Goal: Information Seeking & Learning: Learn about a topic

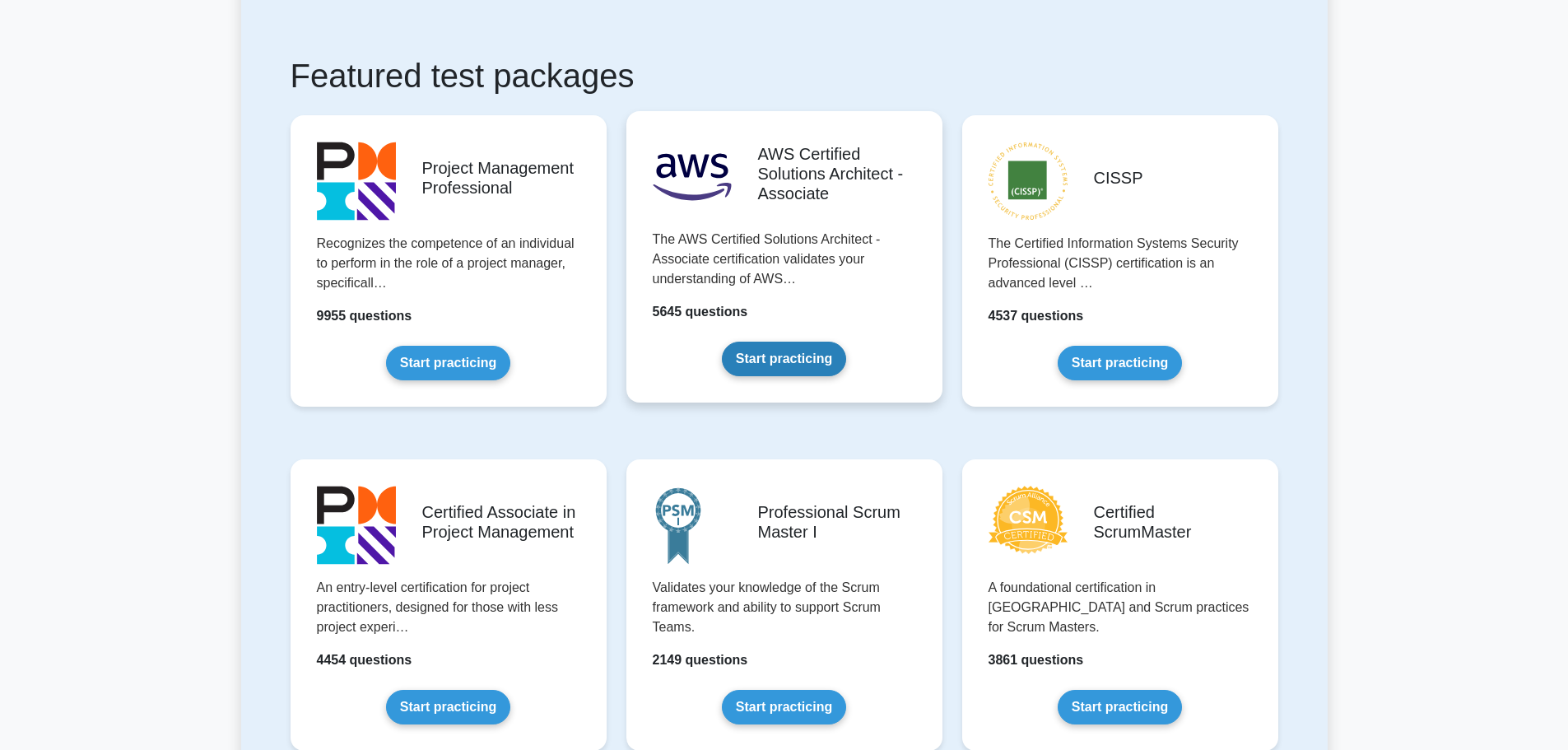
scroll to position [494, 0]
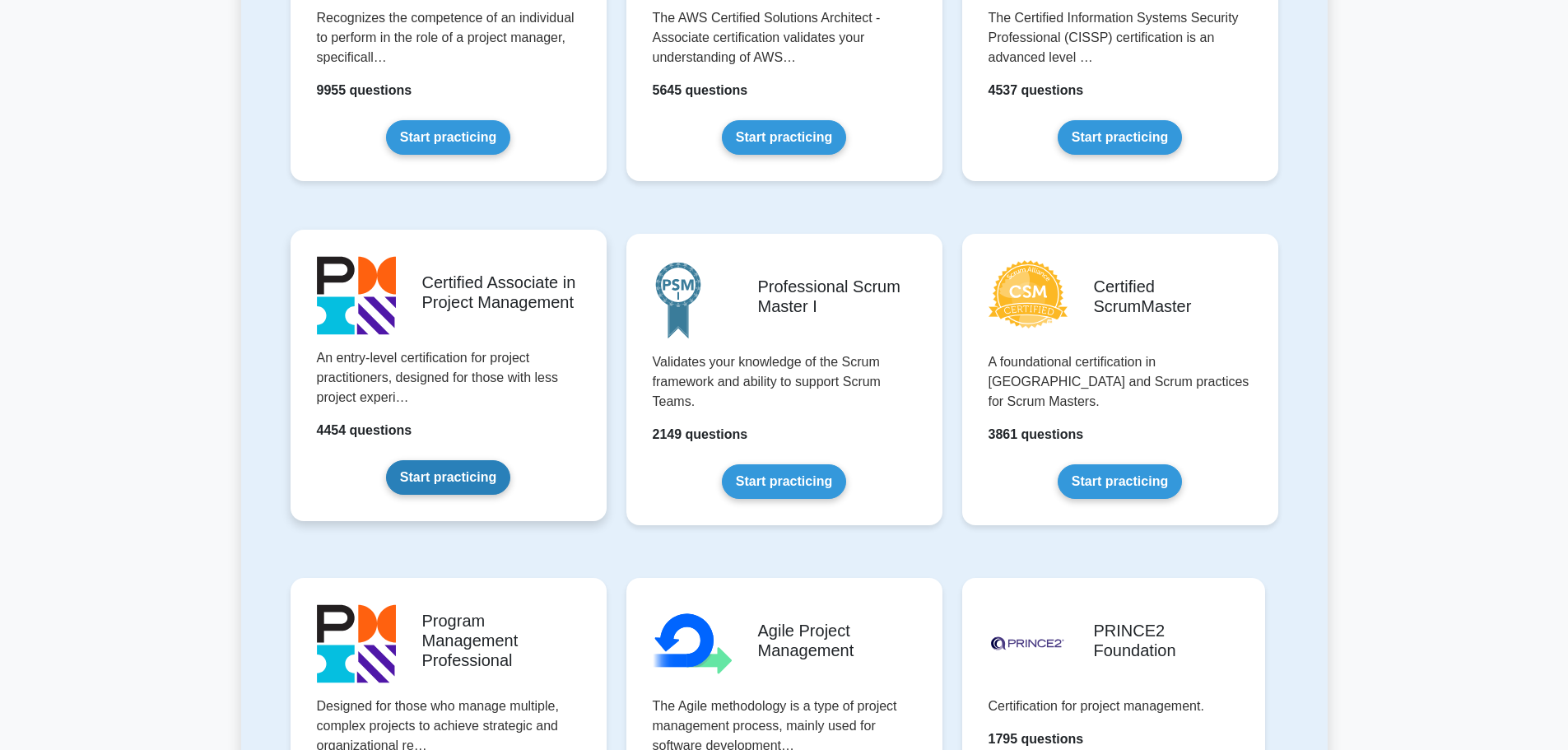
click at [487, 471] on link "Start practicing" at bounding box center [448, 477] width 124 height 35
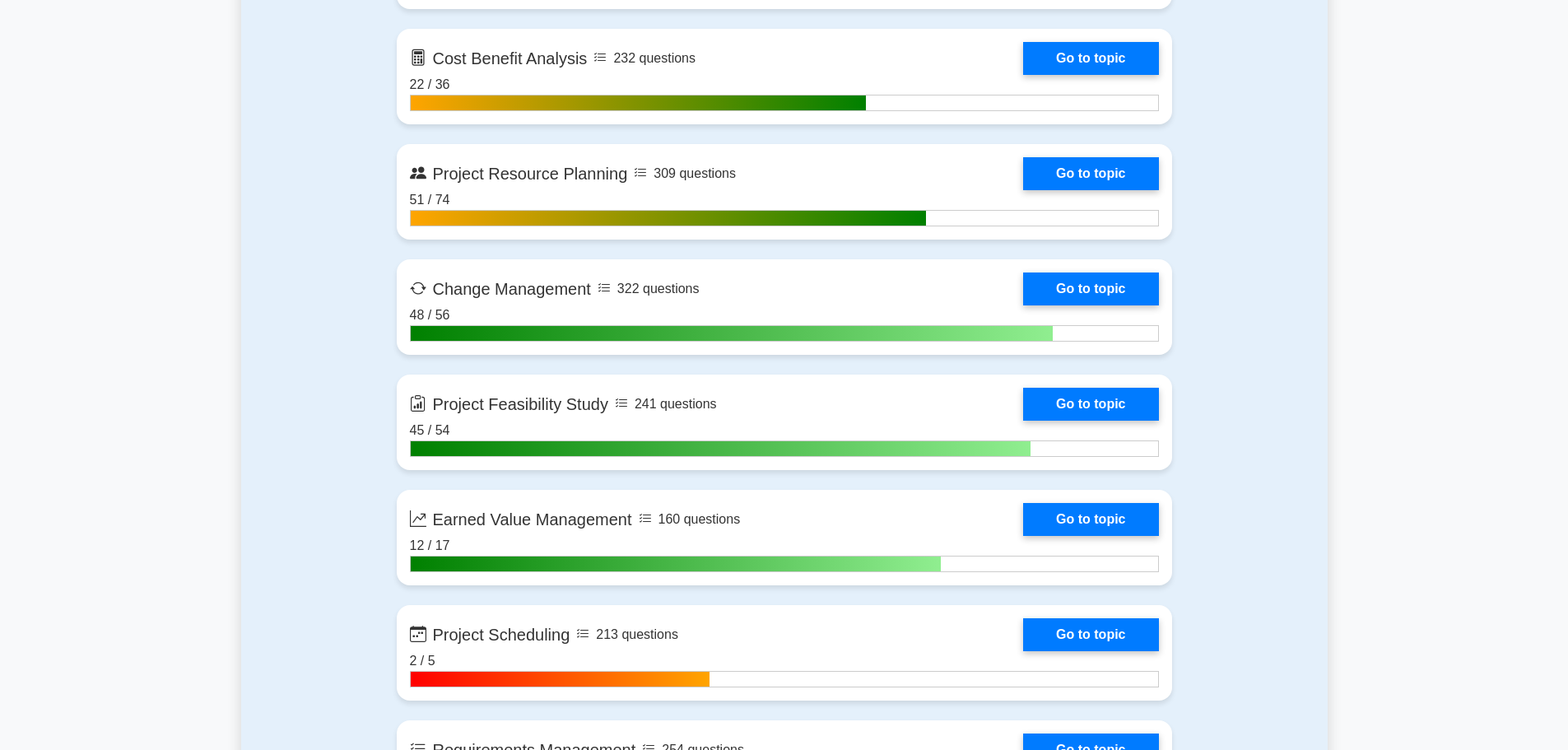
scroll to position [2635, 0]
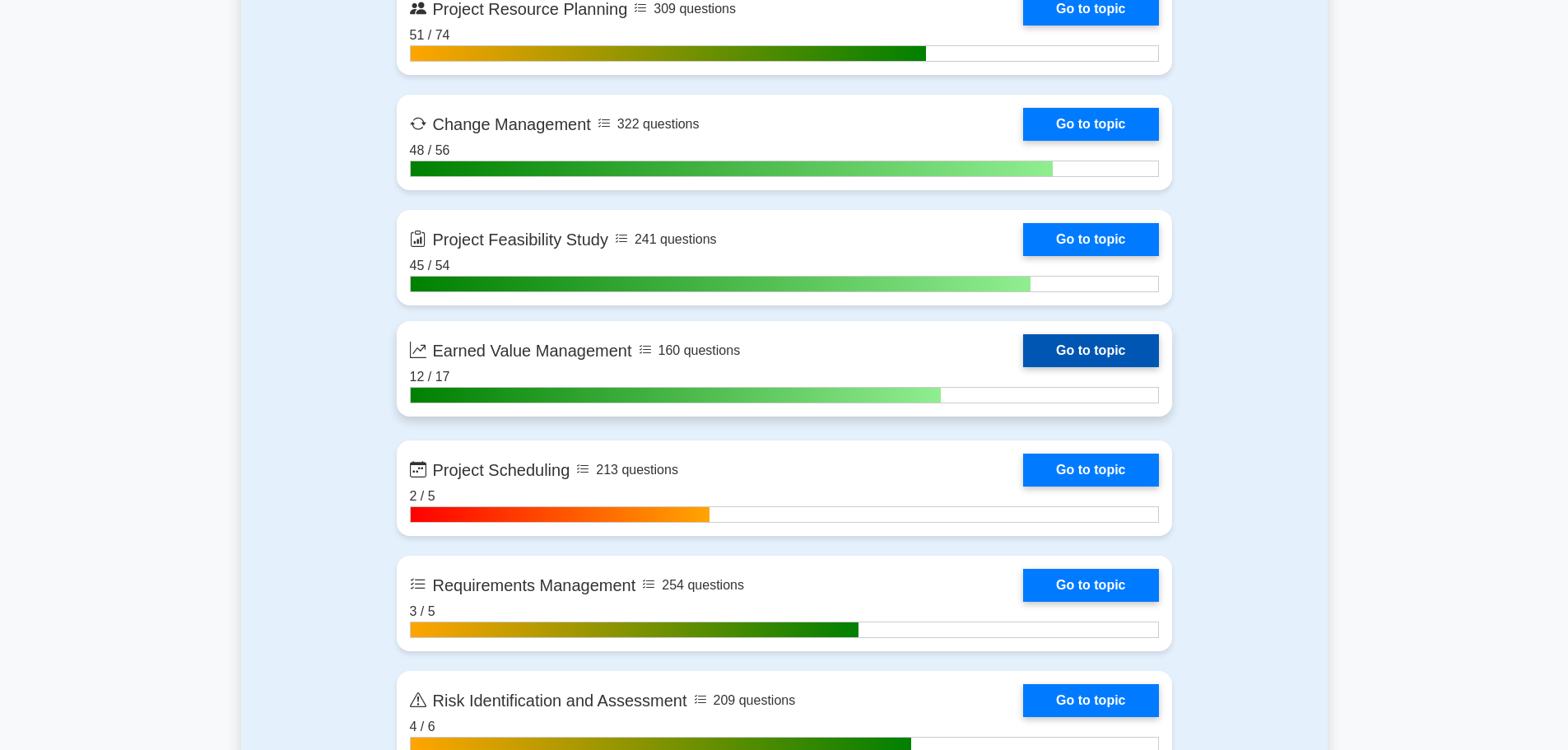
click at [1023, 367] on link "Go to topic" at bounding box center [1091, 351] width 135 height 33
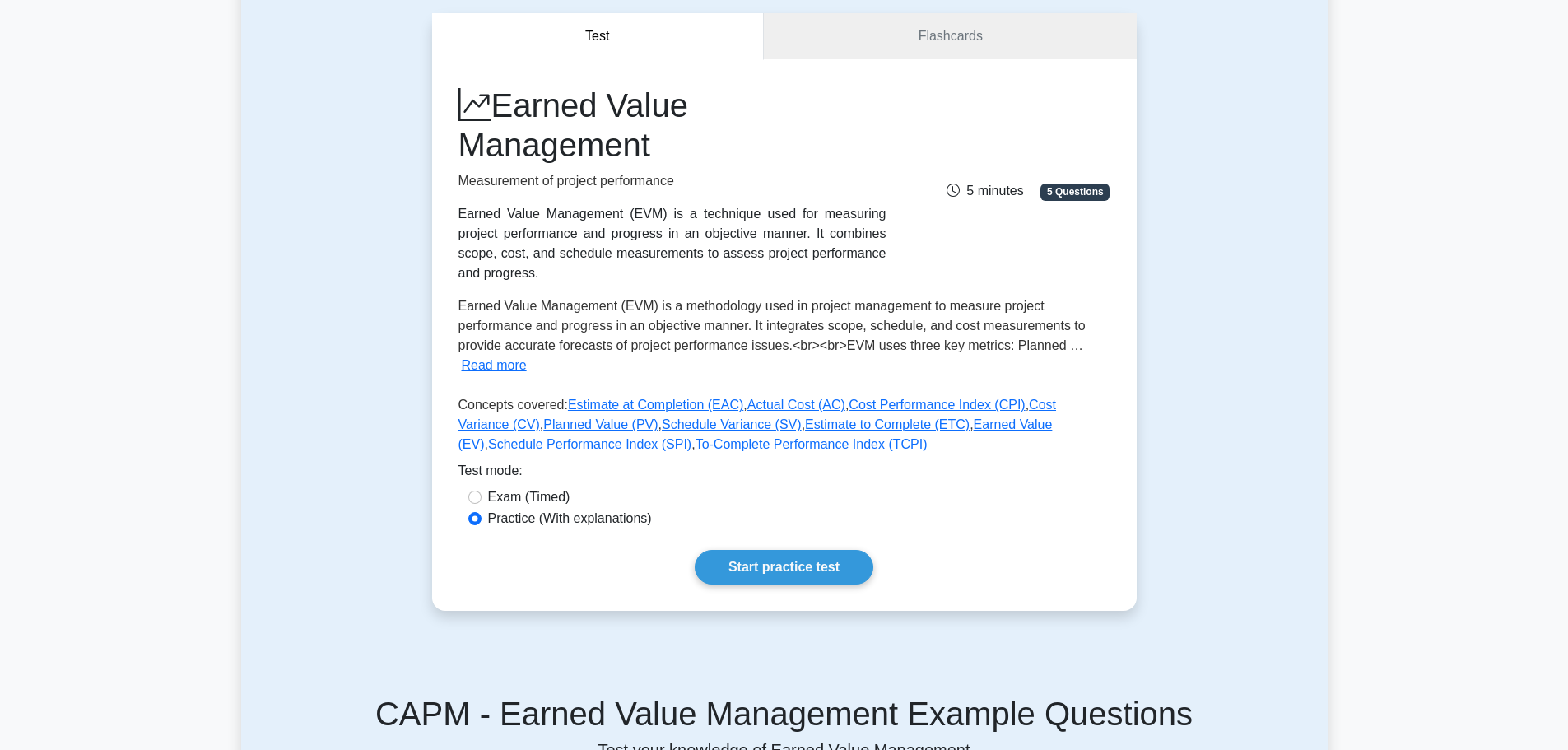
scroll to position [165, 0]
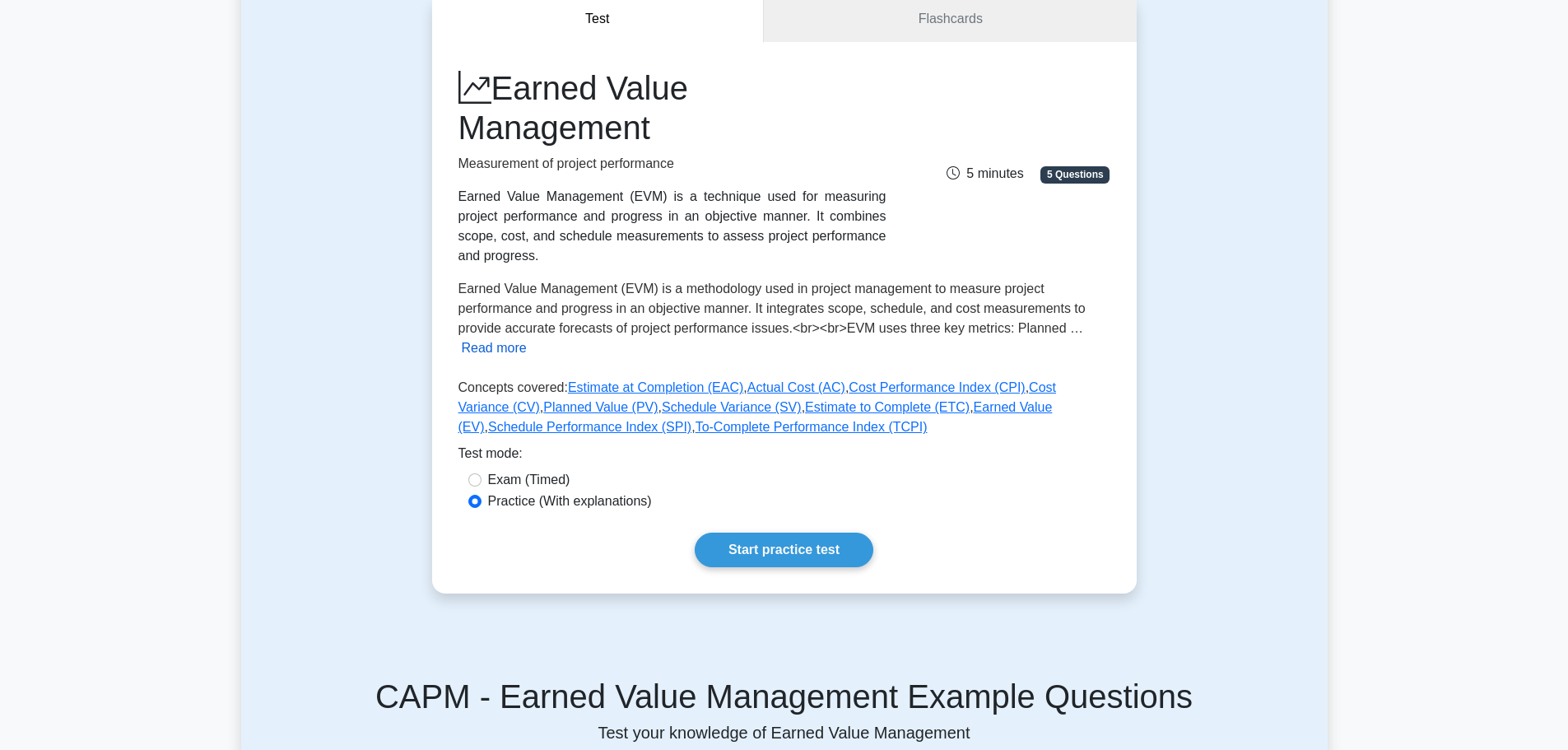
click at [498, 338] on button "Read more" at bounding box center [494, 348] width 65 height 19
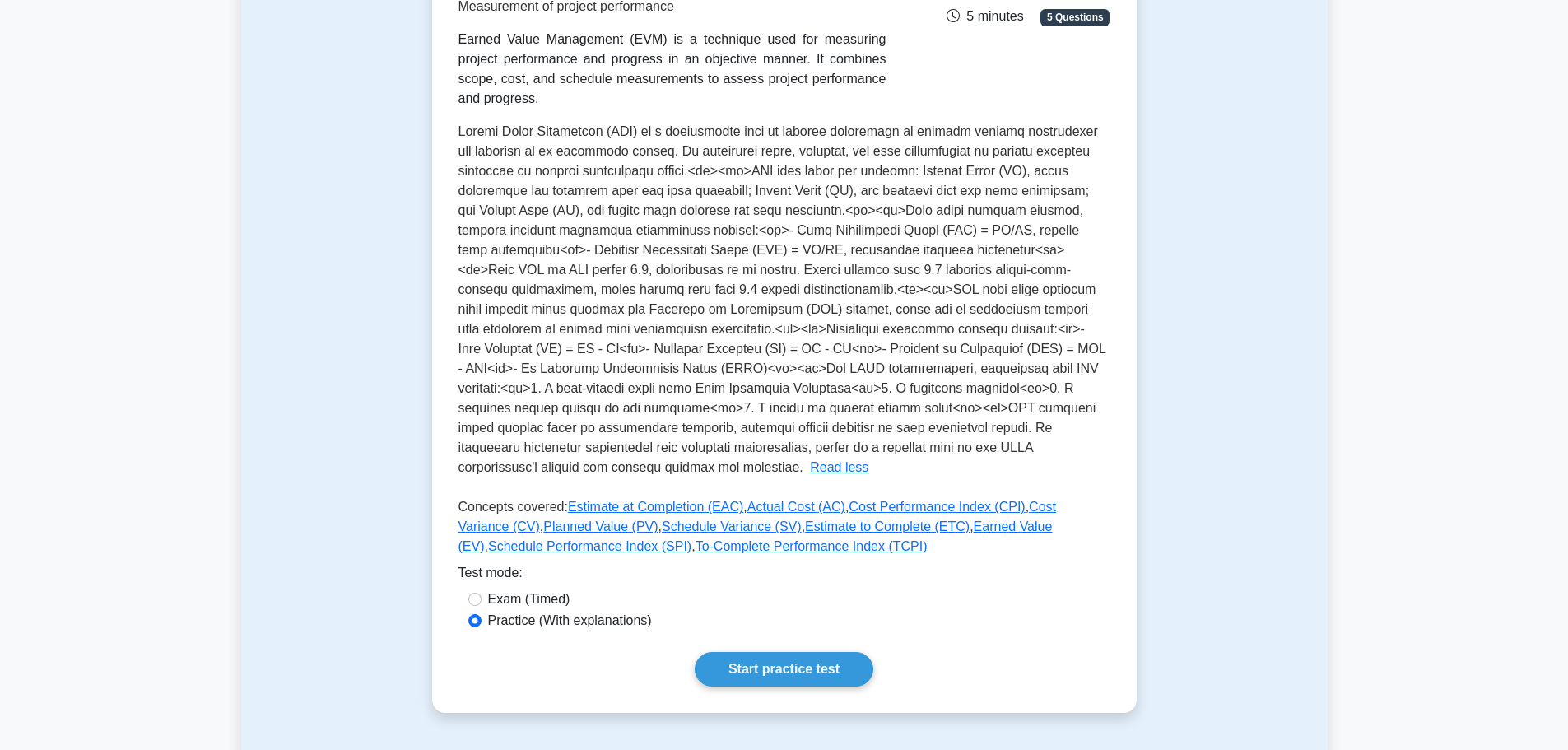
scroll to position [329, 0]
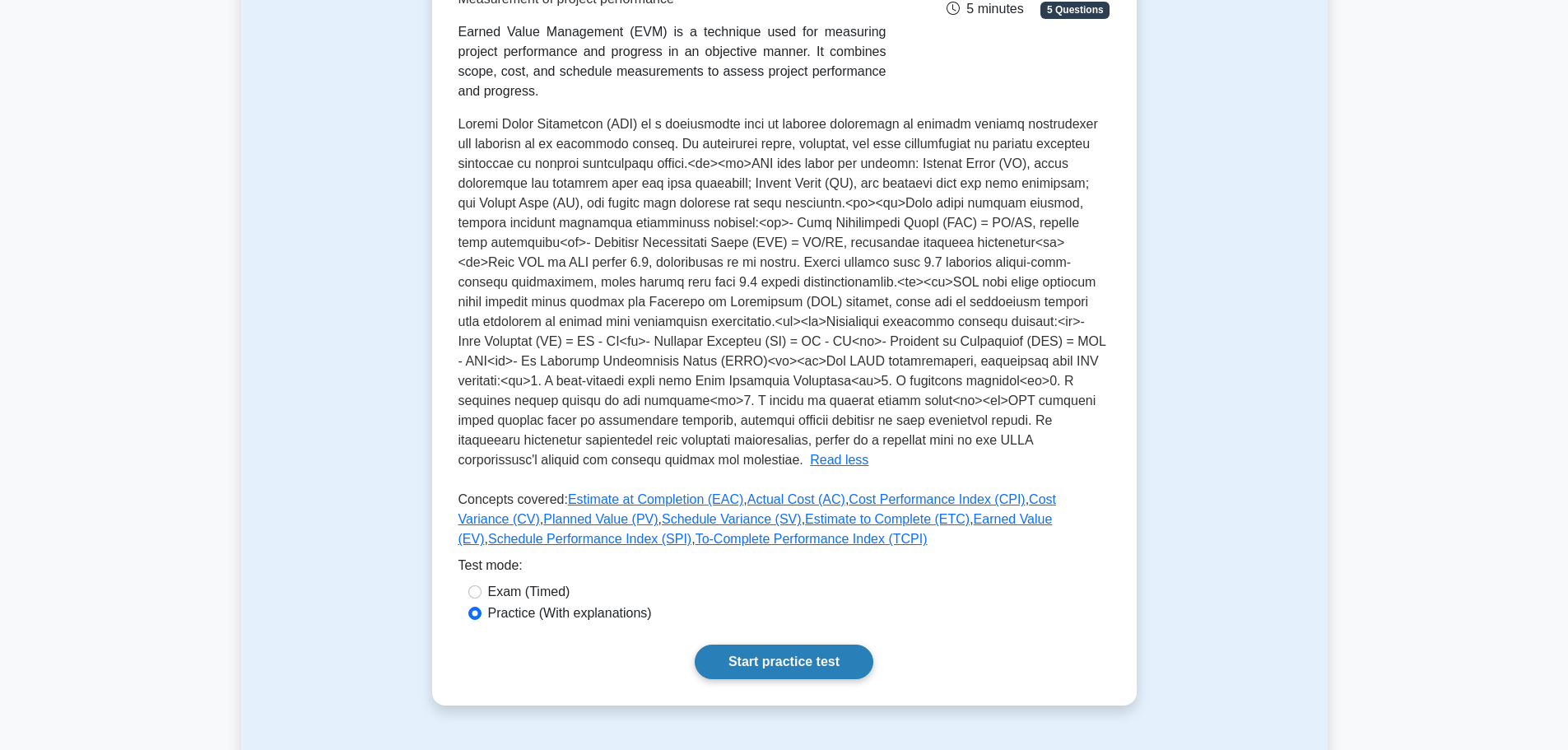
click at [787, 652] on link "Start practice test" at bounding box center [784, 661] width 179 height 35
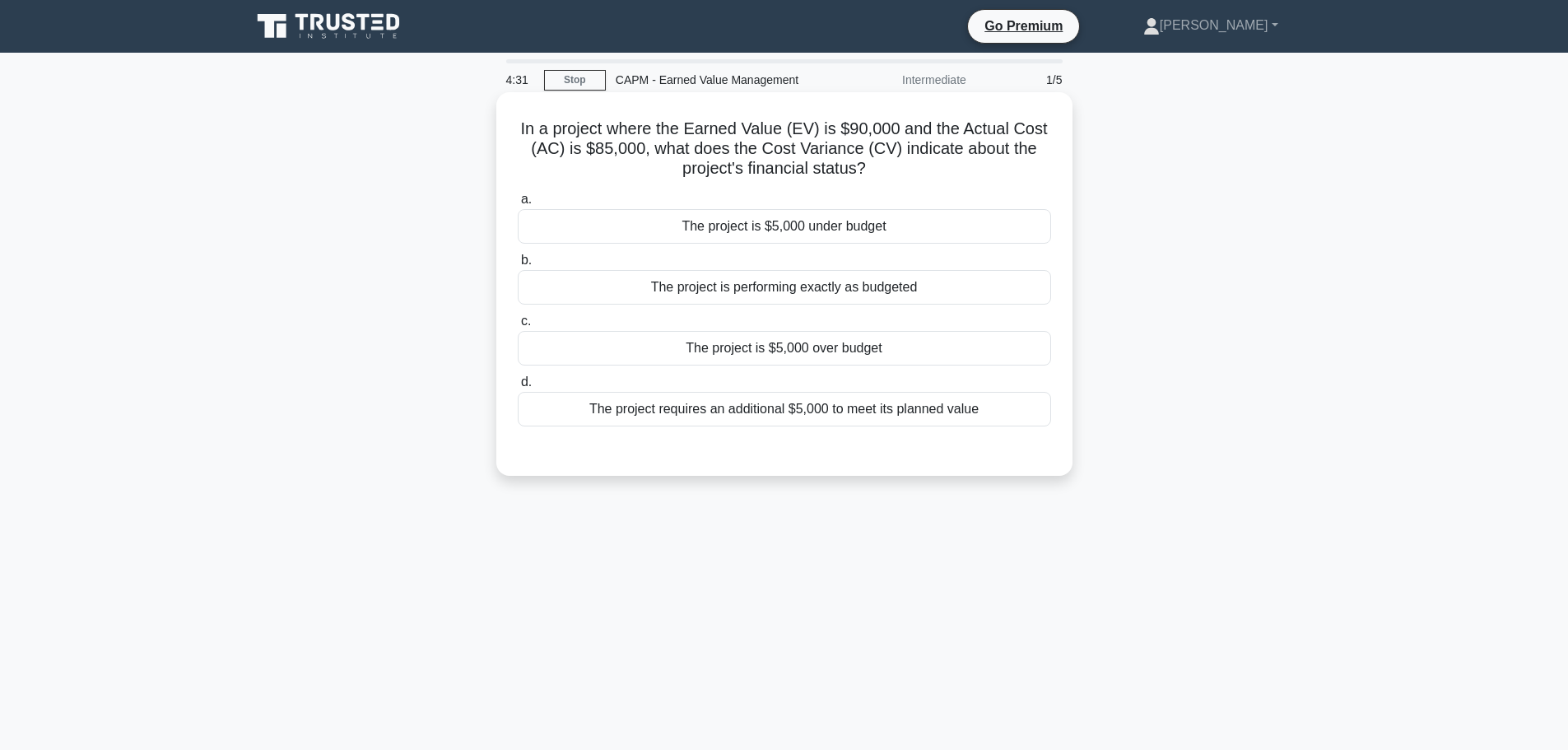
click at [807, 223] on div "The project is $5,000 under budget" at bounding box center [784, 226] width 534 height 35
click at [518, 205] on input "a. The project is $5,000 under budget" at bounding box center [518, 199] width 0 height 11
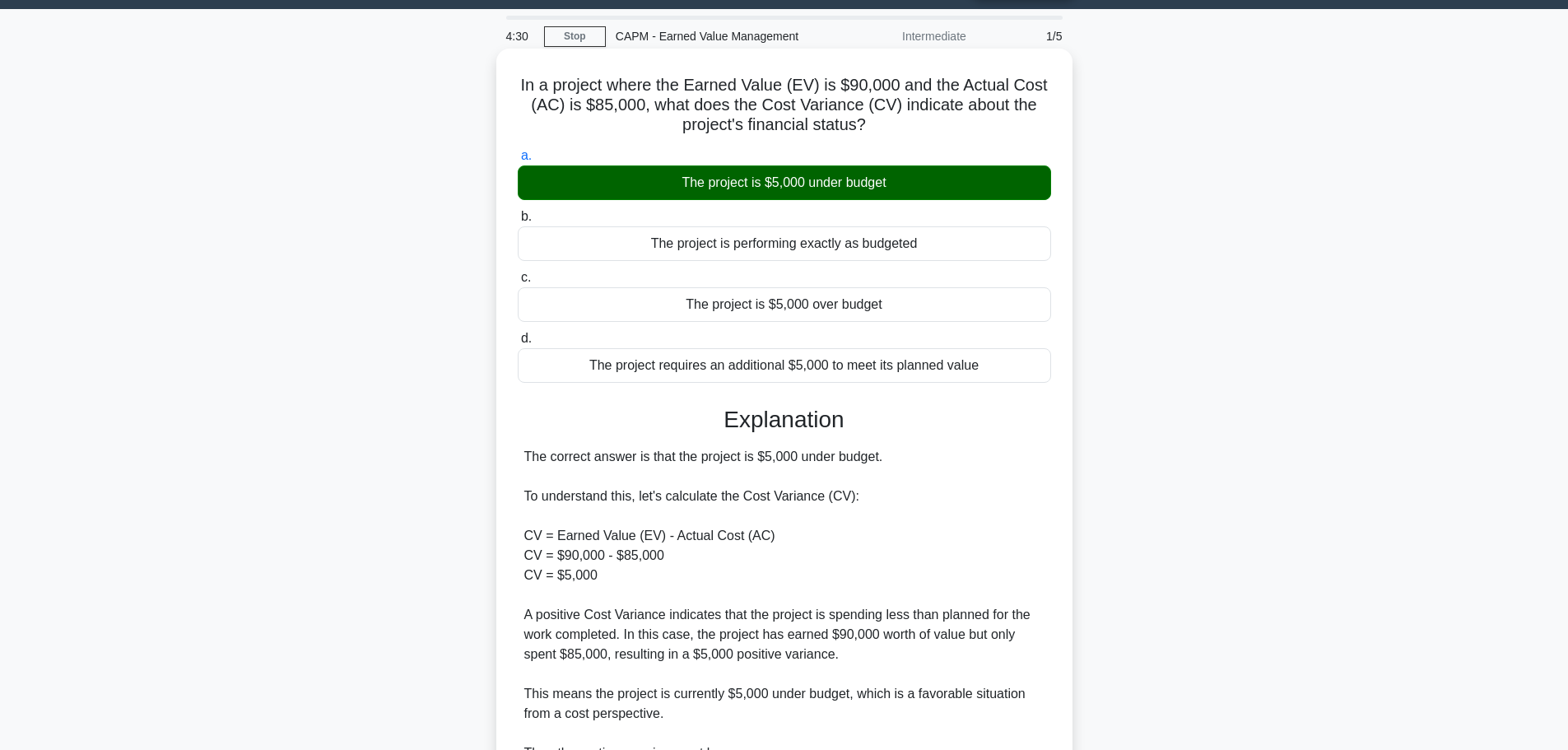
scroll to position [325, 0]
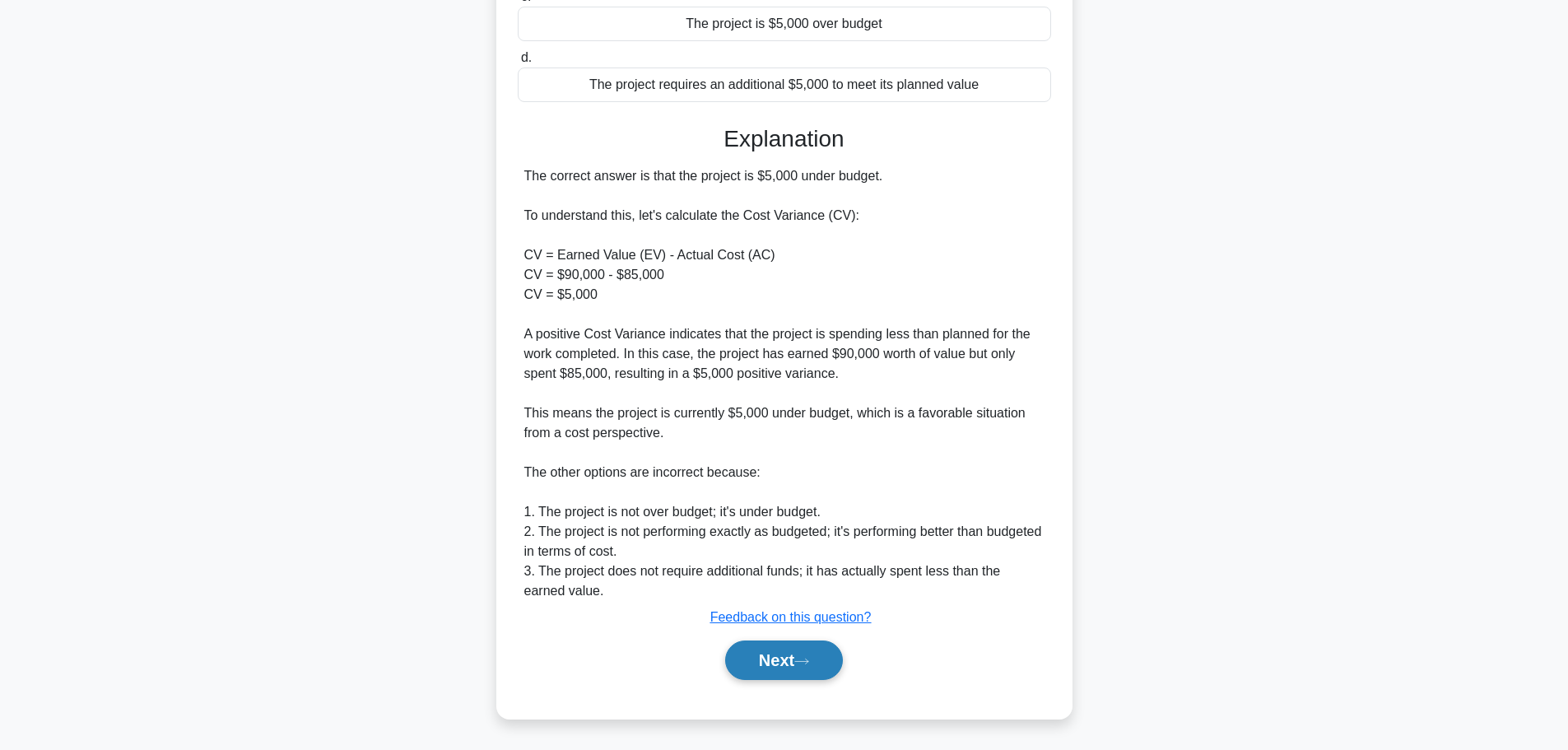
click at [781, 667] on button "Next" at bounding box center [784, 660] width 118 height 40
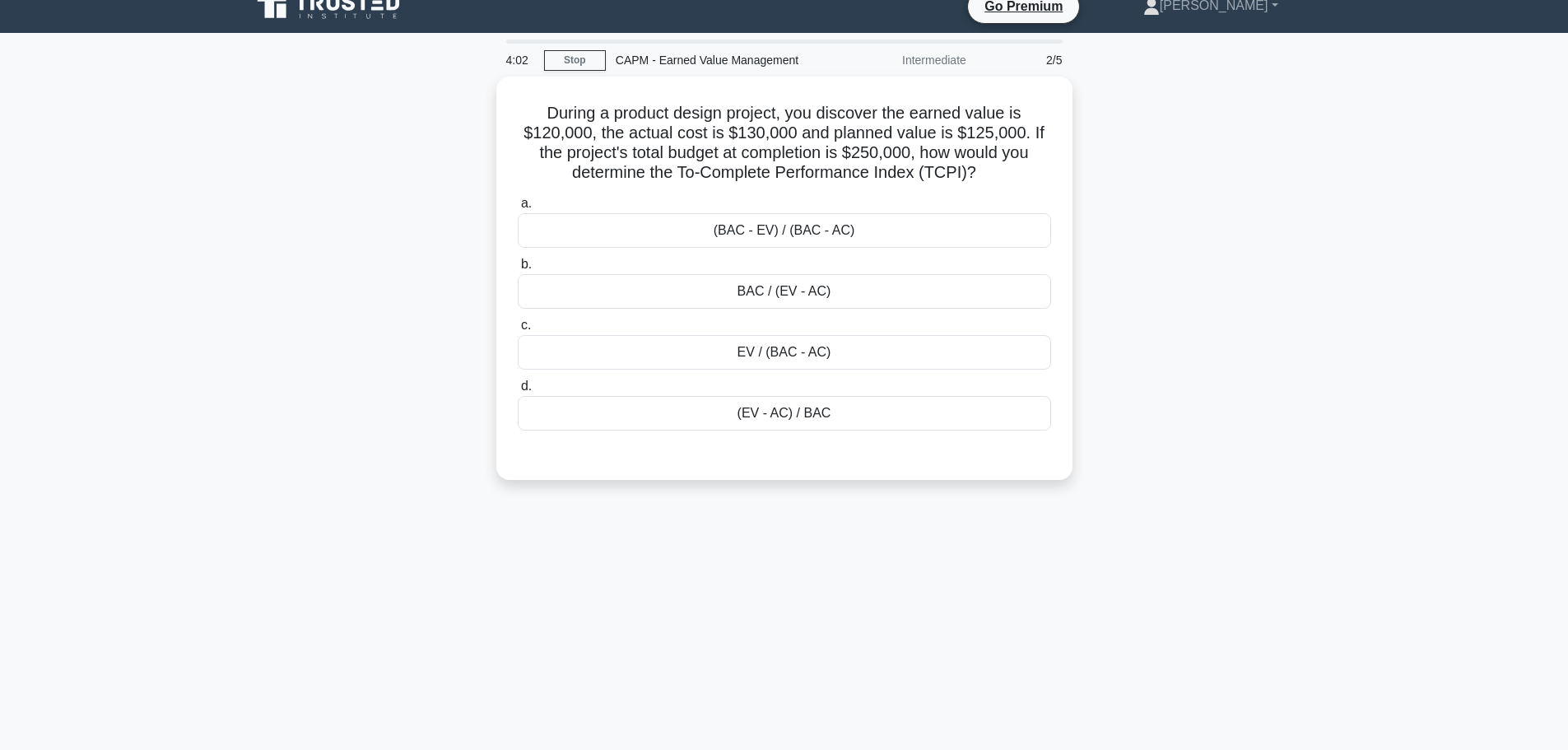
scroll to position [0, 0]
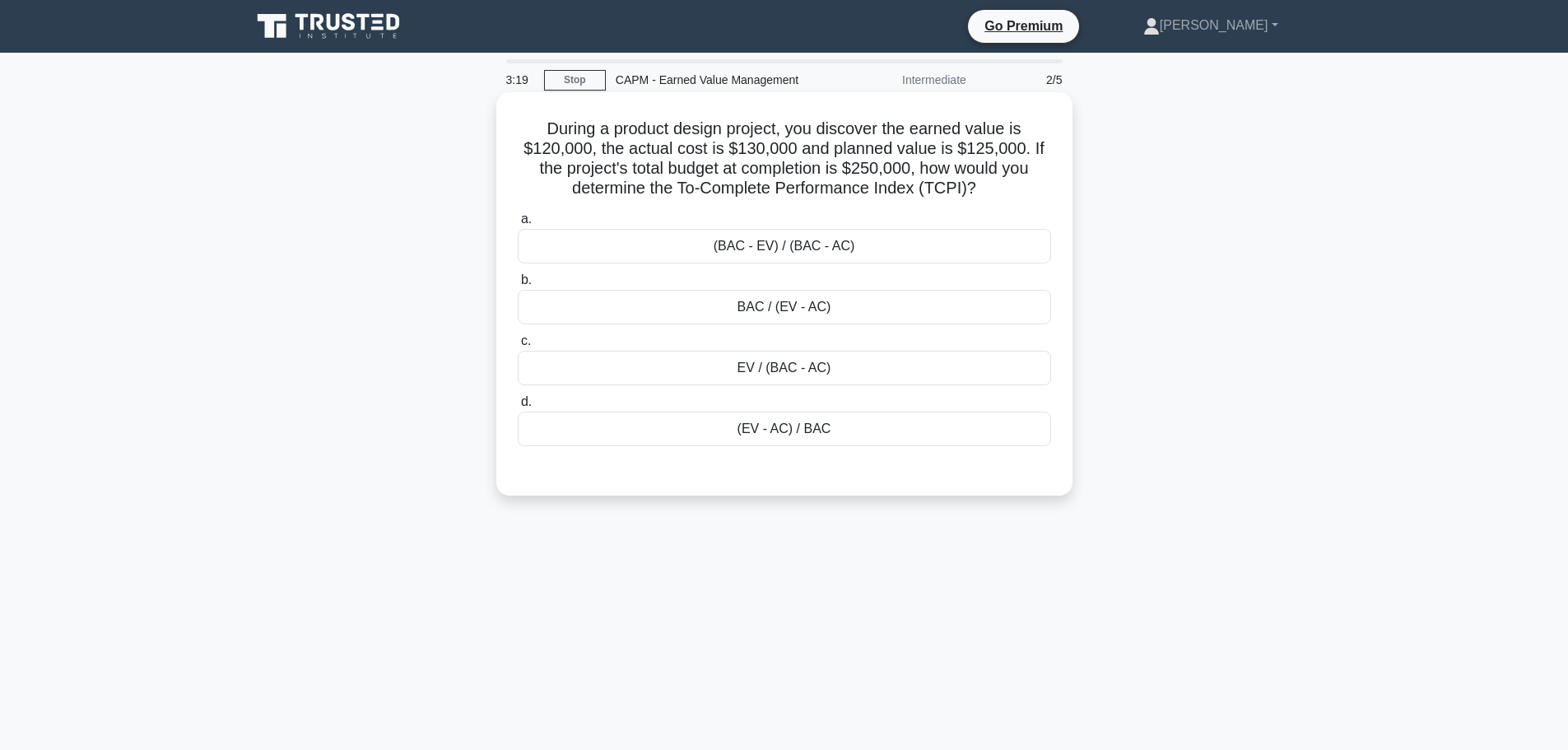
click at [794, 364] on div "EV / (BAC - AC)" at bounding box center [784, 367] width 534 height 35
click at [518, 346] on input "c. EV / (BAC - AC)" at bounding box center [518, 341] width 0 height 11
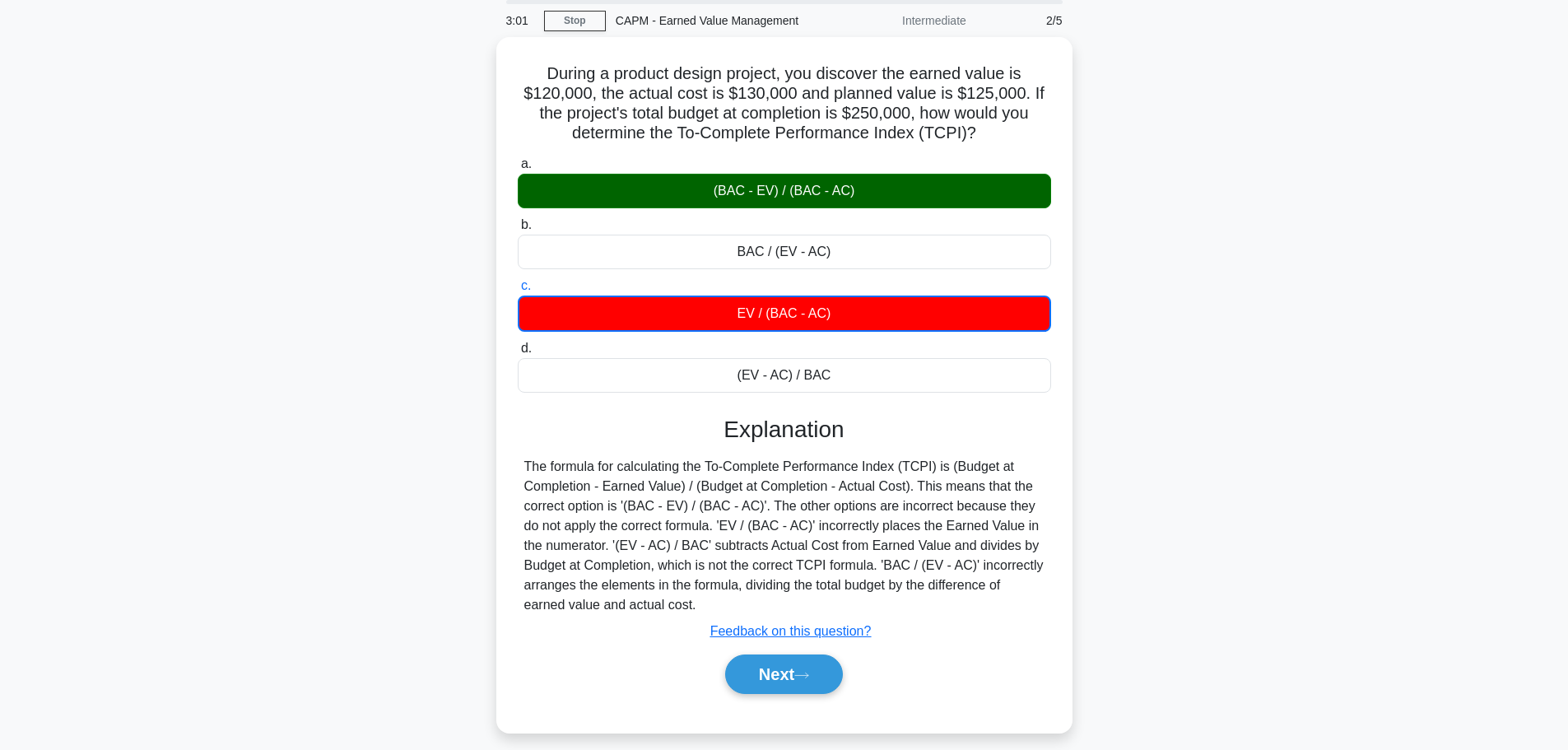
scroll to position [139, 0]
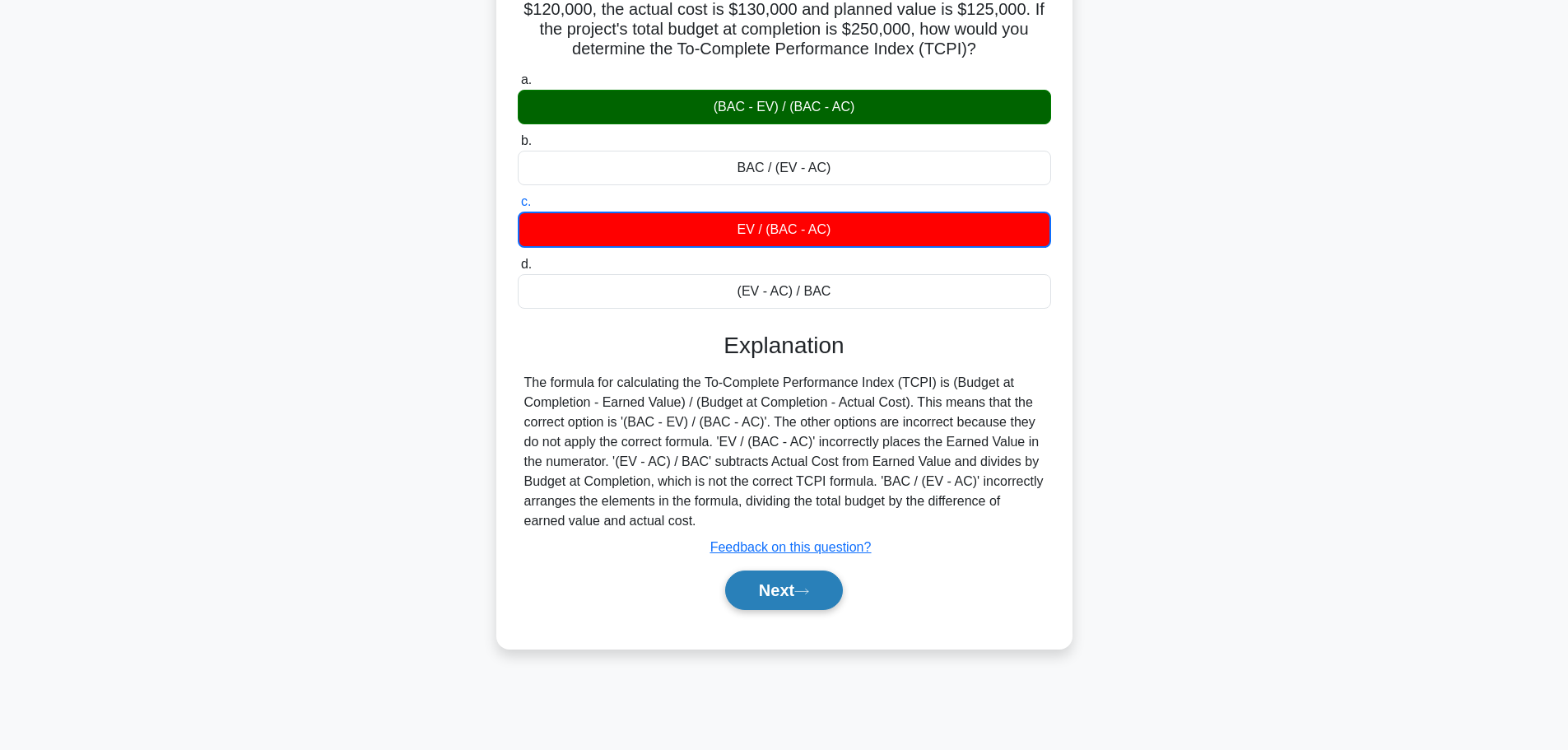
click at [757, 591] on button "Next" at bounding box center [784, 590] width 118 height 40
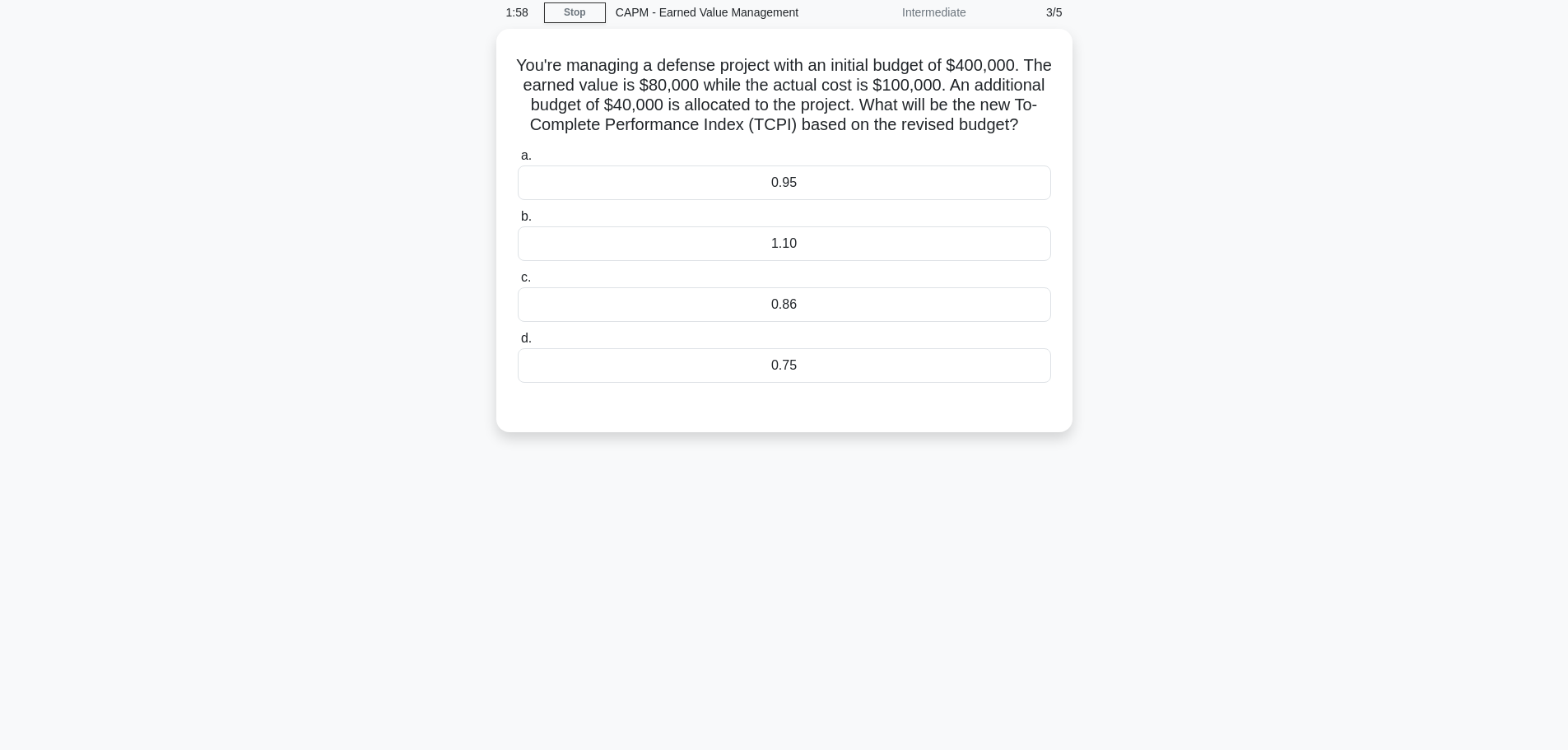
scroll to position [0, 0]
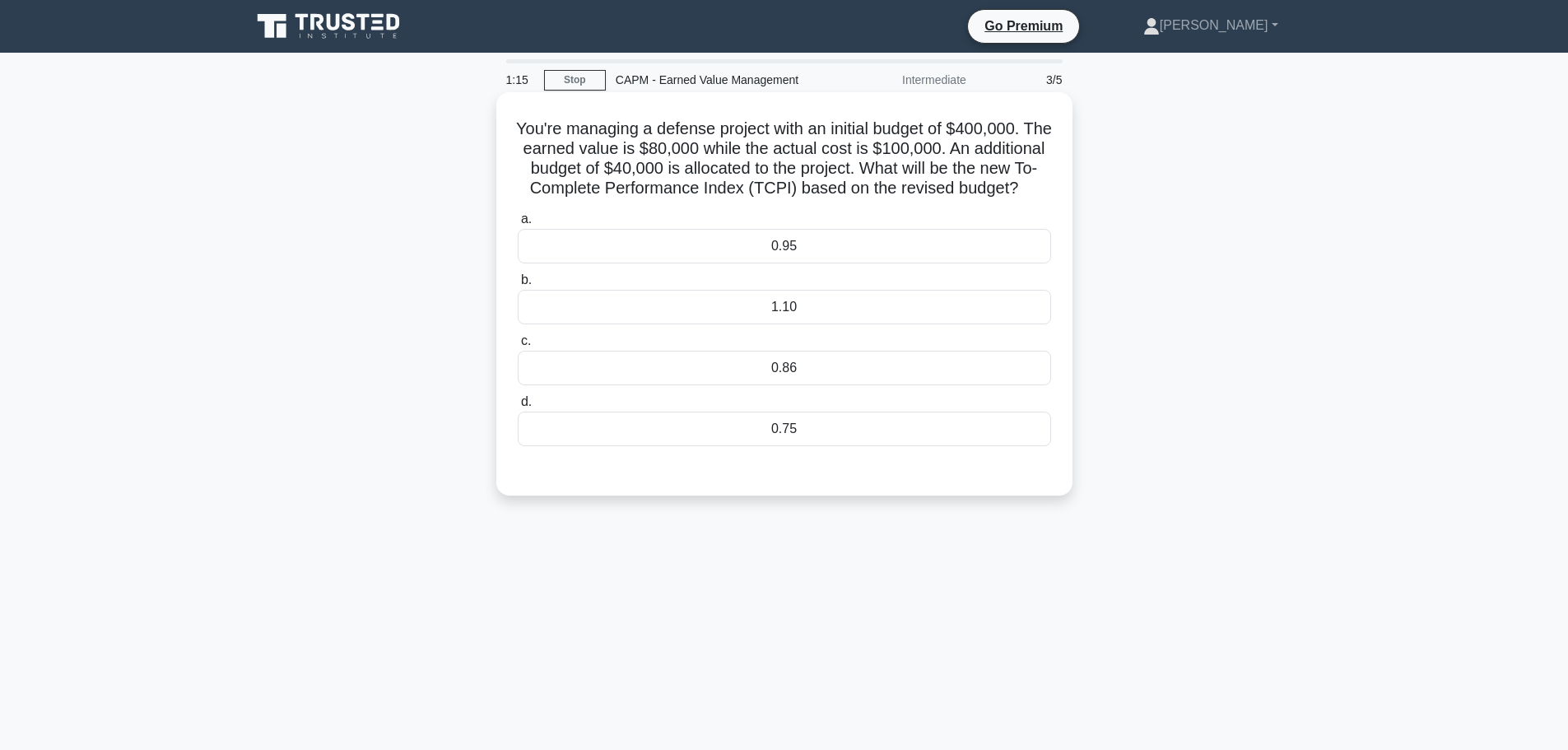
click at [799, 382] on div "0.86" at bounding box center [784, 367] width 534 height 35
click at [518, 346] on input "c. 0.86" at bounding box center [518, 341] width 0 height 11
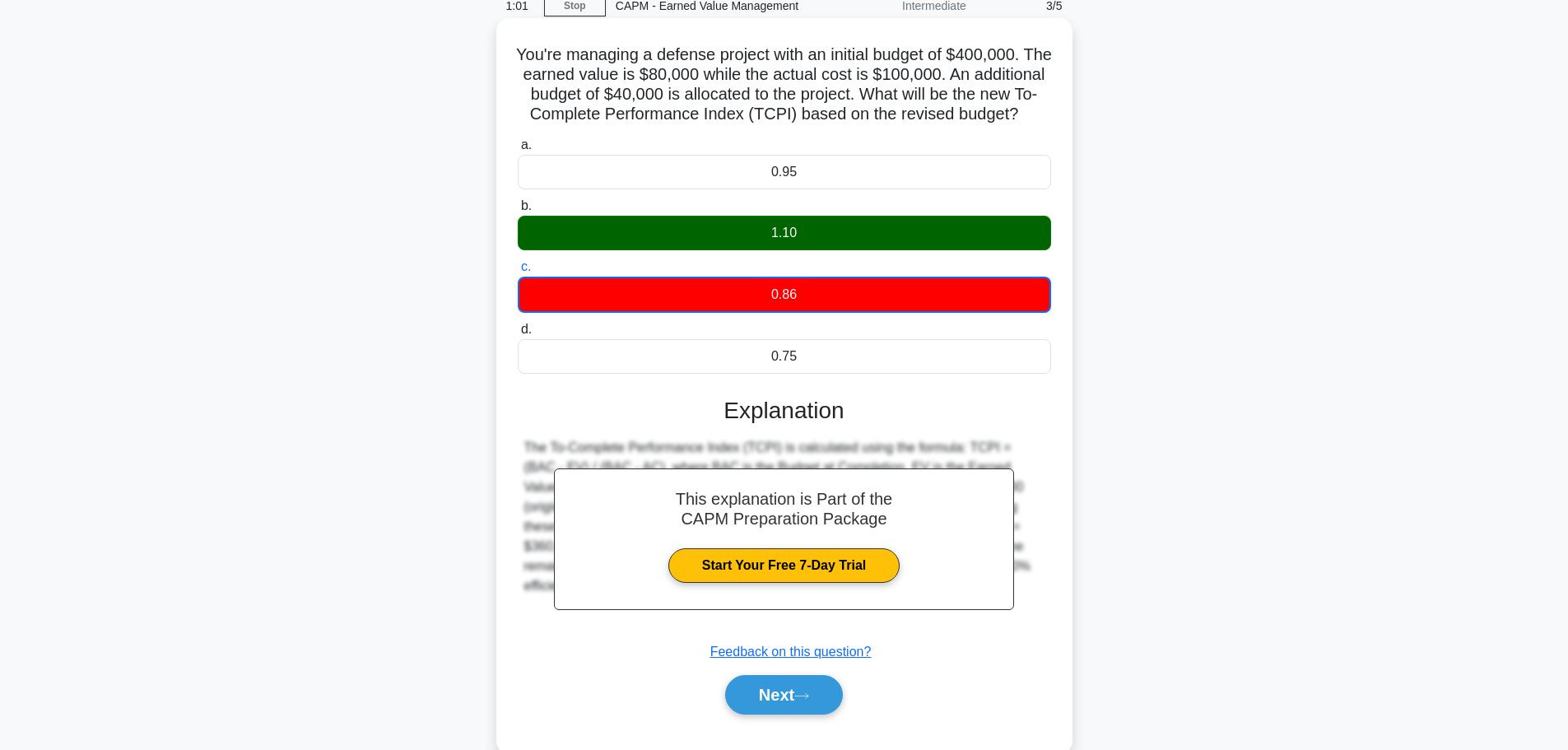
scroll to position [139, 0]
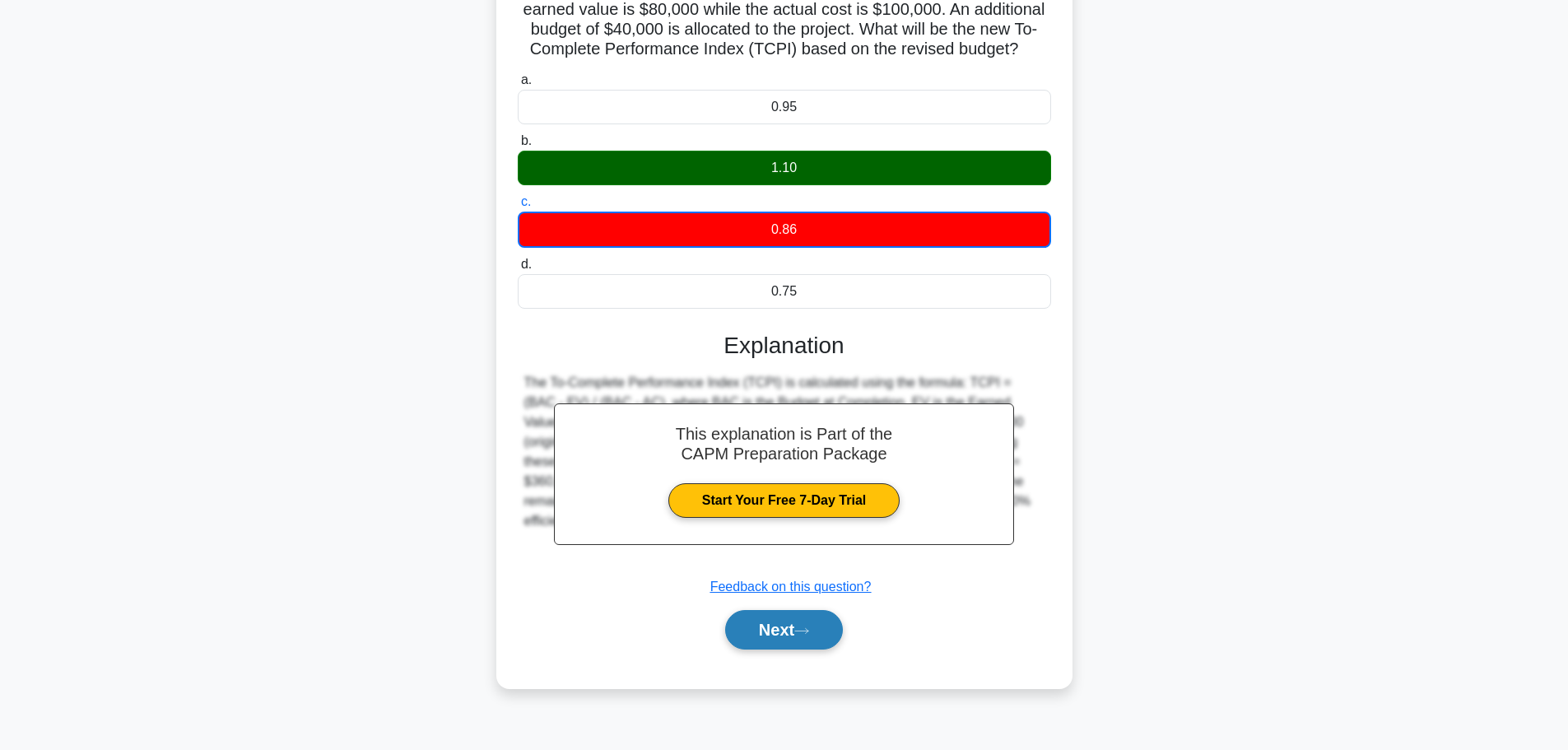
click at [785, 650] on button "Next" at bounding box center [784, 630] width 118 height 40
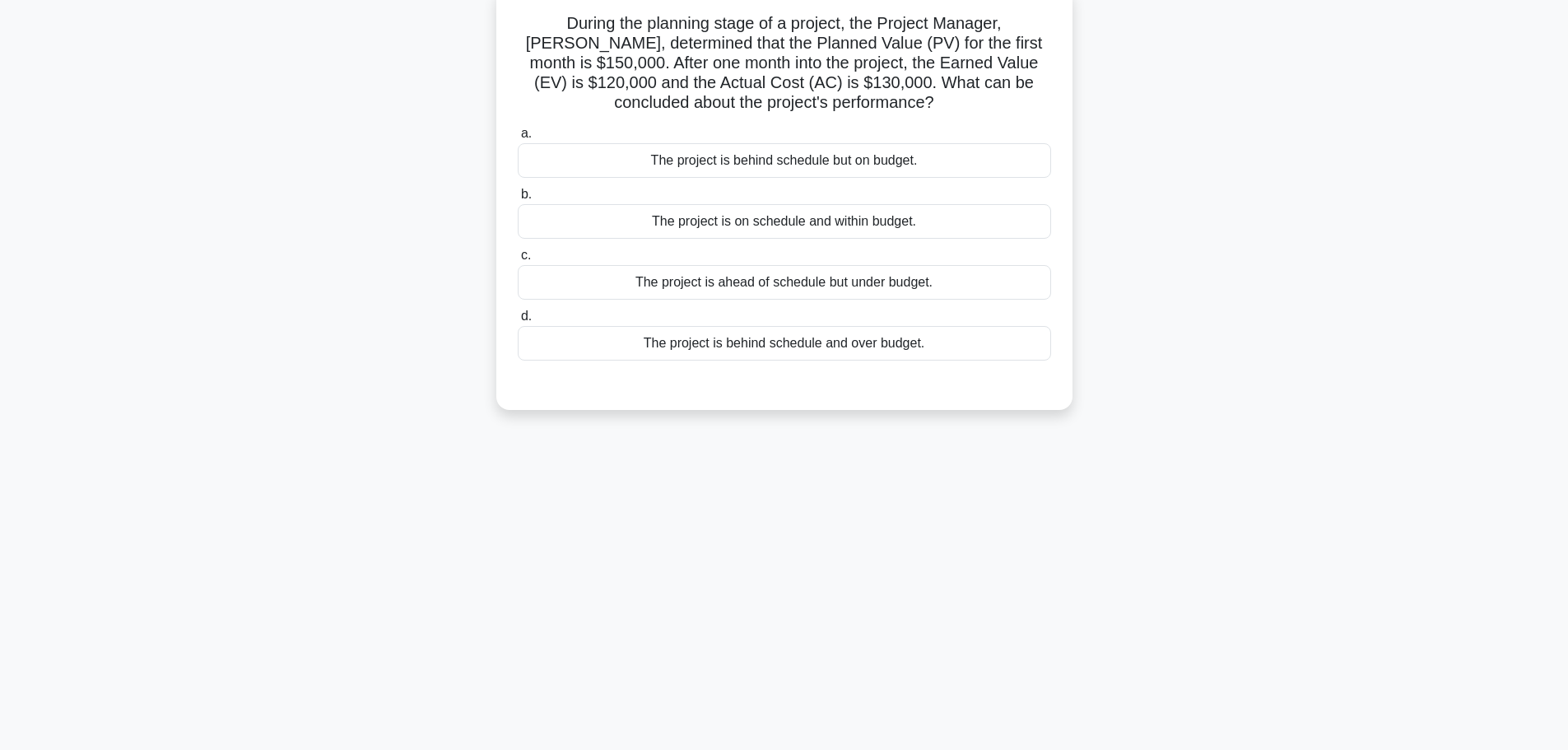
scroll to position [57, 0]
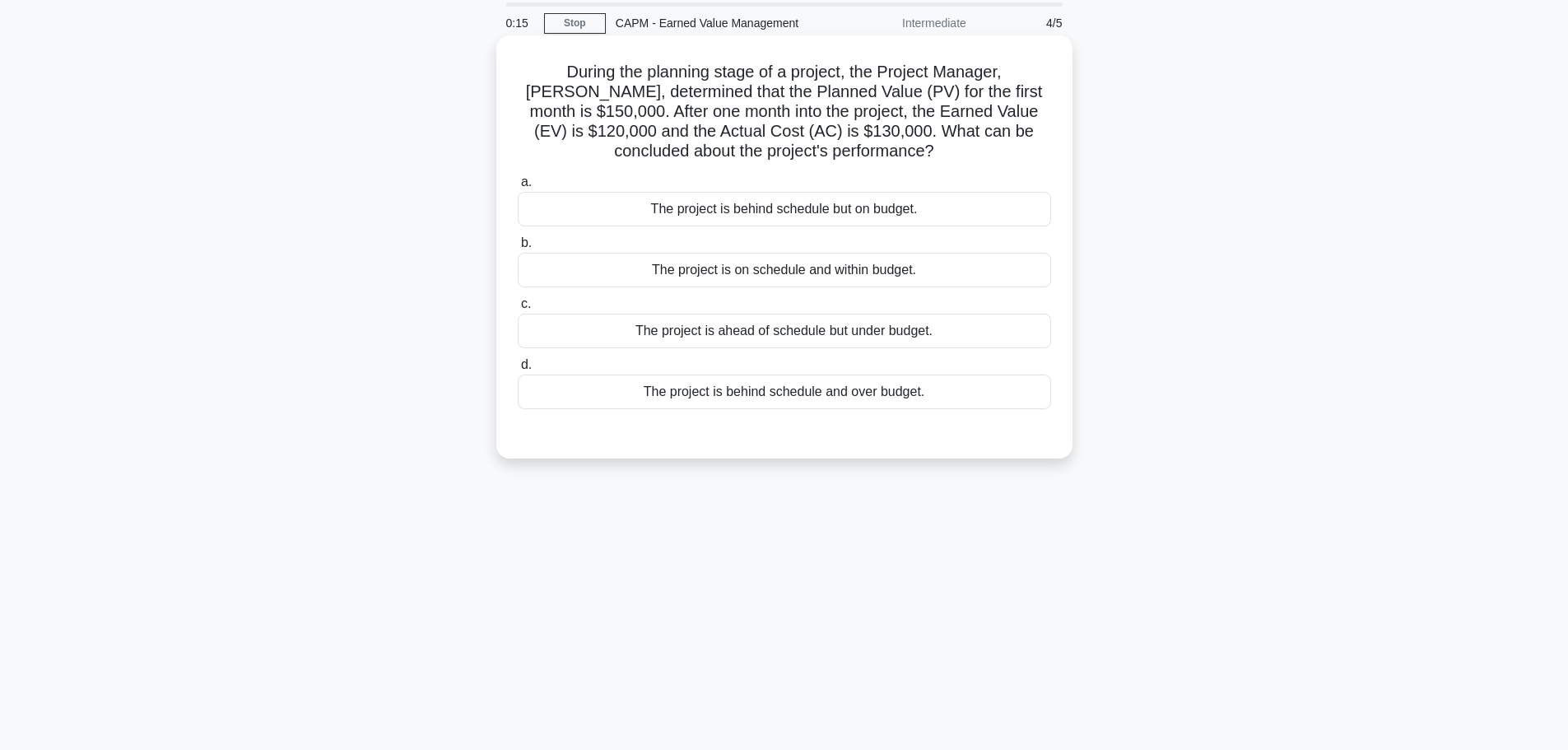
click at [798, 214] on div "The project is behind schedule but on budget." at bounding box center [784, 209] width 534 height 35
click at [518, 188] on input "a. The project is behind schedule but on budget." at bounding box center [518, 182] width 0 height 11
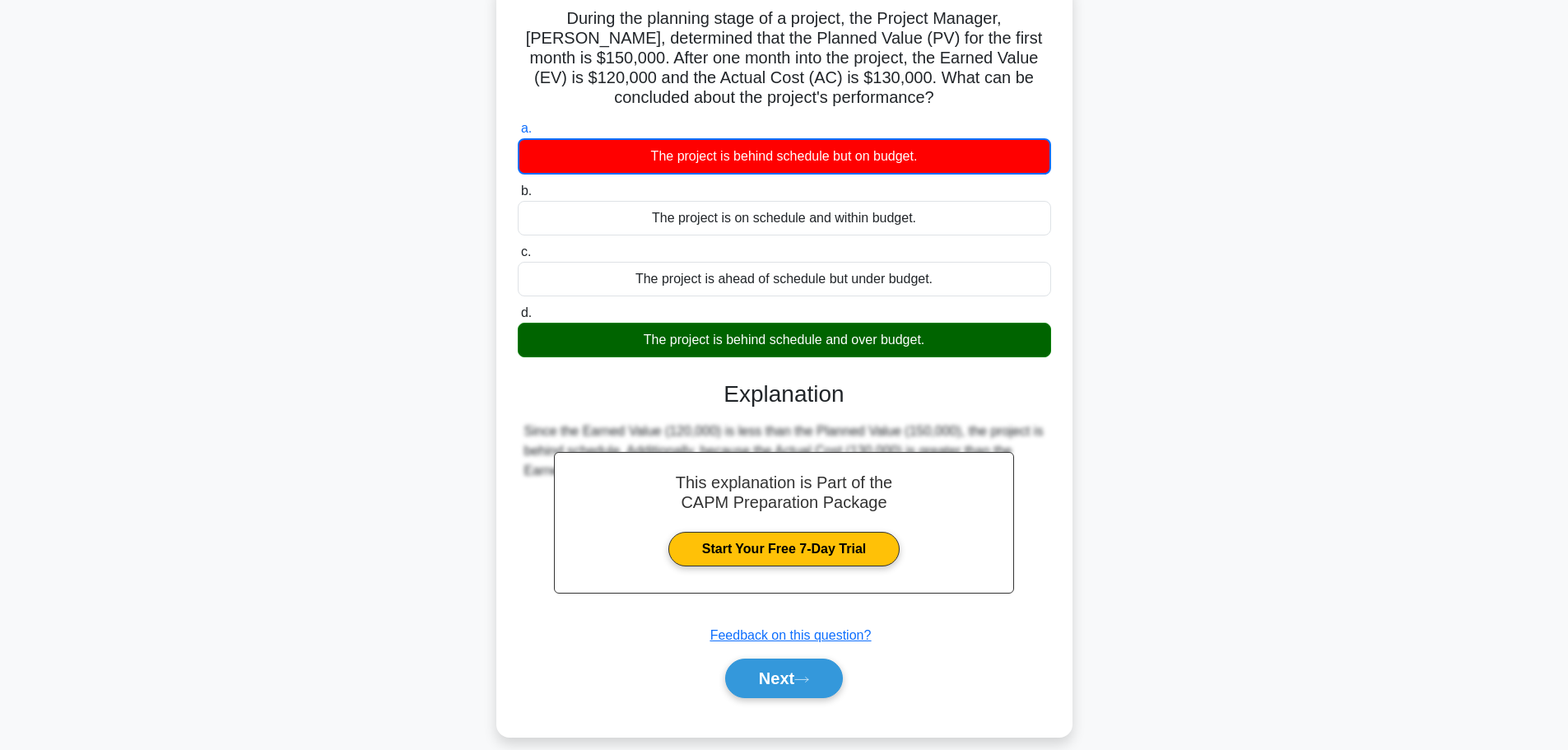
scroll to position [139, 0]
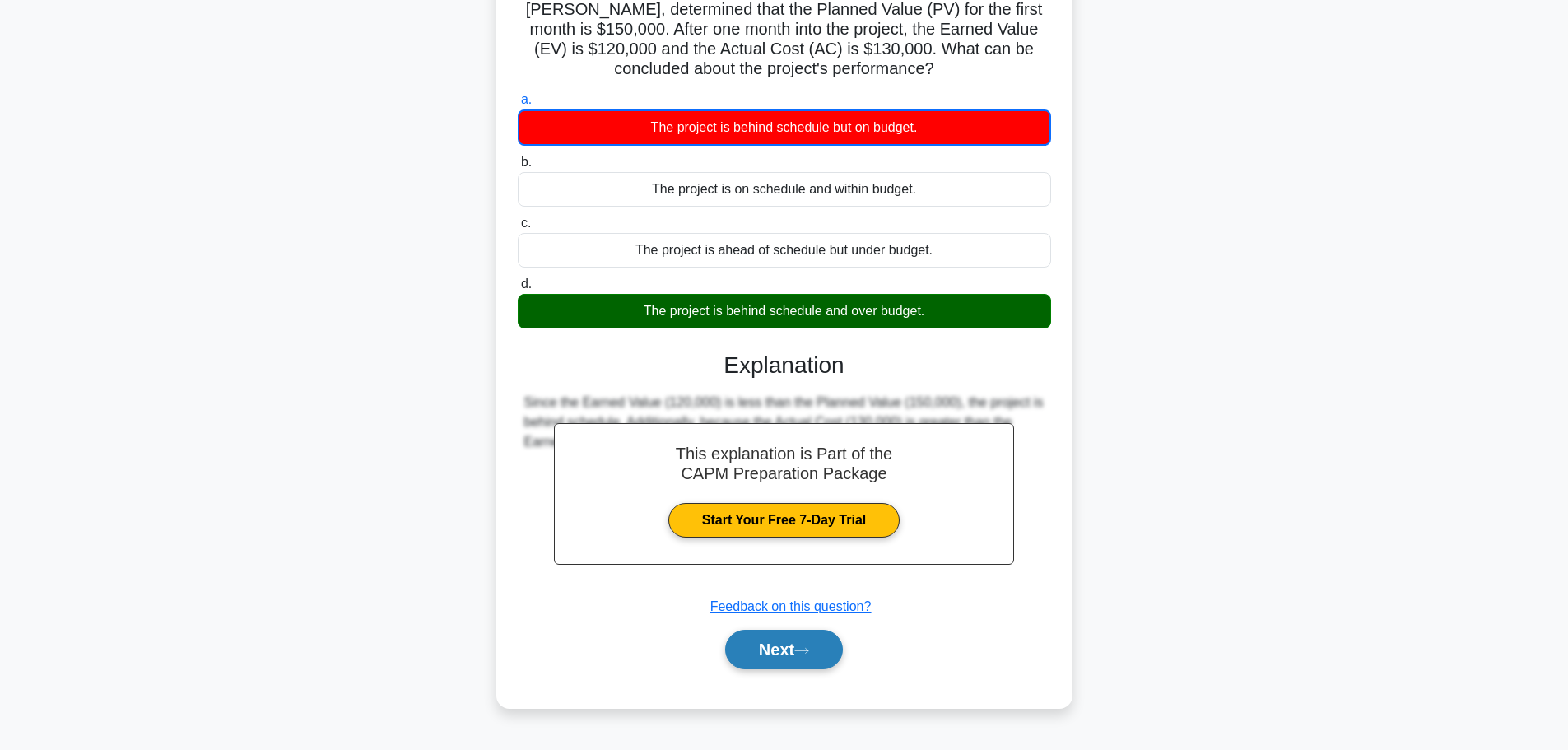
click at [824, 645] on button "Next" at bounding box center [784, 649] width 118 height 40
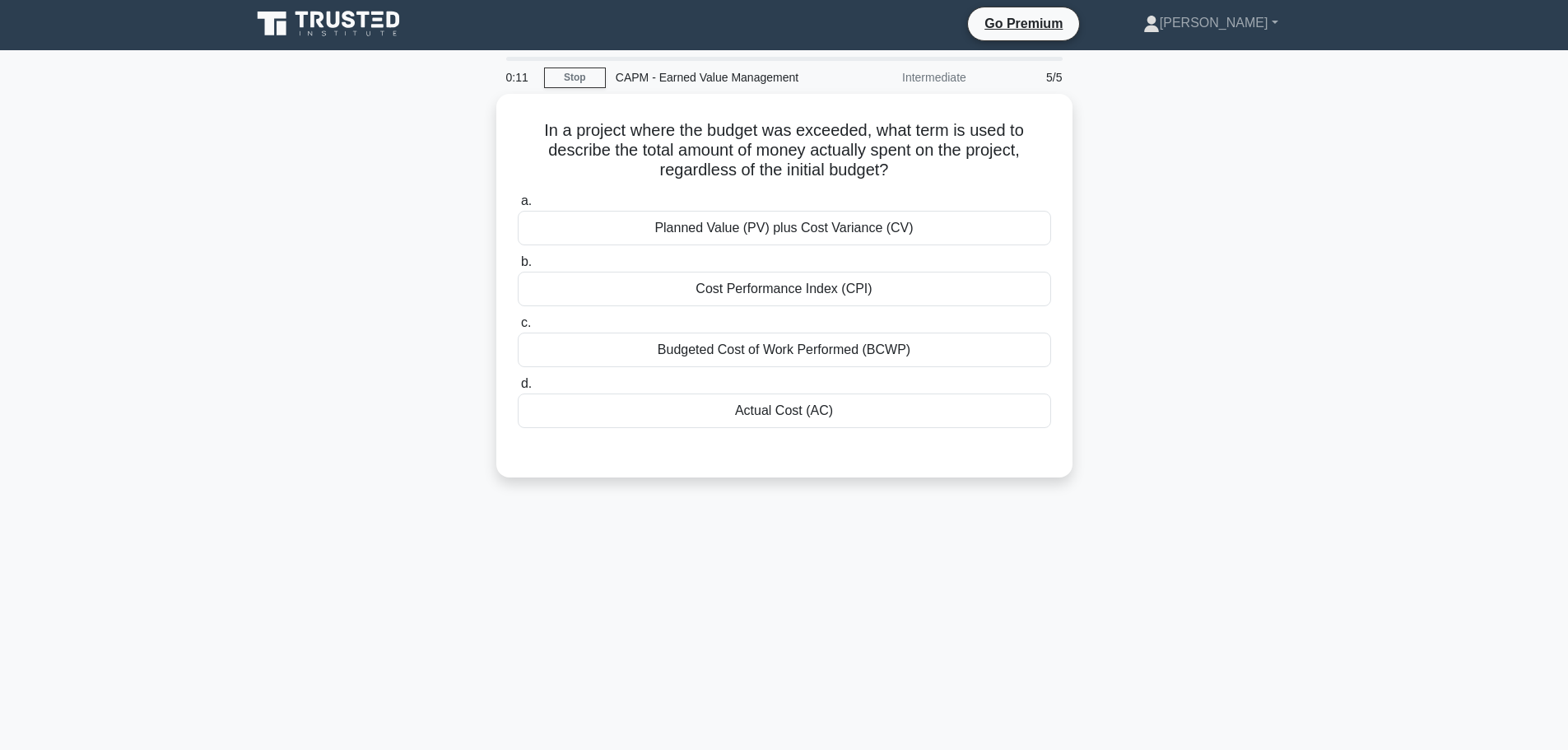
scroll to position [0, 0]
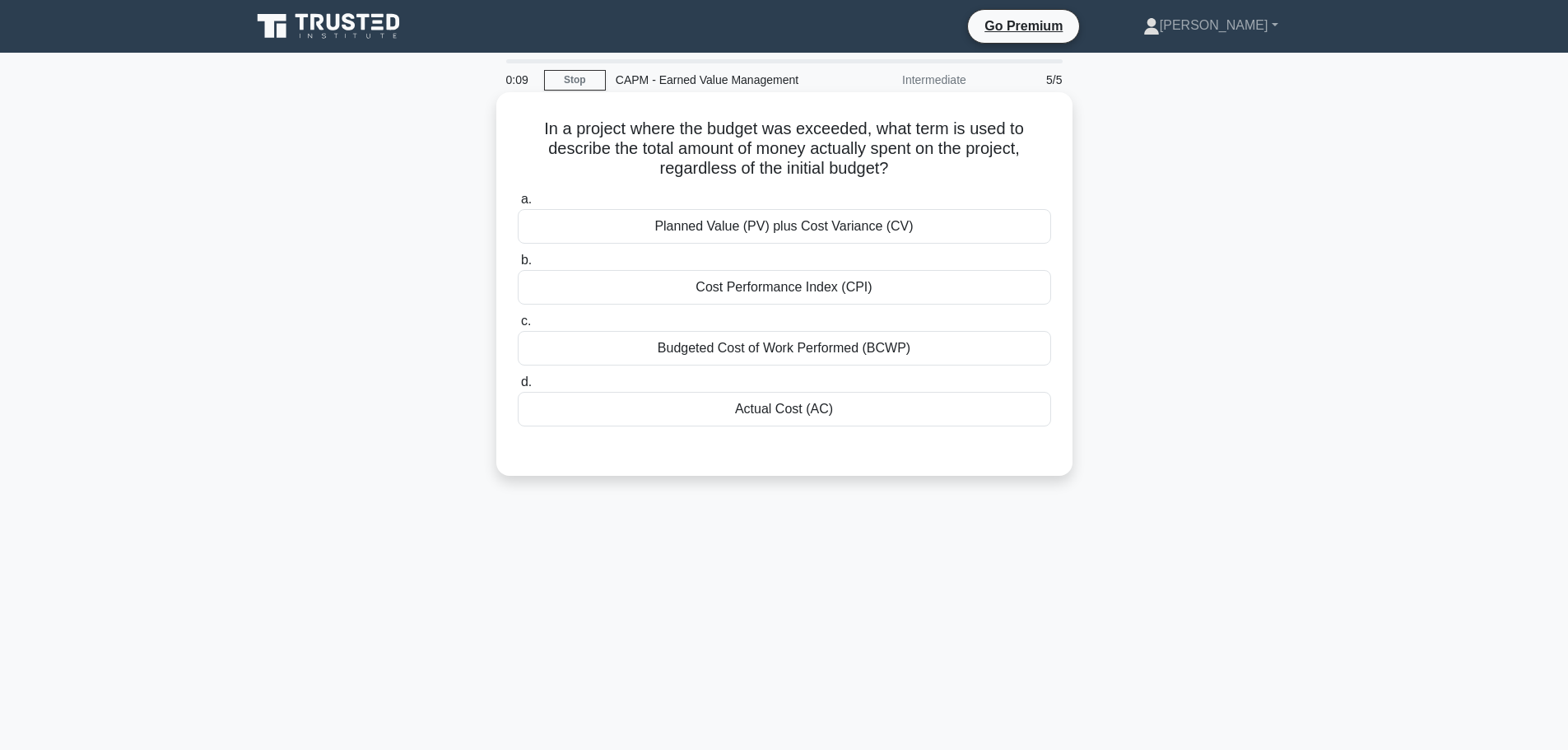
click at [803, 241] on div "Planned Value (PV) plus Cost Variance (CV)" at bounding box center [784, 226] width 534 height 35
click at [518, 205] on input "a. Planned Value (PV) plus Cost Variance (CV)" at bounding box center [518, 199] width 0 height 11
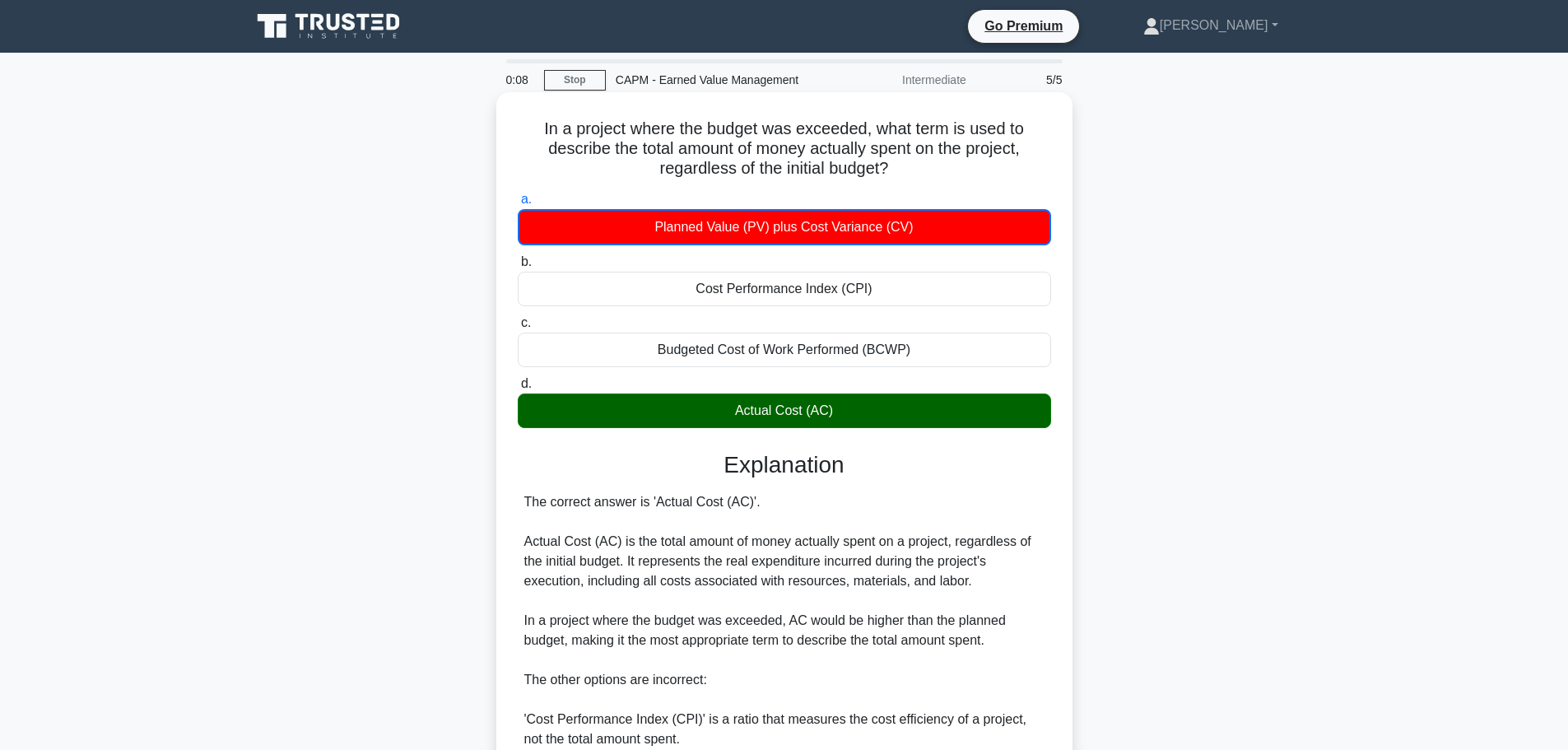
scroll to position [267, 0]
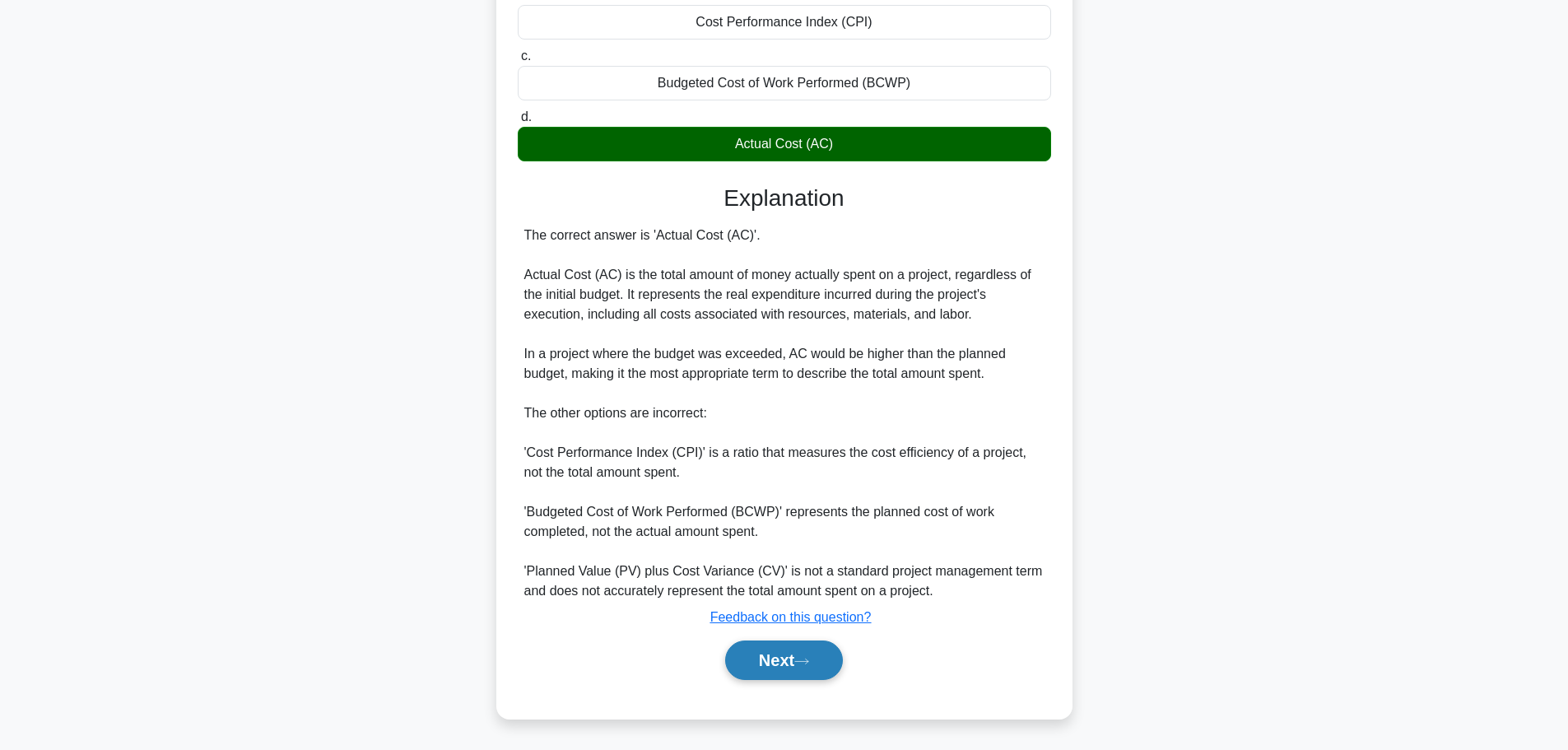
click at [828, 672] on button "Next" at bounding box center [784, 660] width 118 height 40
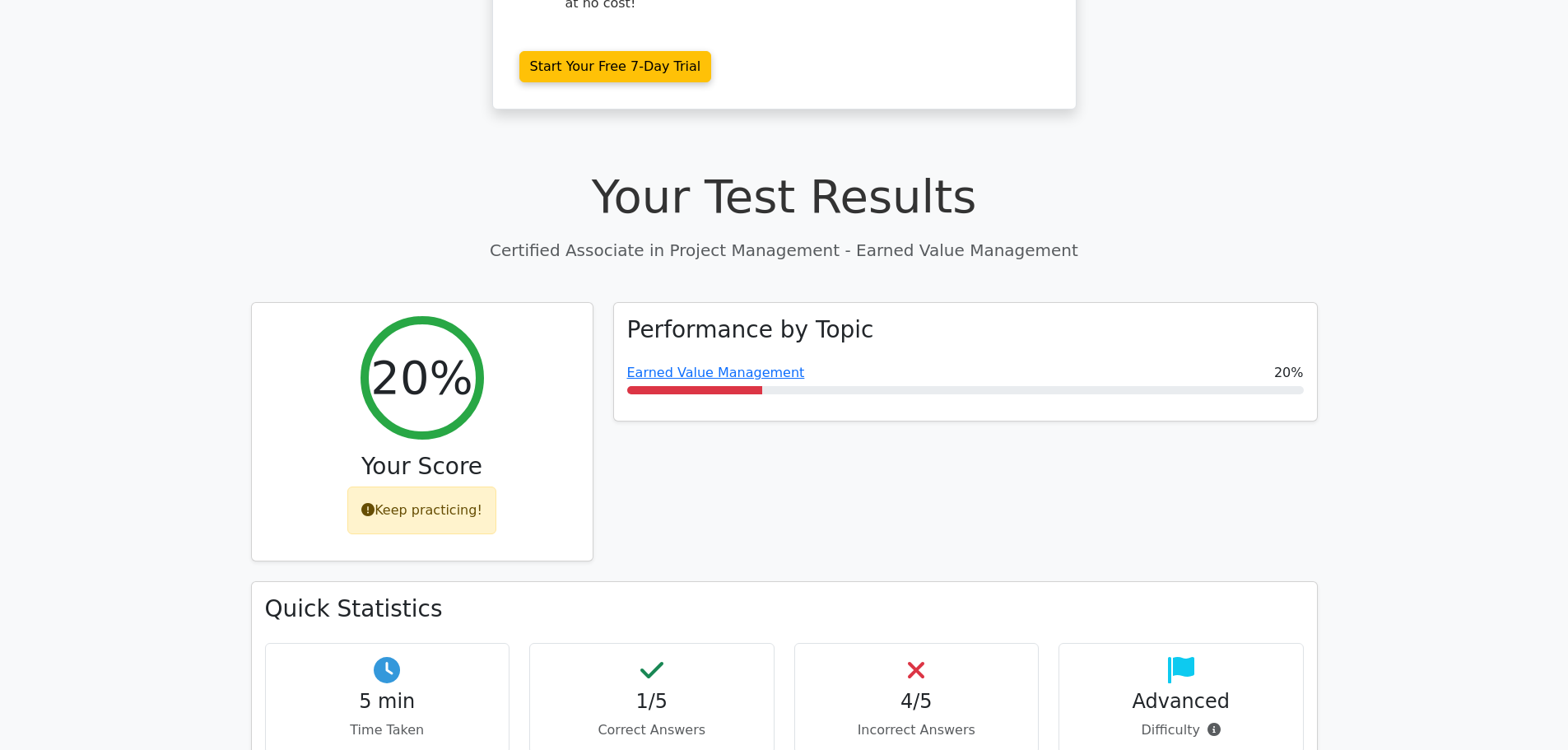
scroll to position [412, 0]
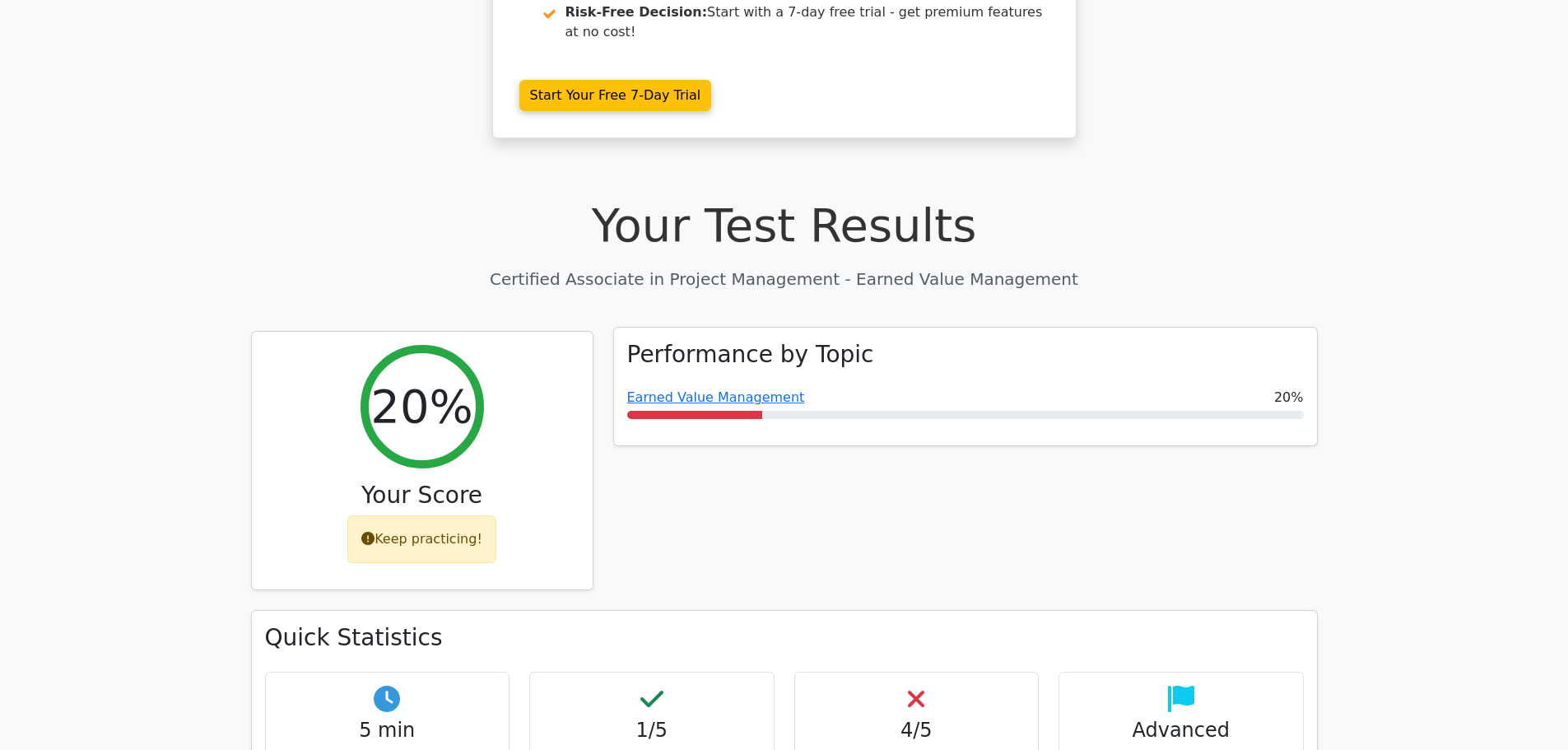
click at [722, 388] on span "Earned Value Management" at bounding box center [716, 398] width 178 height 19
click at [725, 390] on link "Earned Value Management" at bounding box center [716, 398] width 178 height 16
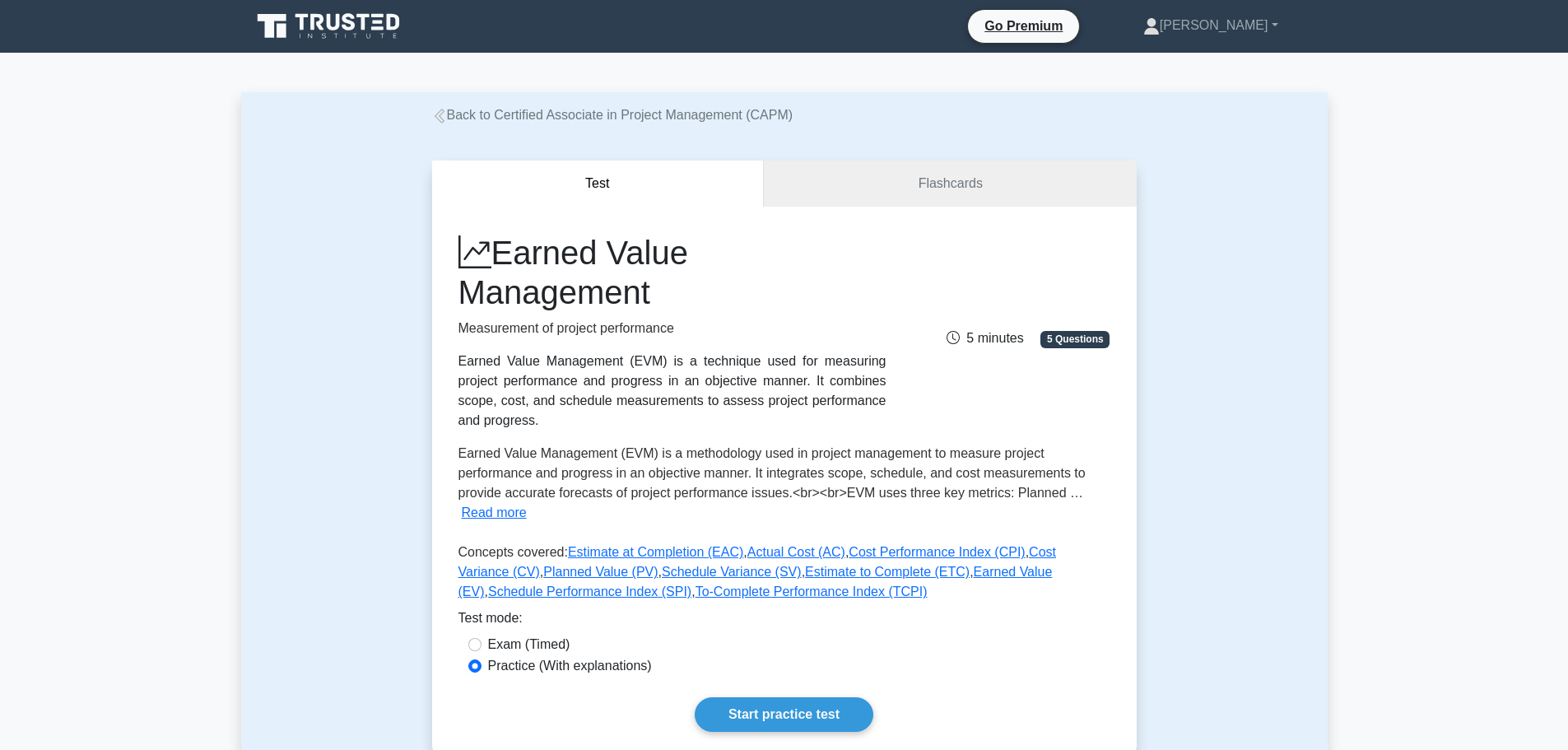
scroll to position [82, 0]
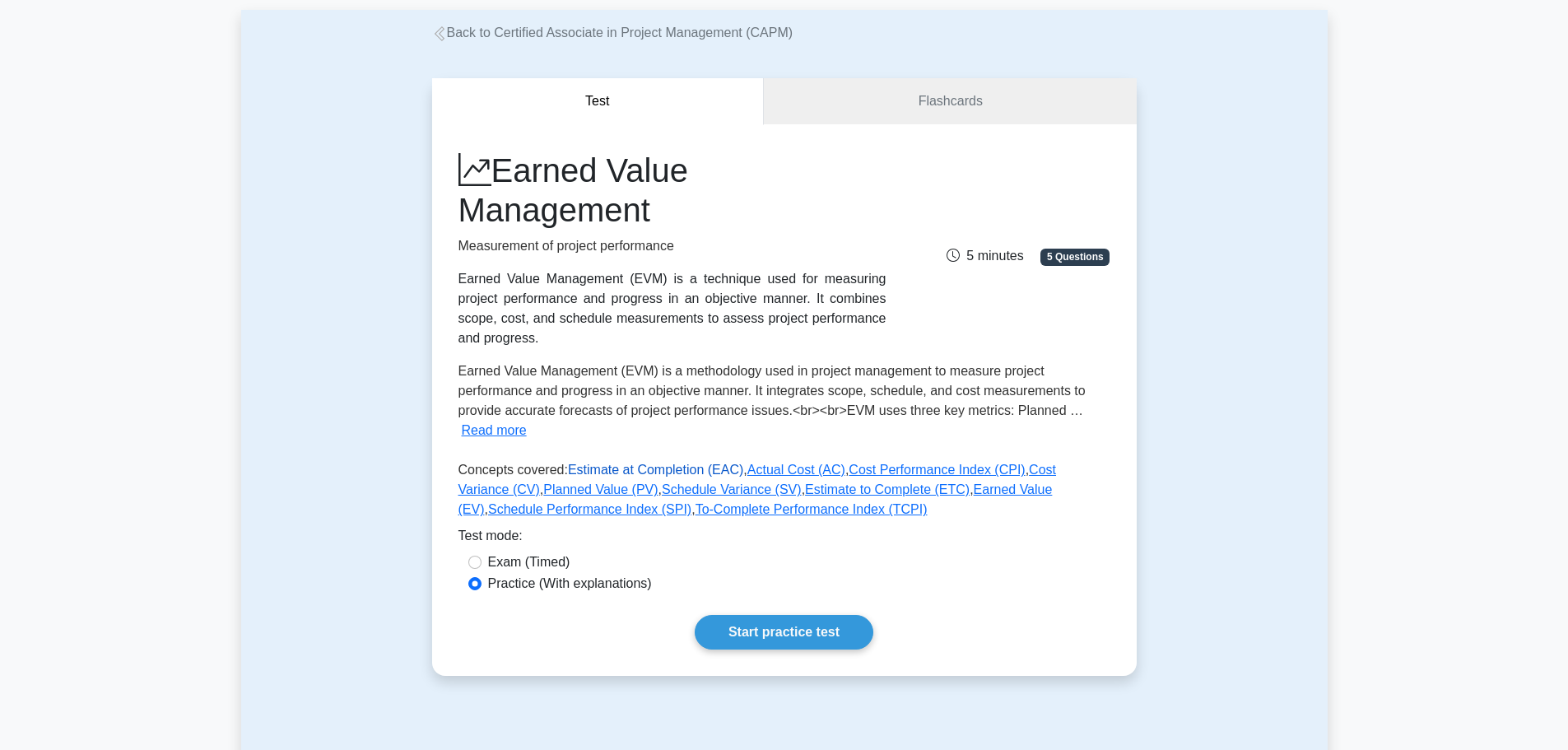
click at [661, 463] on link "Estimate at Completion (EAC)" at bounding box center [656, 470] width 175 height 14
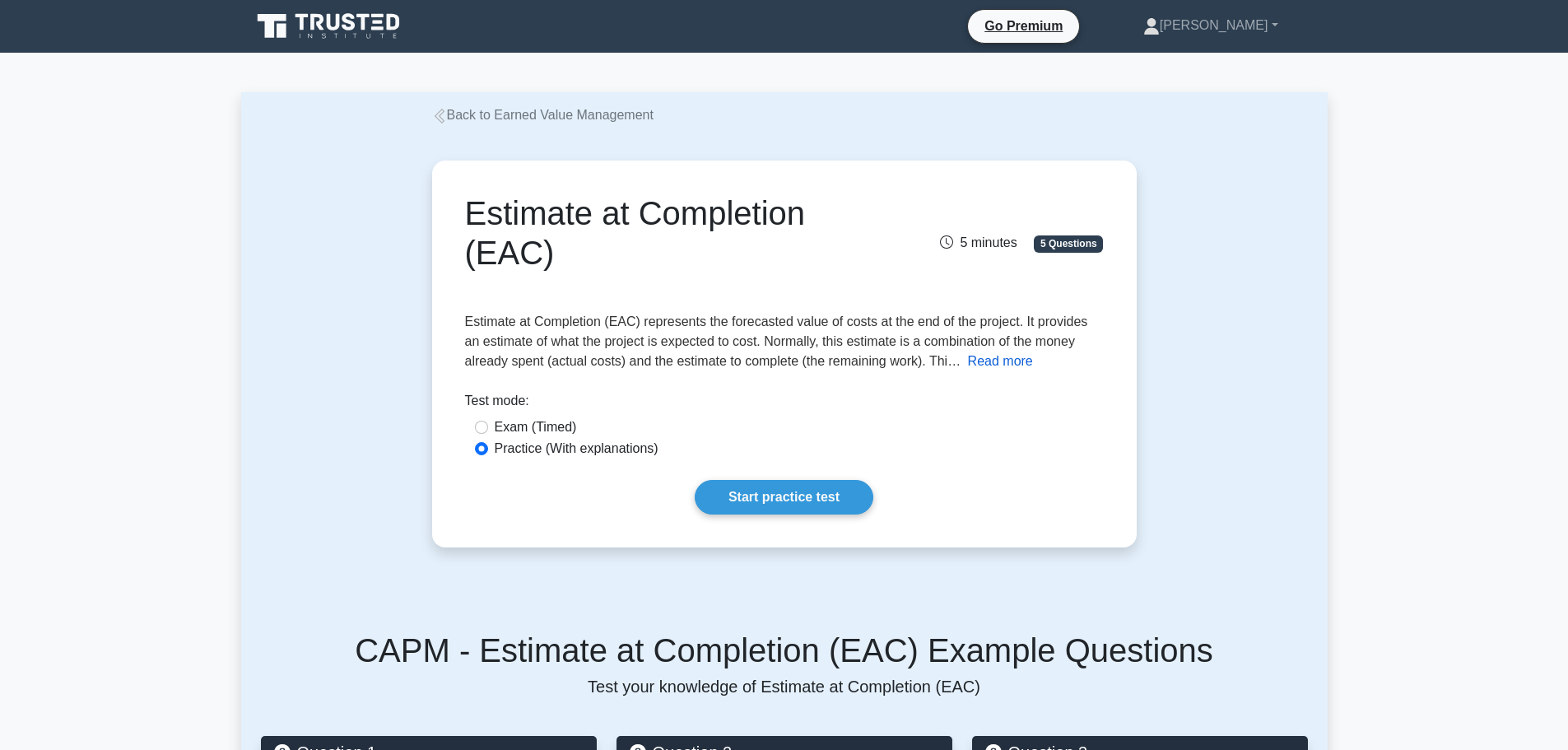
click at [983, 370] on button "Read more" at bounding box center [1000, 361] width 65 height 19
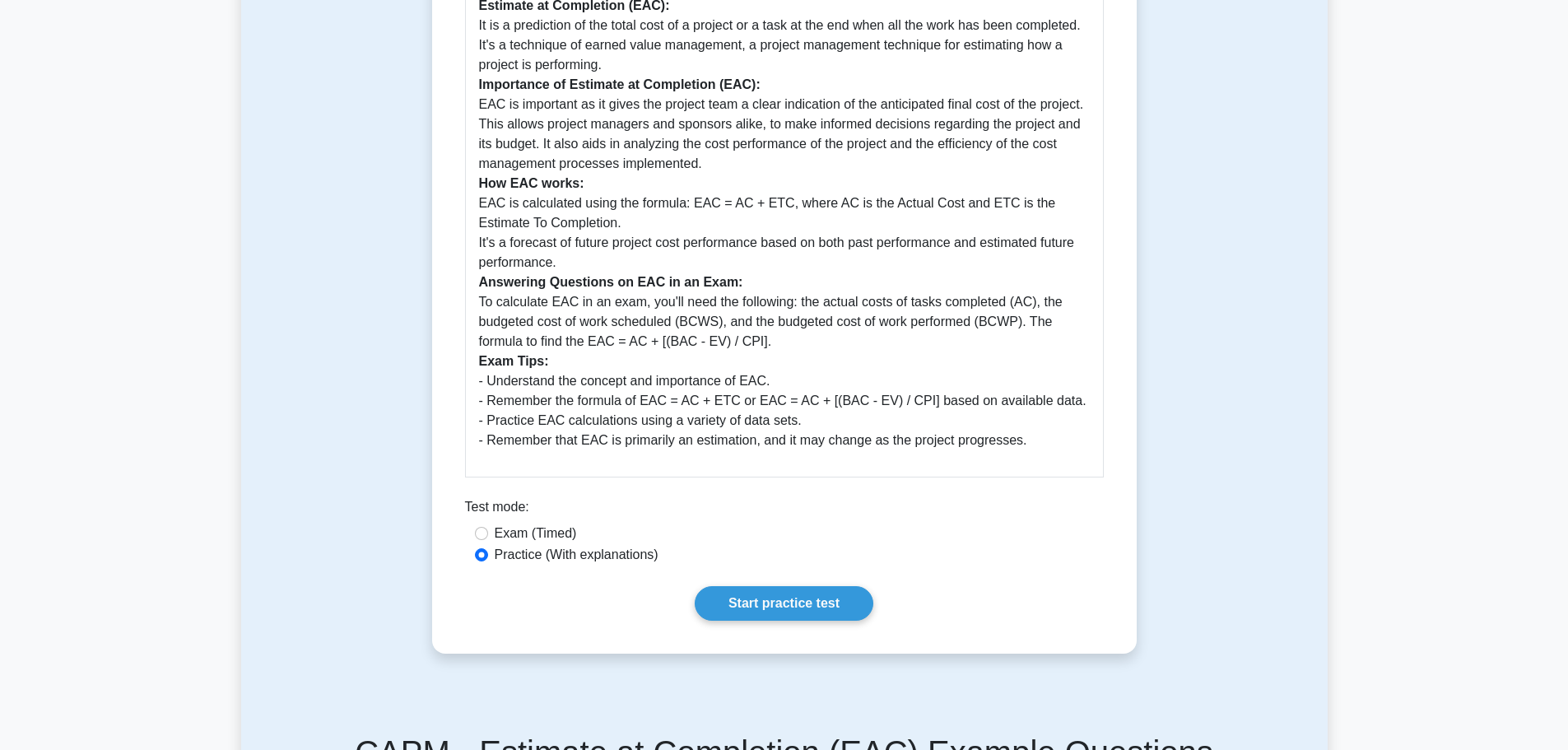
scroll to position [494, 0]
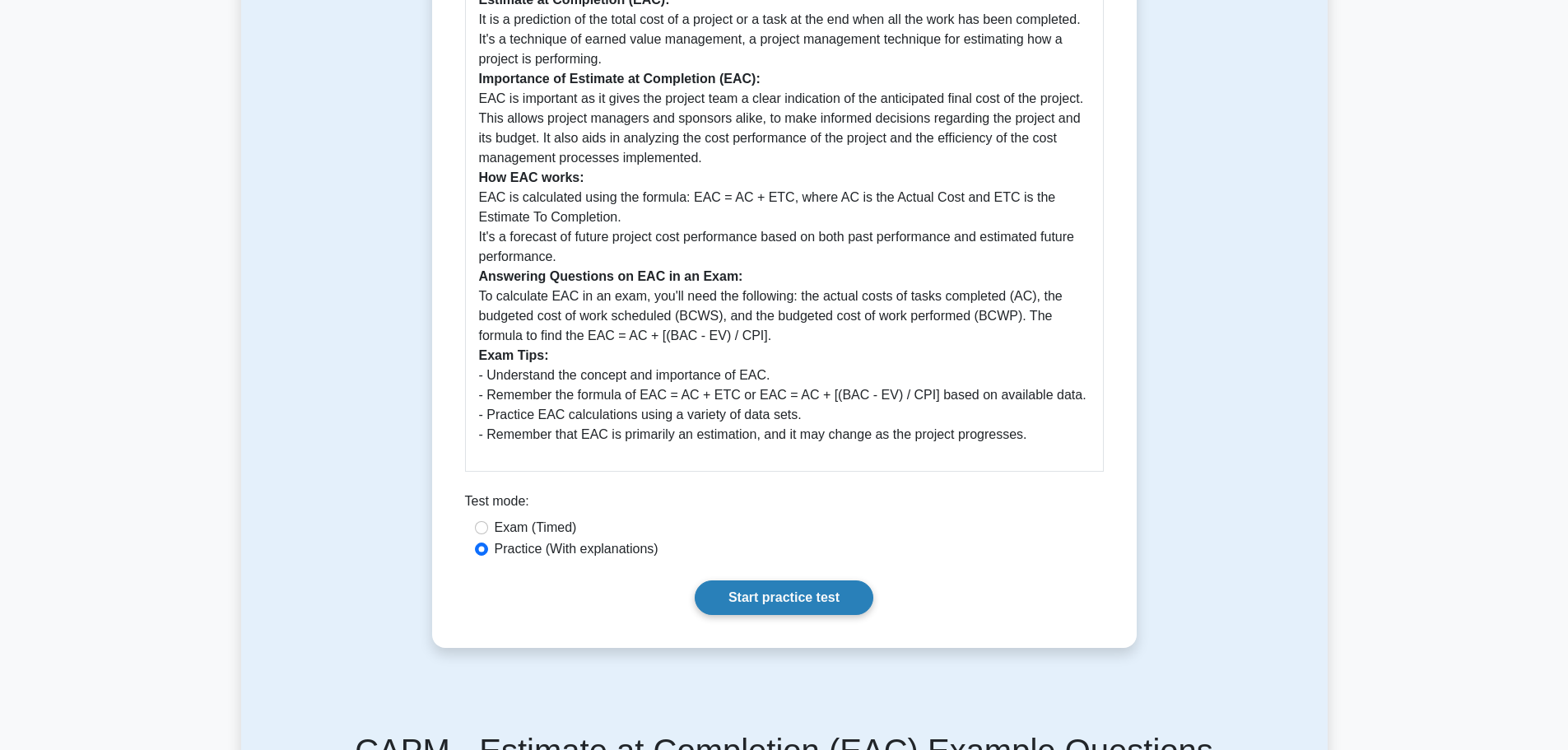
click at [738, 595] on link "Start practice test" at bounding box center [784, 598] width 179 height 35
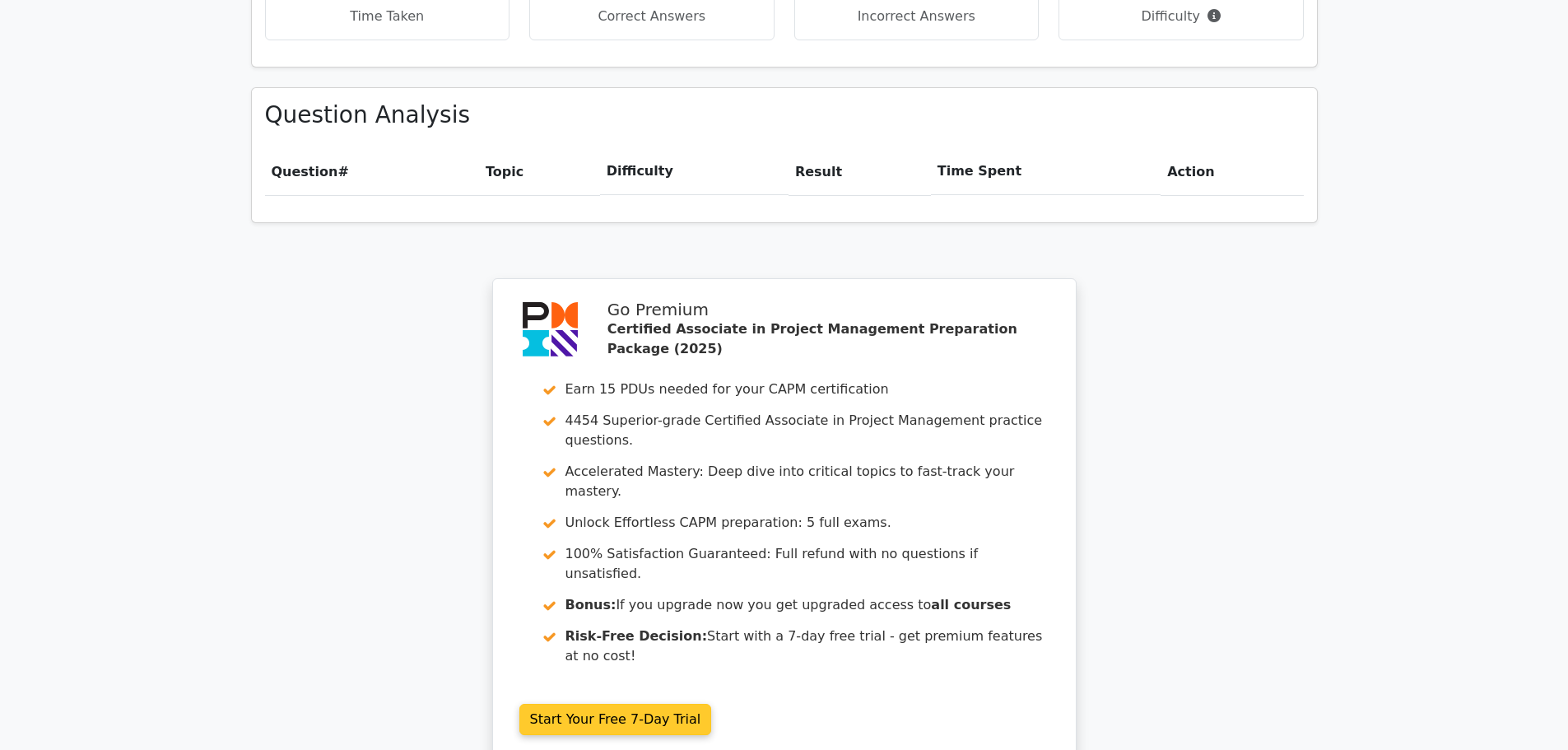
scroll to position [1235, 0]
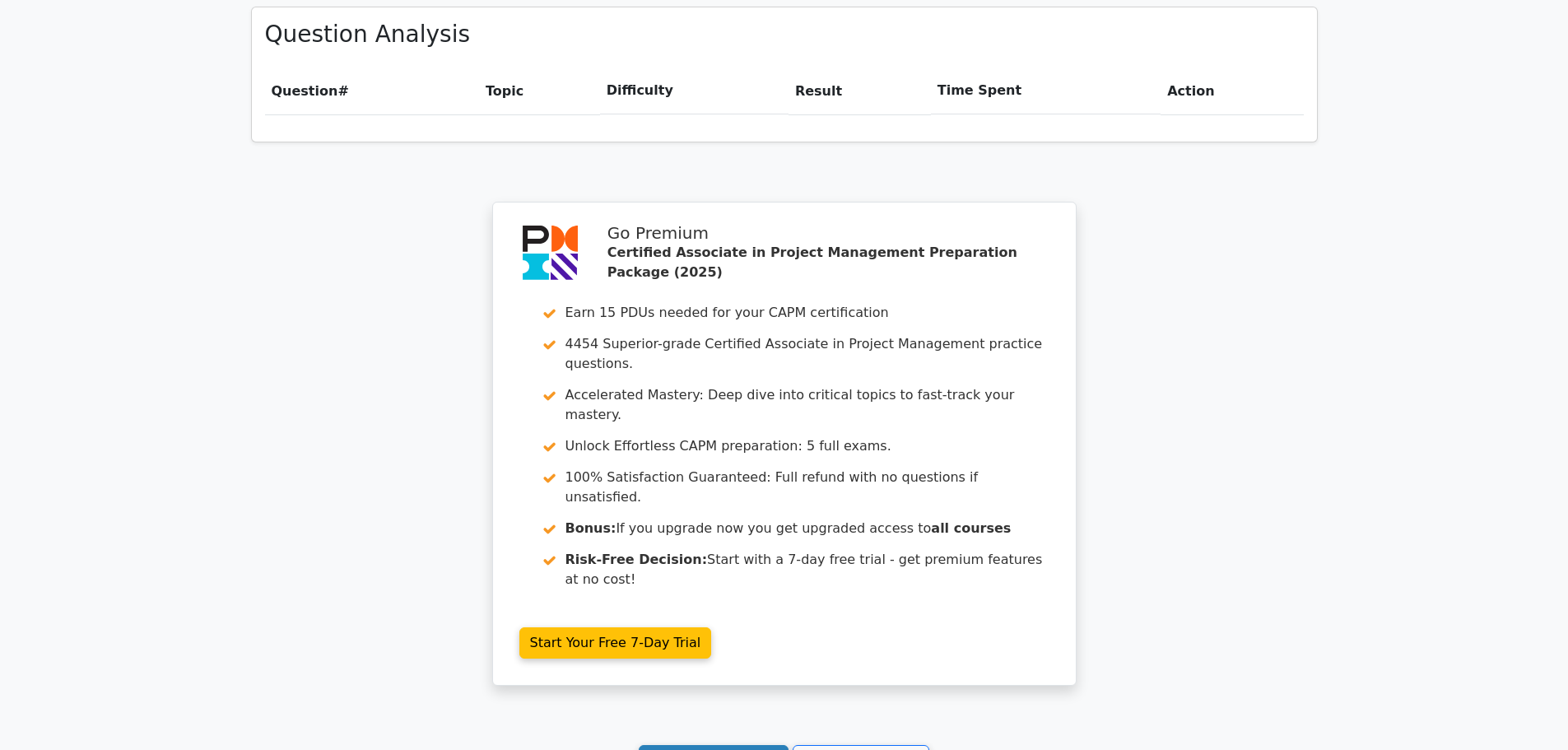
click at [723, 746] on link "Continue practicing" at bounding box center [714, 761] width 151 height 31
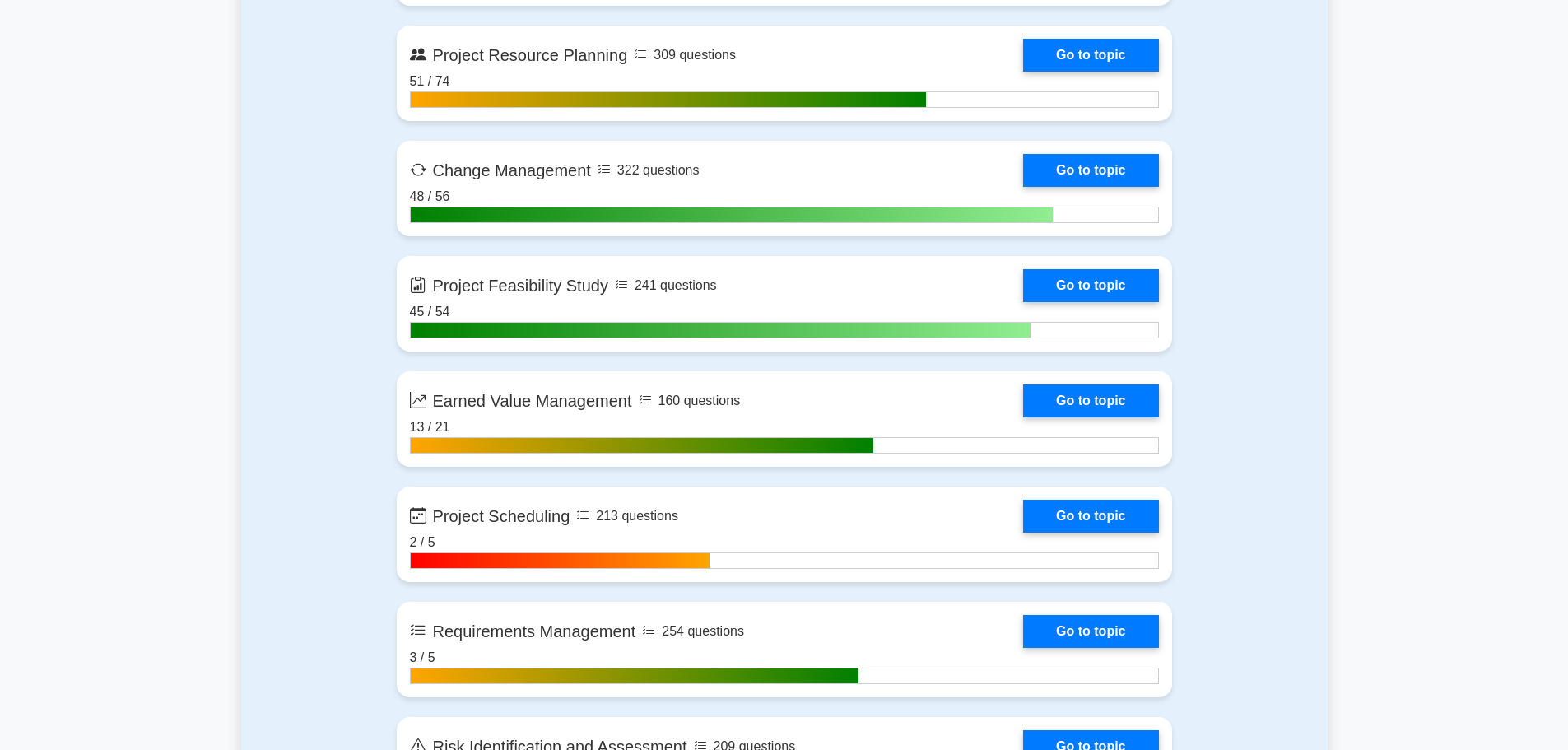
scroll to position [2718, 0]
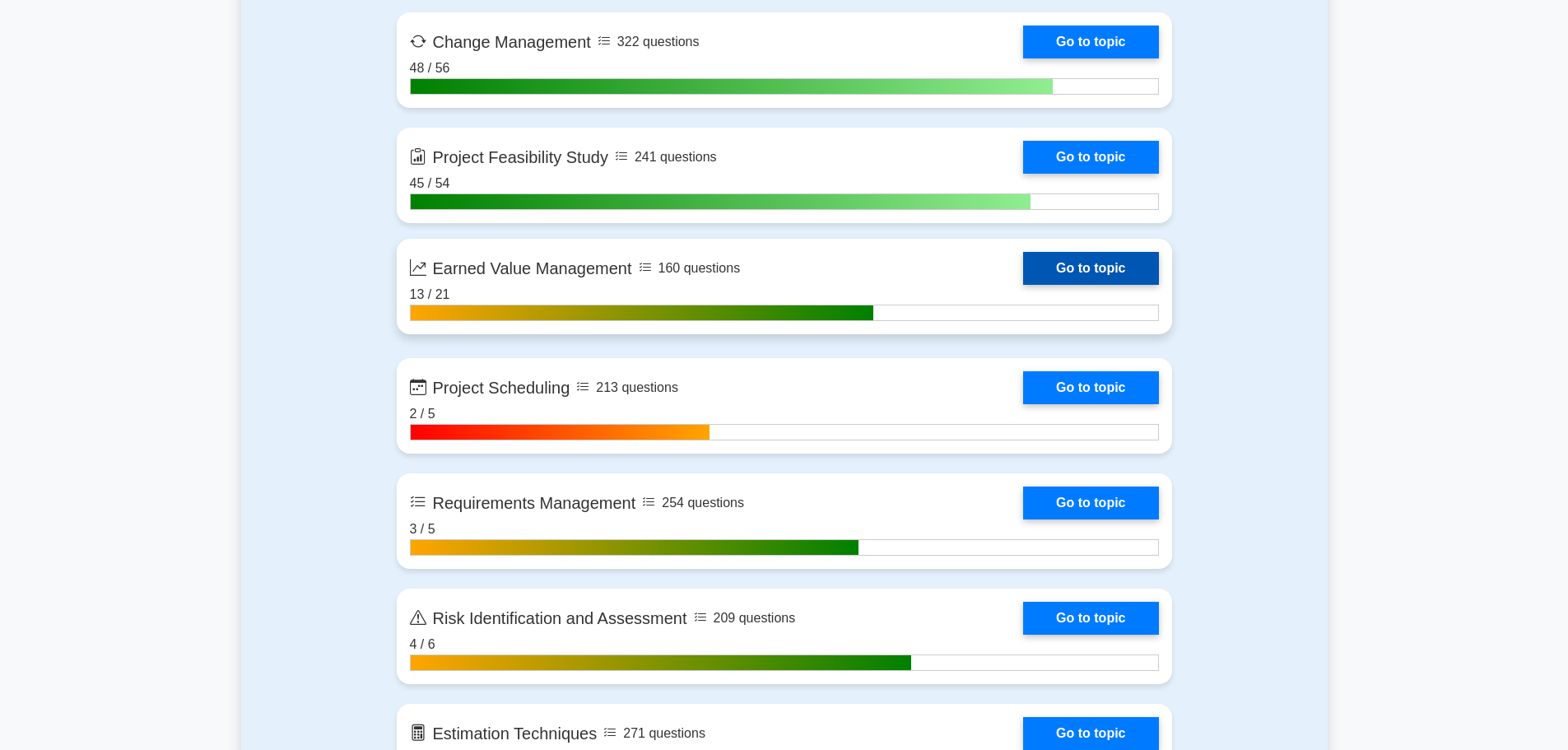
click at [1023, 274] on link "Go to topic" at bounding box center [1091, 268] width 135 height 33
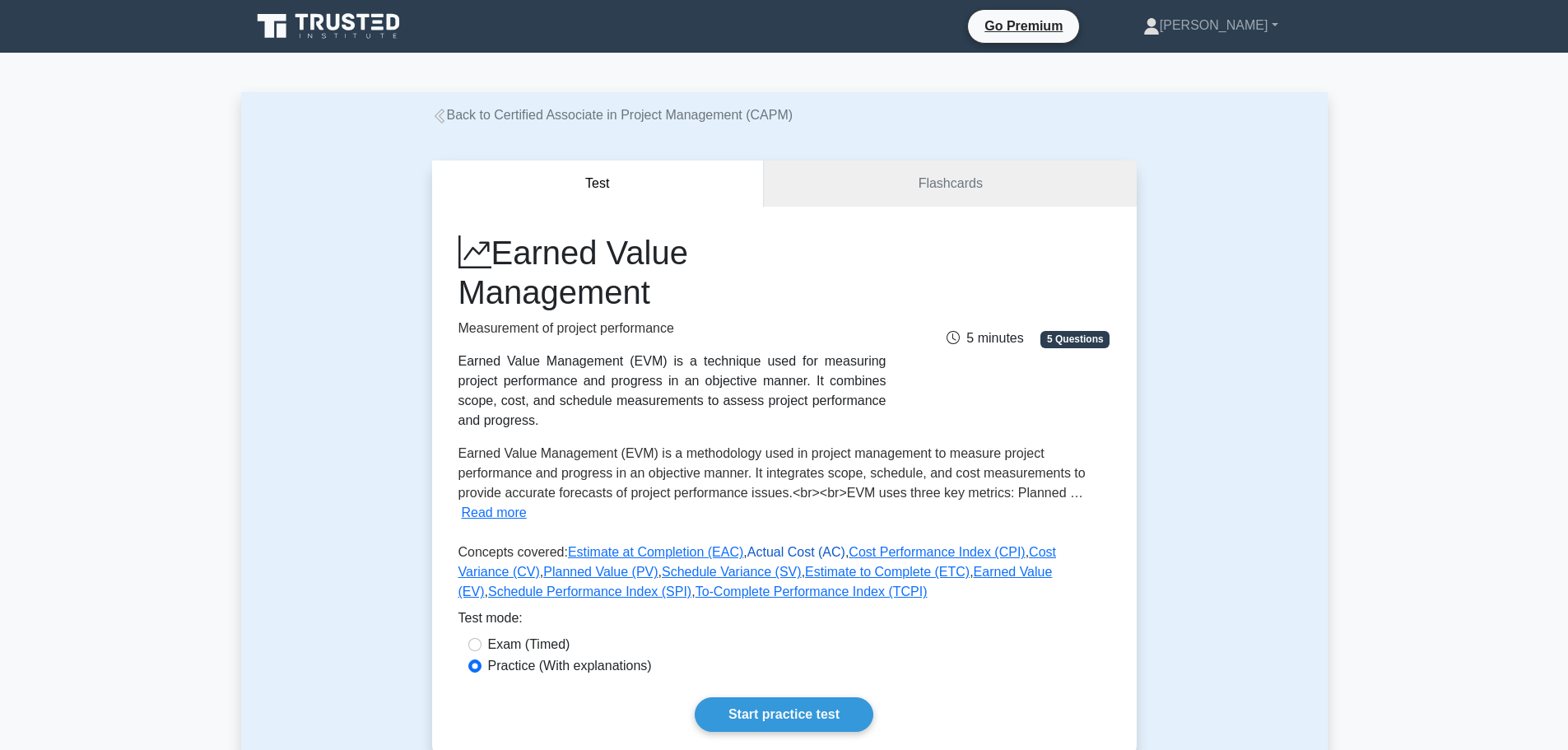
click at [763, 545] on link "Actual Cost (AC)" at bounding box center [796, 553] width 98 height 14
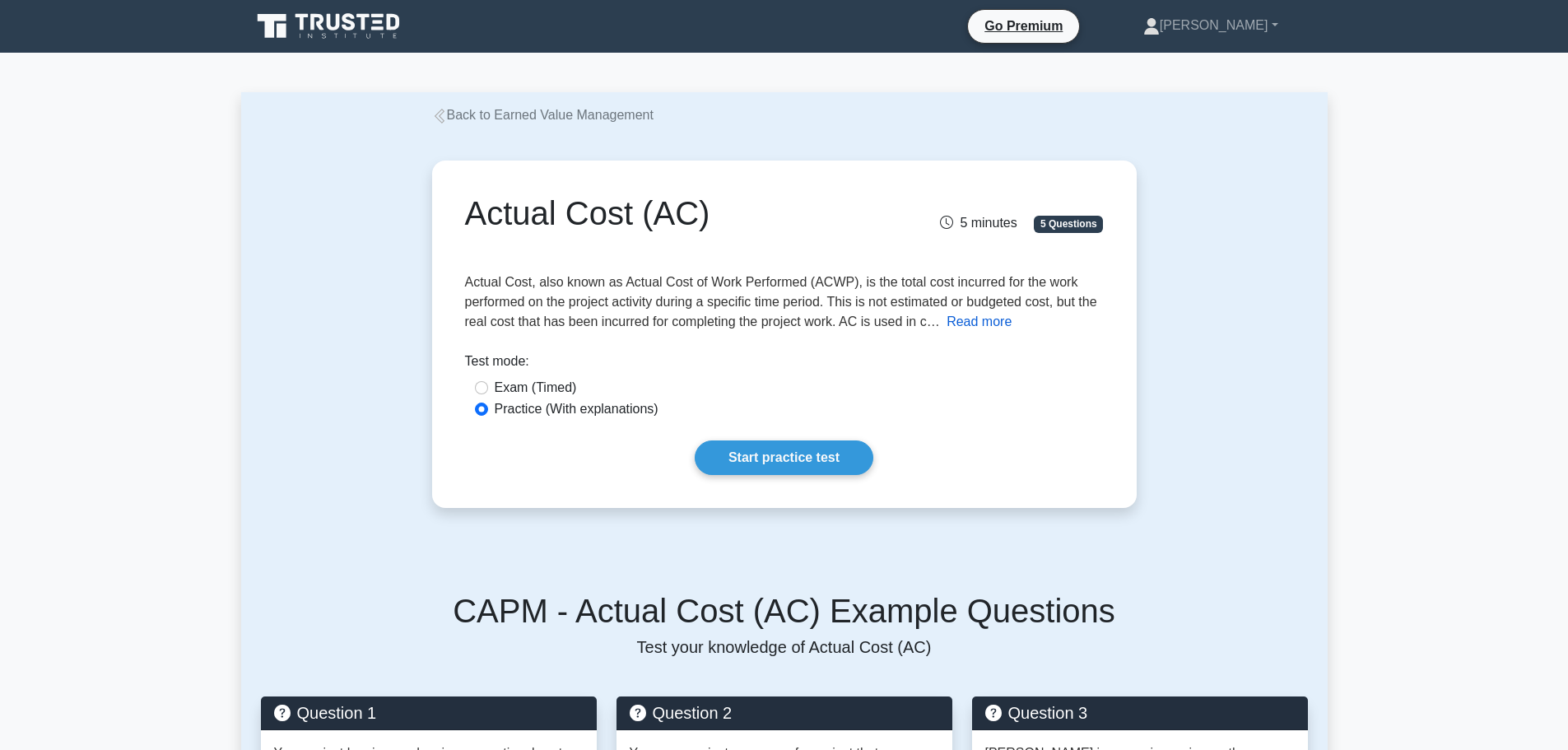
click at [1010, 323] on button "Read more" at bounding box center [978, 321] width 65 height 19
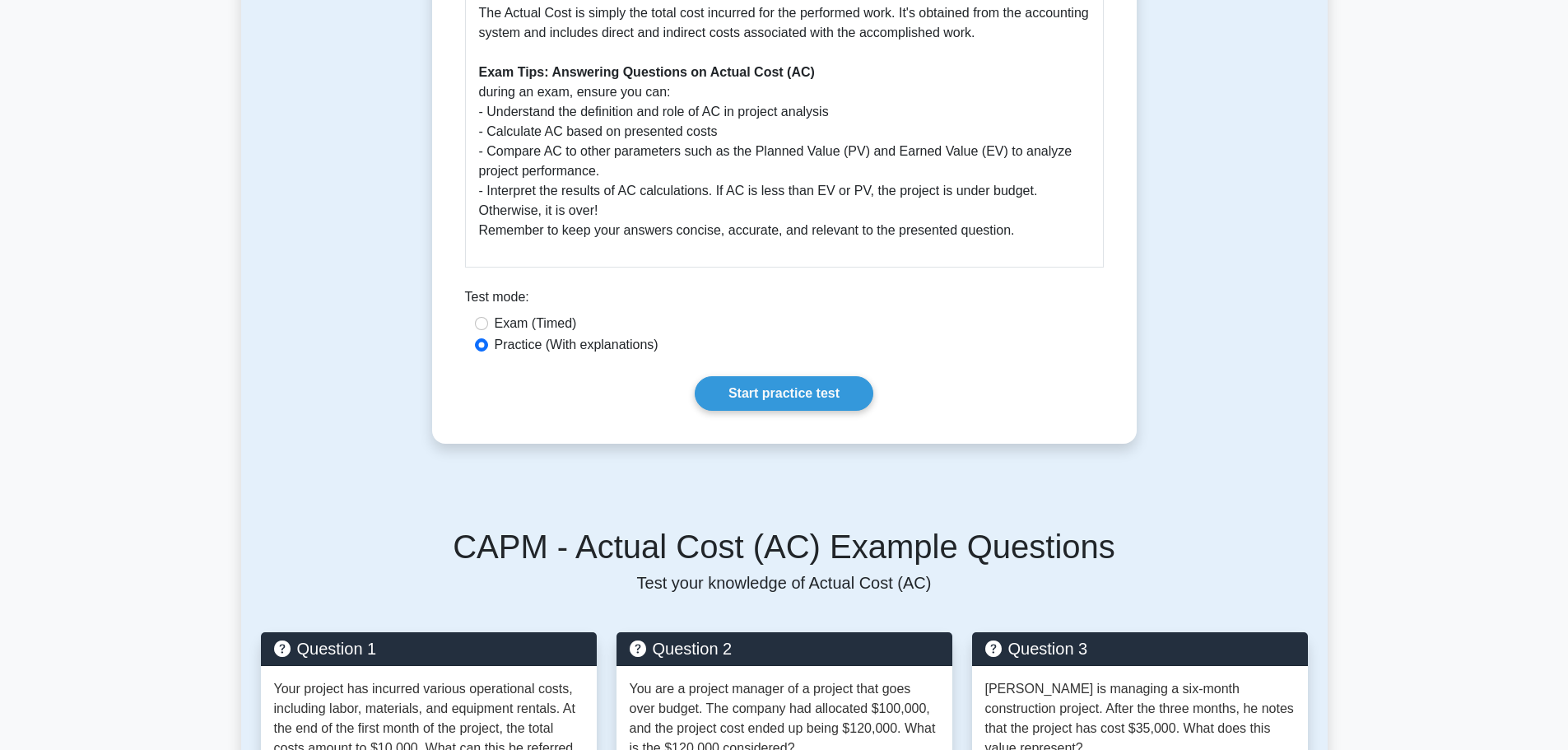
scroll to position [741, 0]
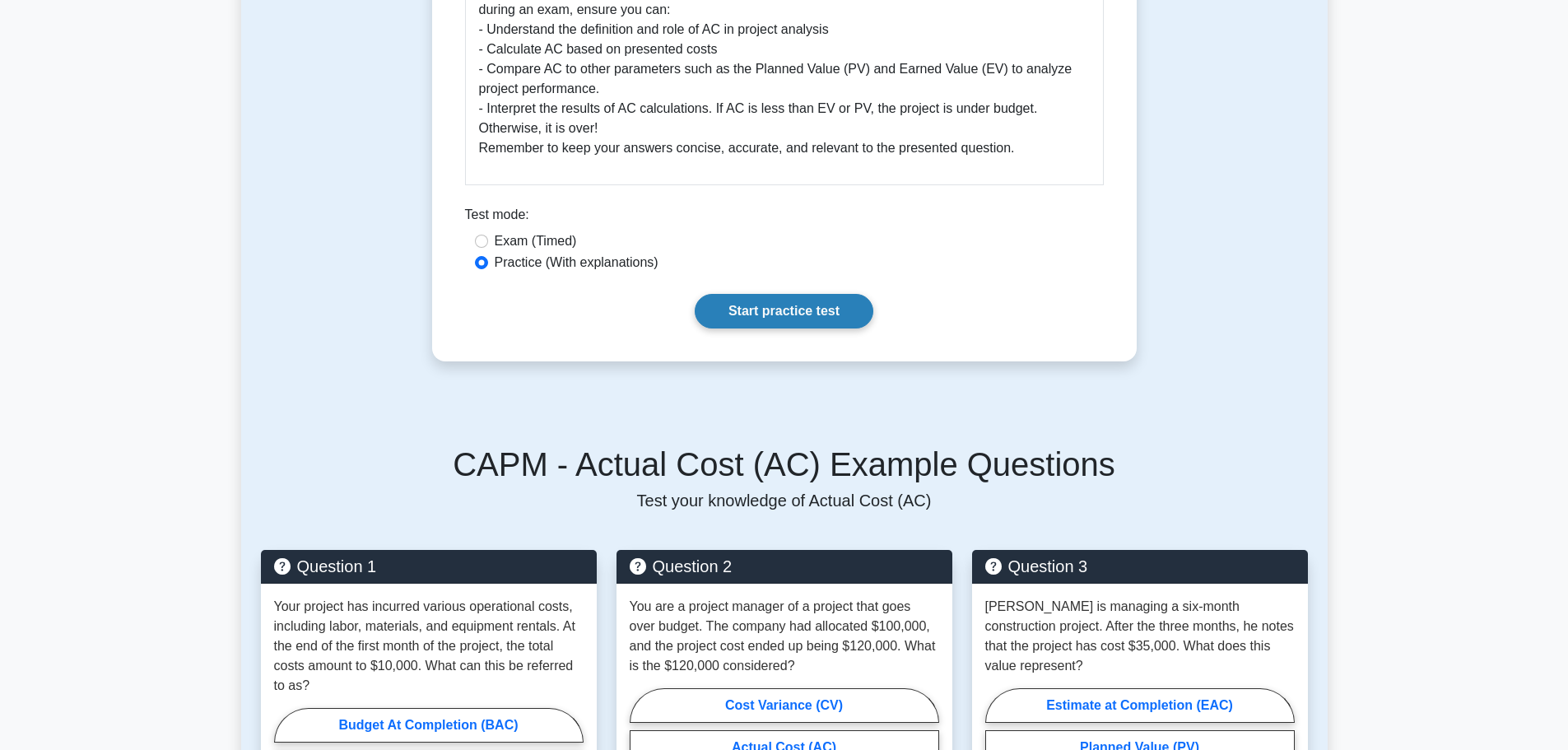
click at [797, 312] on link "Start practice test" at bounding box center [784, 311] width 179 height 35
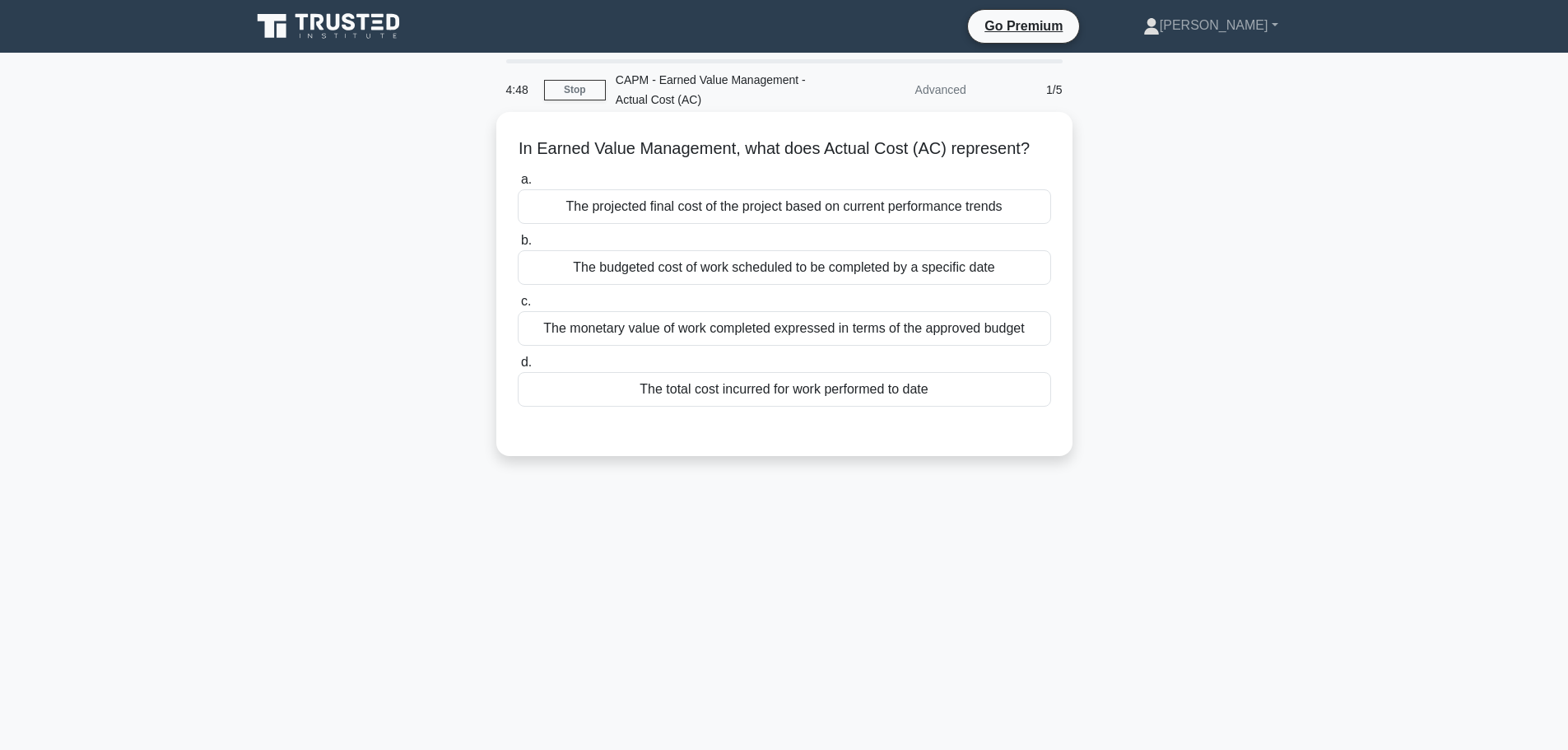
click at [792, 404] on div "The total cost incurred for work performed to date" at bounding box center [784, 389] width 534 height 35
click at [518, 368] on input "d. The total cost incurred for work performed to date" at bounding box center [518, 363] width 0 height 11
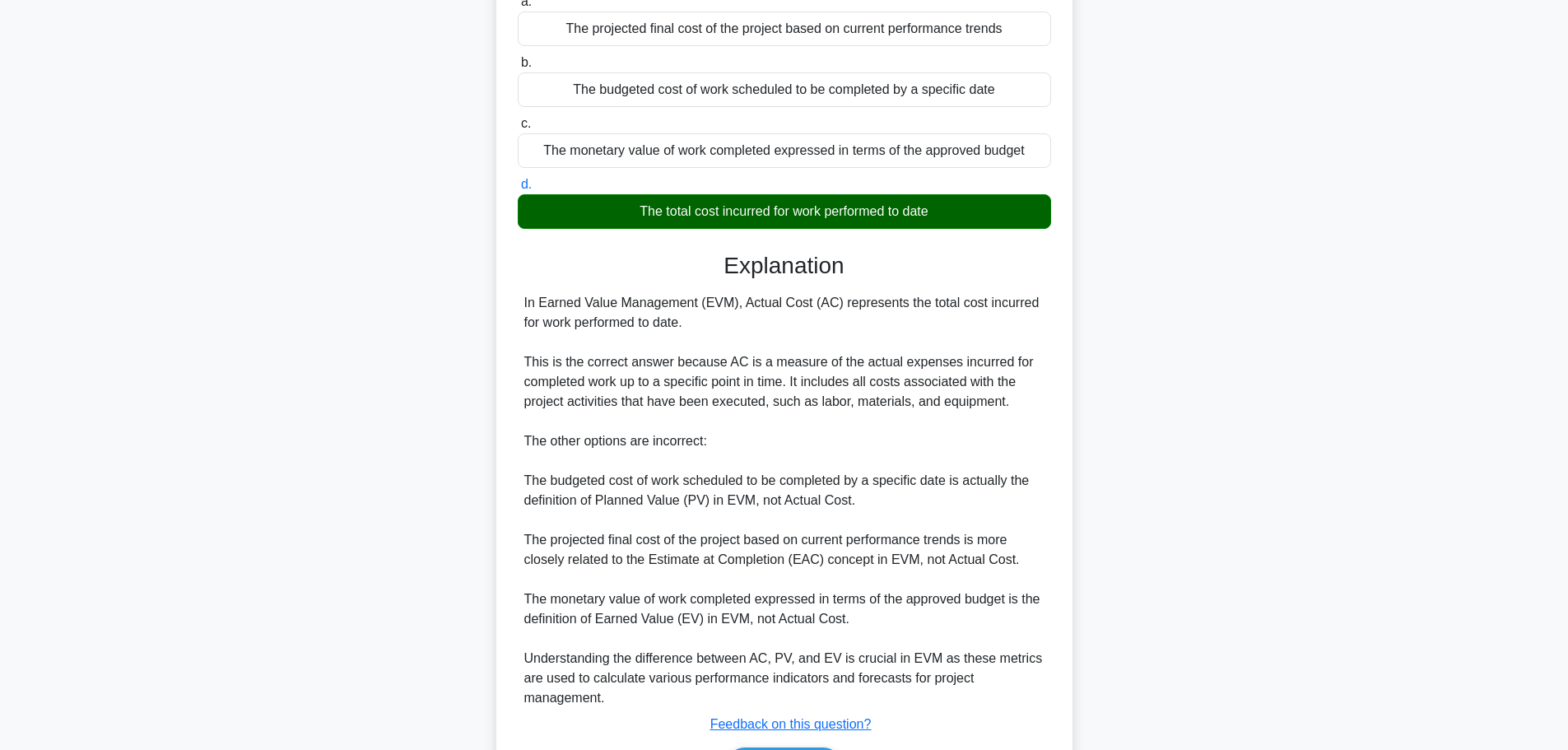
scroll to position [305, 0]
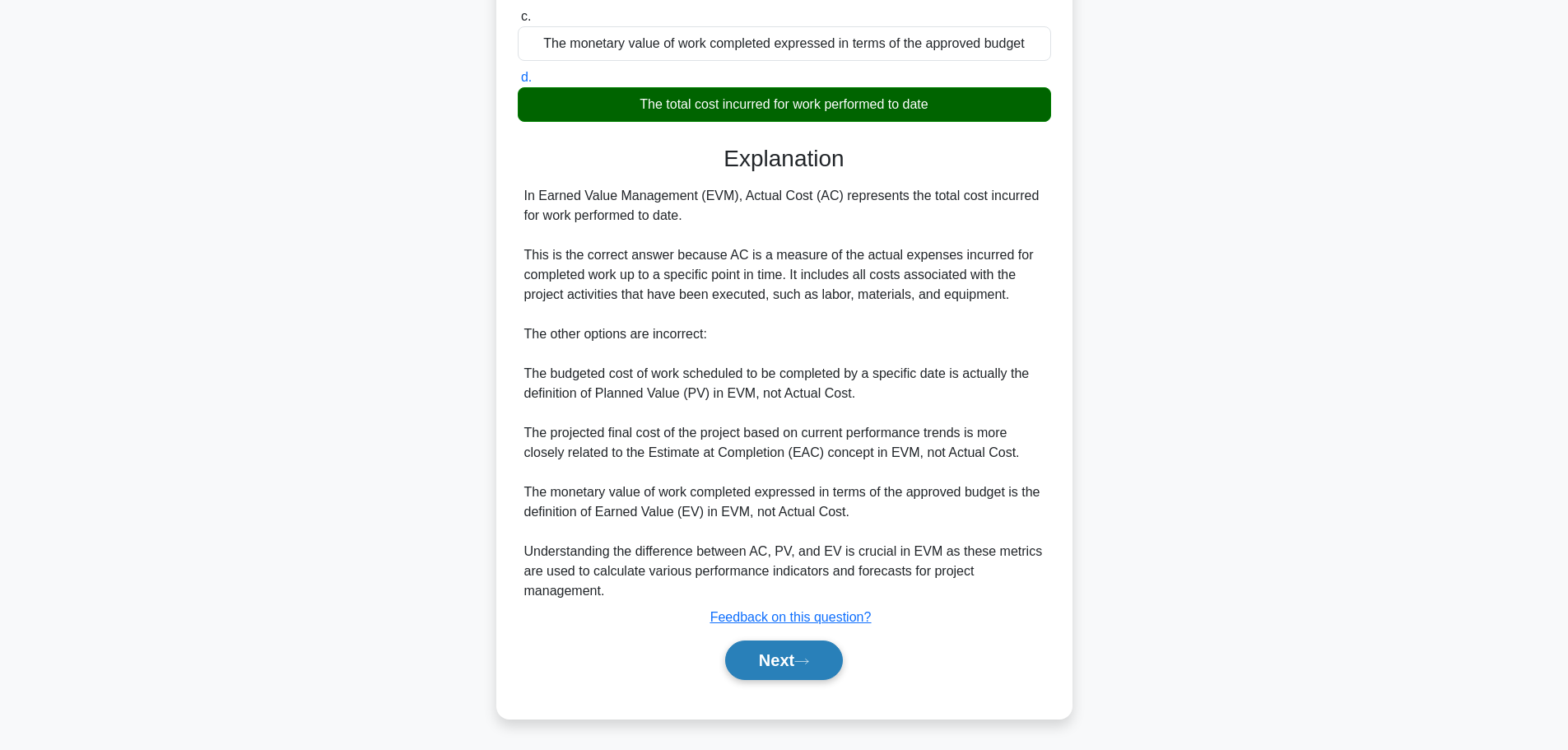
click at [769, 663] on button "Next" at bounding box center [784, 660] width 118 height 40
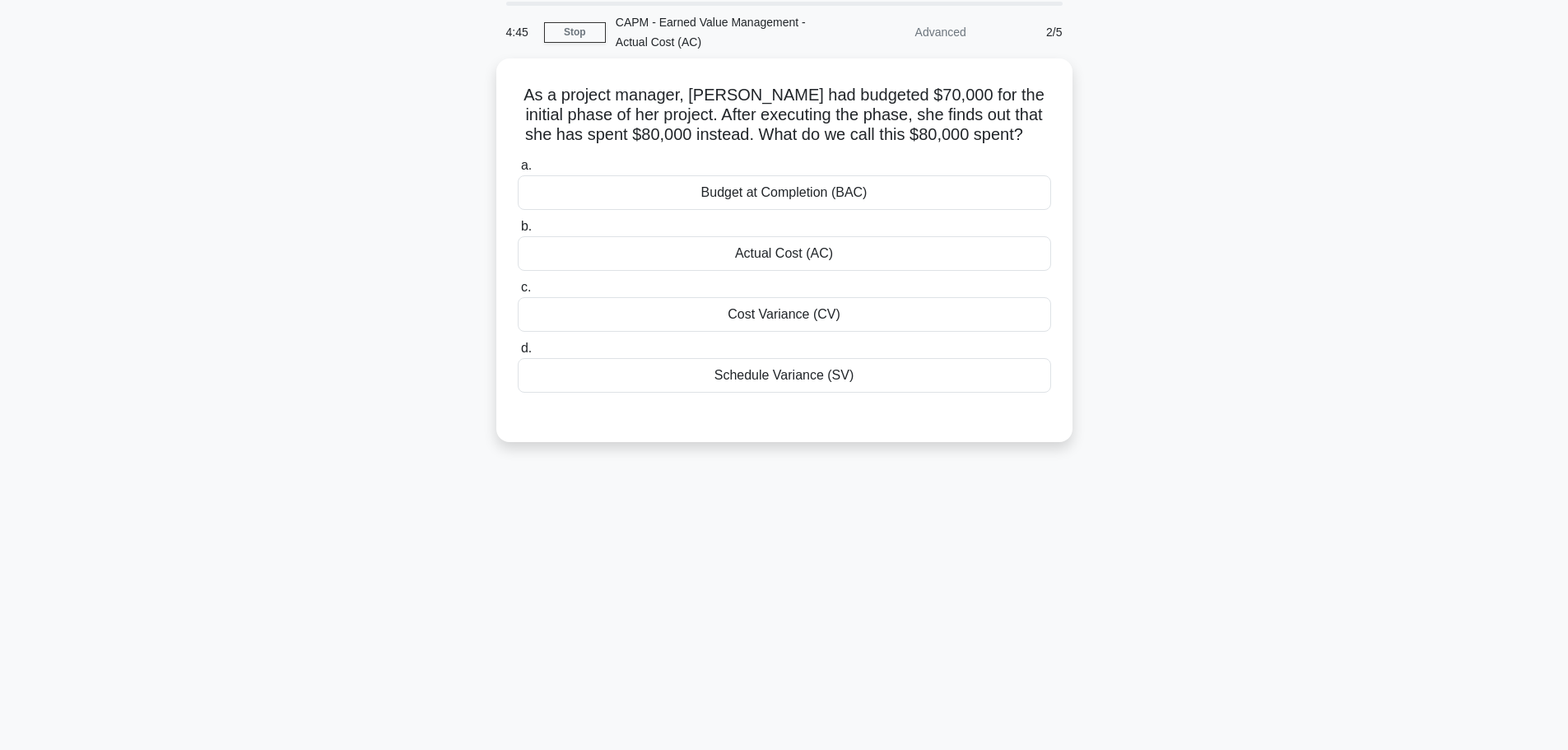
scroll to position [57, 0]
click at [766, 311] on div "Cost Variance (CV)" at bounding box center [784, 311] width 534 height 35
click at [518, 290] on input "c. Cost Variance (CV)" at bounding box center [518, 284] width 0 height 11
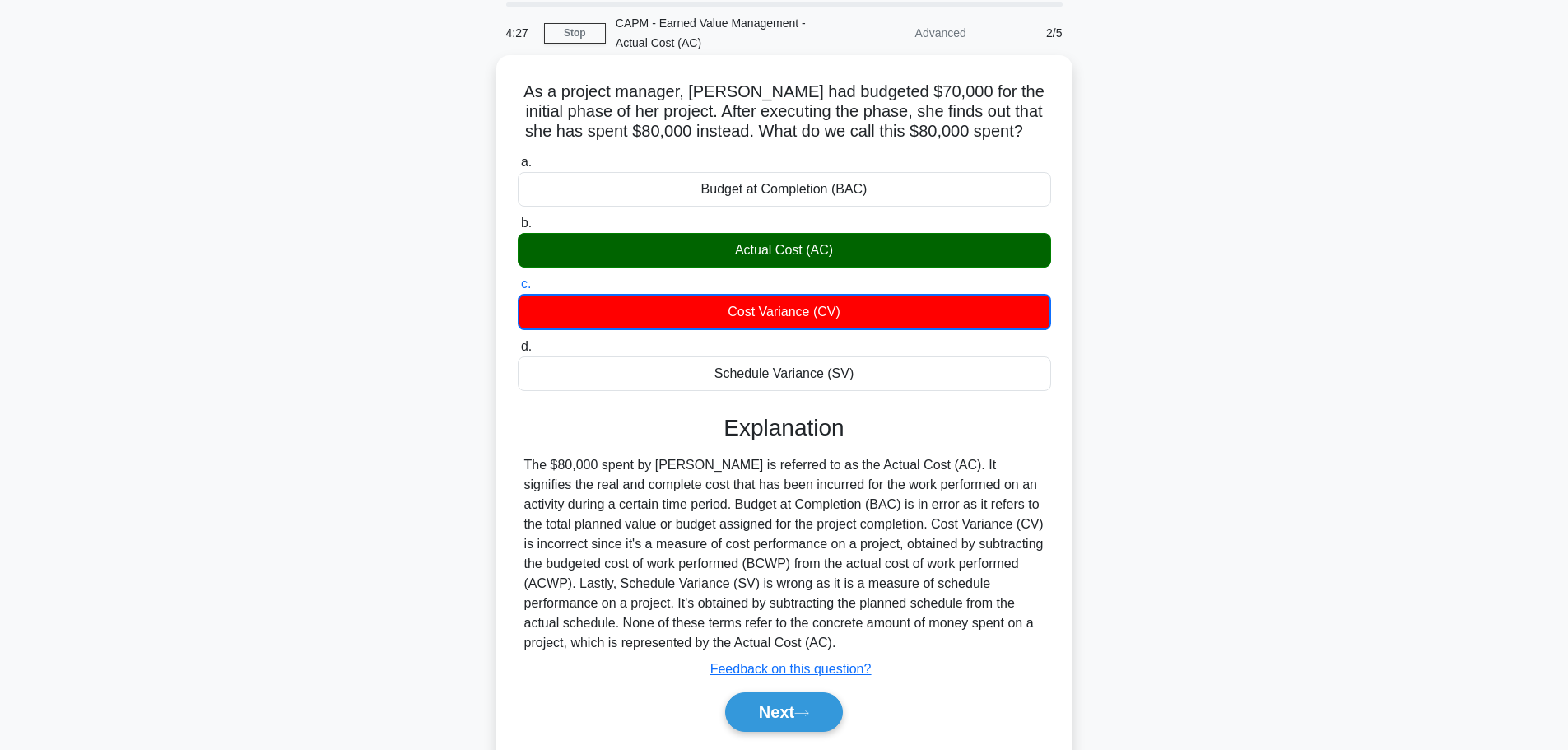
scroll to position [139, 0]
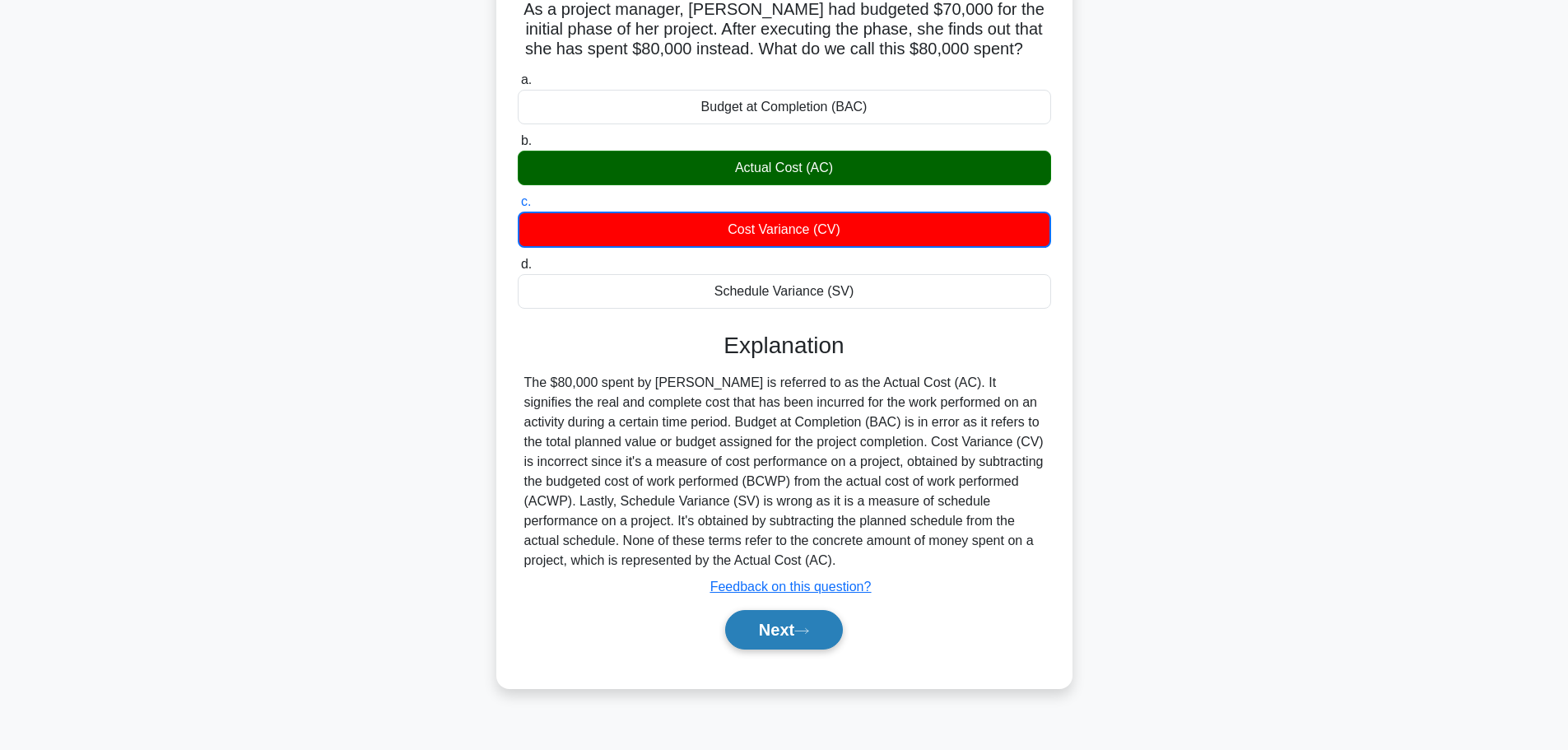
click at [782, 623] on button "Next" at bounding box center [784, 630] width 118 height 40
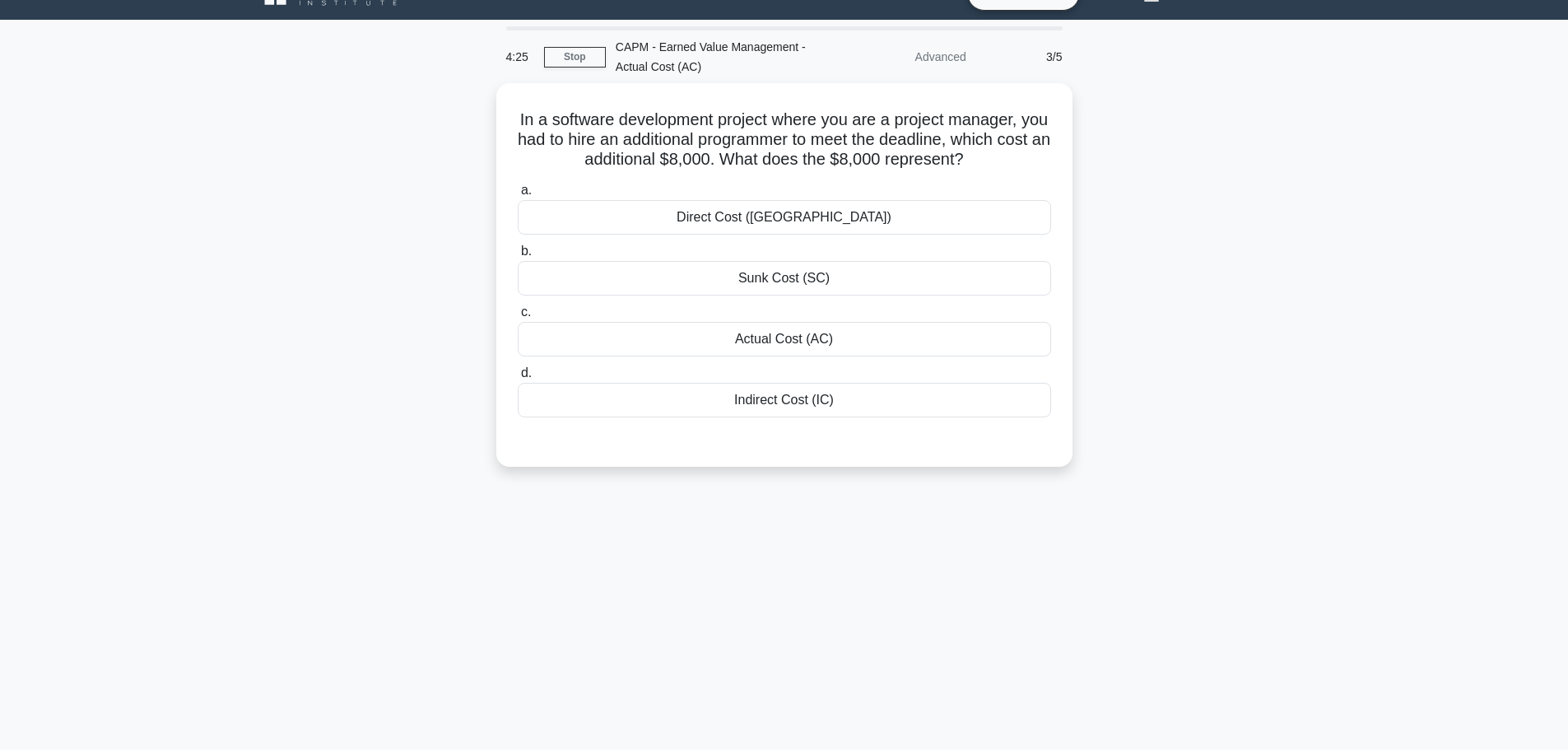
scroll to position [0, 0]
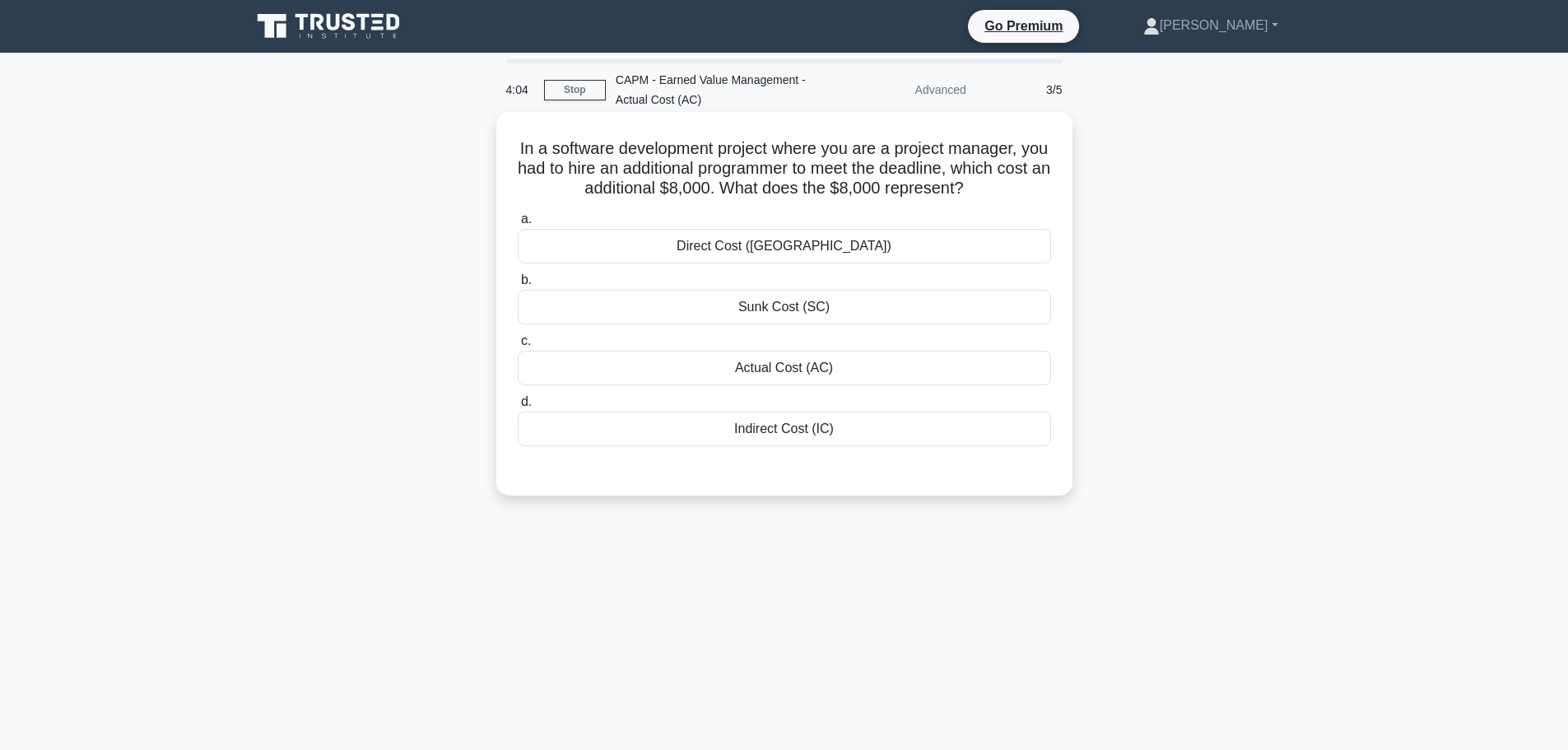
click at [767, 362] on div "Actual Cost (AC)" at bounding box center [784, 367] width 534 height 35
click at [518, 346] on input "c. Actual Cost (AC)" at bounding box center [518, 341] width 0 height 11
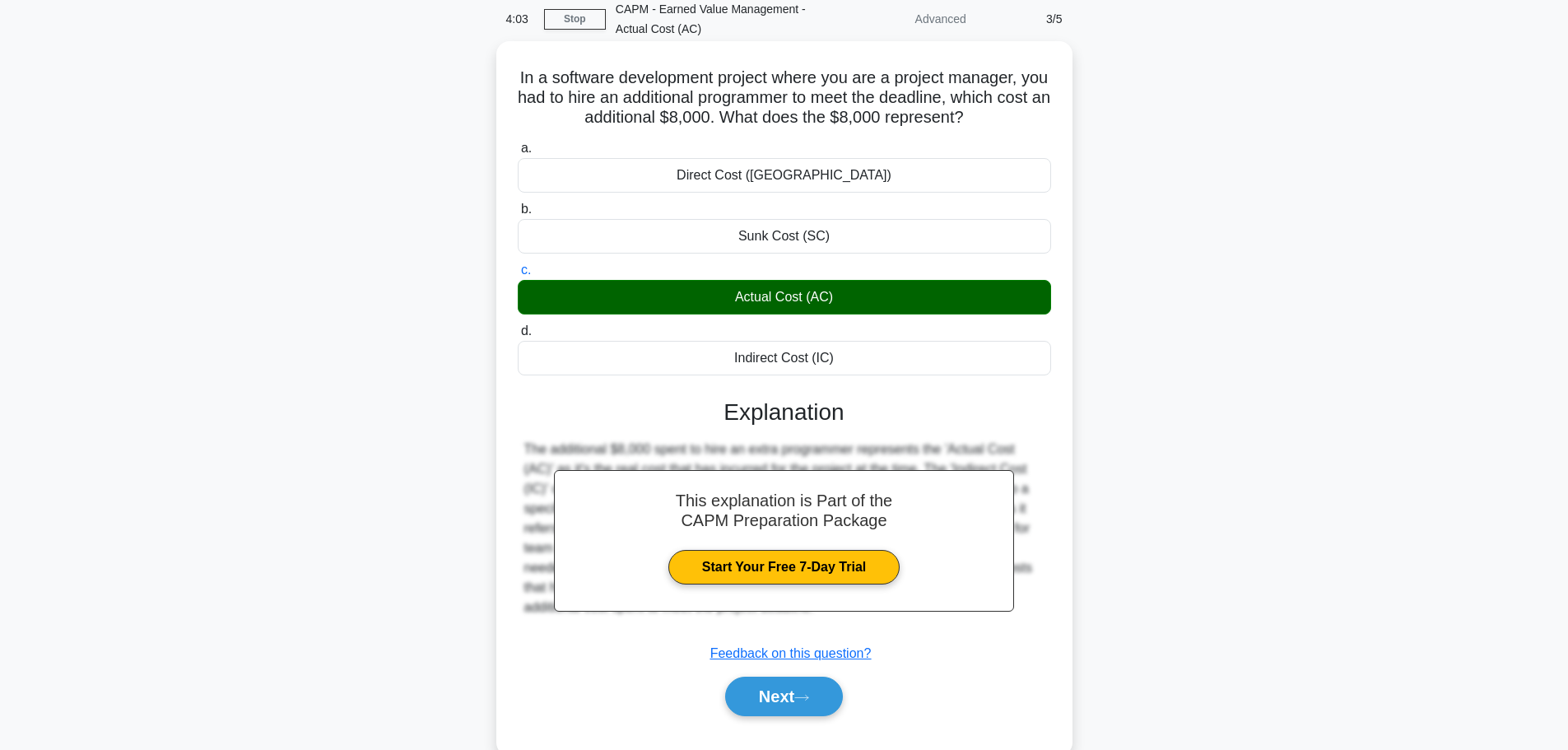
scroll to position [139, 0]
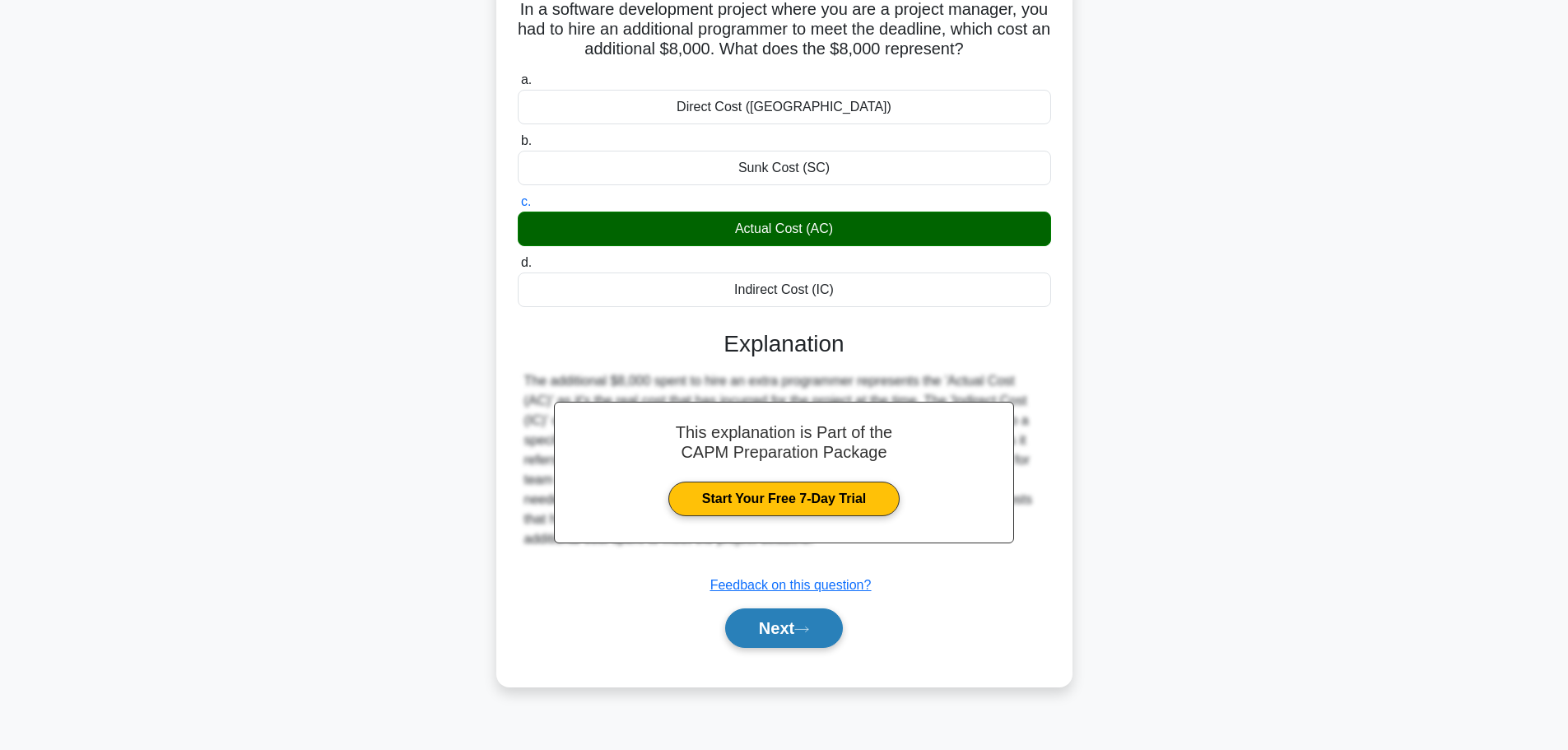
click at [782, 643] on button "Next" at bounding box center [784, 628] width 118 height 40
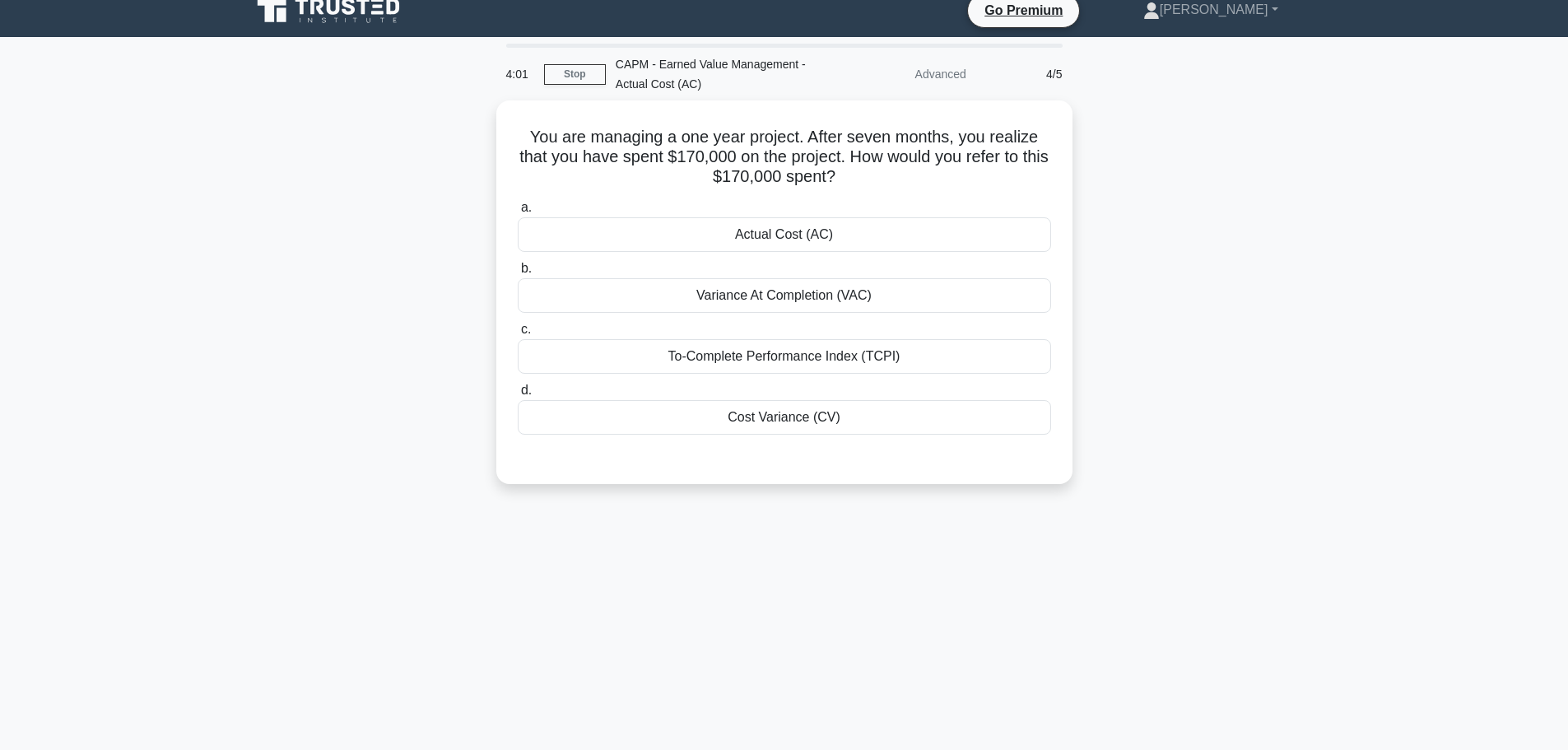
scroll to position [0, 0]
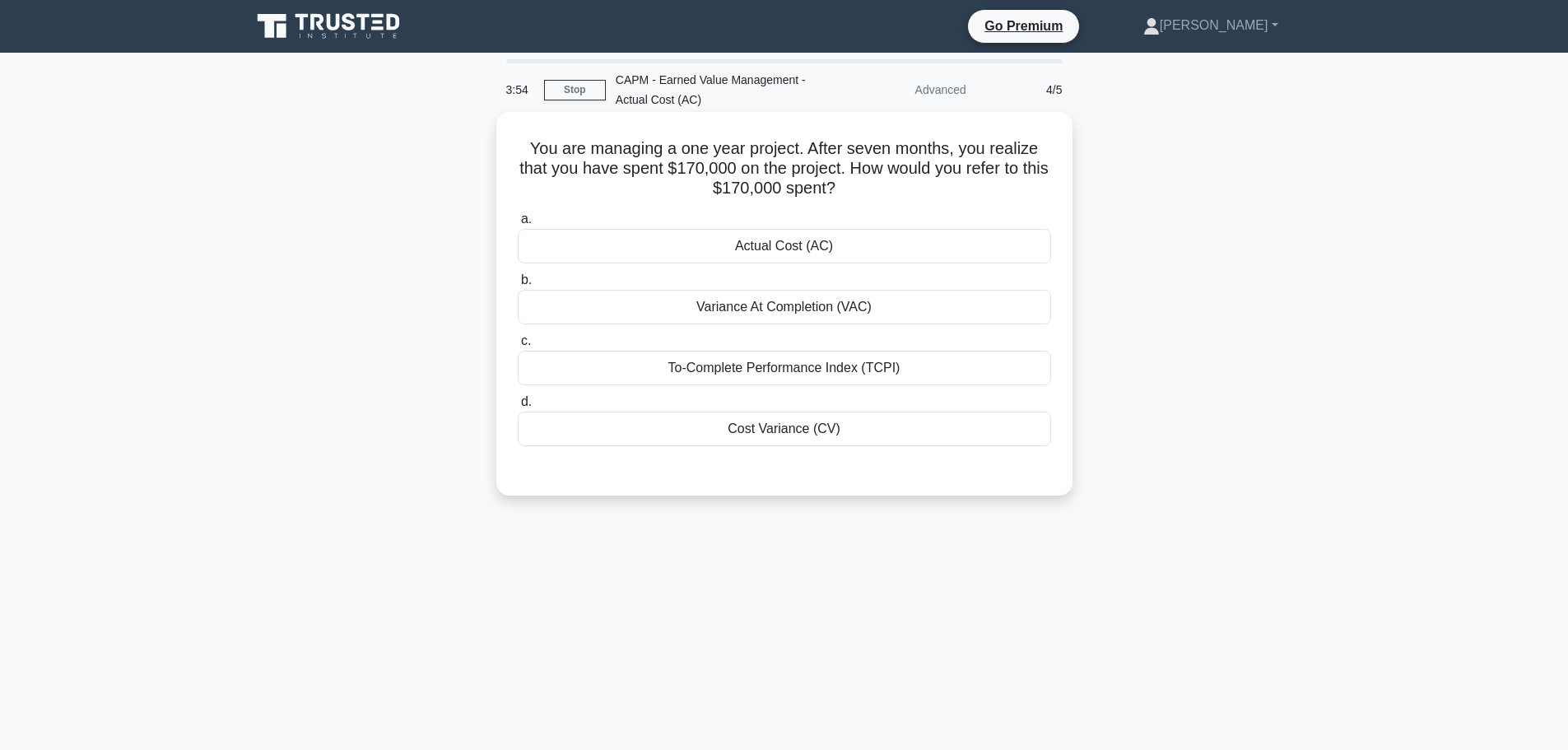
click at [740, 234] on div "Actual Cost (AC)" at bounding box center [784, 245] width 534 height 35
click at [518, 225] on input "a. Actual Cost (AC)" at bounding box center [518, 220] width 0 height 11
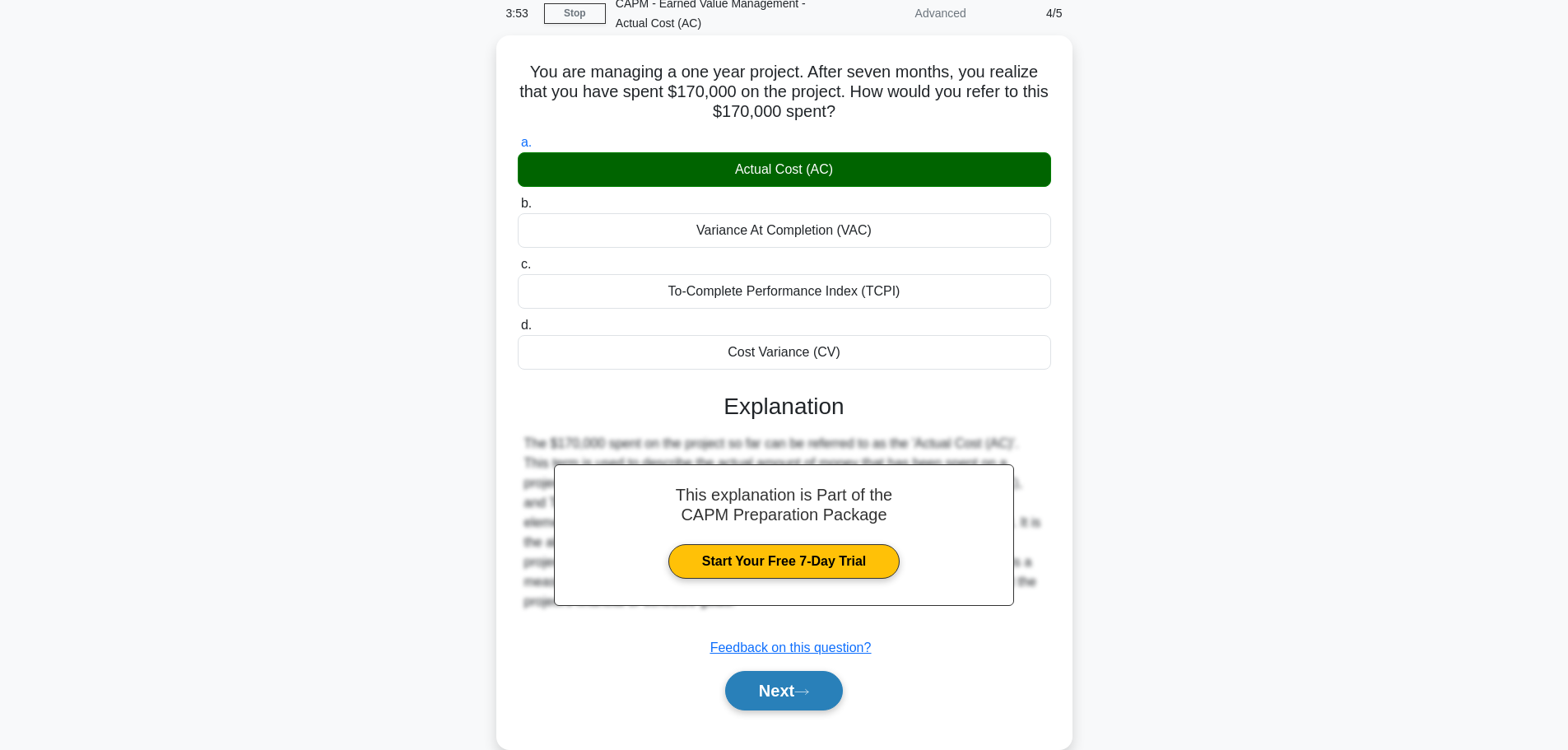
scroll to position [139, 0]
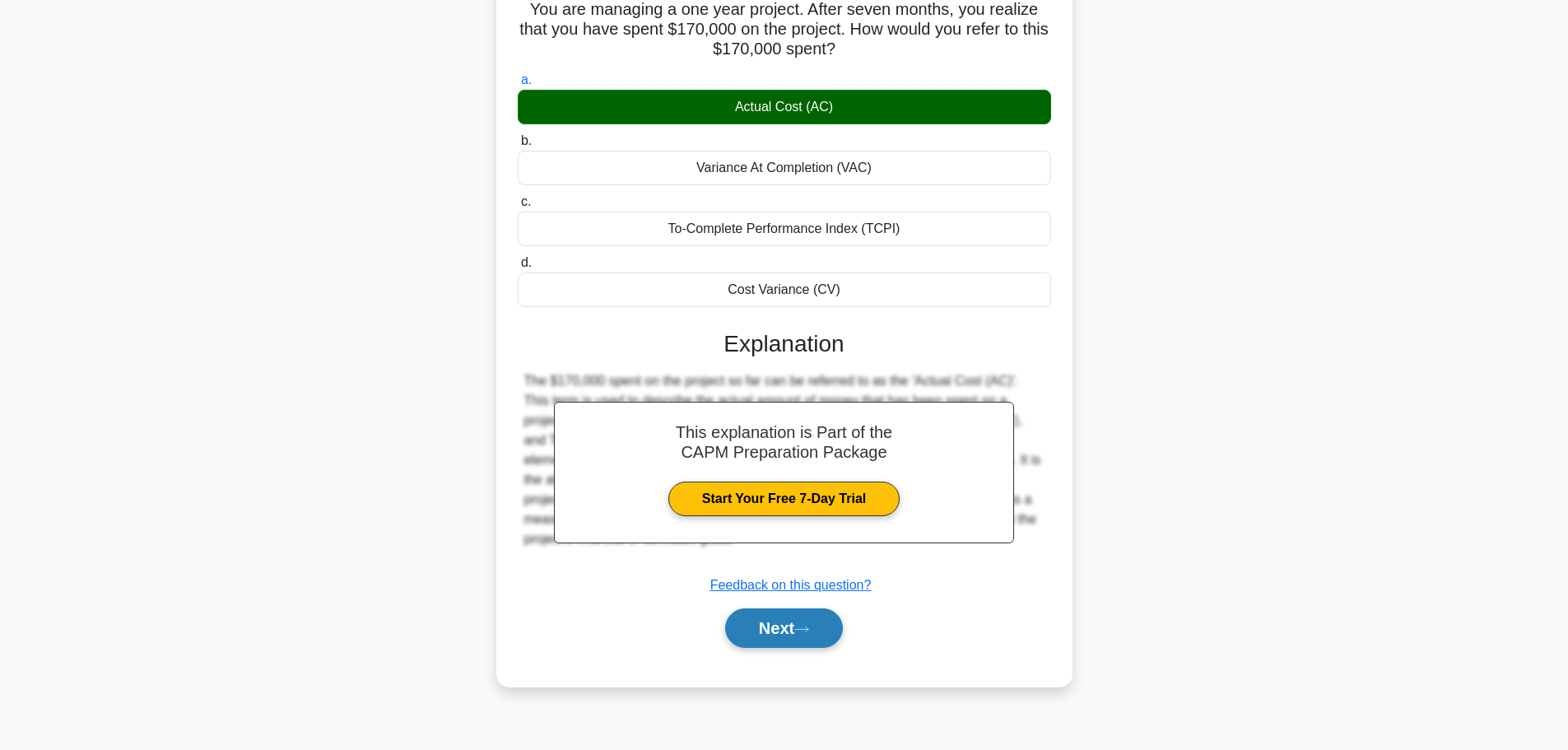
click at [796, 626] on button "Next" at bounding box center [784, 628] width 118 height 40
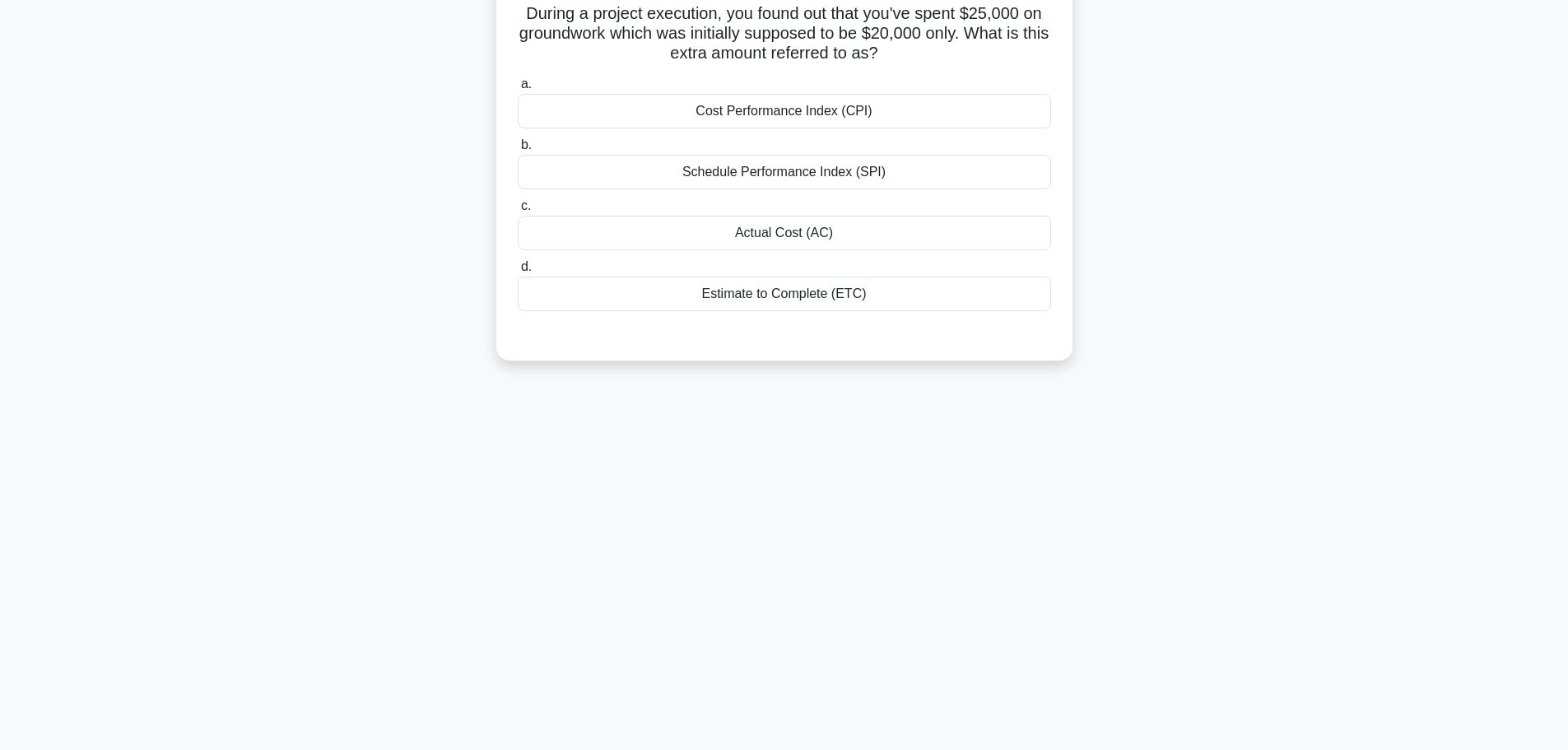
scroll to position [0, 0]
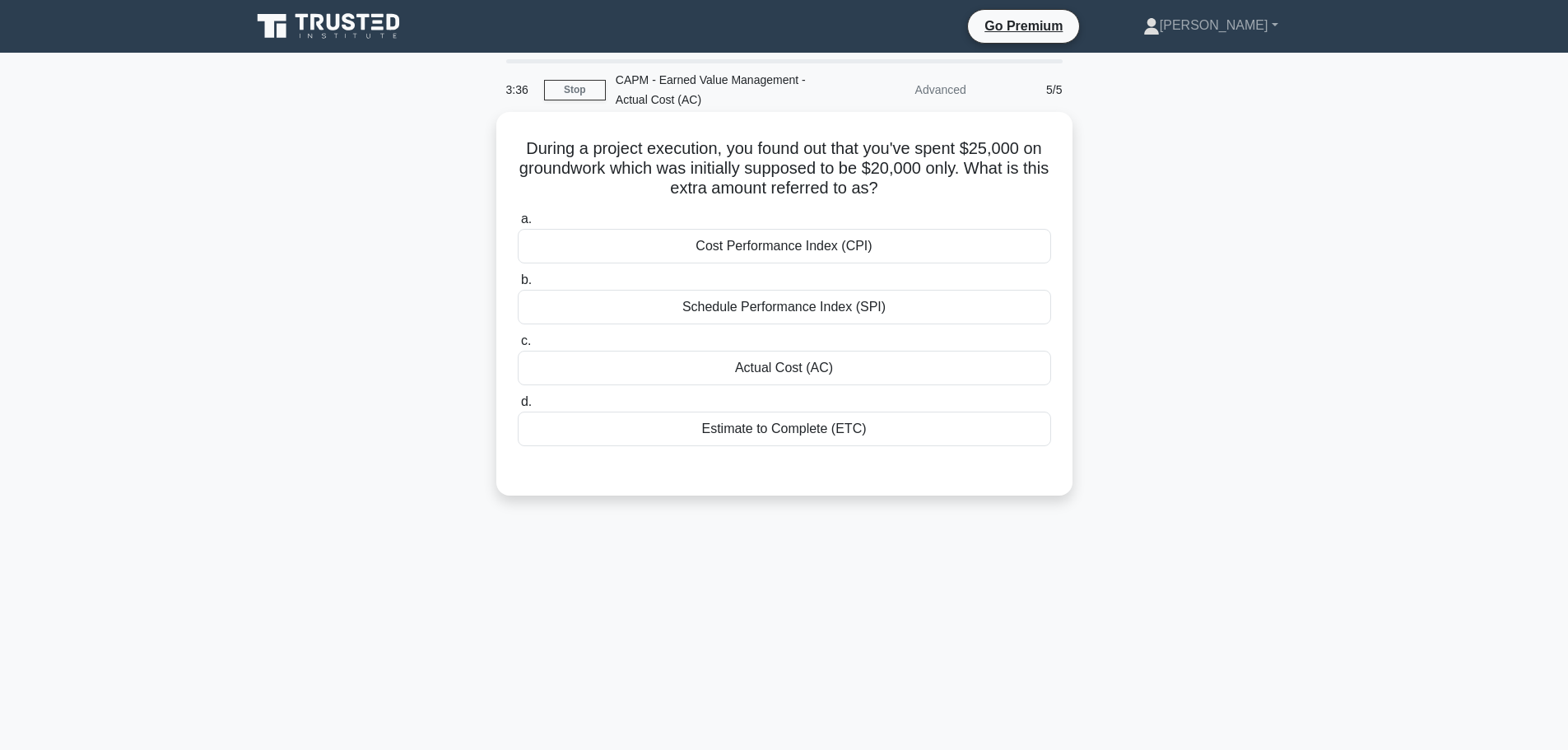
click at [753, 375] on div "Actual Cost (AC)" at bounding box center [784, 367] width 534 height 35
click at [518, 346] on input "c. Actual Cost (AC)" at bounding box center [518, 341] width 0 height 11
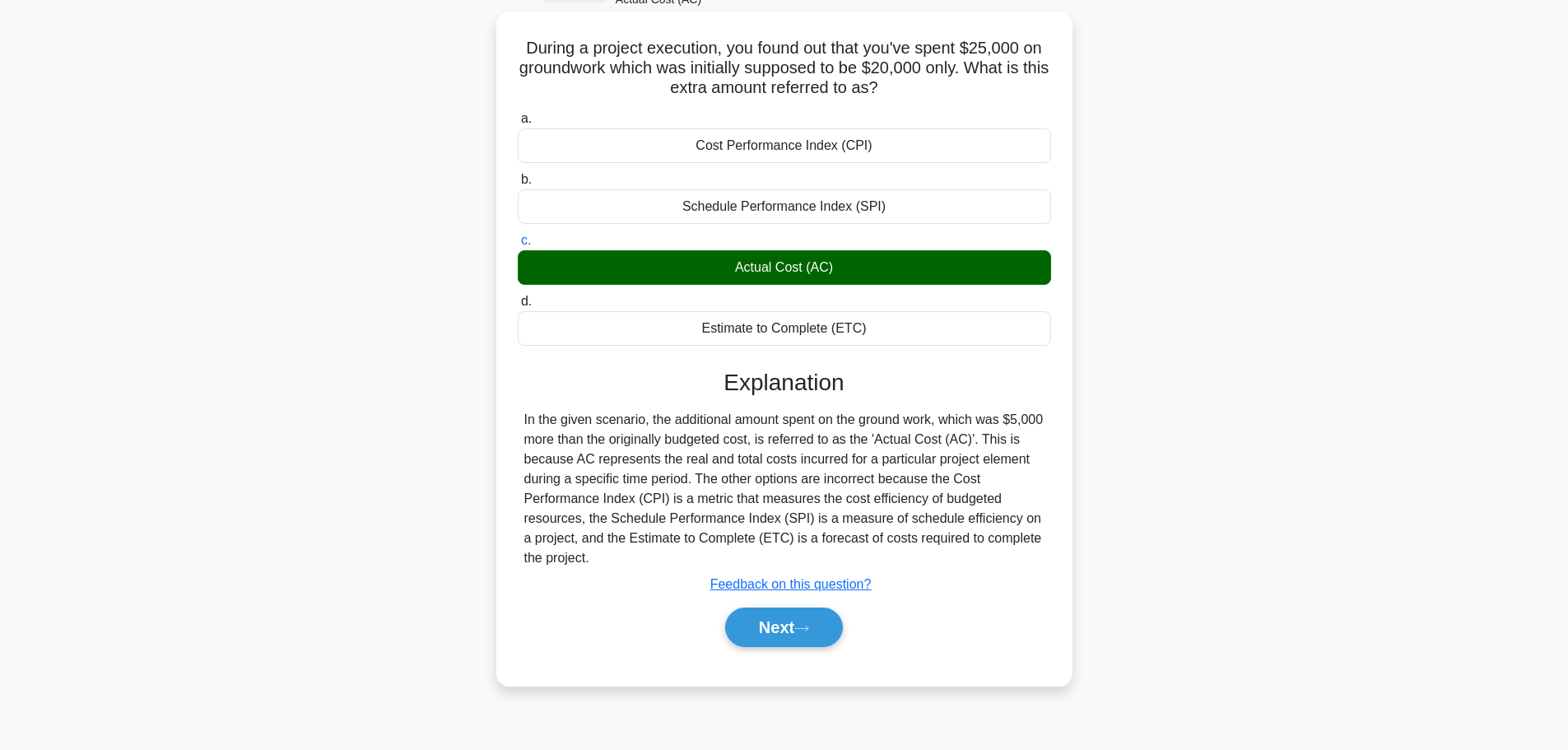
scroll to position [139, 0]
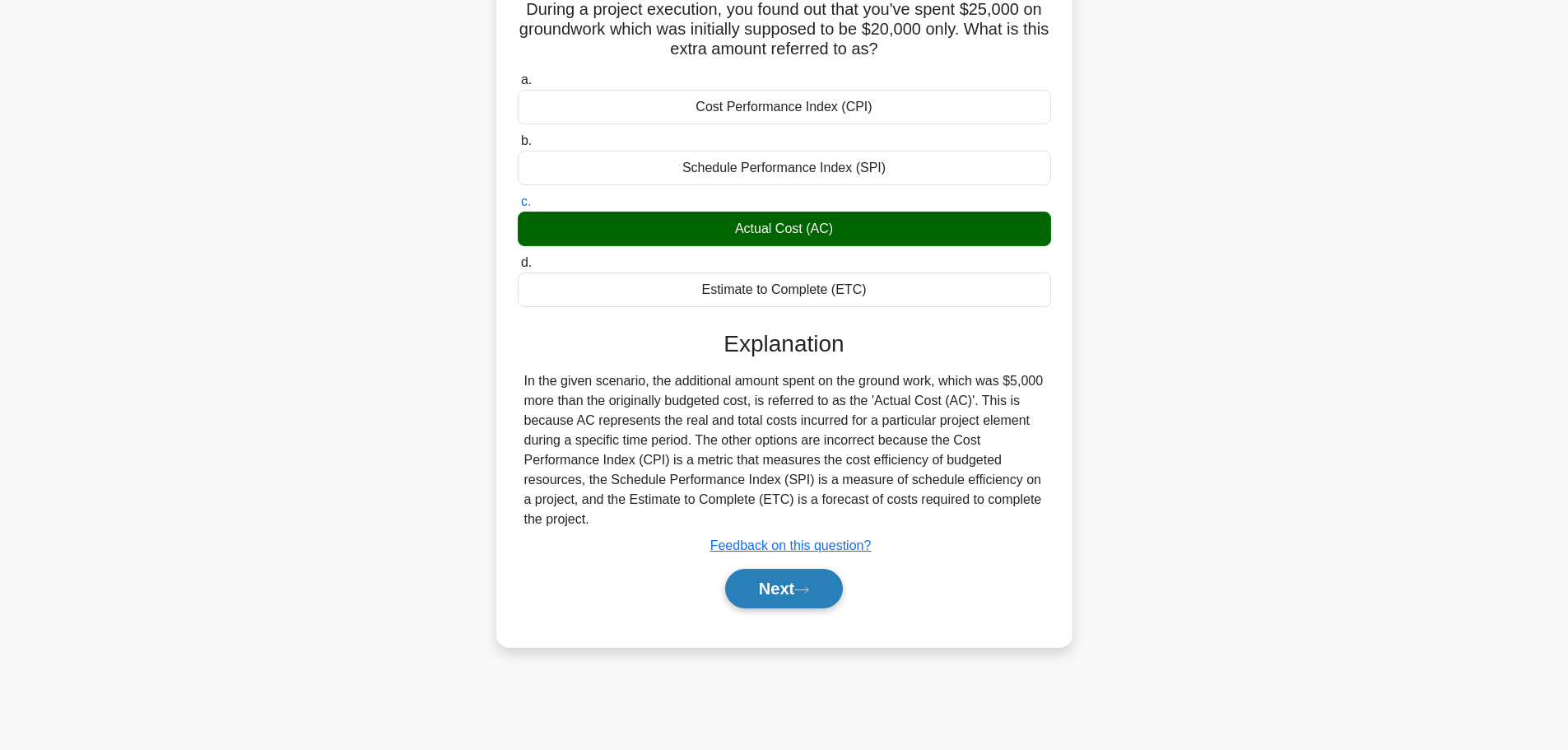
click at [761, 576] on button "Next" at bounding box center [784, 589] width 118 height 40
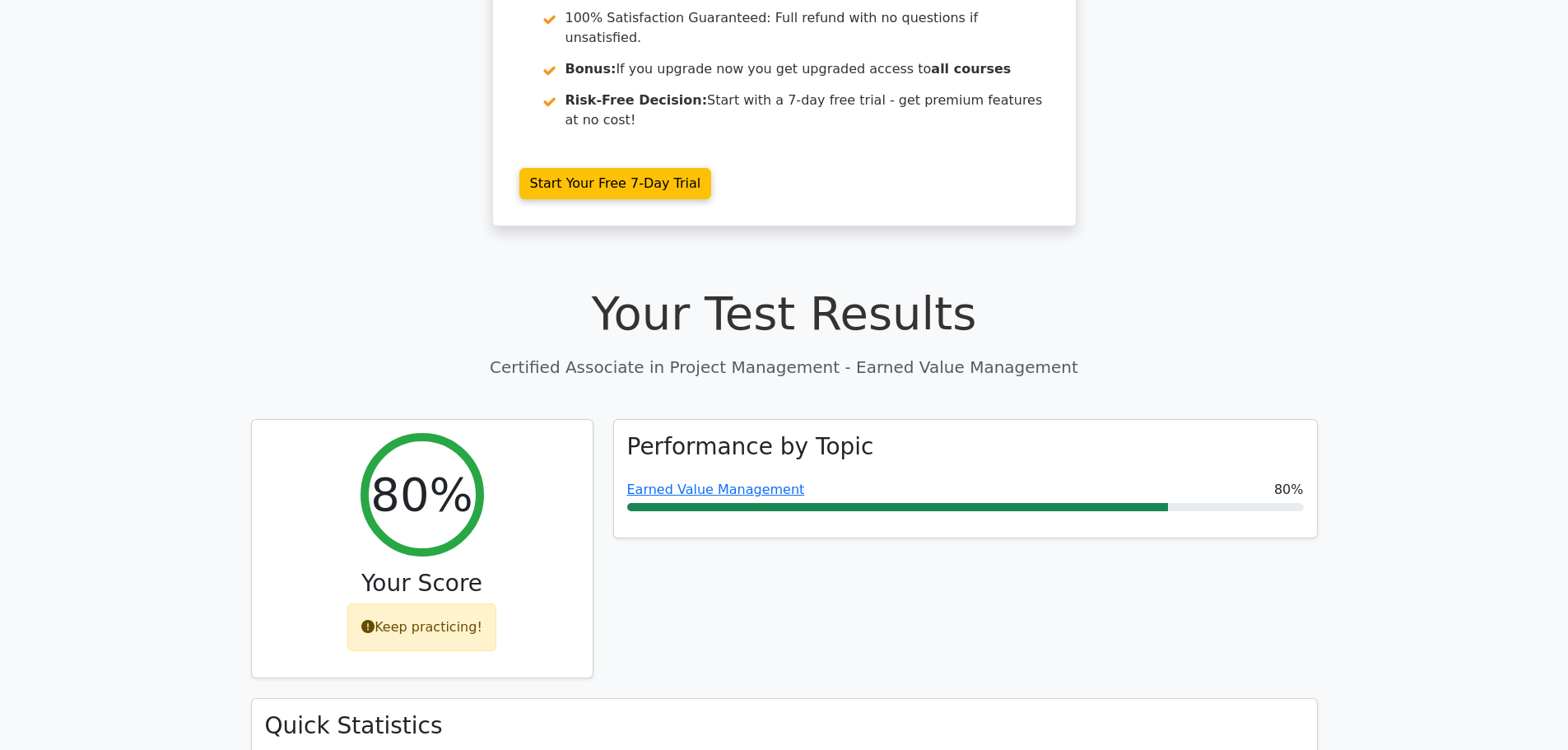
scroll to position [329, 0]
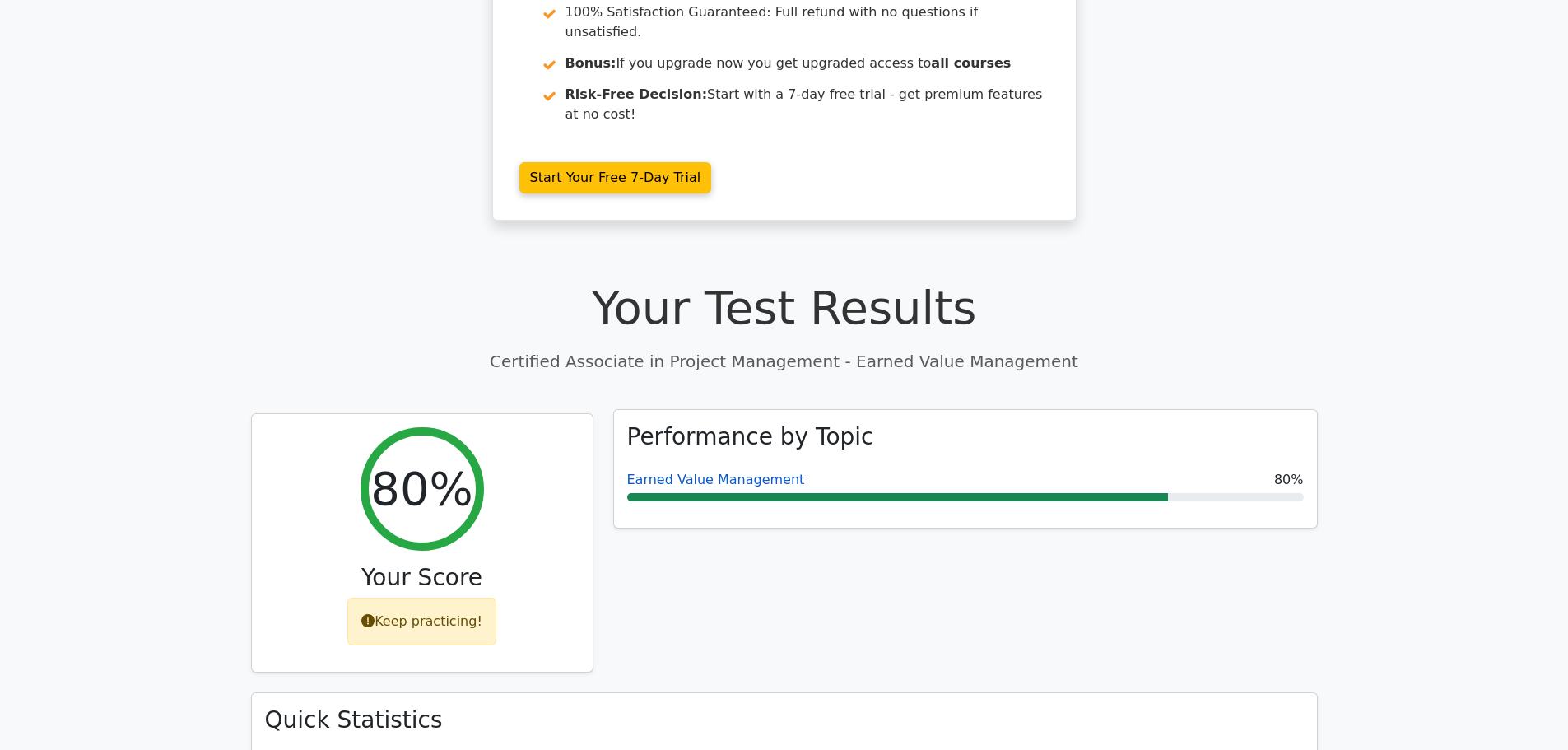
click at [695, 472] on link "Earned Value Management" at bounding box center [716, 480] width 178 height 16
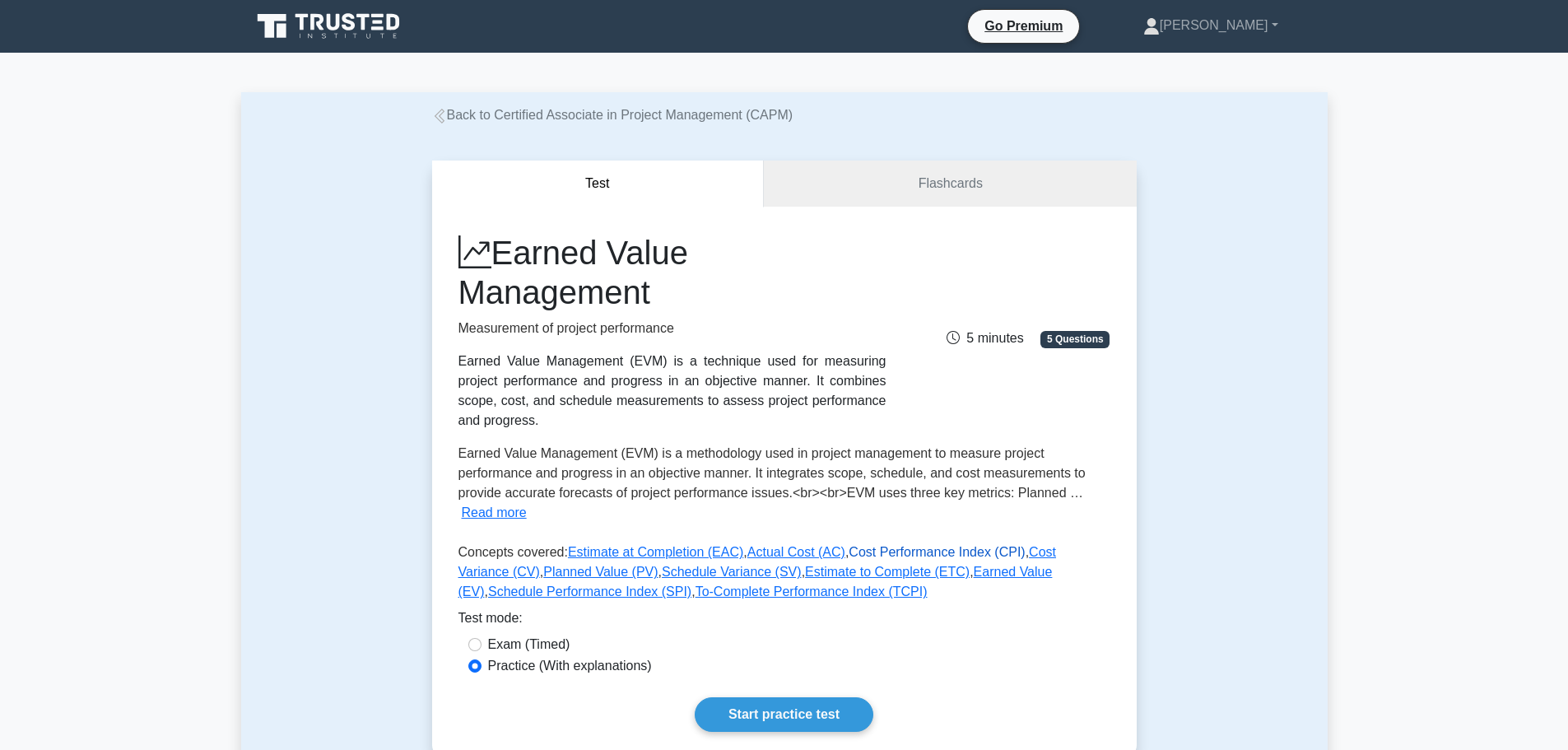
click at [904, 545] on link "Cost Performance Index (CPI)" at bounding box center [937, 553] width 176 height 14
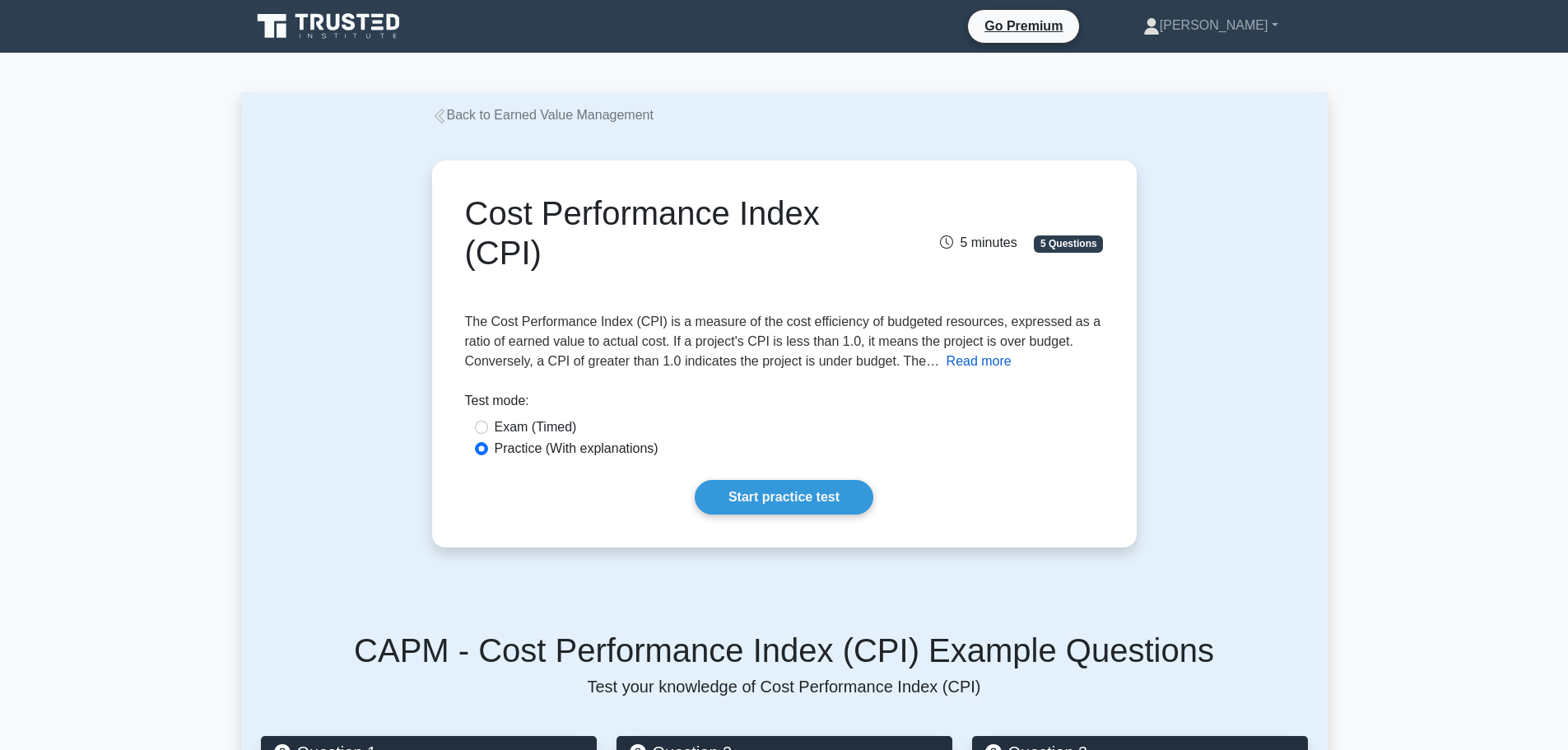
click at [952, 358] on button "Read more" at bounding box center [978, 361] width 65 height 19
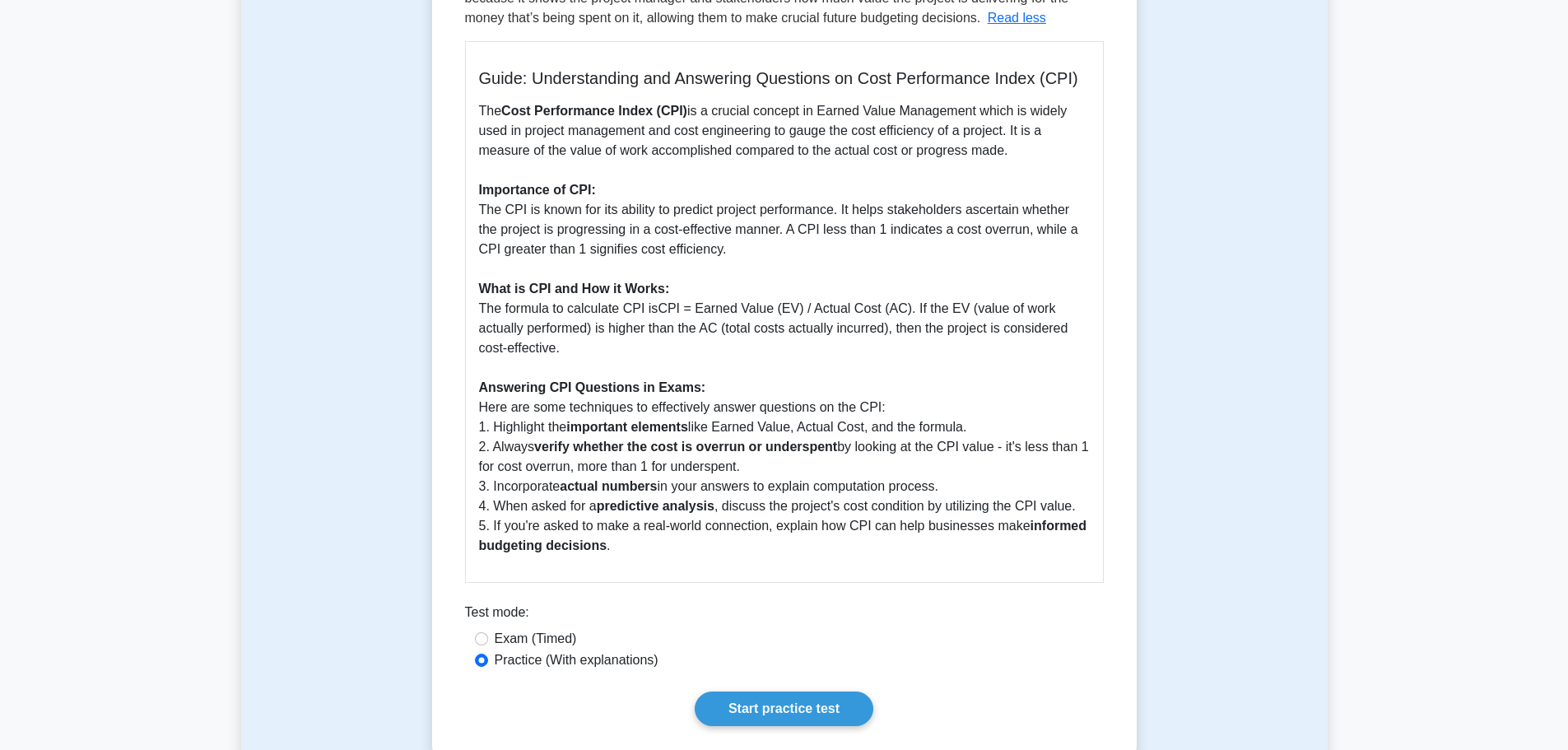
scroll to position [412, 0]
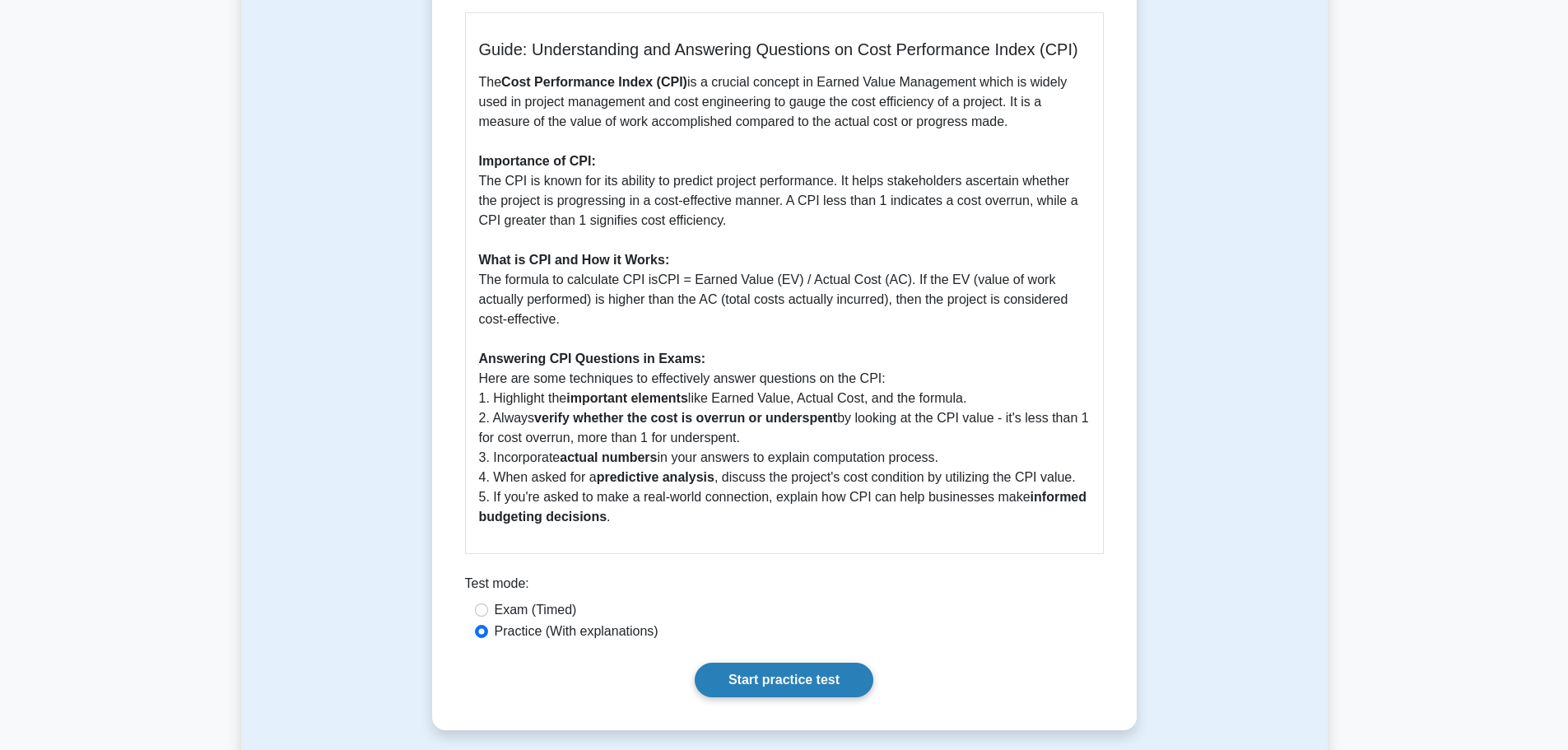
click at [755, 686] on link "Start practice test" at bounding box center [784, 680] width 179 height 35
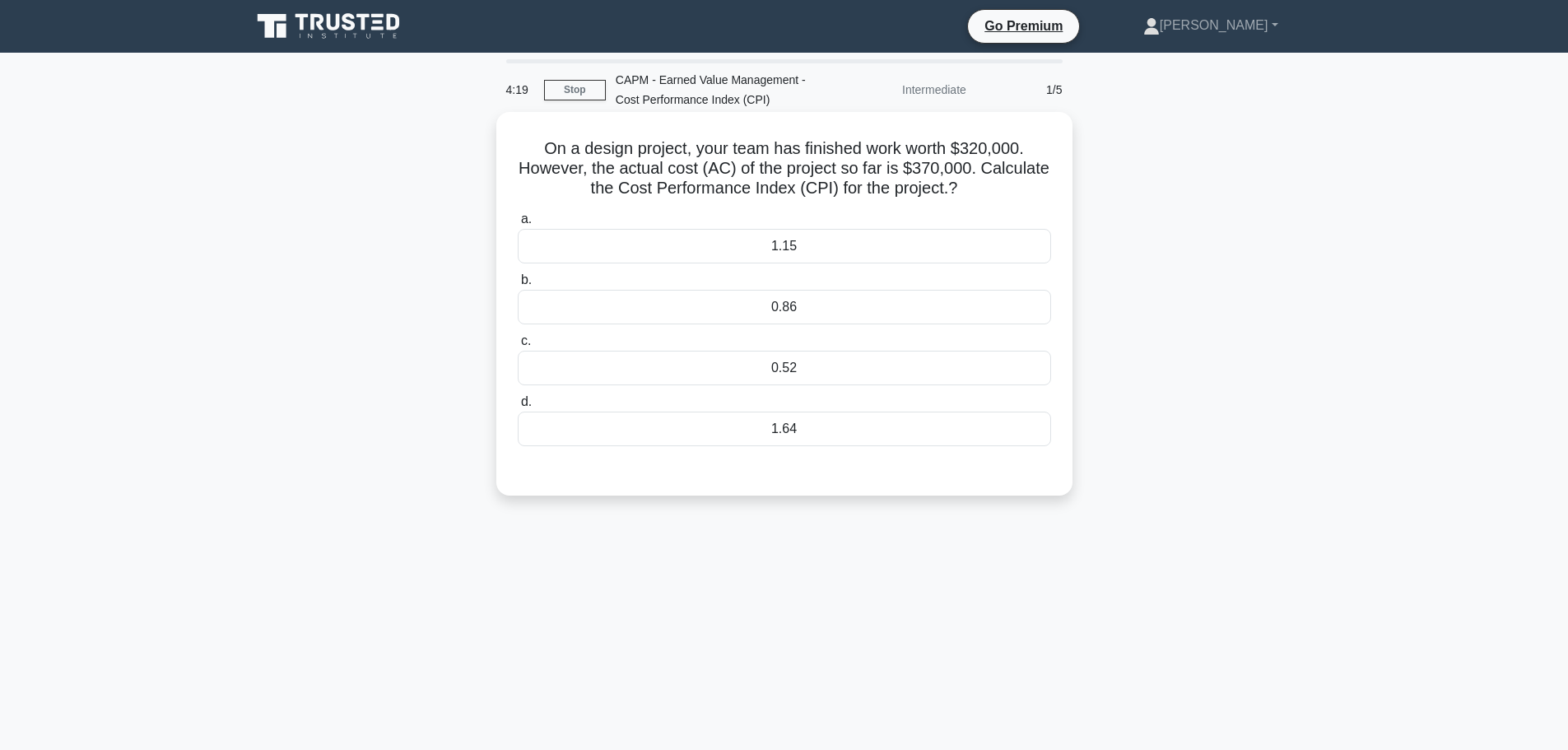
click at [778, 308] on div "0.86" at bounding box center [784, 306] width 534 height 35
click at [518, 286] on input "b. 0.86" at bounding box center [518, 281] width 0 height 11
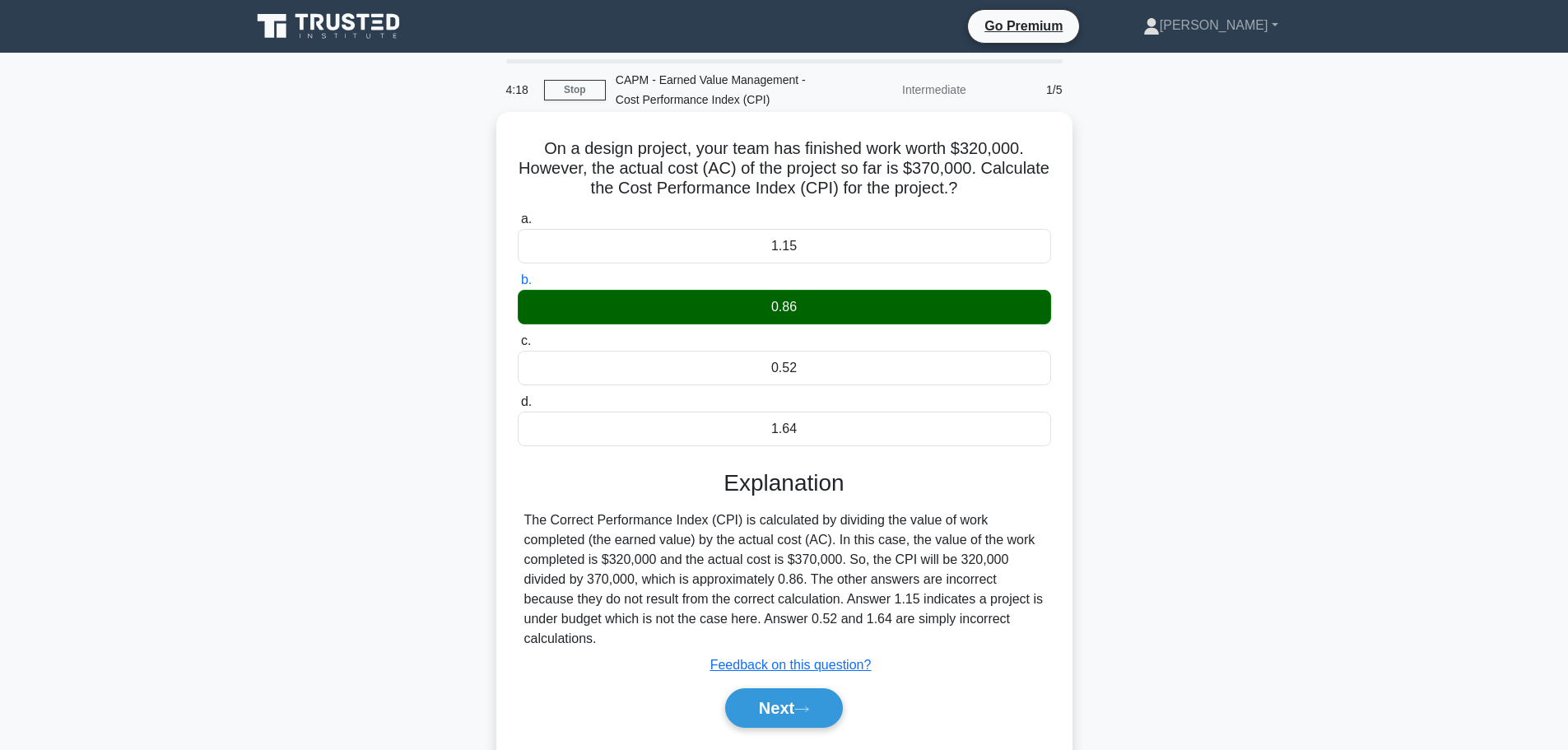
scroll to position [139, 0]
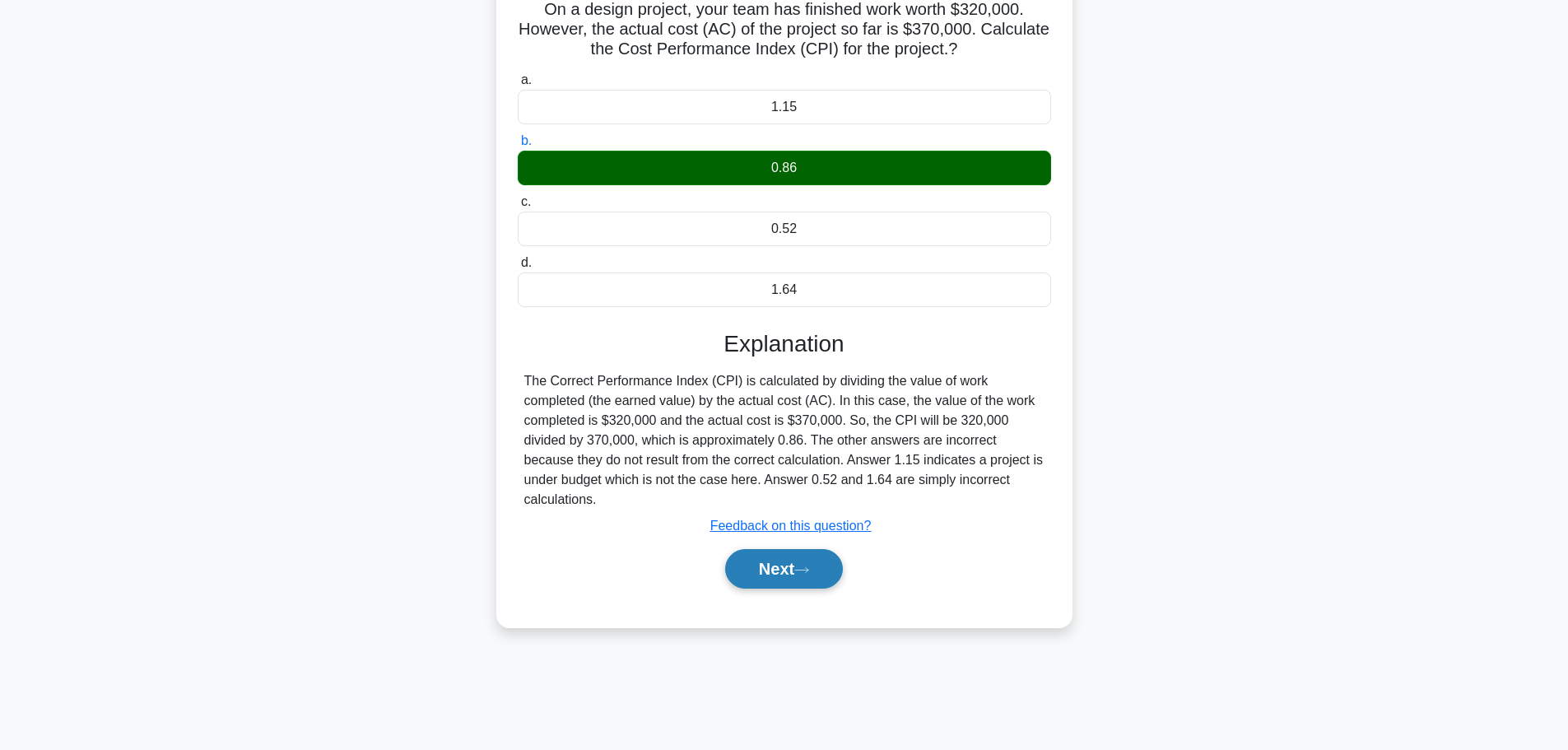
click at [794, 553] on button "Next" at bounding box center [784, 568] width 118 height 40
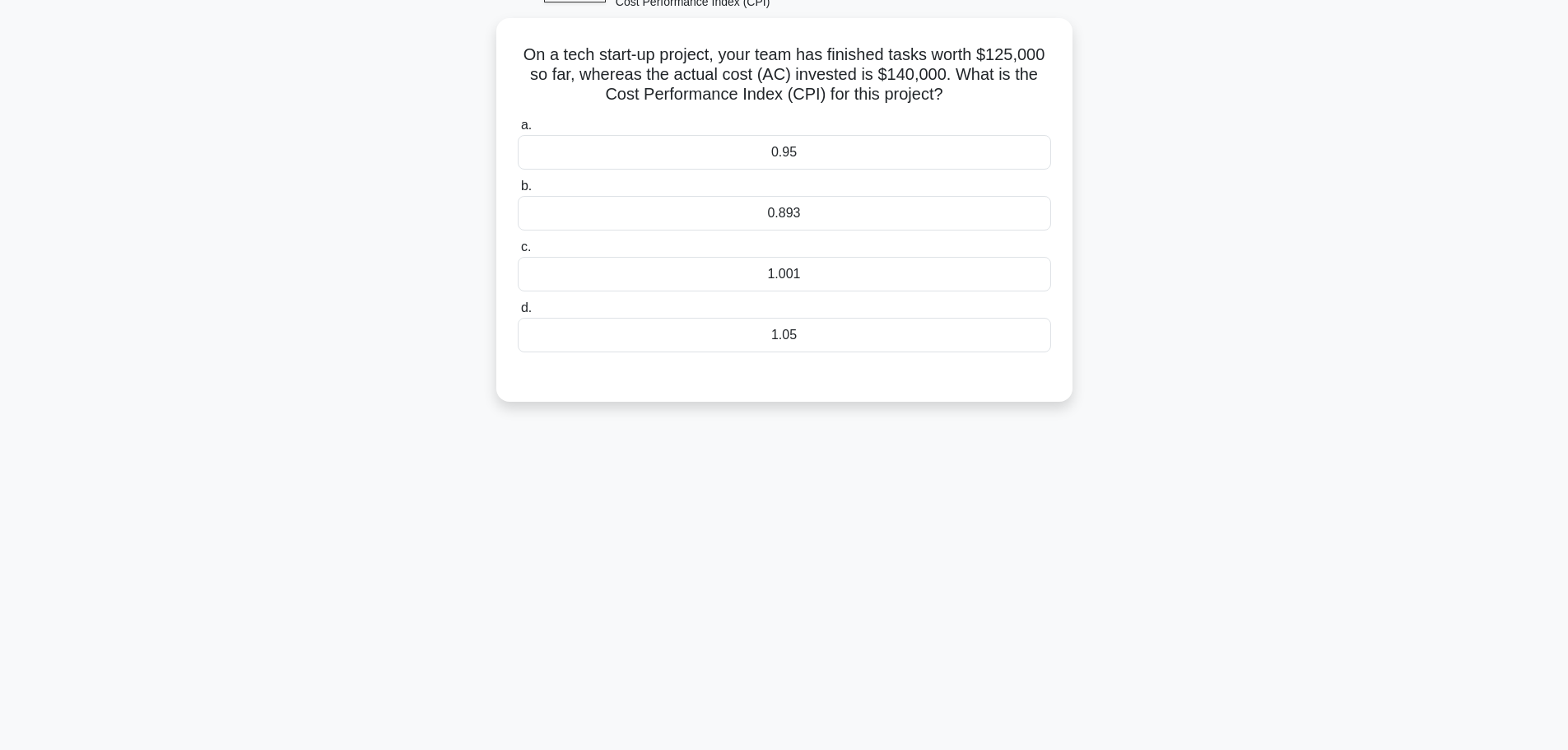
scroll to position [57, 0]
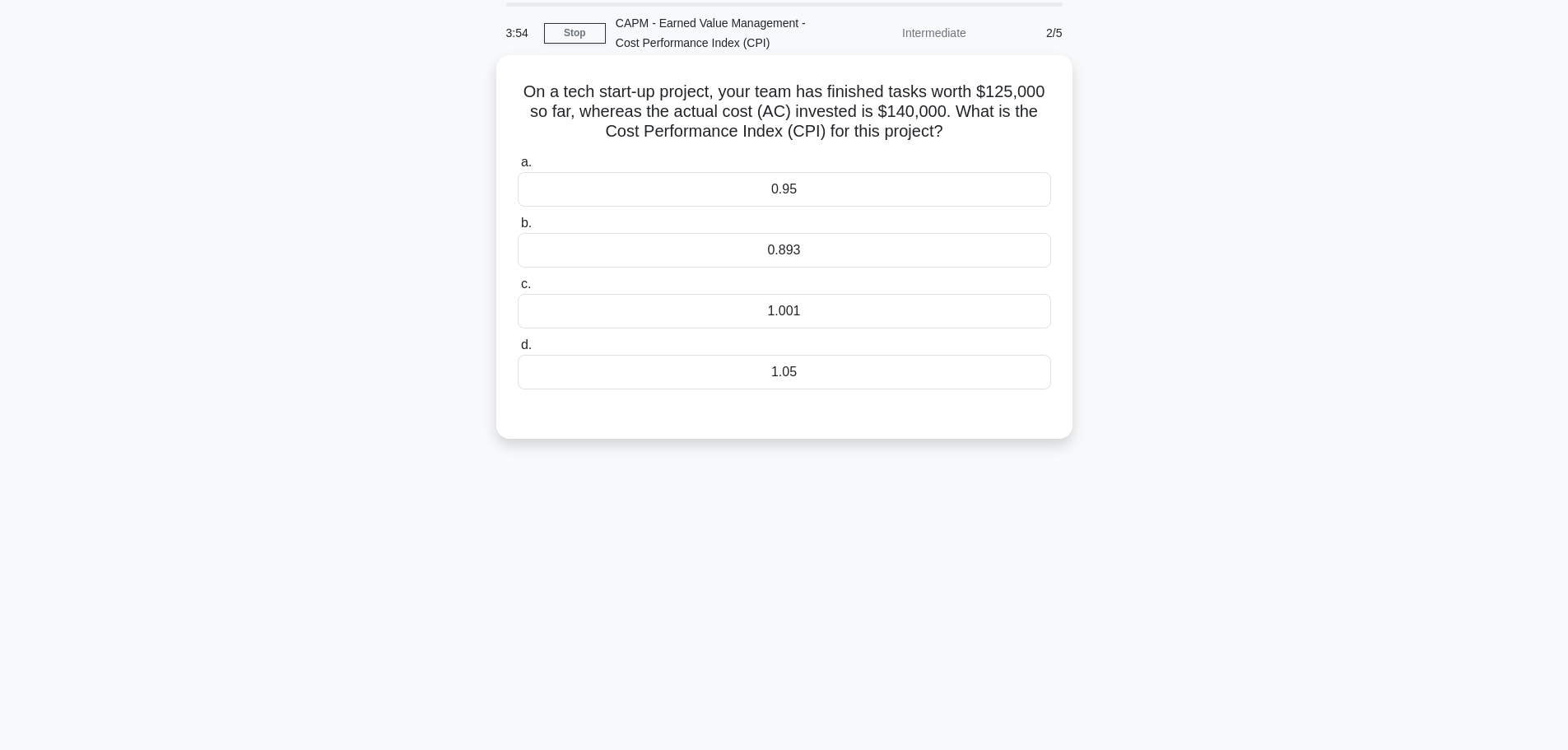
click at [804, 257] on div "0.893" at bounding box center [784, 250] width 534 height 35
click at [518, 228] on input "b. 0.893" at bounding box center [518, 223] width 0 height 11
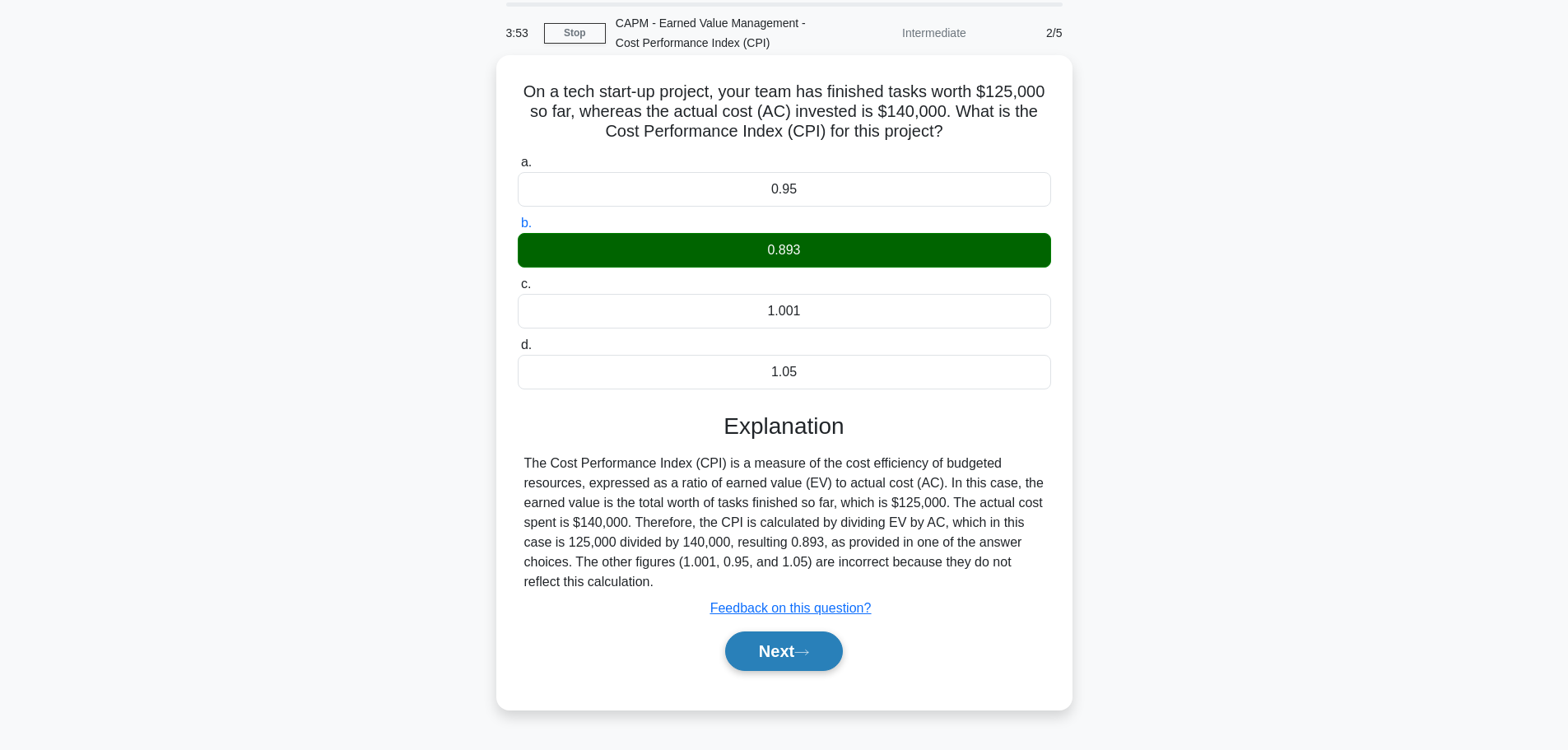
click at [809, 655] on icon at bounding box center [801, 653] width 15 height 9
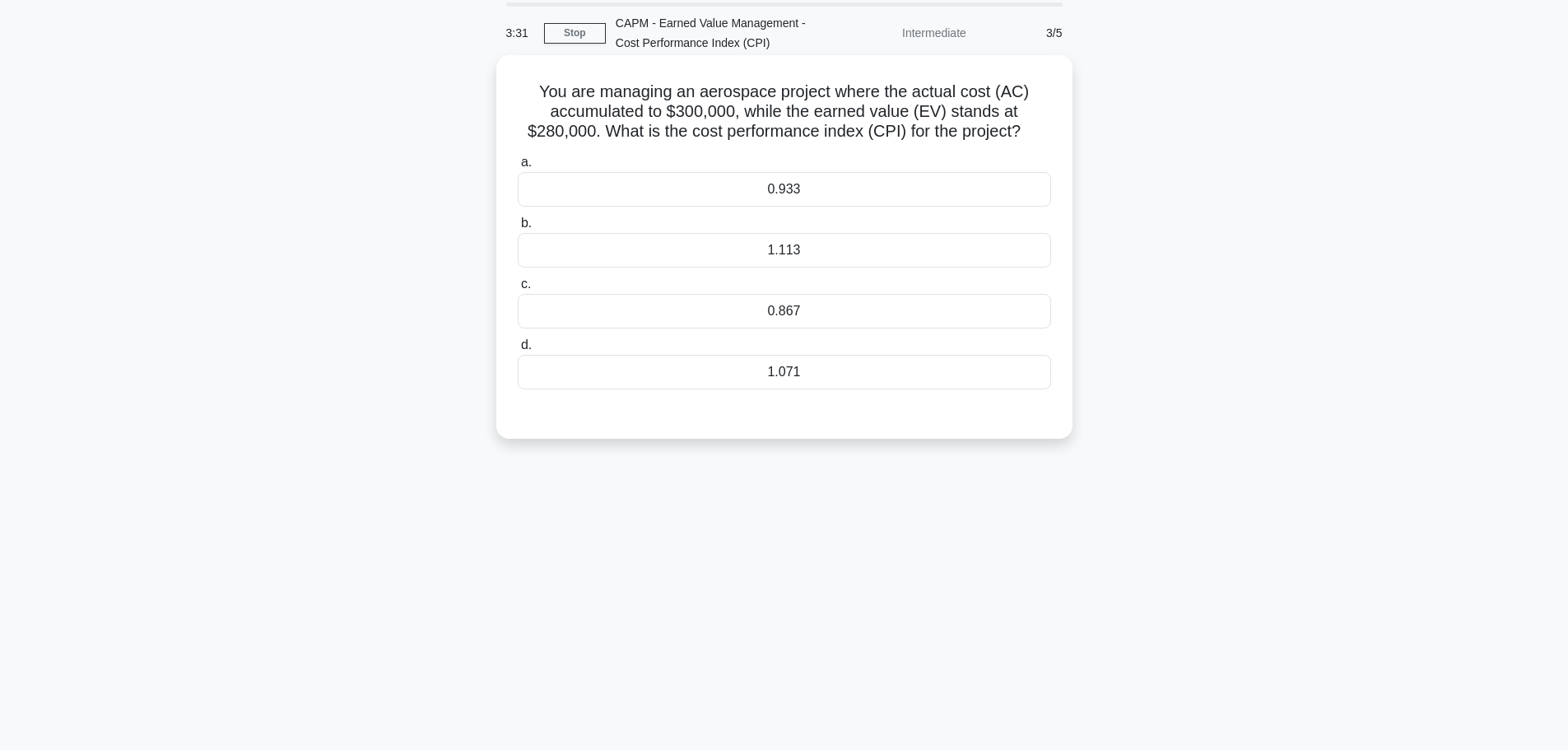
click at [781, 194] on div "0.933" at bounding box center [784, 189] width 534 height 35
click at [518, 168] on input "a. 0.933" at bounding box center [518, 163] width 0 height 11
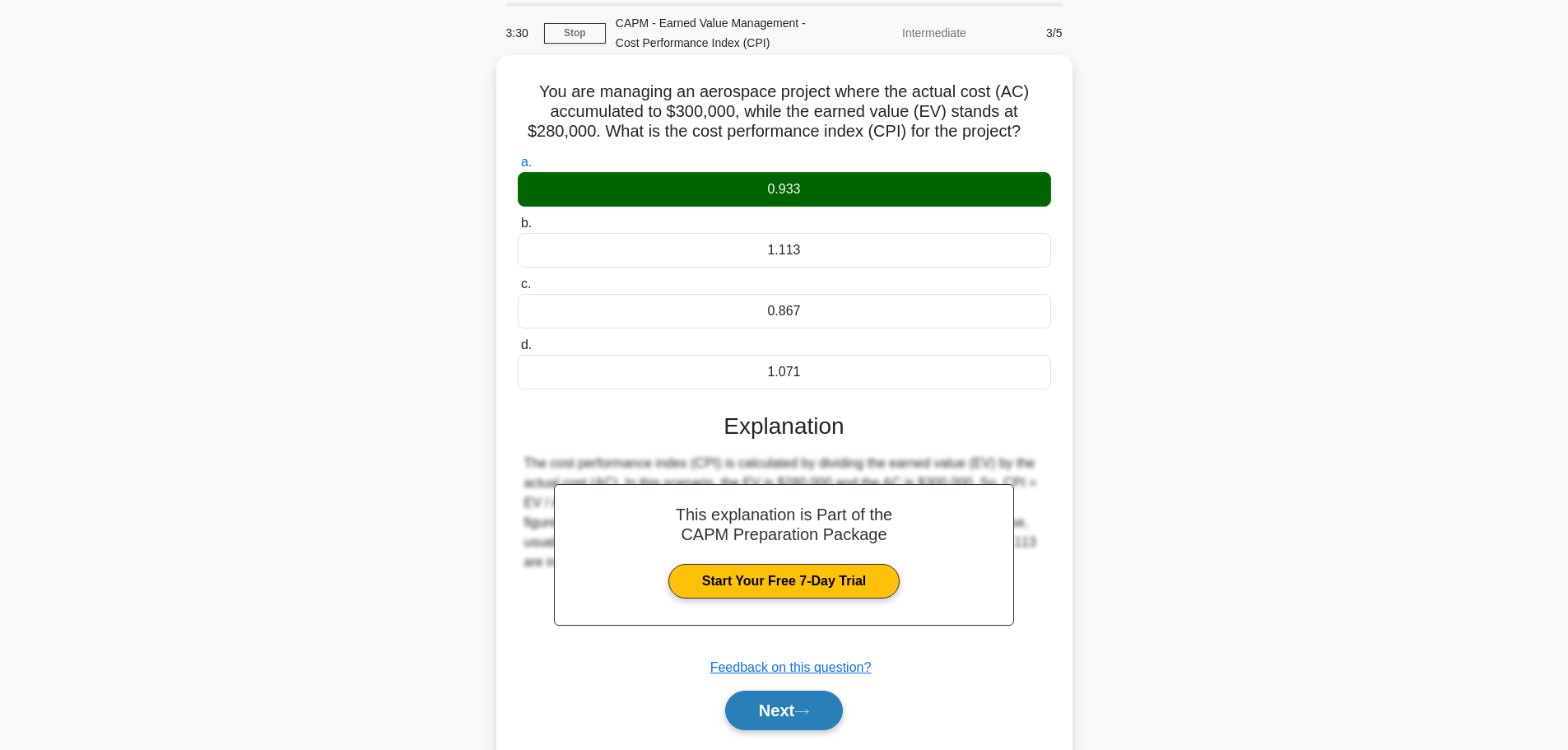
click at [792, 711] on button "Next" at bounding box center [784, 710] width 118 height 40
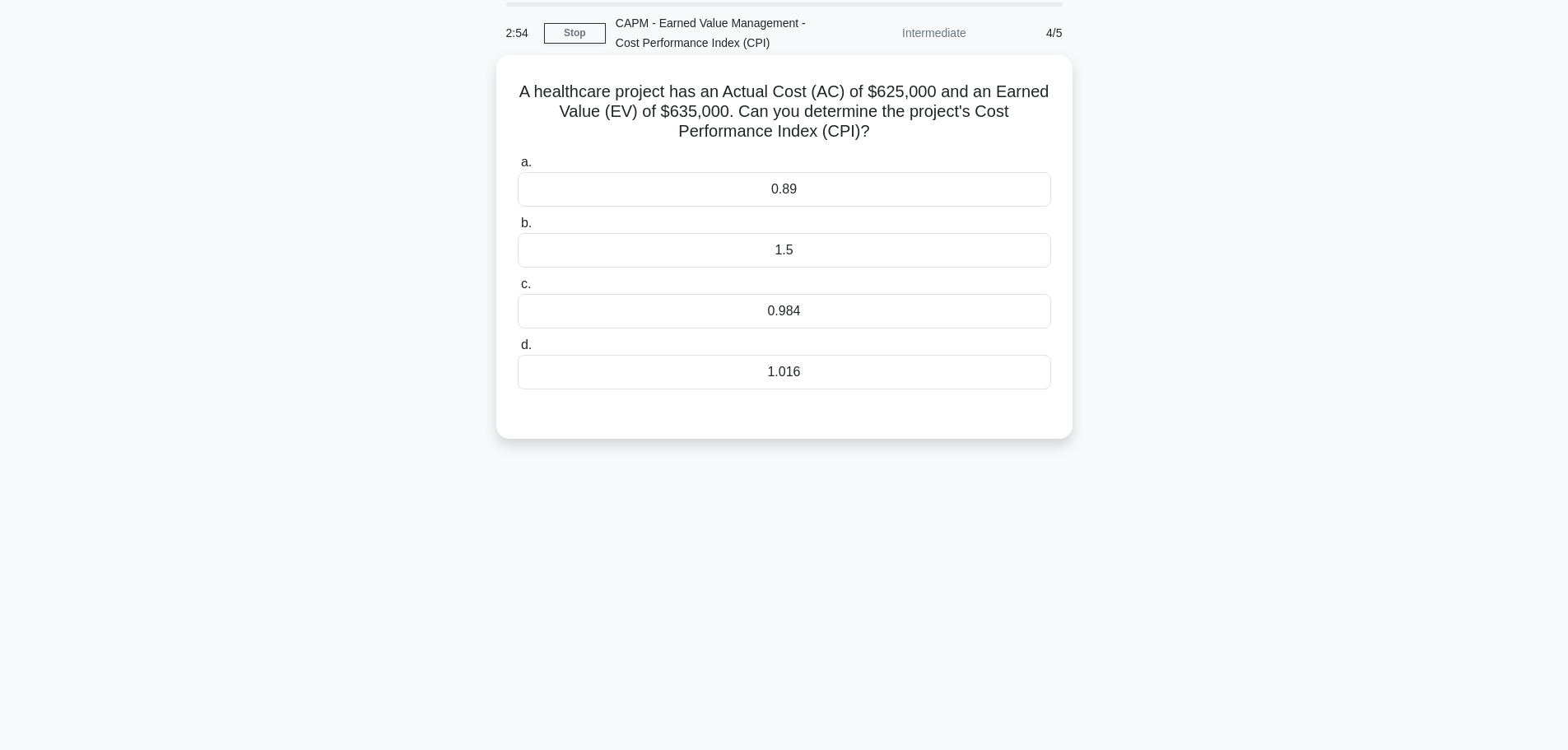
click at [804, 371] on div "1.016" at bounding box center [784, 372] width 534 height 35
click at [518, 351] on input "d. 1.016" at bounding box center [518, 345] width 0 height 11
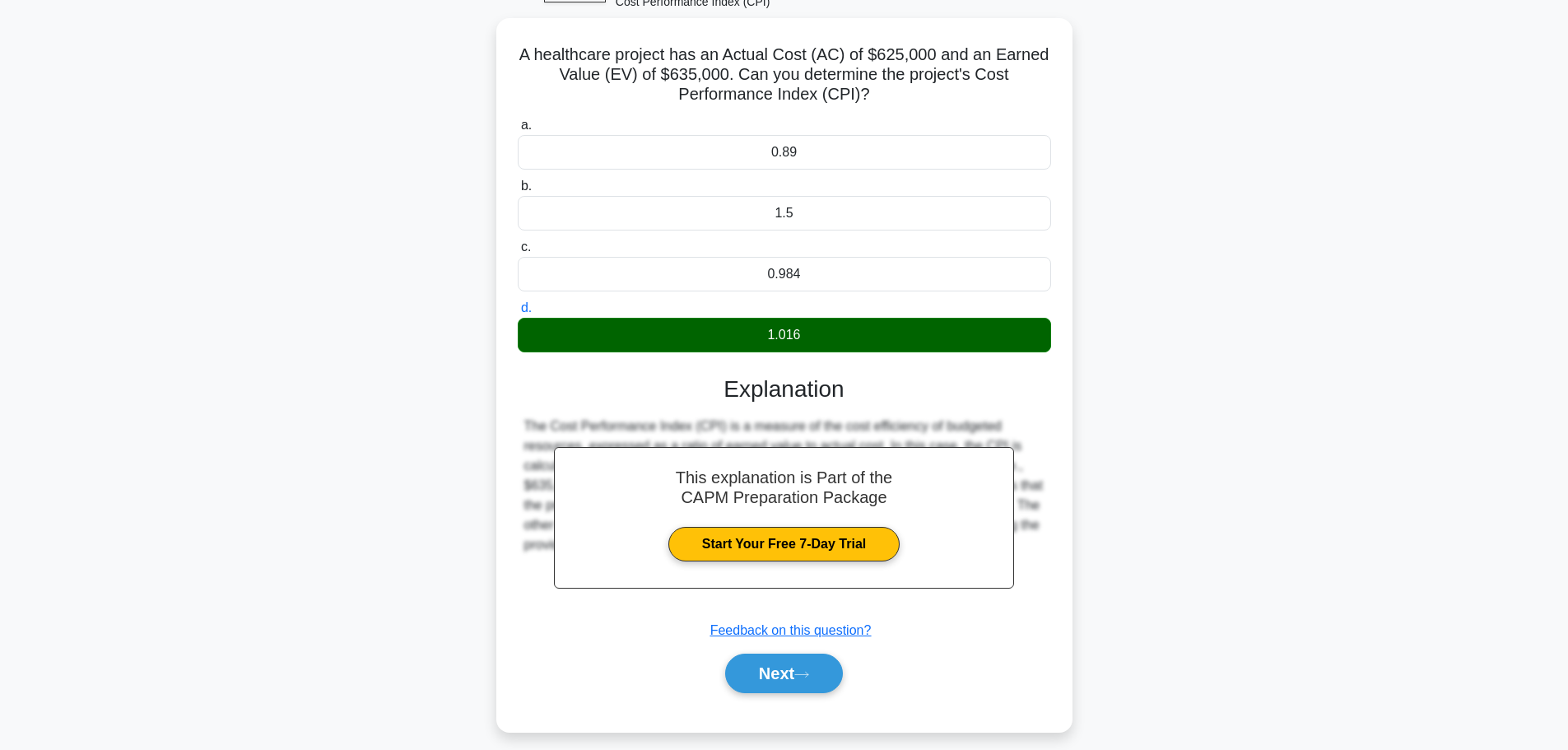
scroll to position [139, 0]
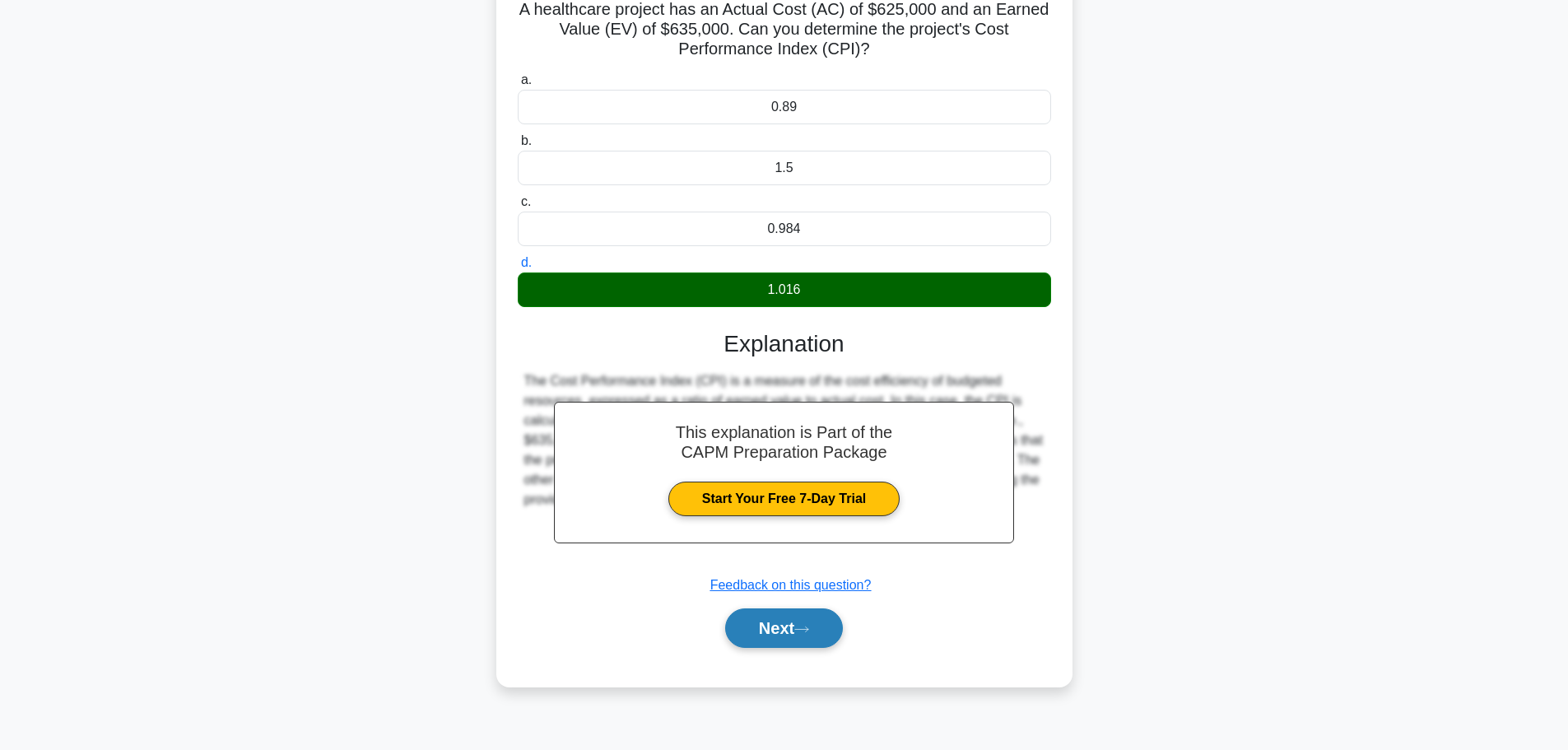
click at [775, 623] on button "Next" at bounding box center [784, 628] width 118 height 40
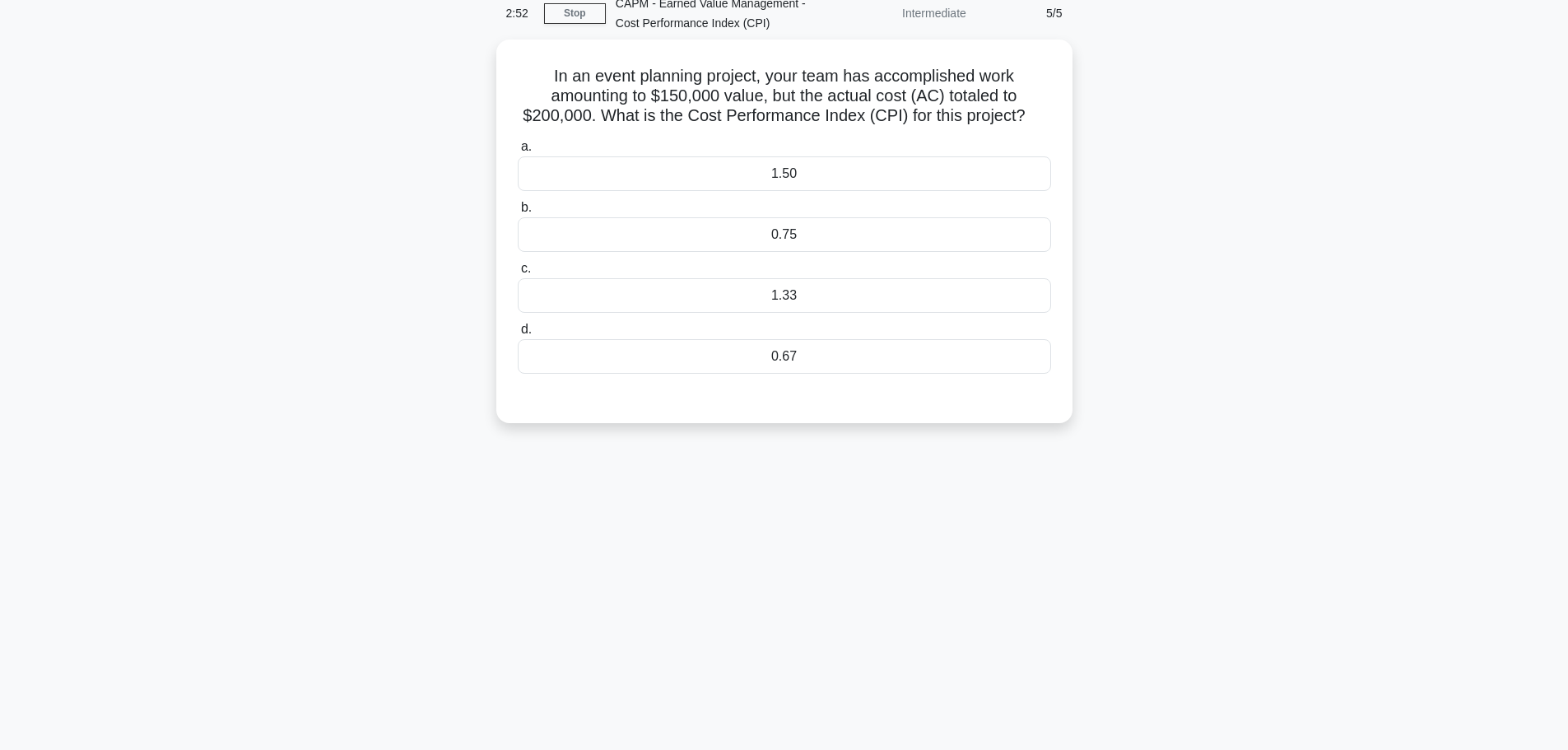
scroll to position [0, 0]
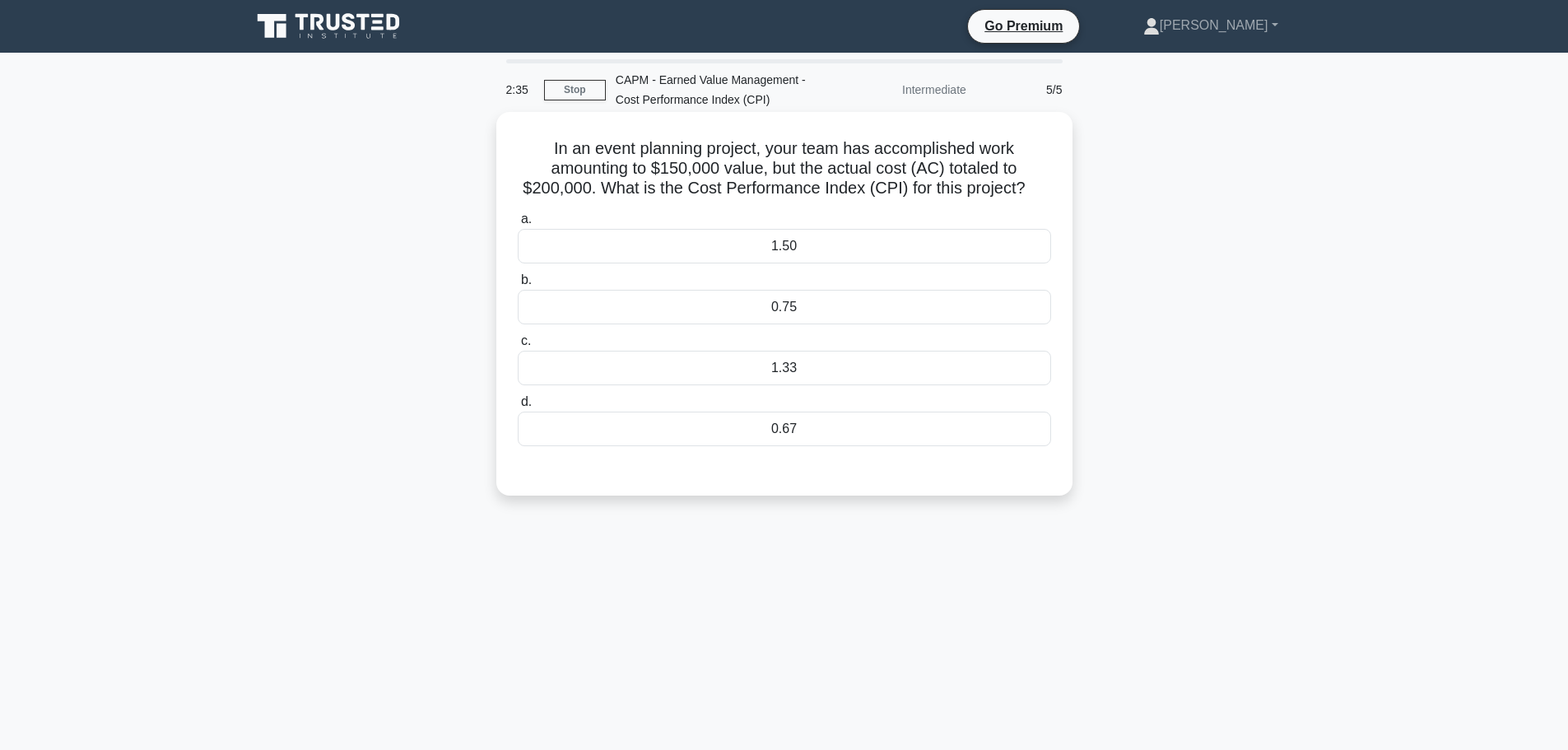
click at [865, 297] on div "0.75" at bounding box center [784, 306] width 534 height 35
click at [518, 286] on input "b. 0.75" at bounding box center [518, 281] width 0 height 11
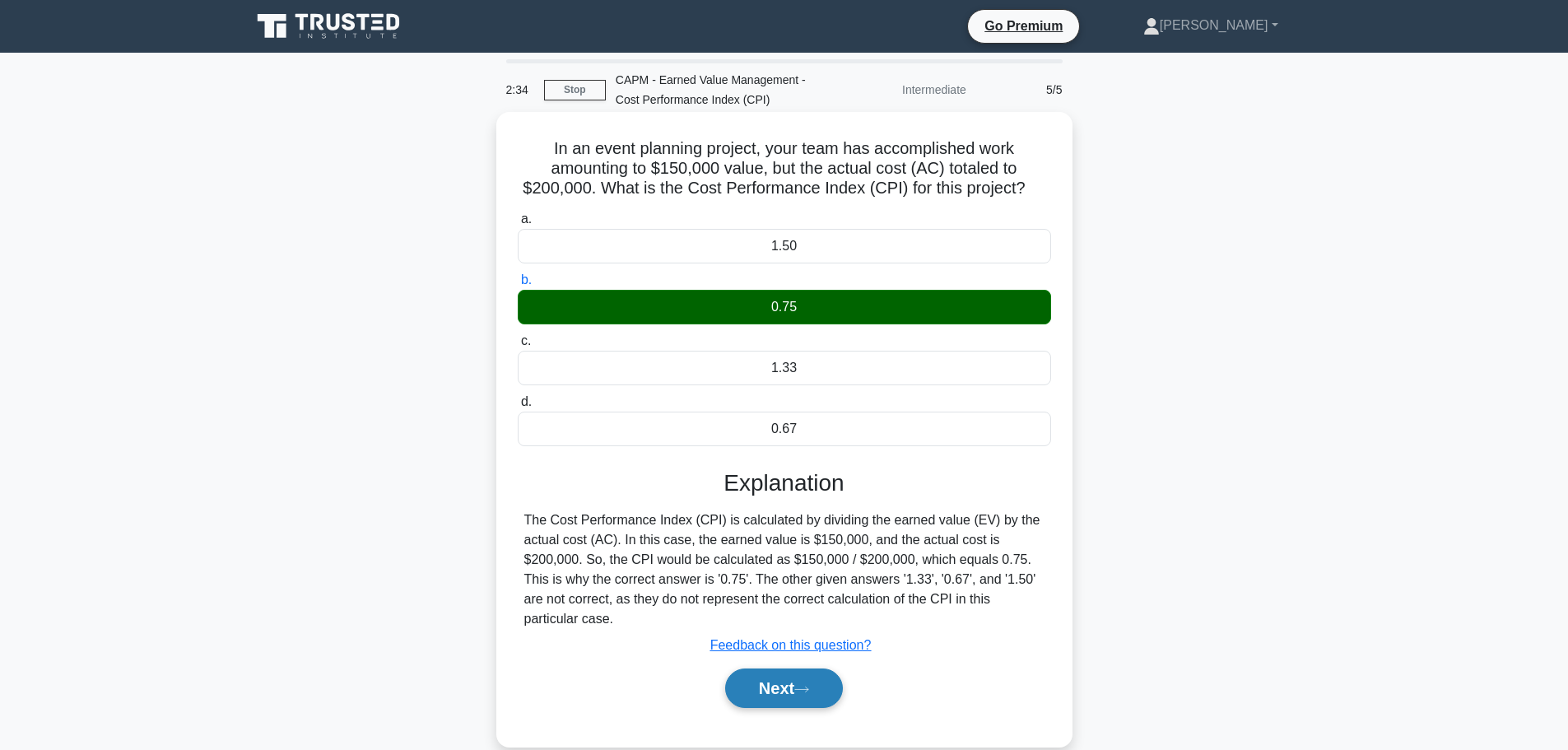
click at [800, 686] on button "Next" at bounding box center [784, 688] width 118 height 40
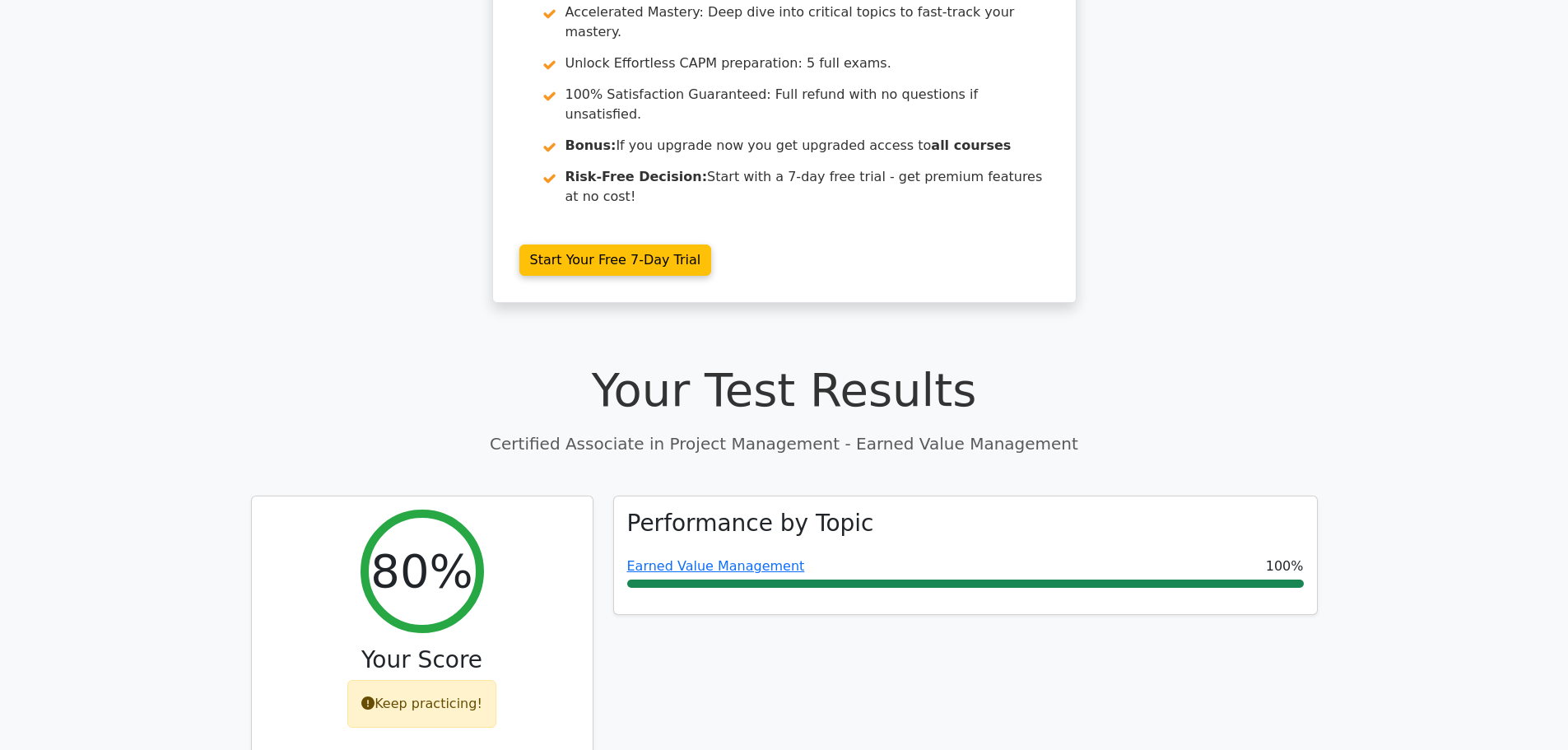
scroll to position [494, 0]
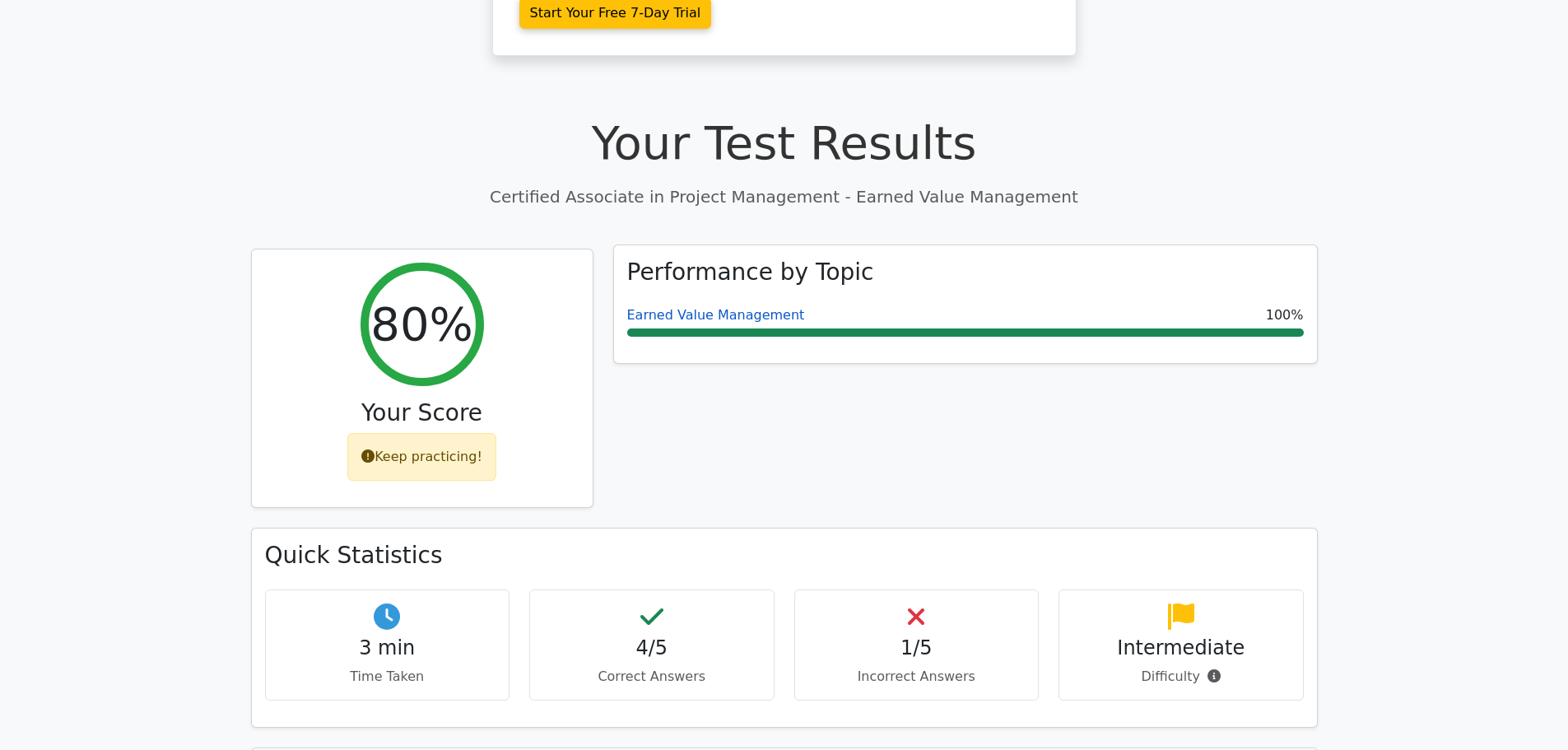
click at [689, 307] on link "Earned Value Management" at bounding box center [716, 315] width 178 height 16
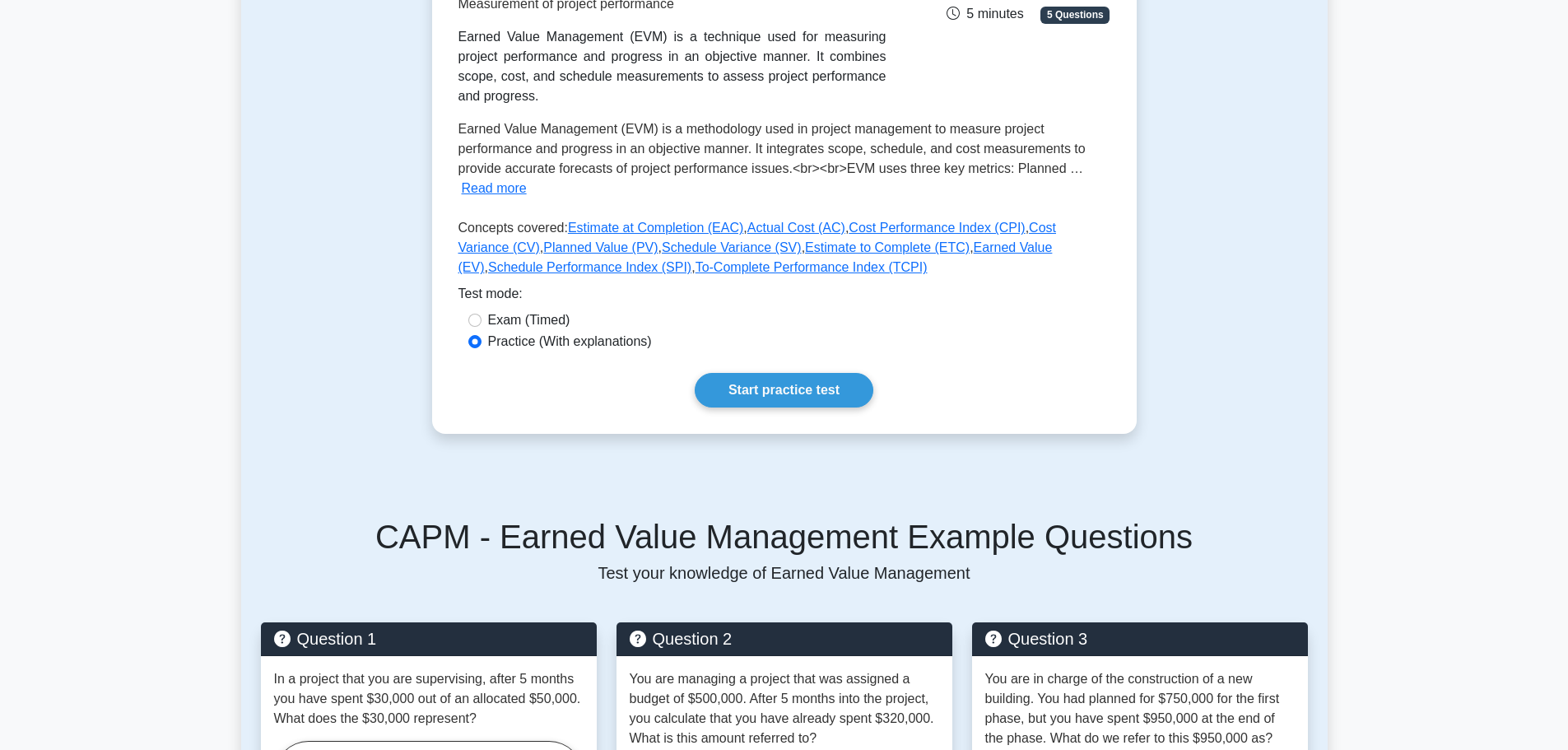
scroll to position [329, 0]
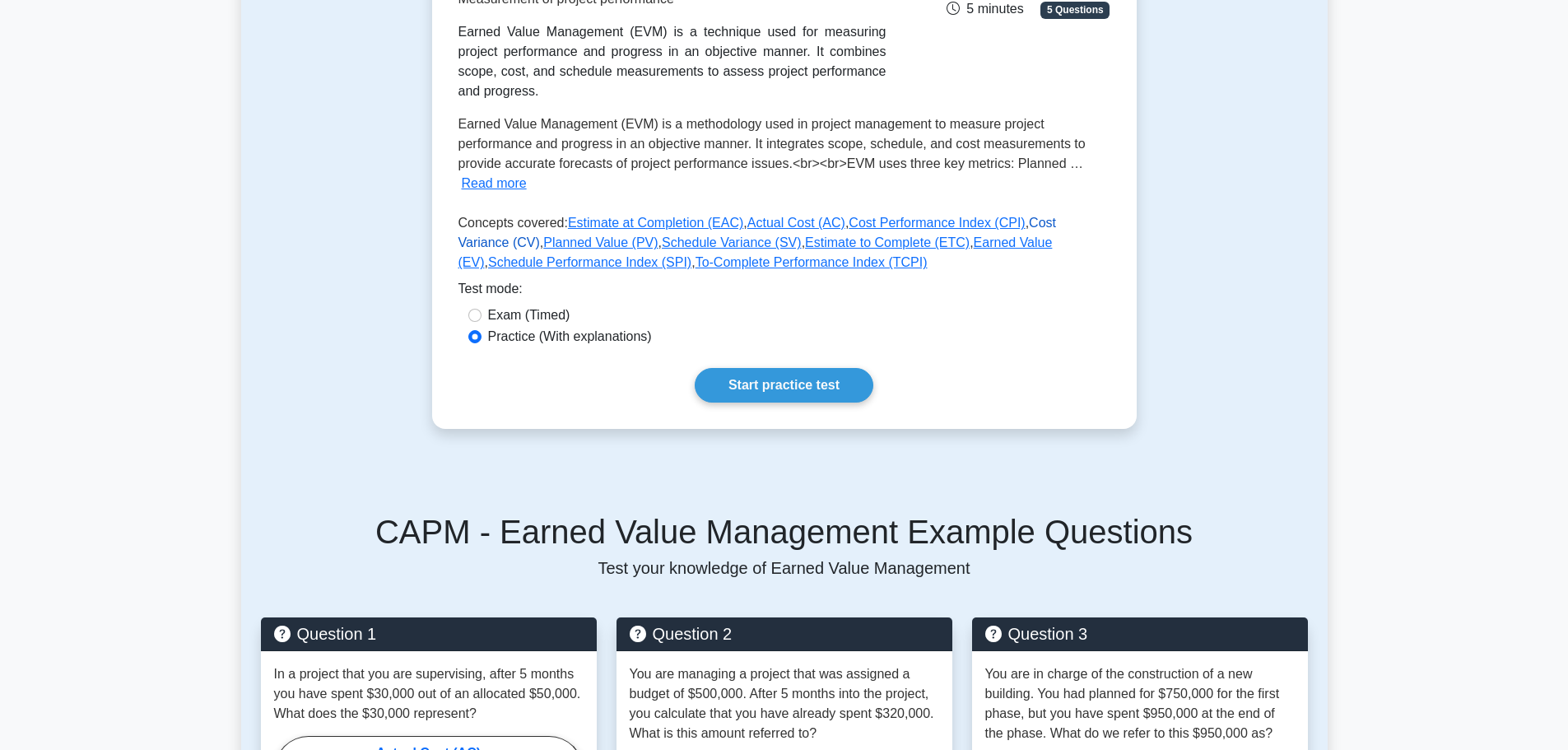
click at [1047, 216] on link "Cost Variance (CV)" at bounding box center [758, 233] width 599 height 34
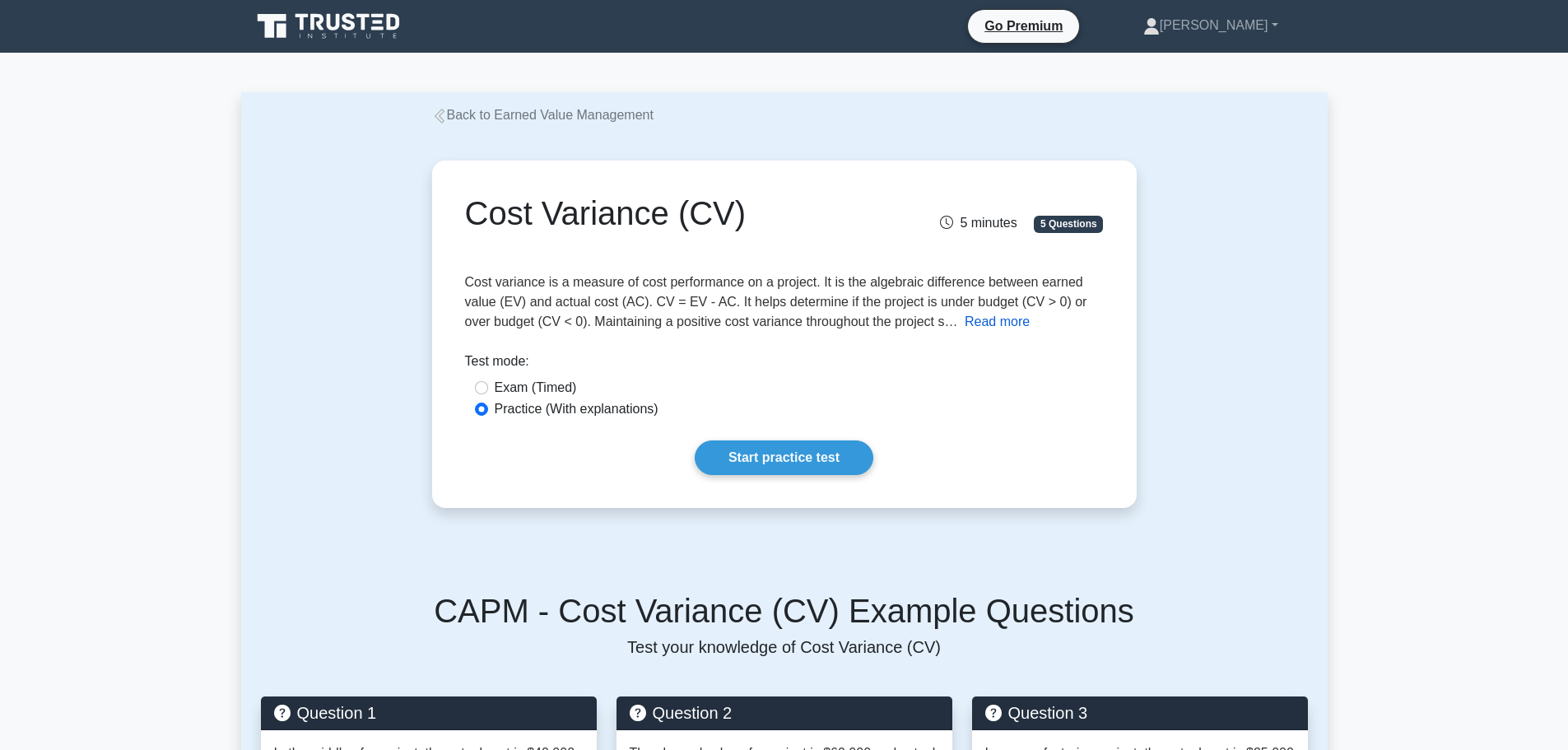
click at [1000, 323] on button "Read more" at bounding box center [997, 321] width 65 height 19
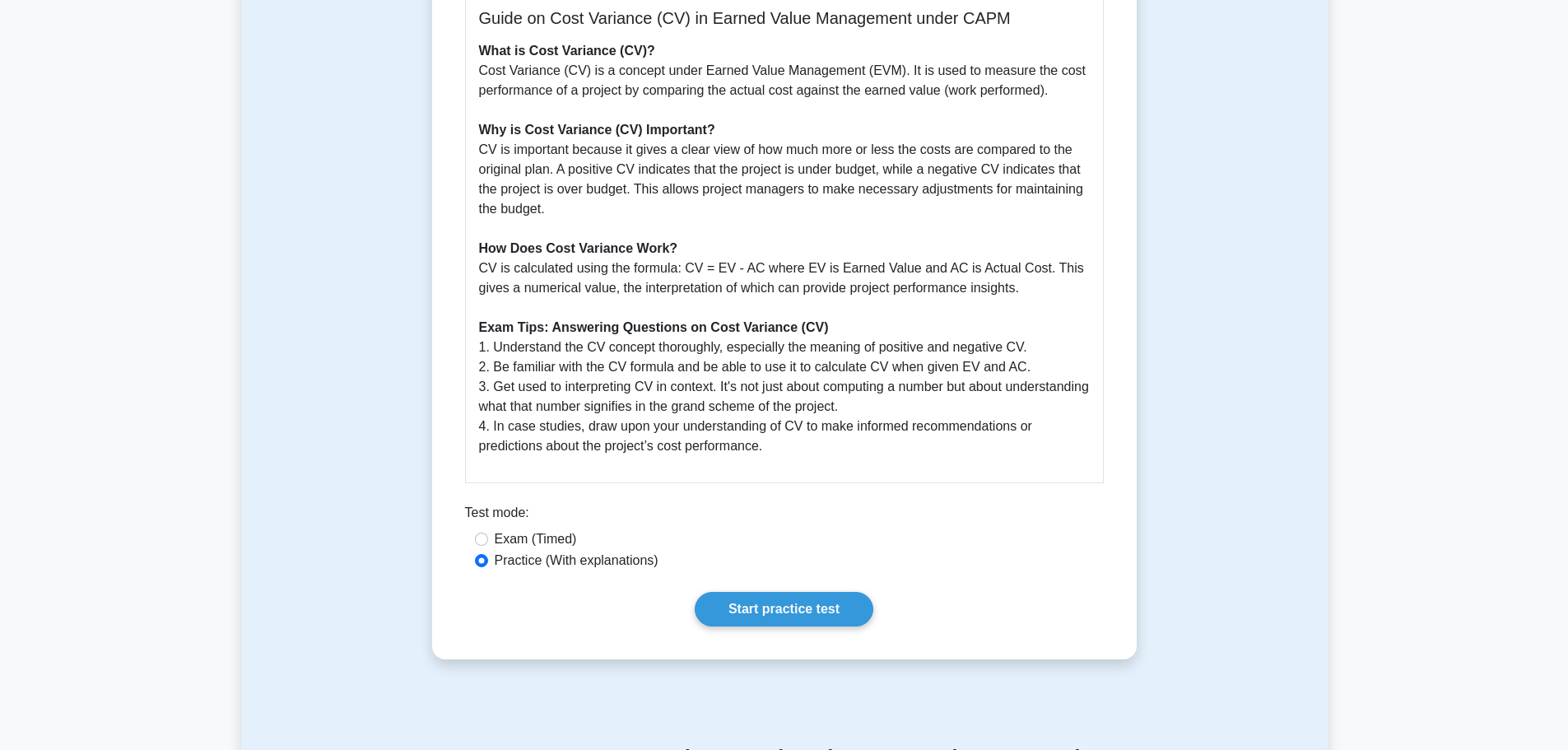
scroll to position [412, 0]
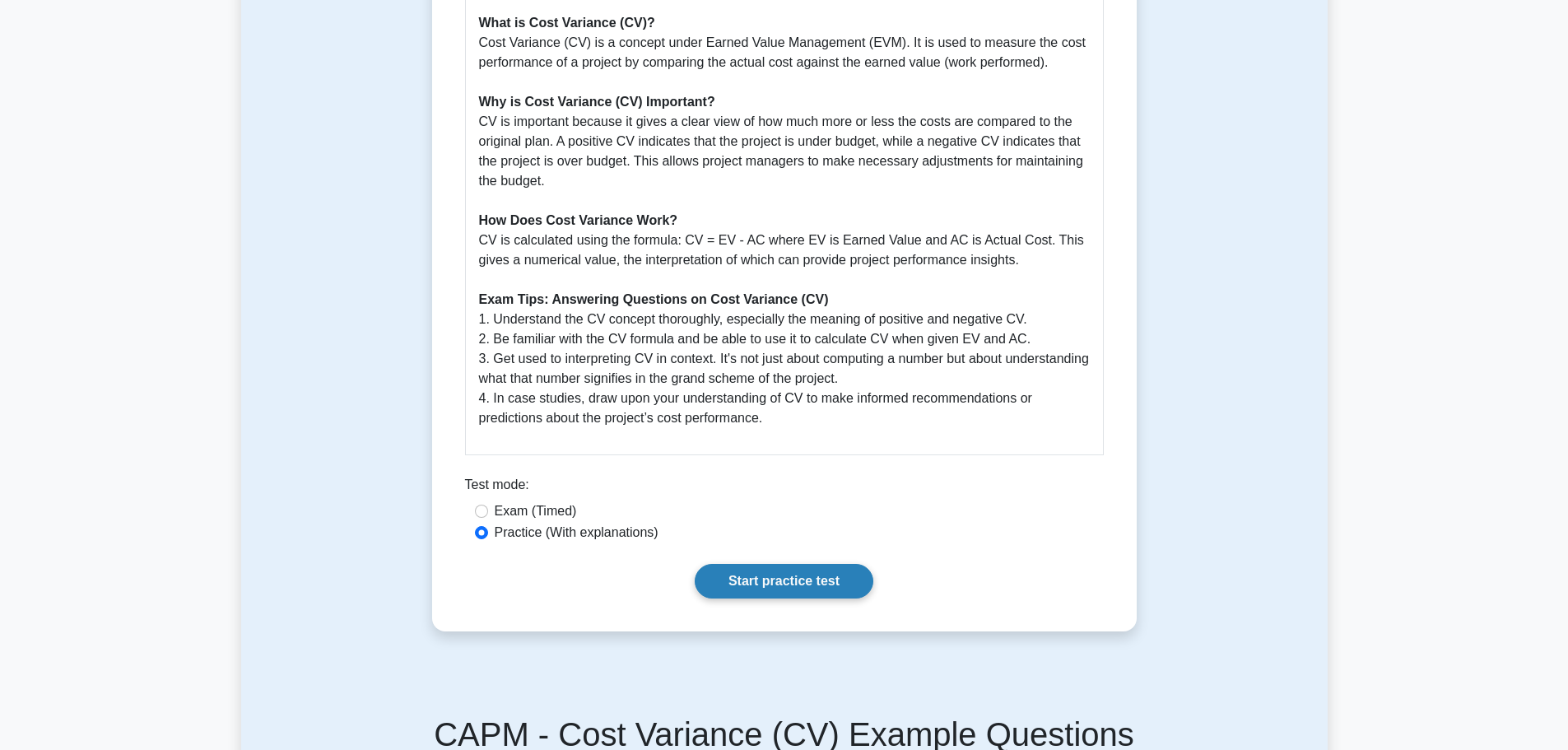
click at [754, 574] on link "Start practice test" at bounding box center [784, 581] width 179 height 35
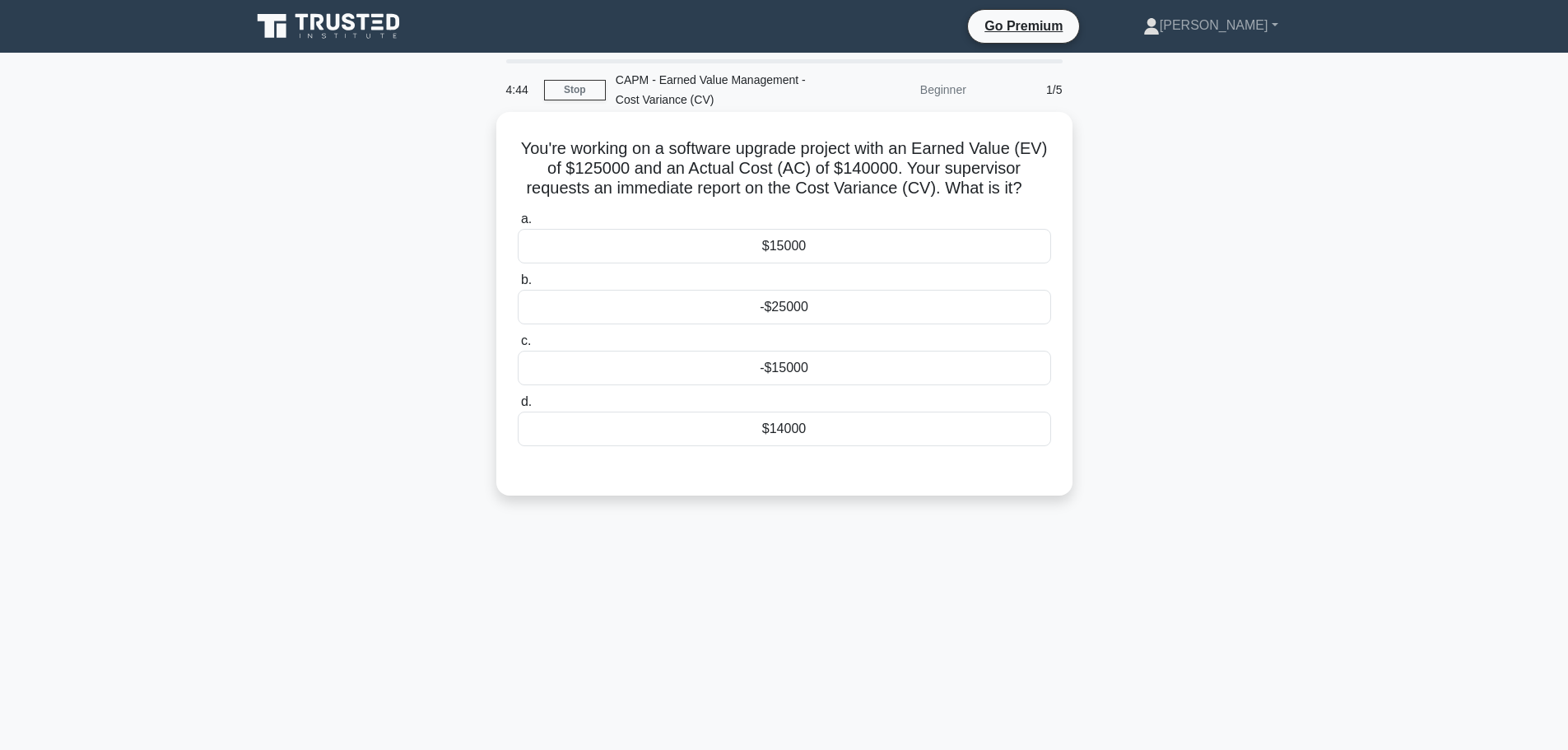
click at [642, 370] on div "-$15000" at bounding box center [784, 367] width 534 height 35
click at [518, 346] on input "c. -$15000" at bounding box center [518, 341] width 0 height 11
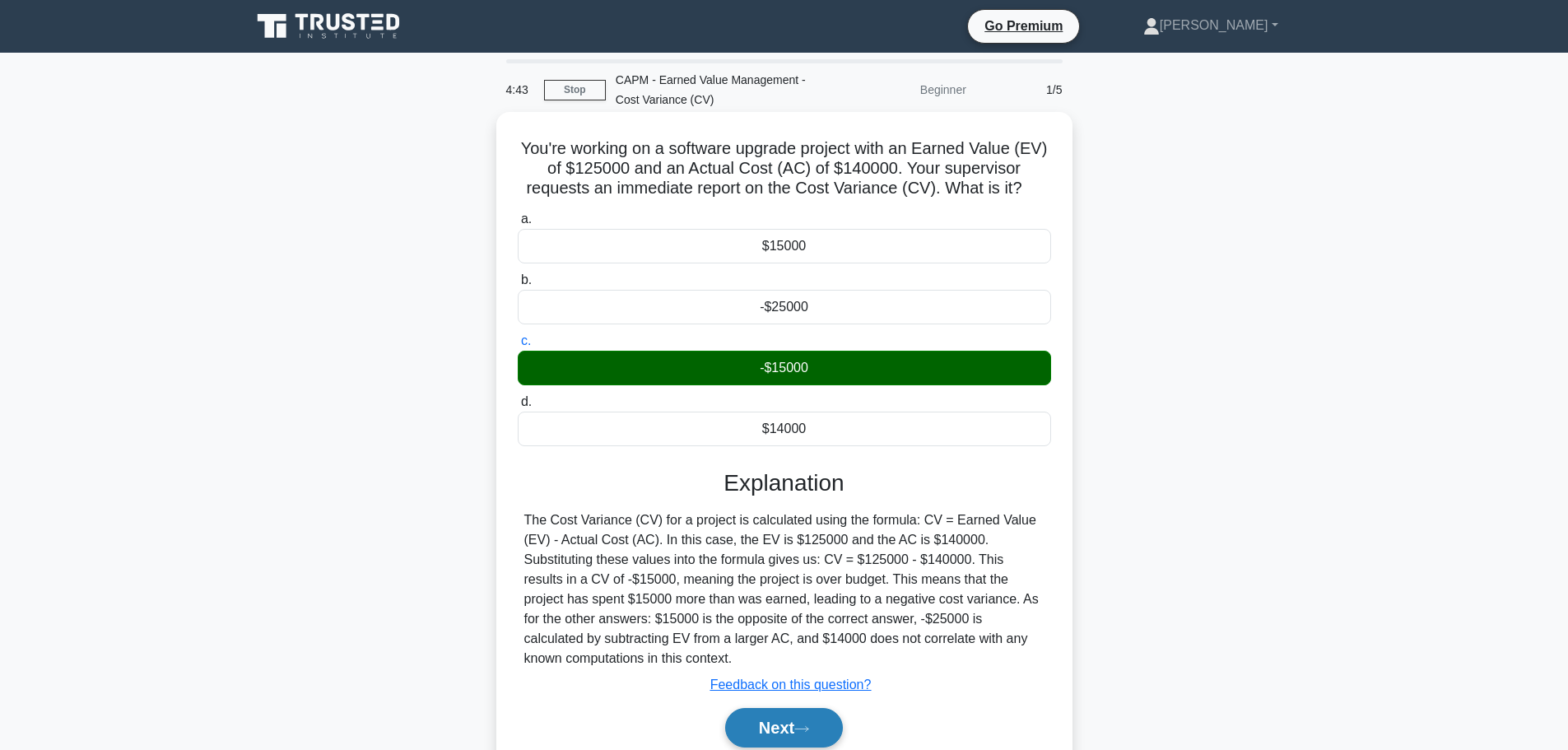
click at [794, 711] on button "Next" at bounding box center [784, 728] width 118 height 40
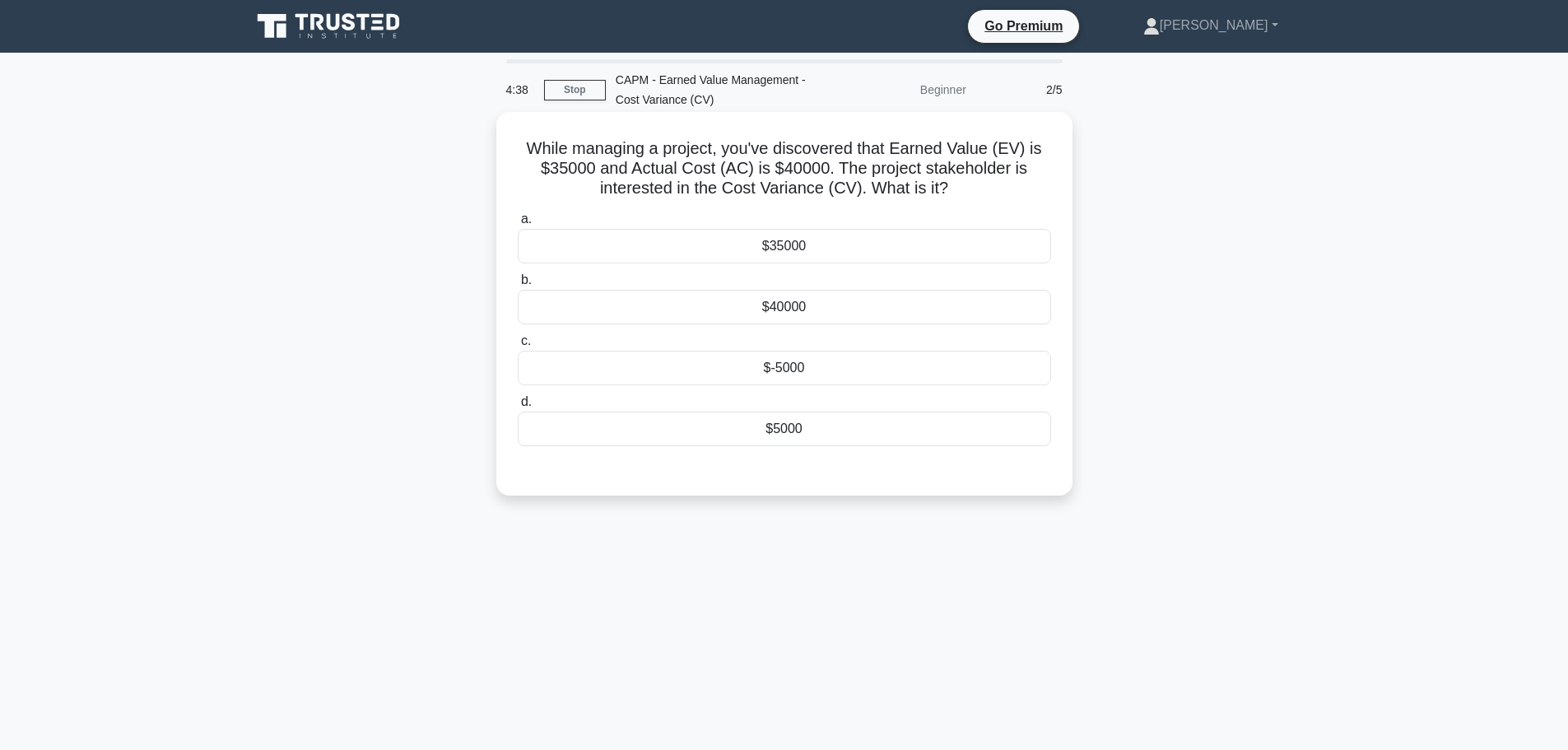
click at [828, 367] on div "$-5000" at bounding box center [784, 367] width 534 height 35
click at [518, 346] on input "c. $-5000" at bounding box center [518, 341] width 0 height 11
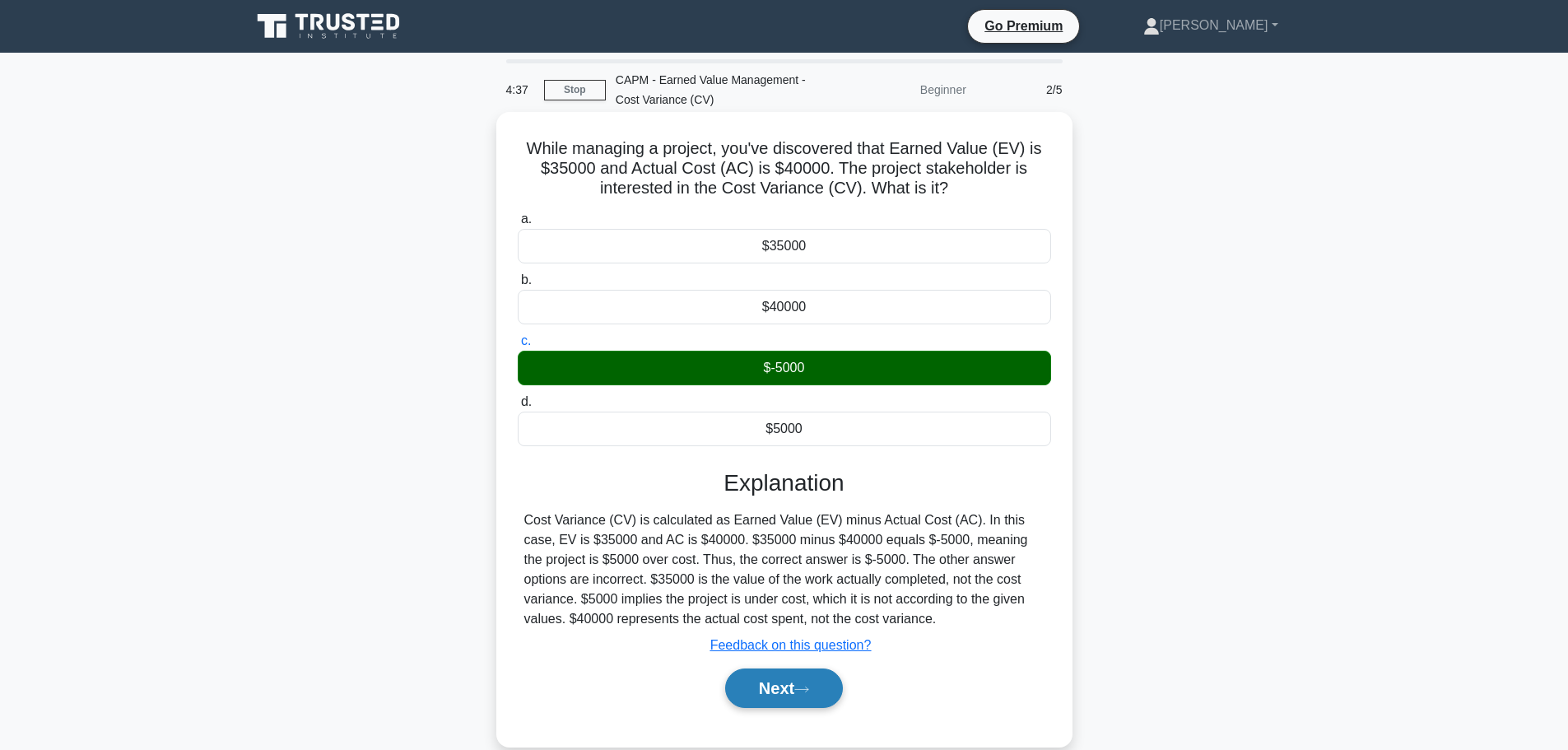
click at [775, 697] on button "Next" at bounding box center [784, 688] width 118 height 40
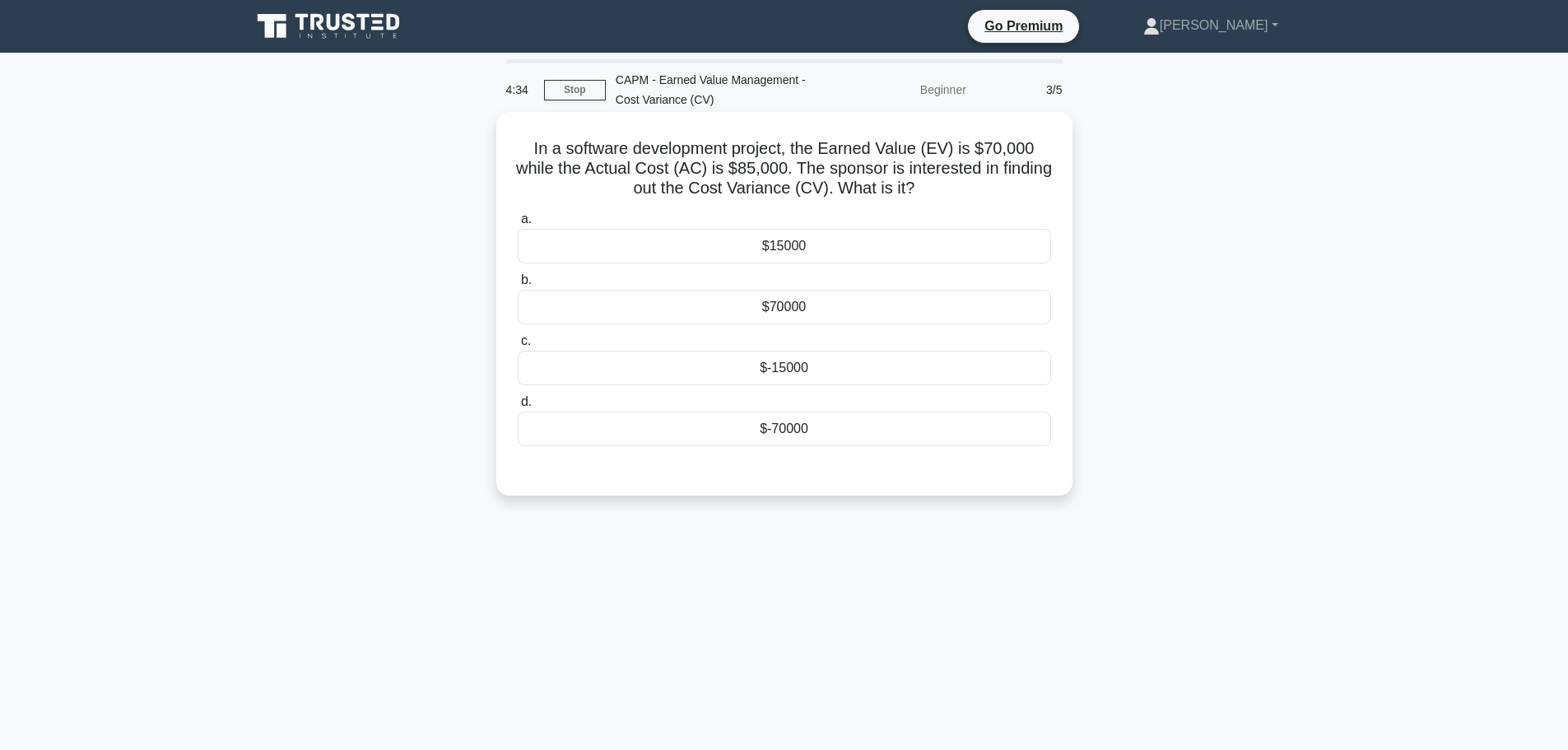
click at [792, 370] on div "$-15000" at bounding box center [784, 367] width 534 height 35
click at [518, 346] on input "c. $-15000" at bounding box center [518, 341] width 0 height 11
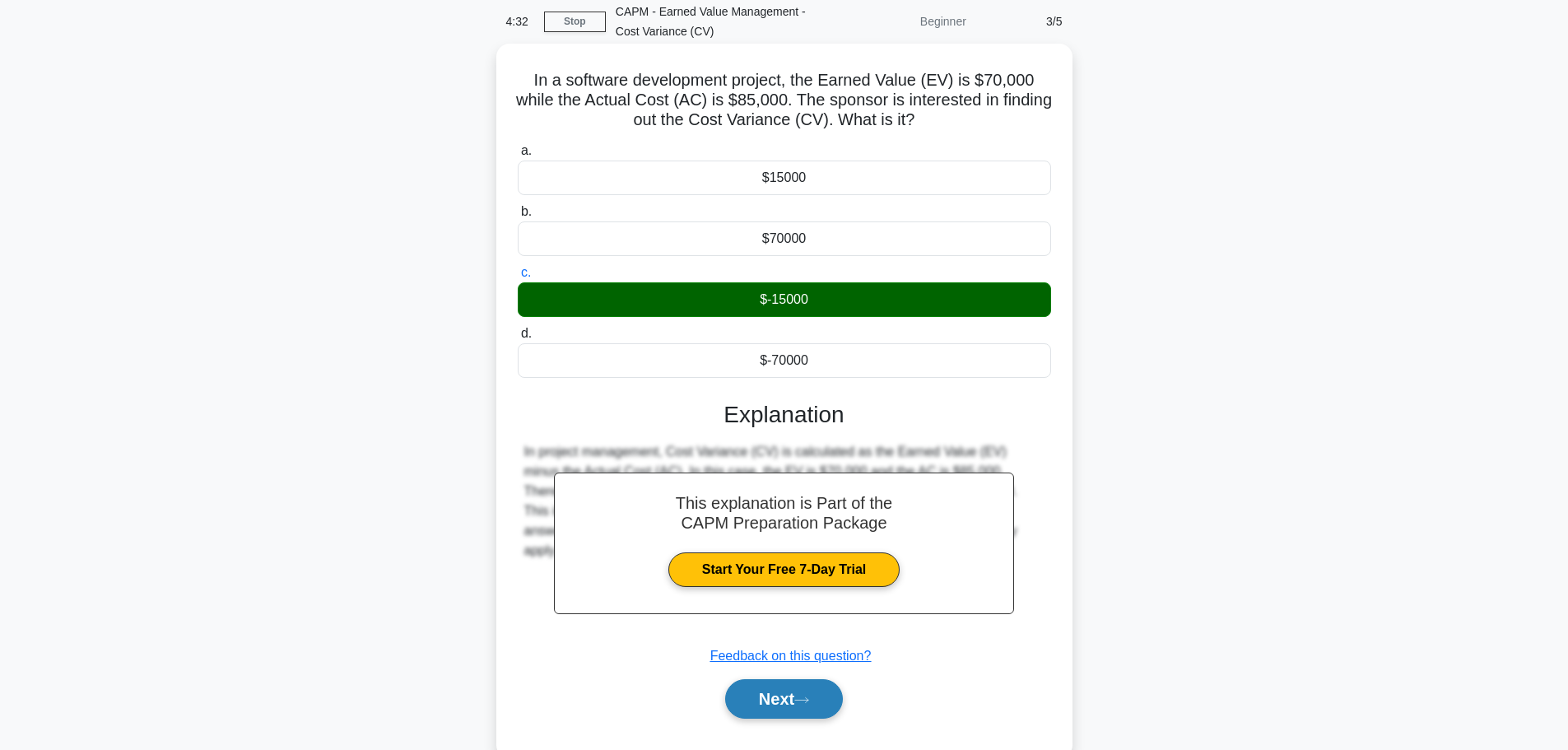
scroll to position [139, 0]
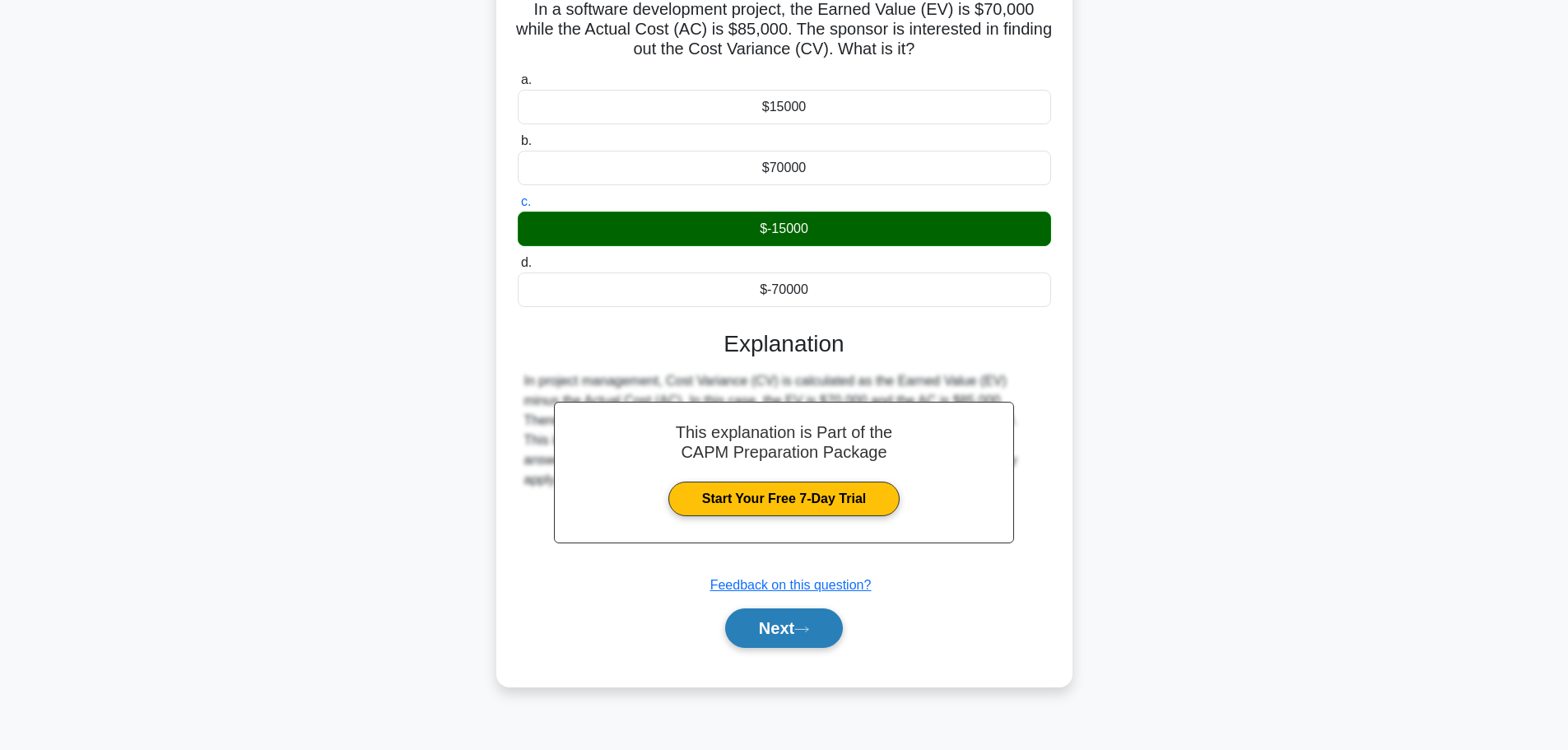
click at [827, 636] on button "Next" at bounding box center [784, 628] width 118 height 40
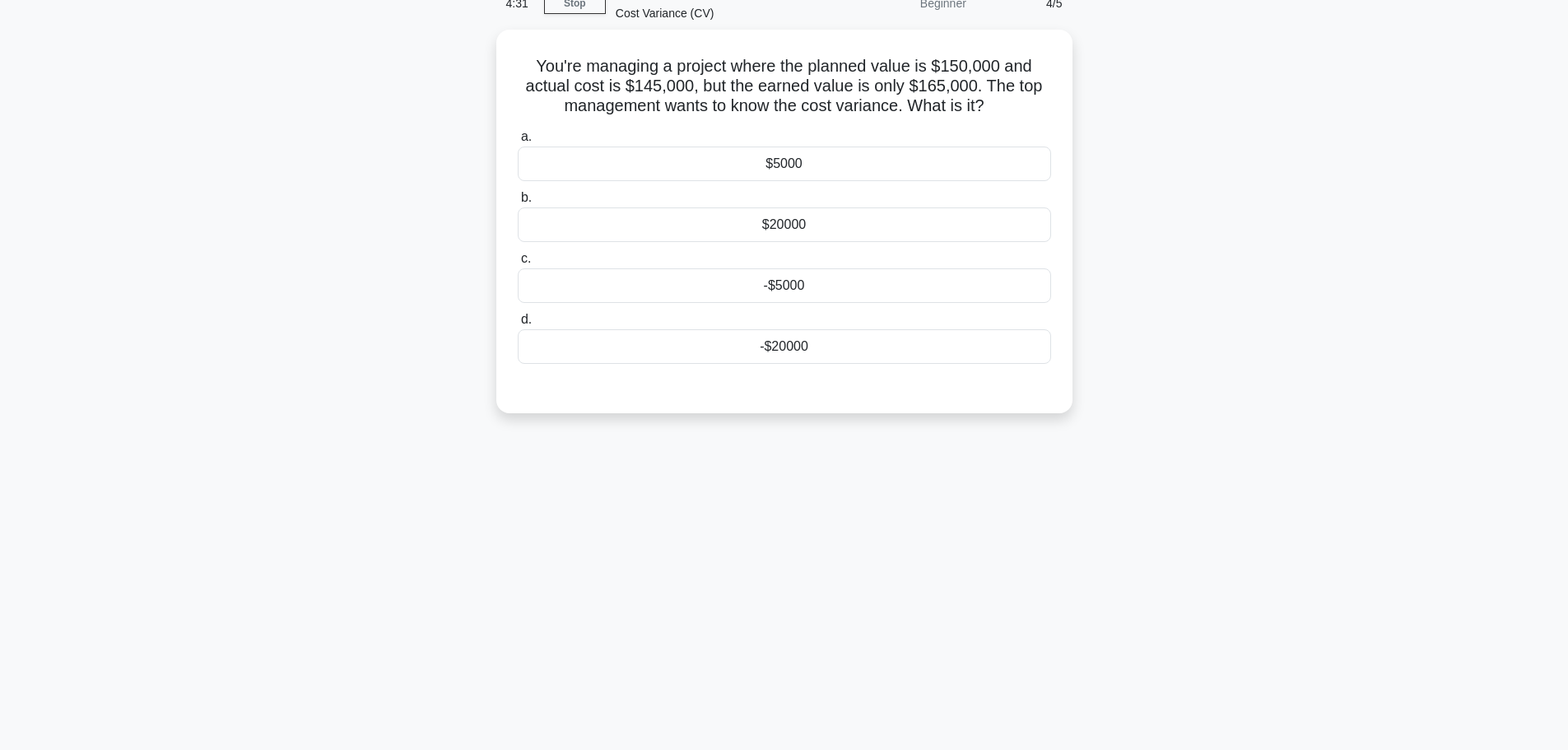
scroll to position [57, 0]
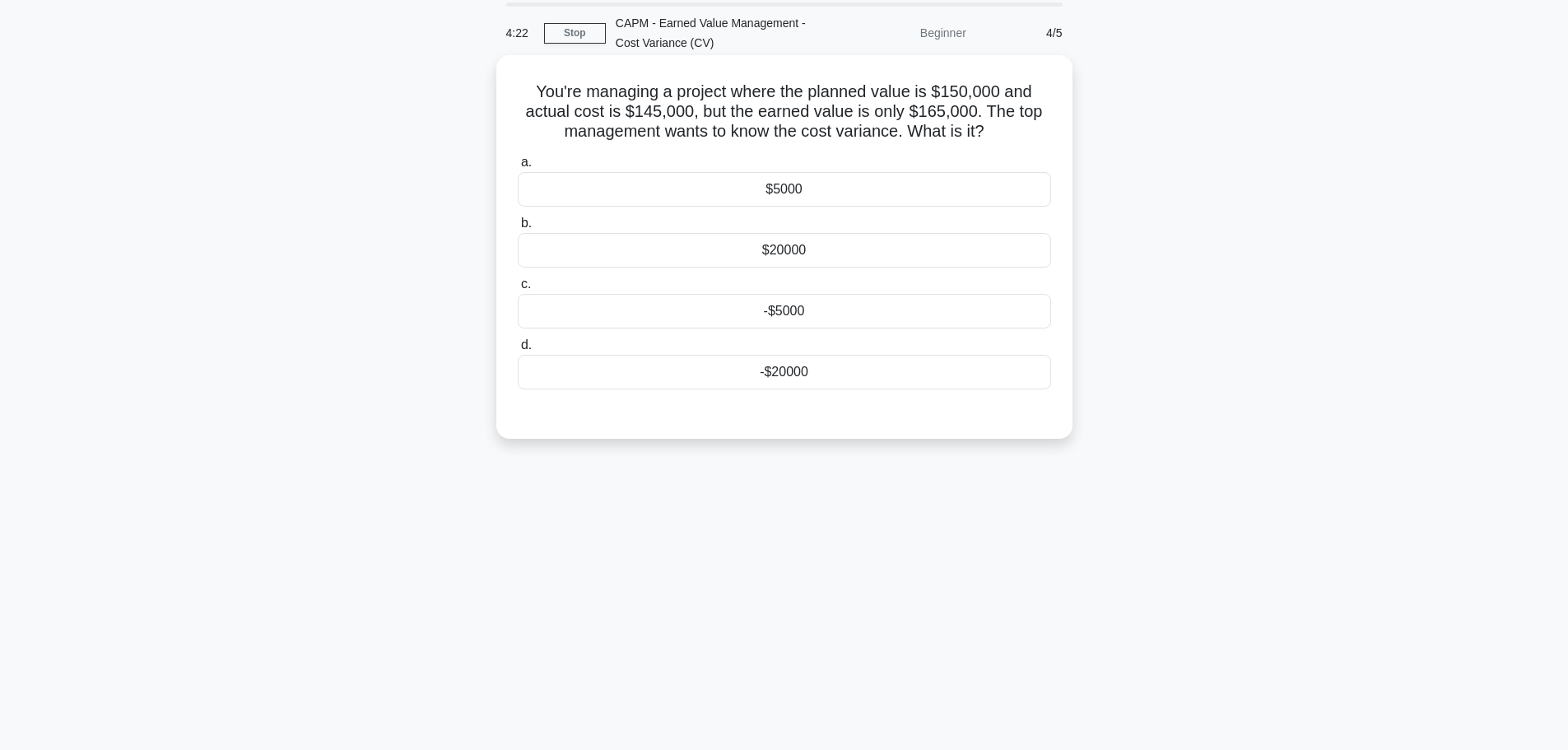
click at [780, 194] on div "$5000" at bounding box center [784, 189] width 534 height 35
click at [518, 168] on input "a. $5000" at bounding box center [518, 163] width 0 height 11
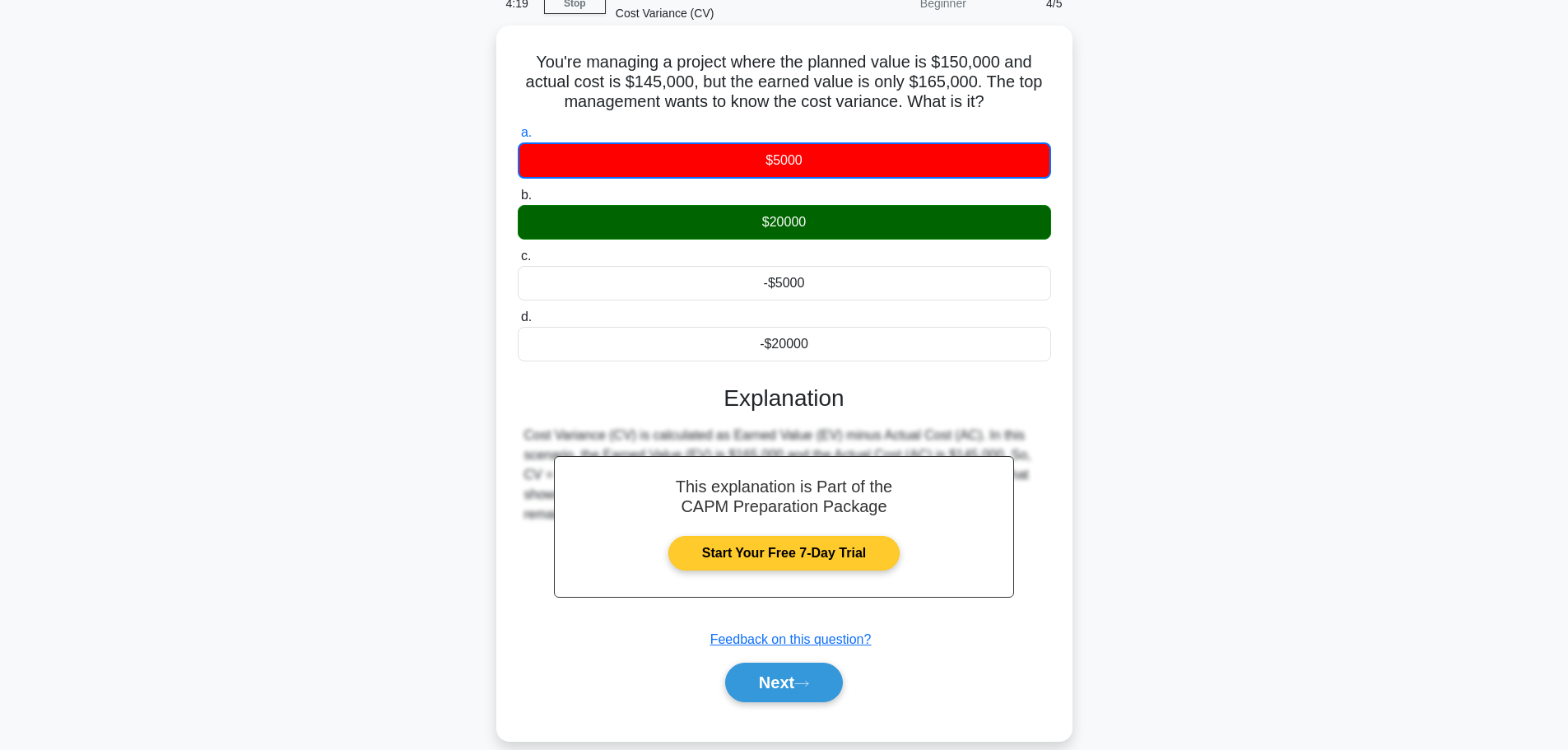
scroll to position [139, 0]
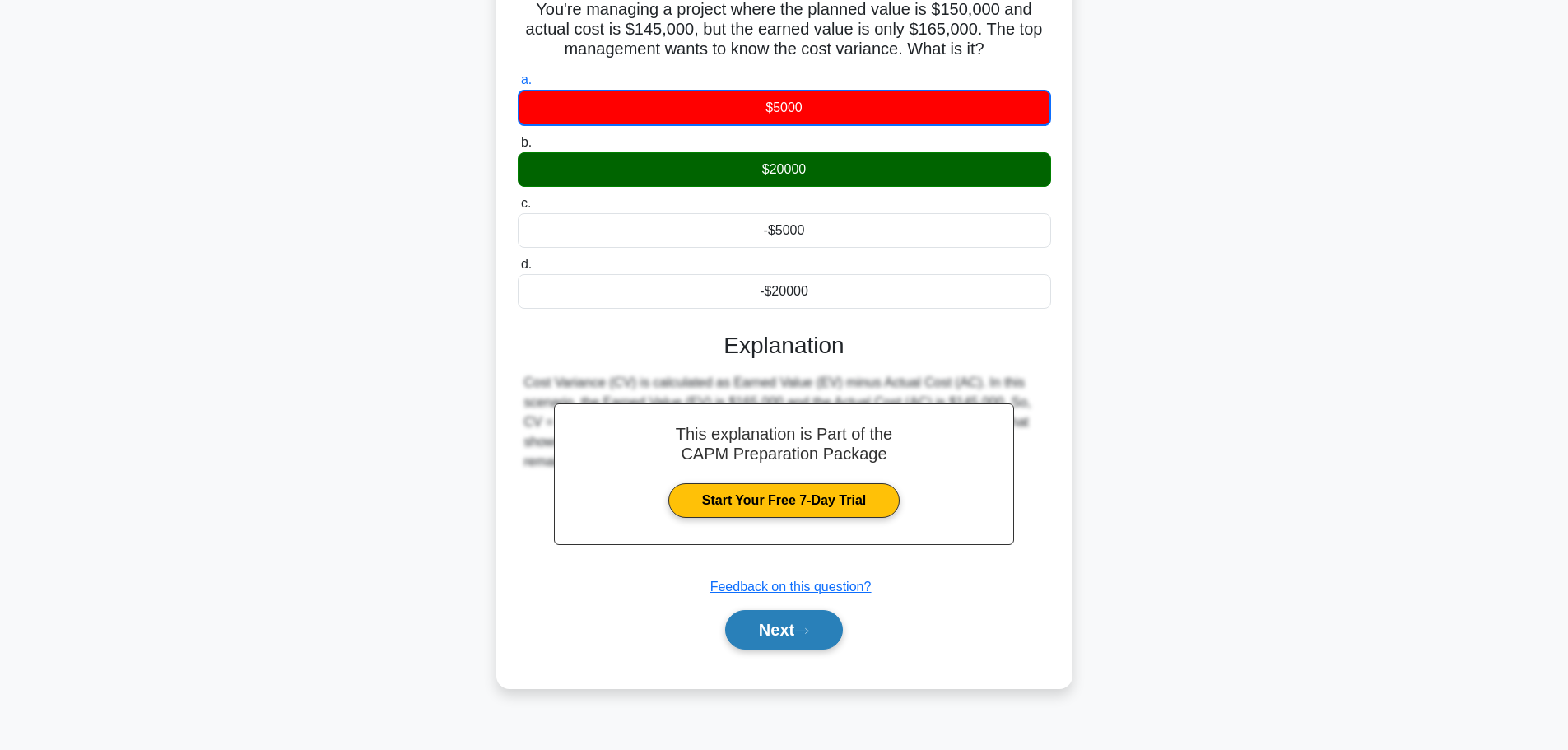
click at [777, 629] on button "Next" at bounding box center [784, 630] width 118 height 40
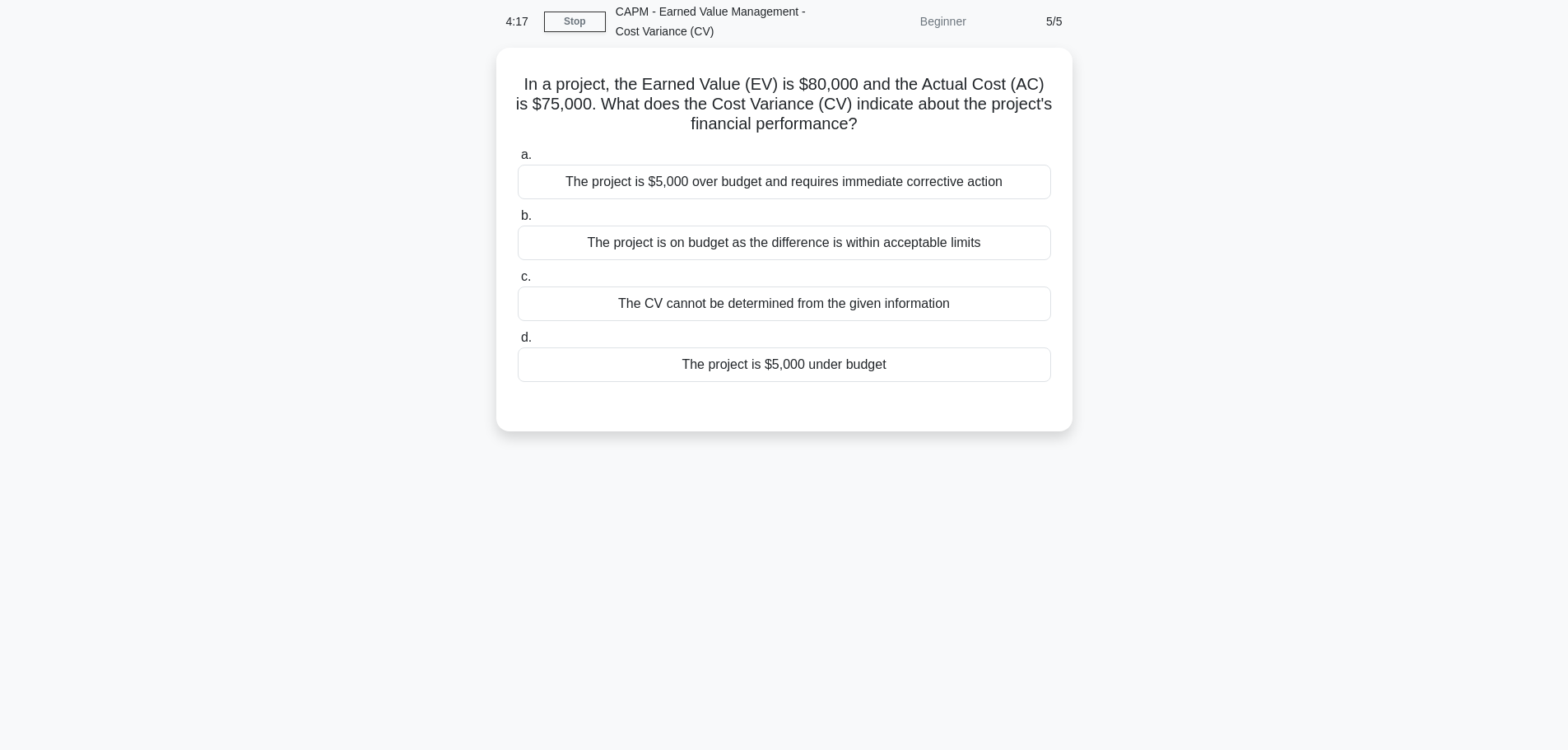
scroll to position [0, 0]
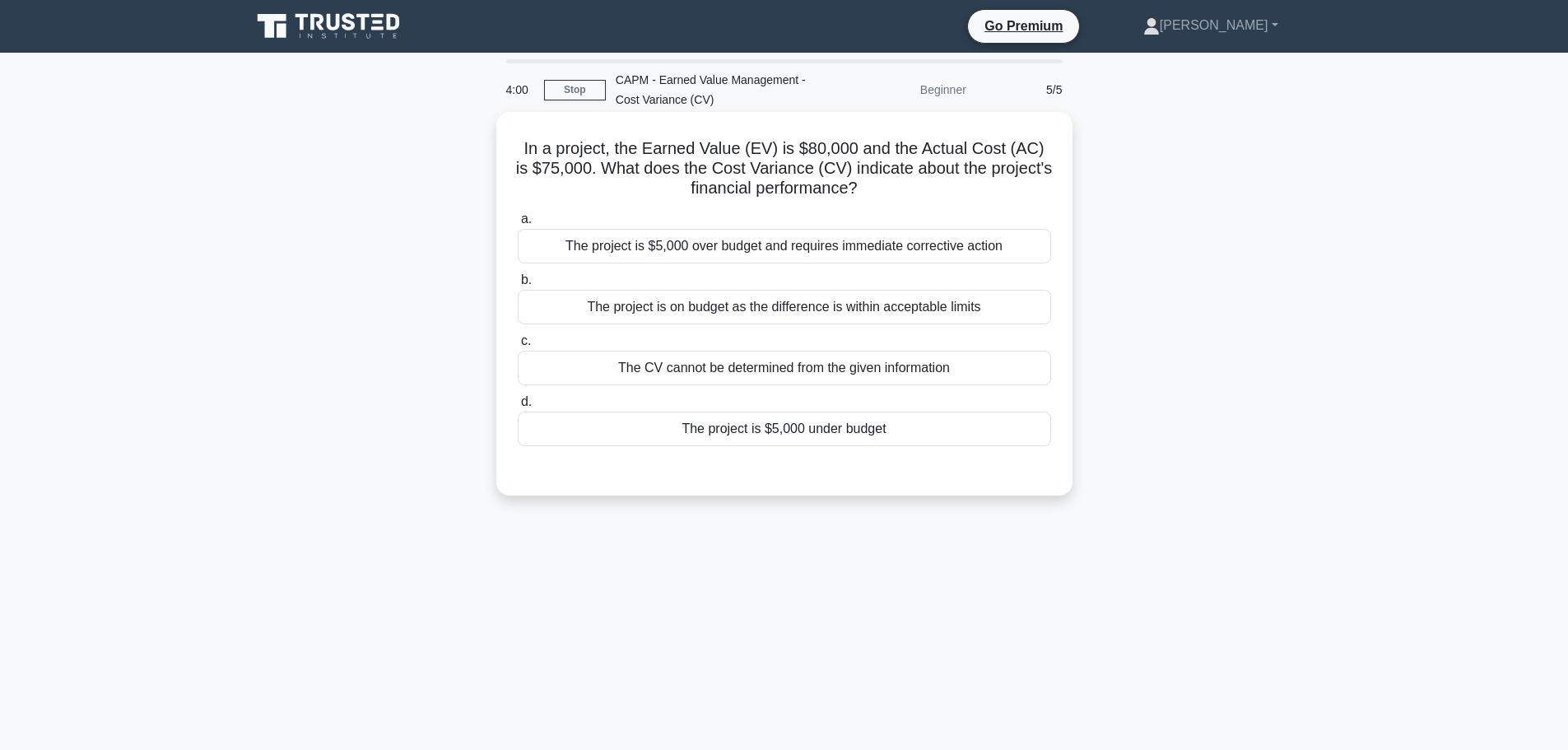
click at [813, 444] on div "The project is $5,000 under budget" at bounding box center [784, 429] width 534 height 35
click at [518, 407] on input "d. The project is $5,000 under budget" at bounding box center [518, 402] width 0 height 11
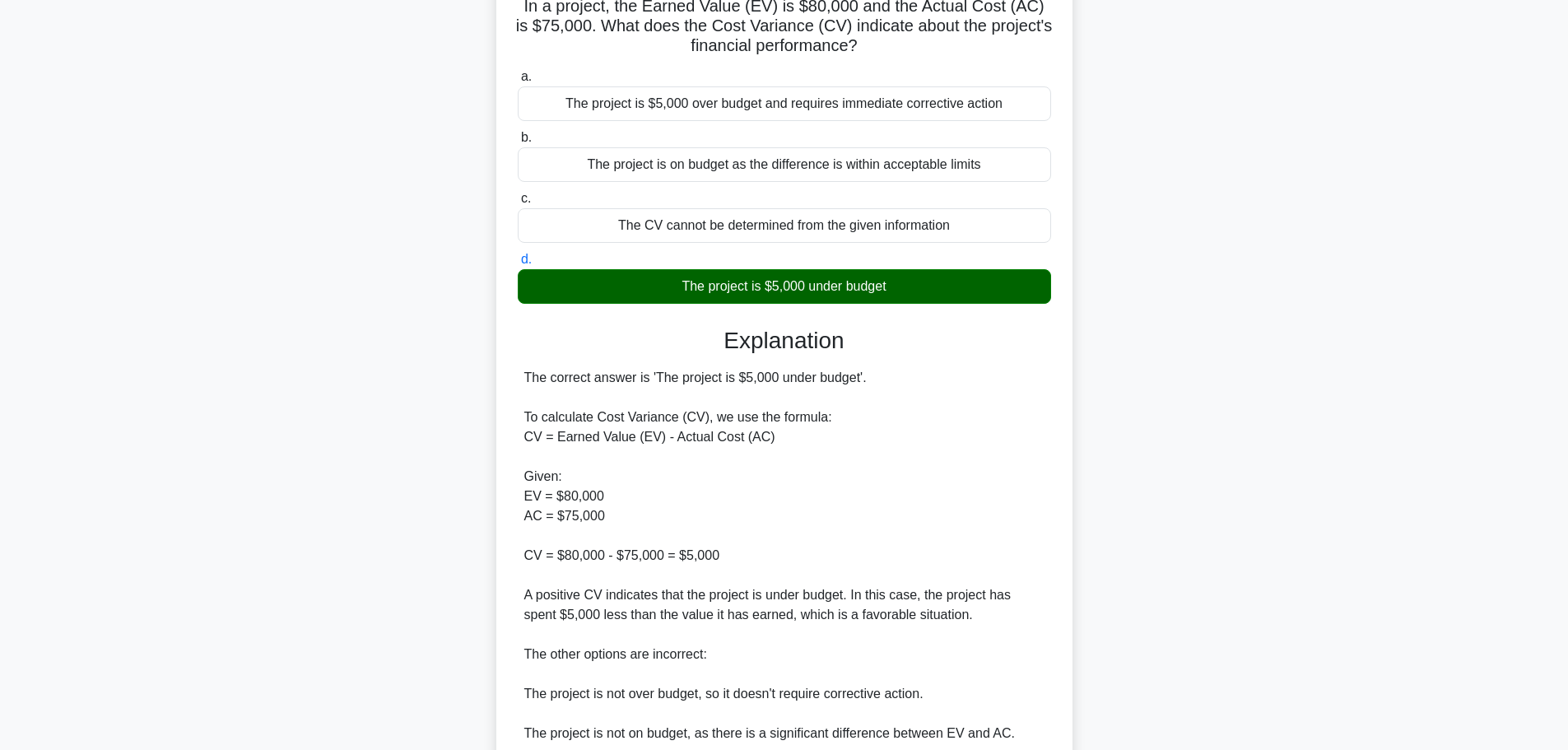
scroll to position [329, 0]
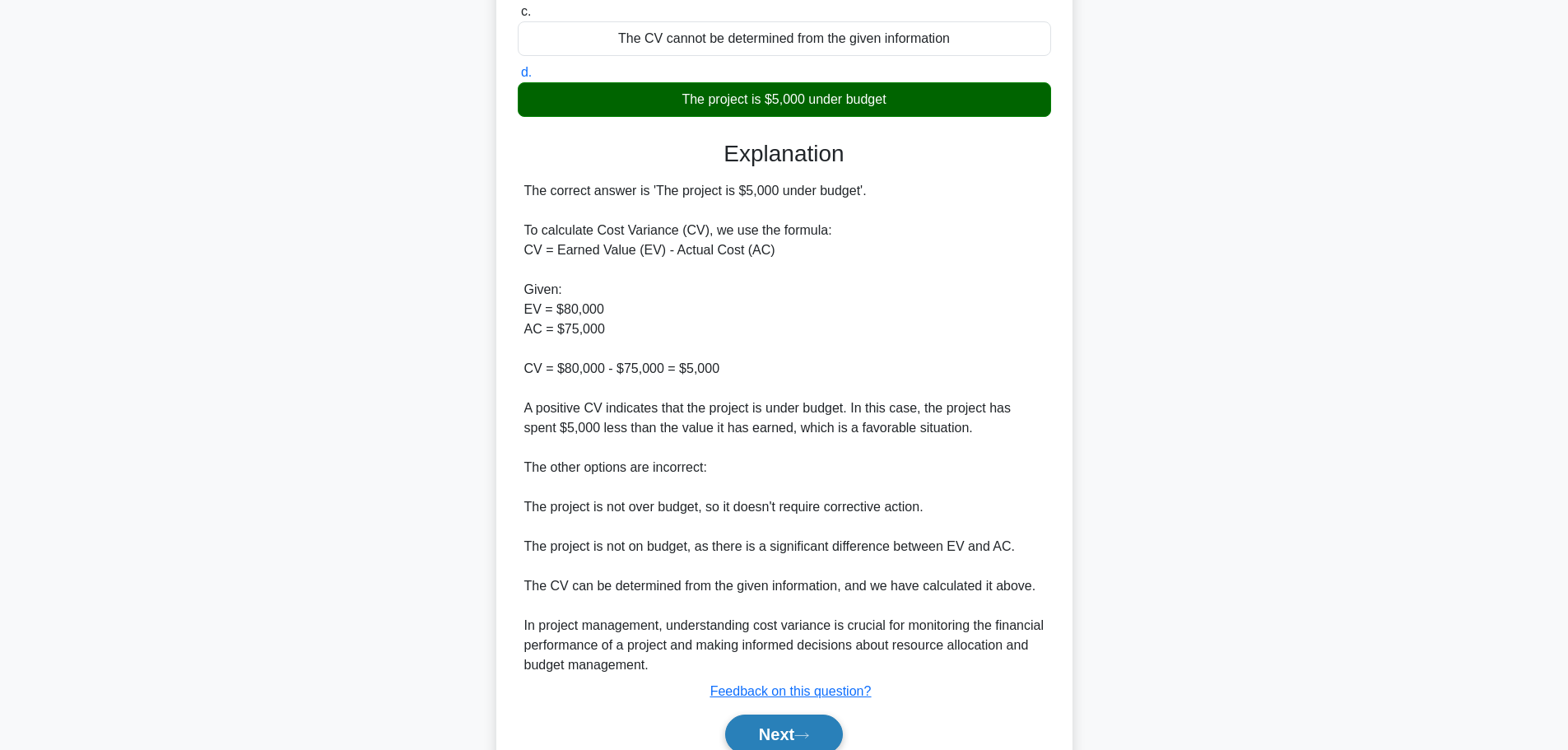
click at [762, 724] on button "Next" at bounding box center [784, 734] width 118 height 40
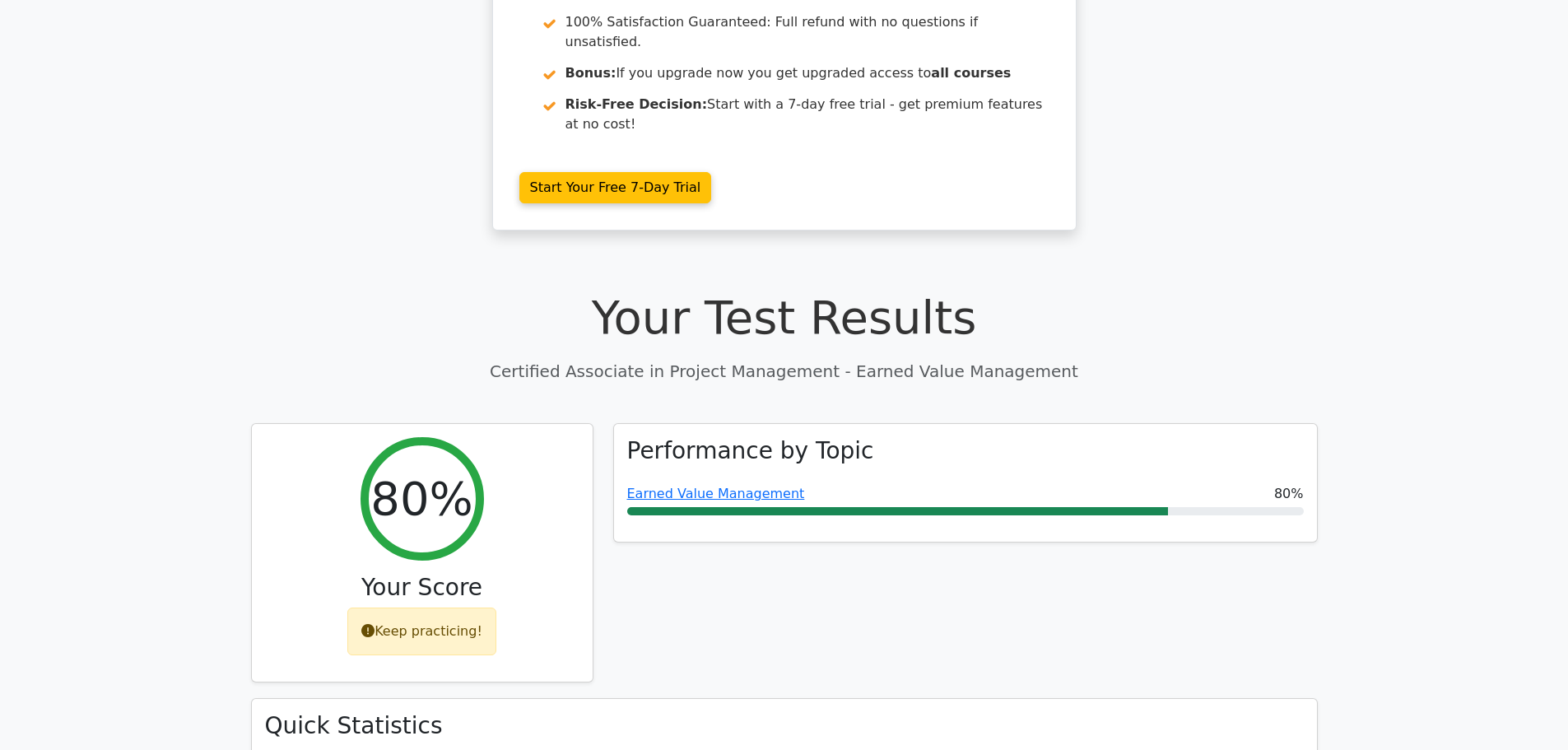
scroll to position [329, 0]
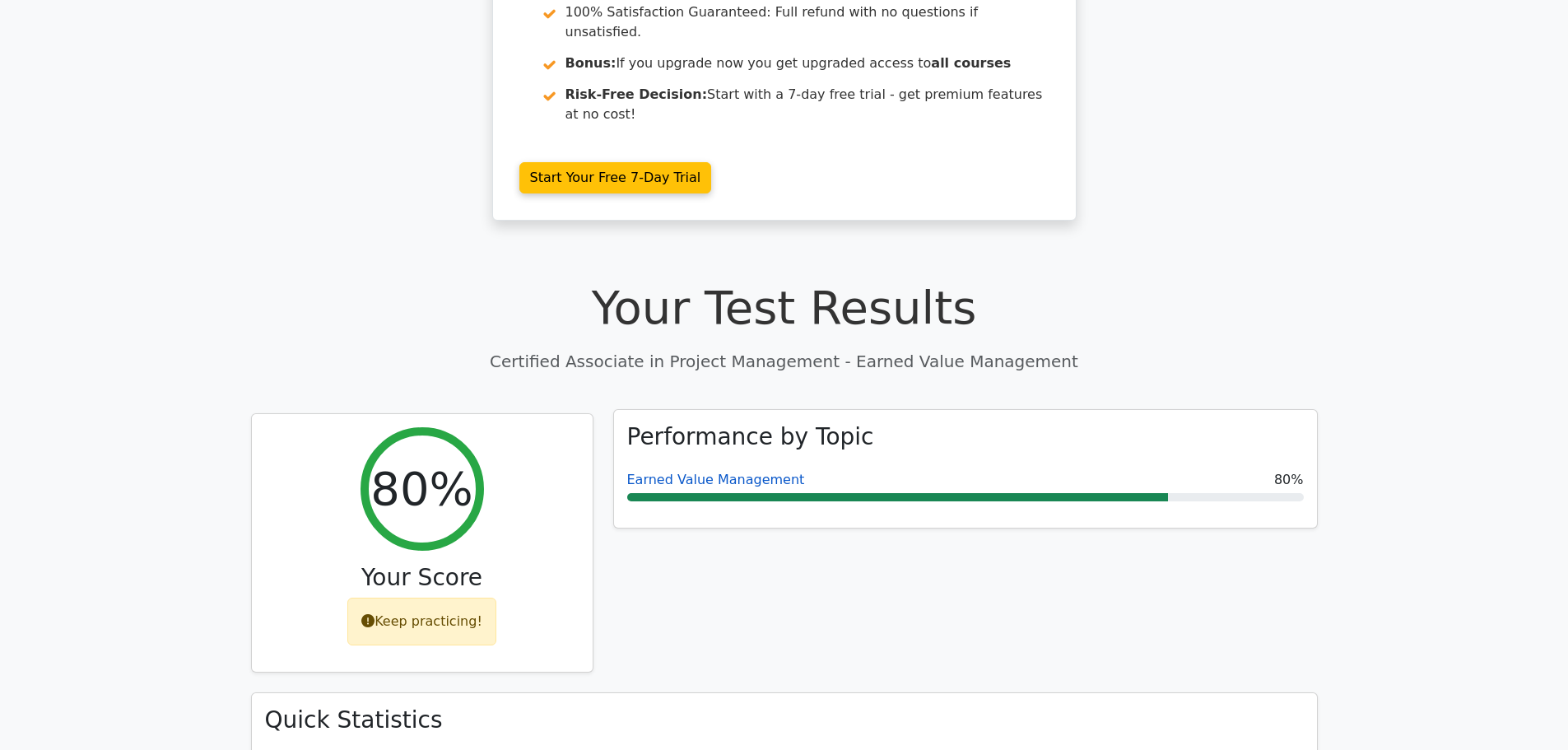
click at [721, 472] on link "Earned Value Management" at bounding box center [716, 480] width 178 height 16
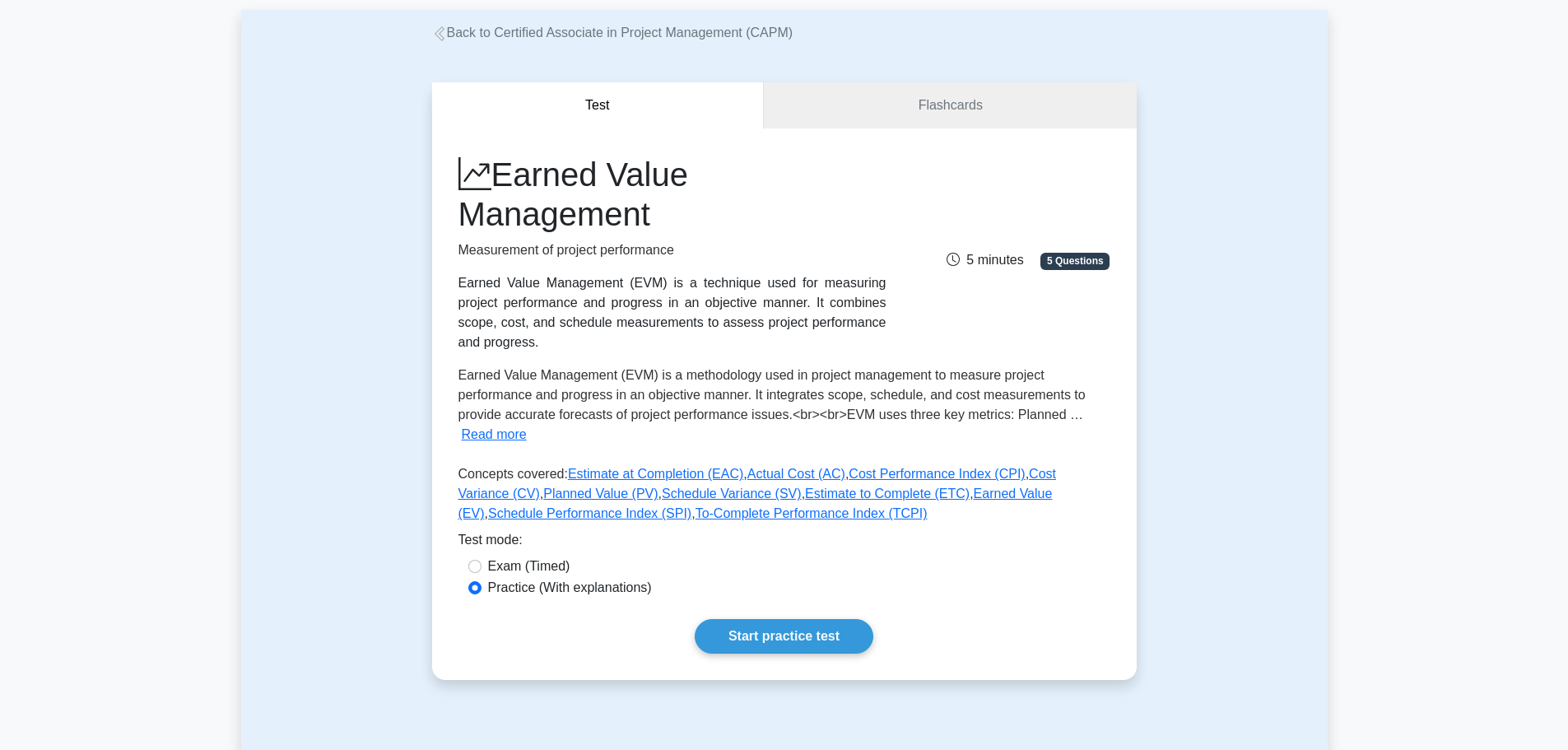
scroll to position [247, 0]
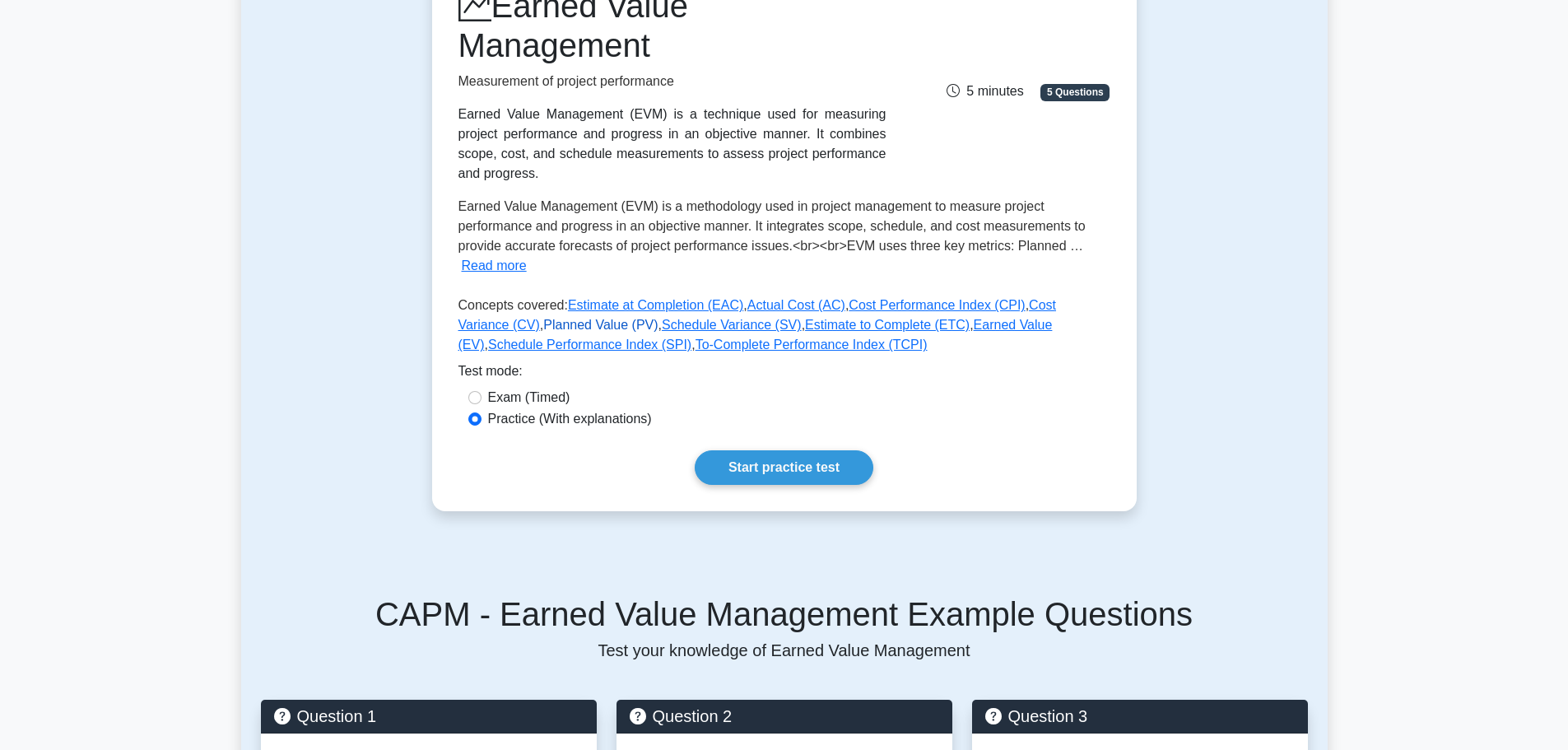
click at [544, 318] on link "Planned Value (PV)" at bounding box center [600, 325] width 114 height 14
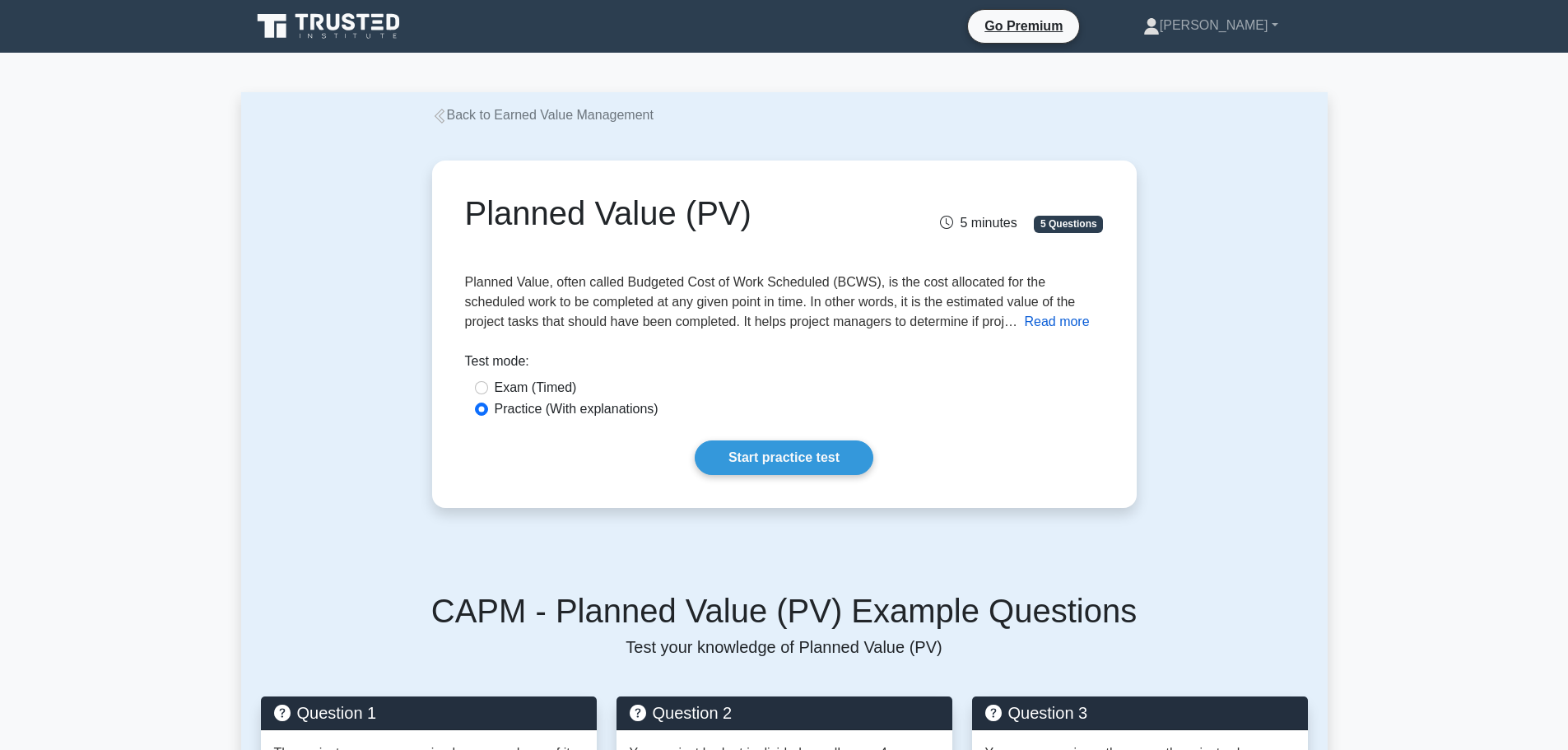
click at [1024, 313] on button "Read more" at bounding box center [1056, 321] width 65 height 19
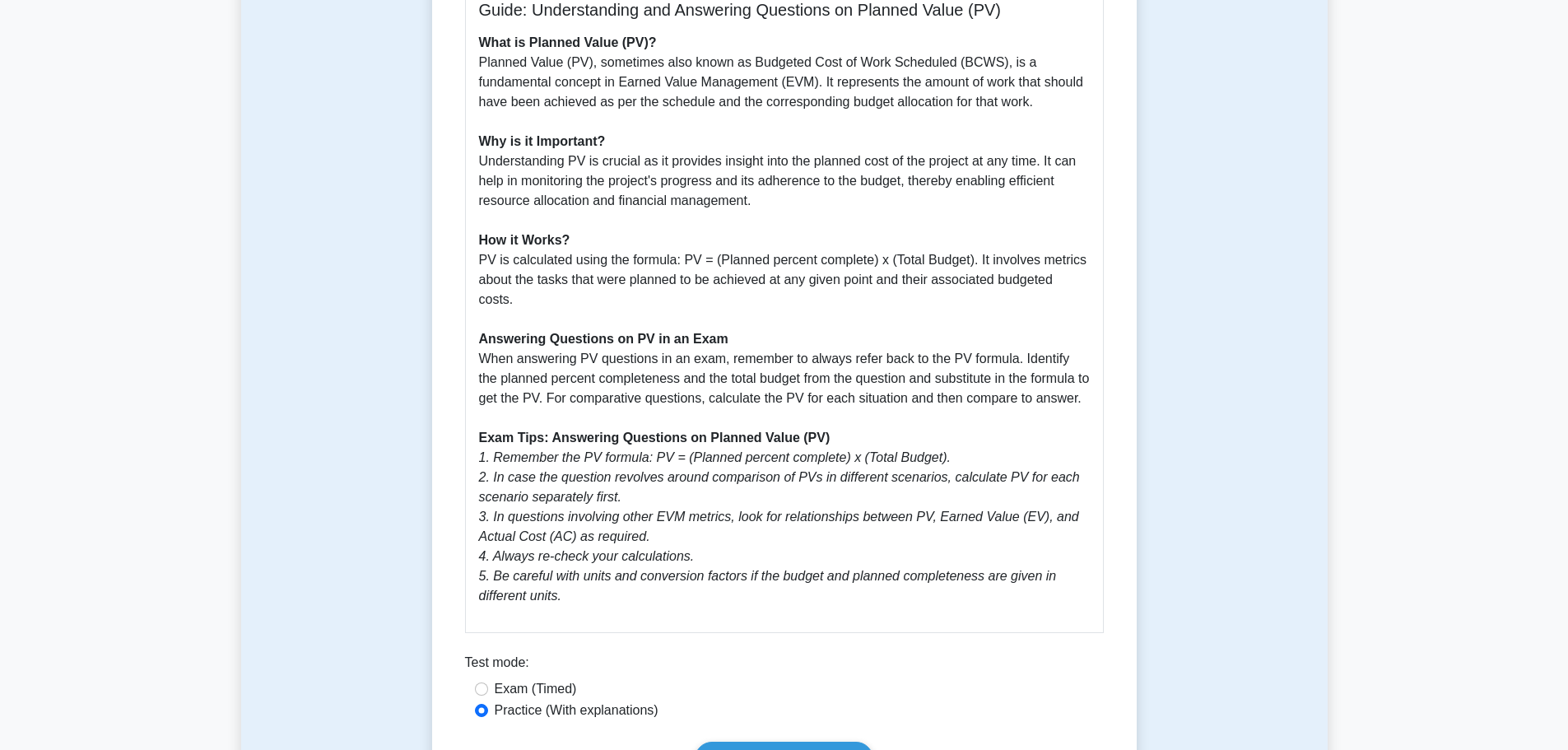
scroll to position [494, 0]
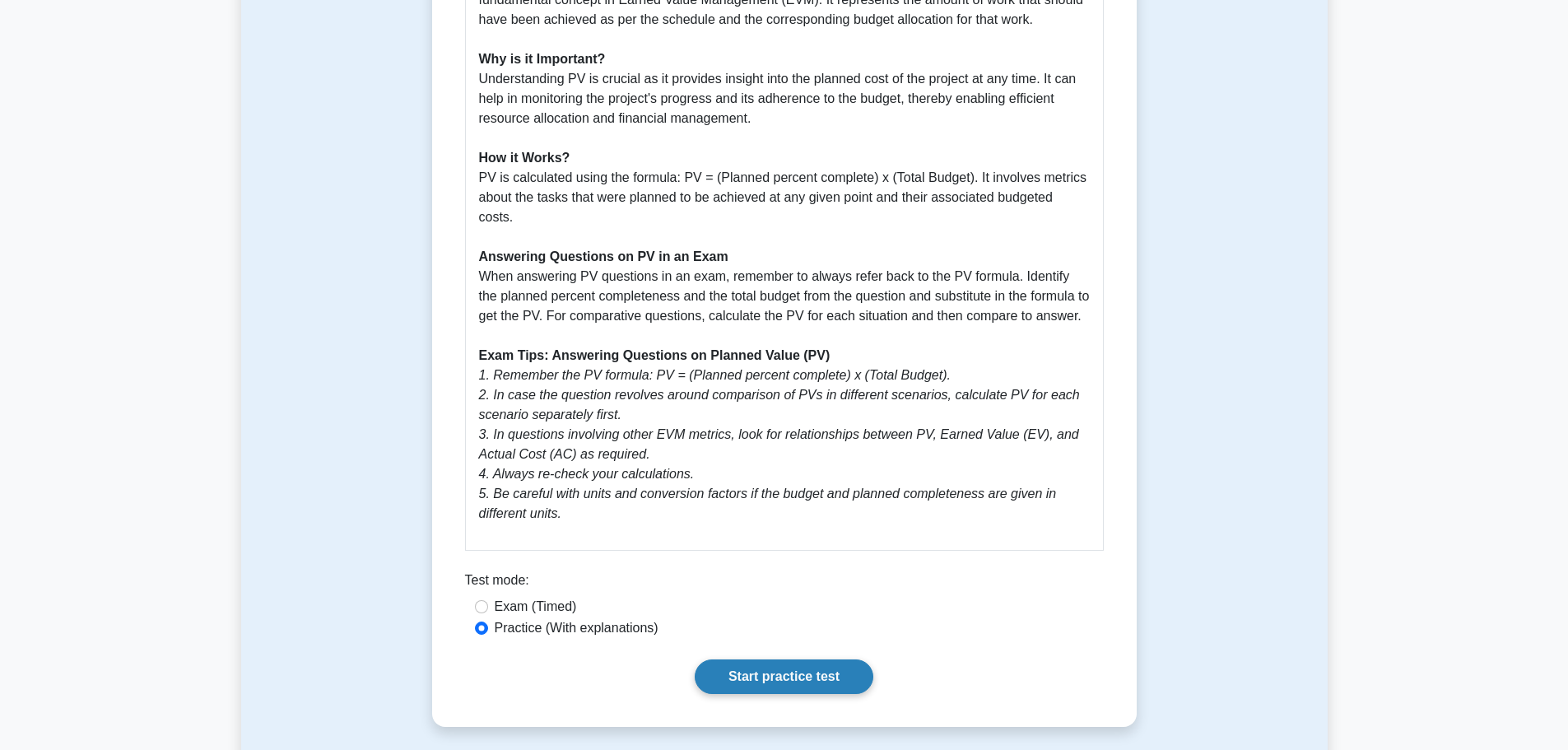
click at [813, 668] on link "Start practice test" at bounding box center [784, 677] width 179 height 35
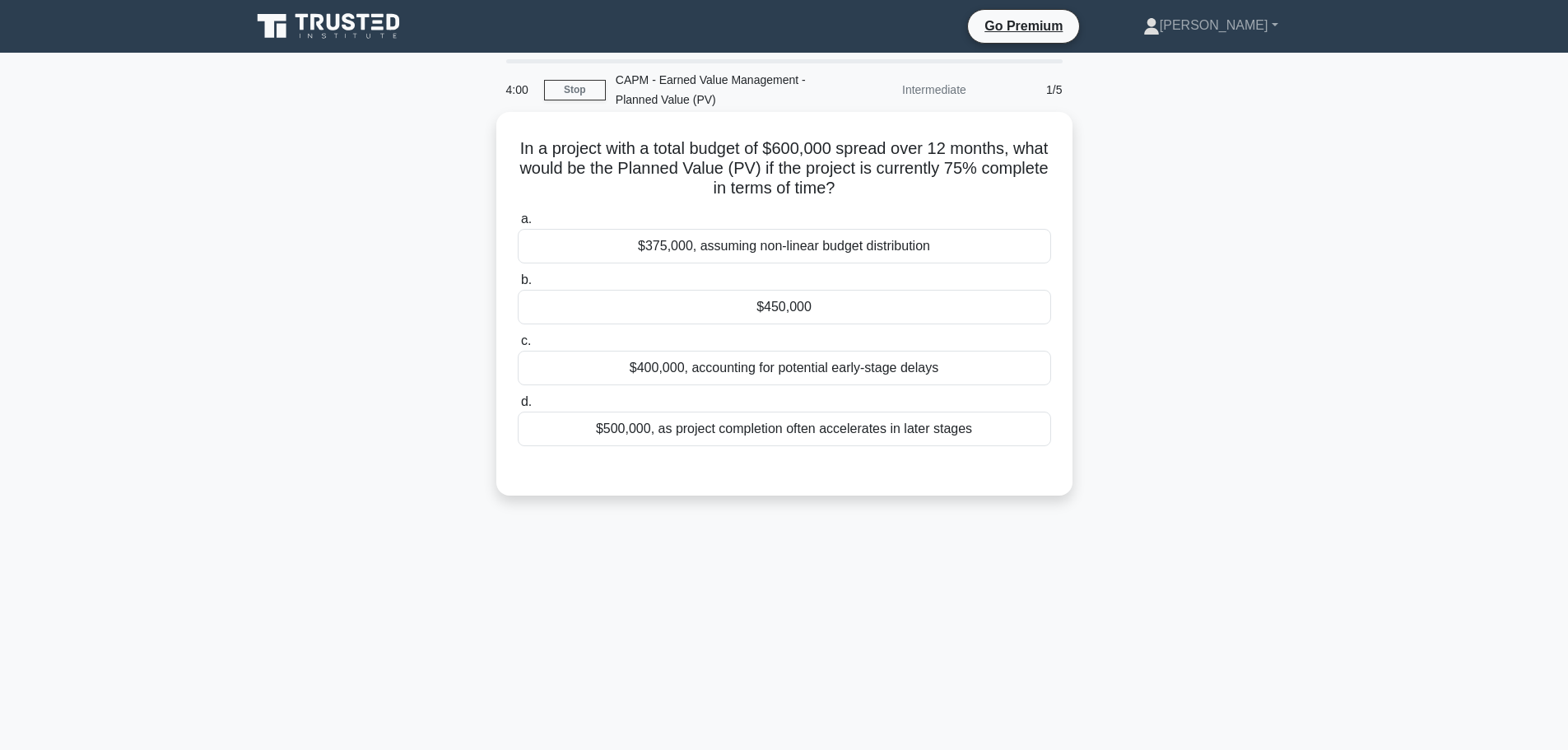
click at [776, 315] on div "$450,000" at bounding box center [784, 306] width 534 height 35
click at [518, 286] on input "b. $450,000" at bounding box center [518, 281] width 0 height 11
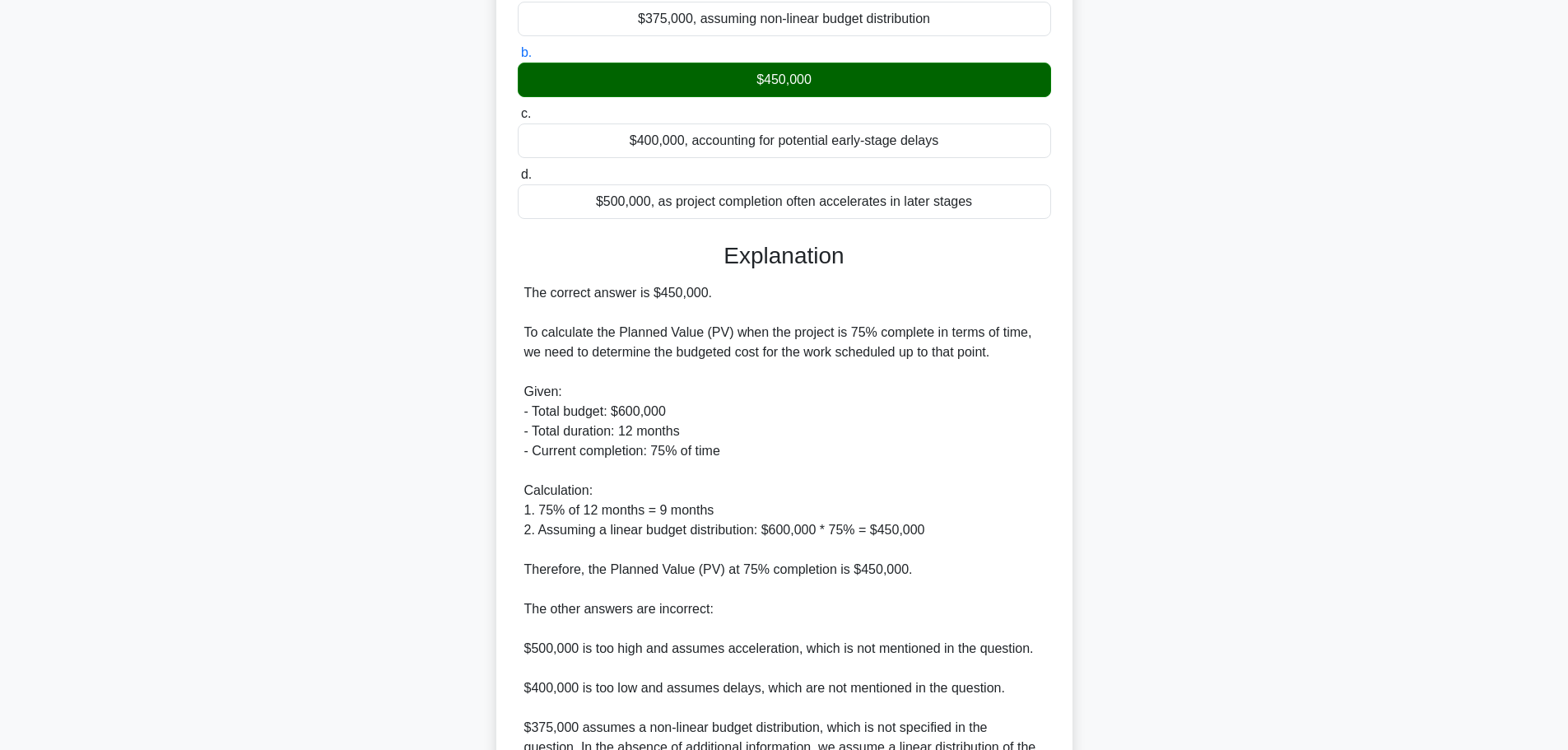
scroll to position [405, 0]
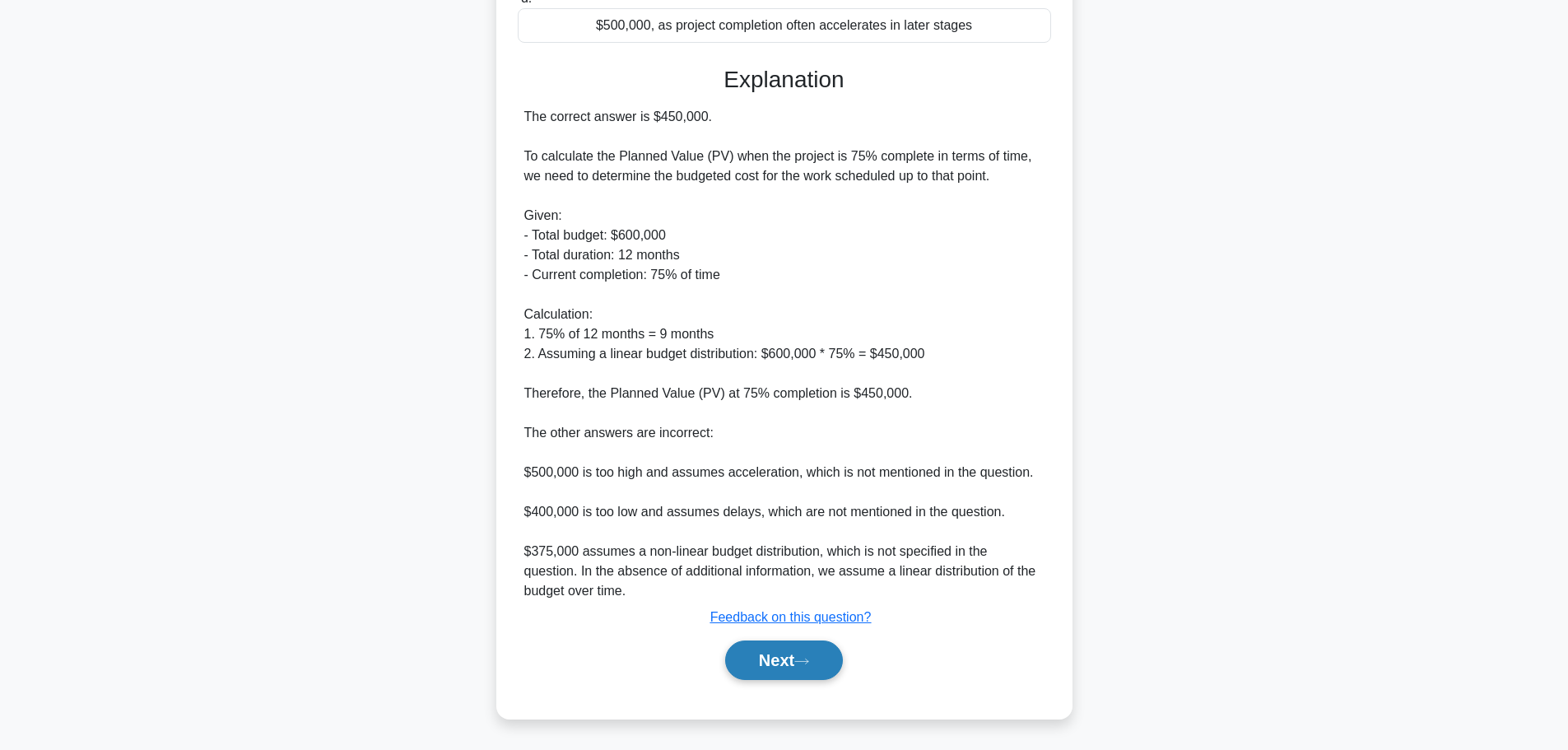
click at [774, 663] on button "Next" at bounding box center [784, 660] width 118 height 40
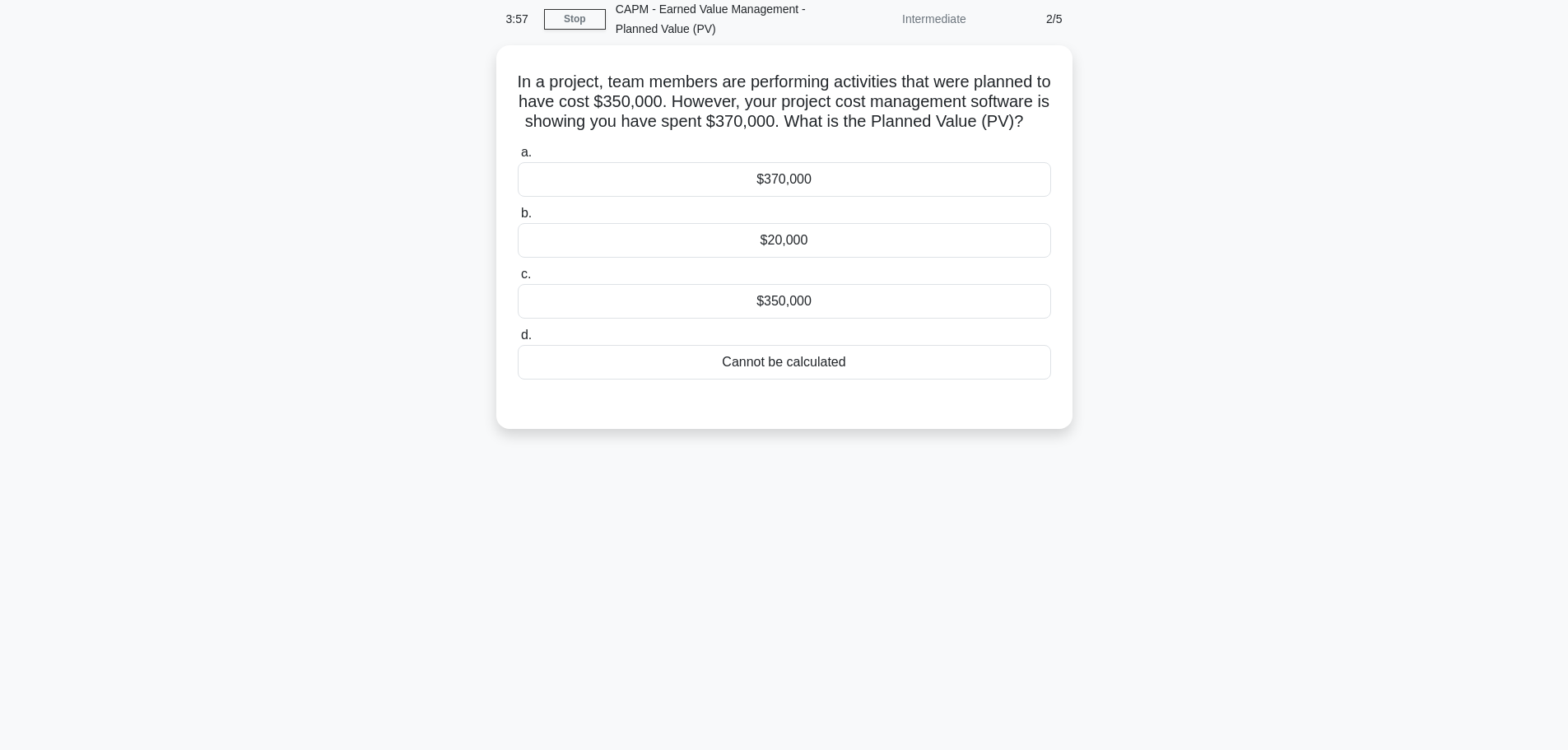
scroll to position [0, 0]
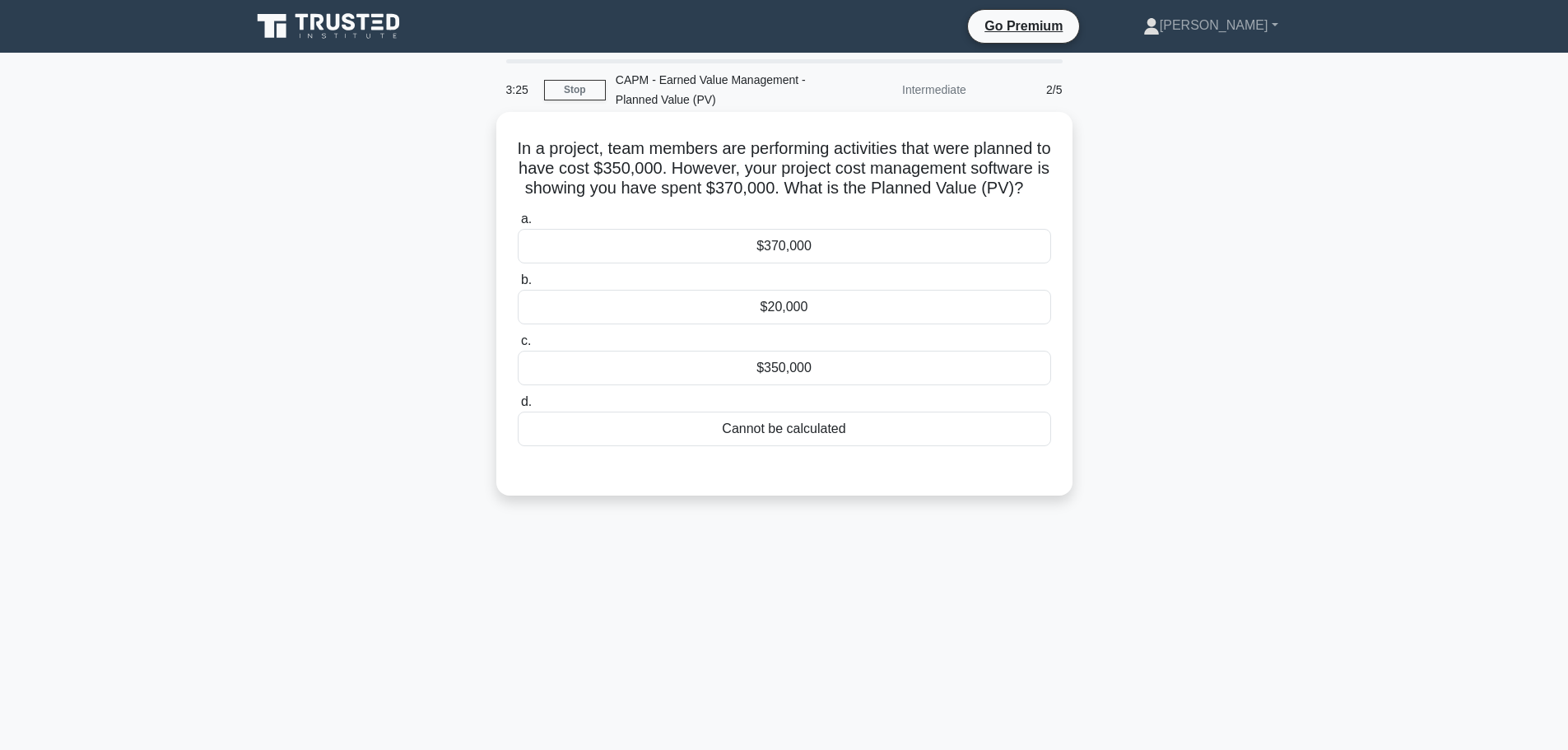
click at [817, 385] on div "$350,000" at bounding box center [784, 367] width 534 height 35
click at [518, 346] on input "c. $350,000" at bounding box center [518, 341] width 0 height 11
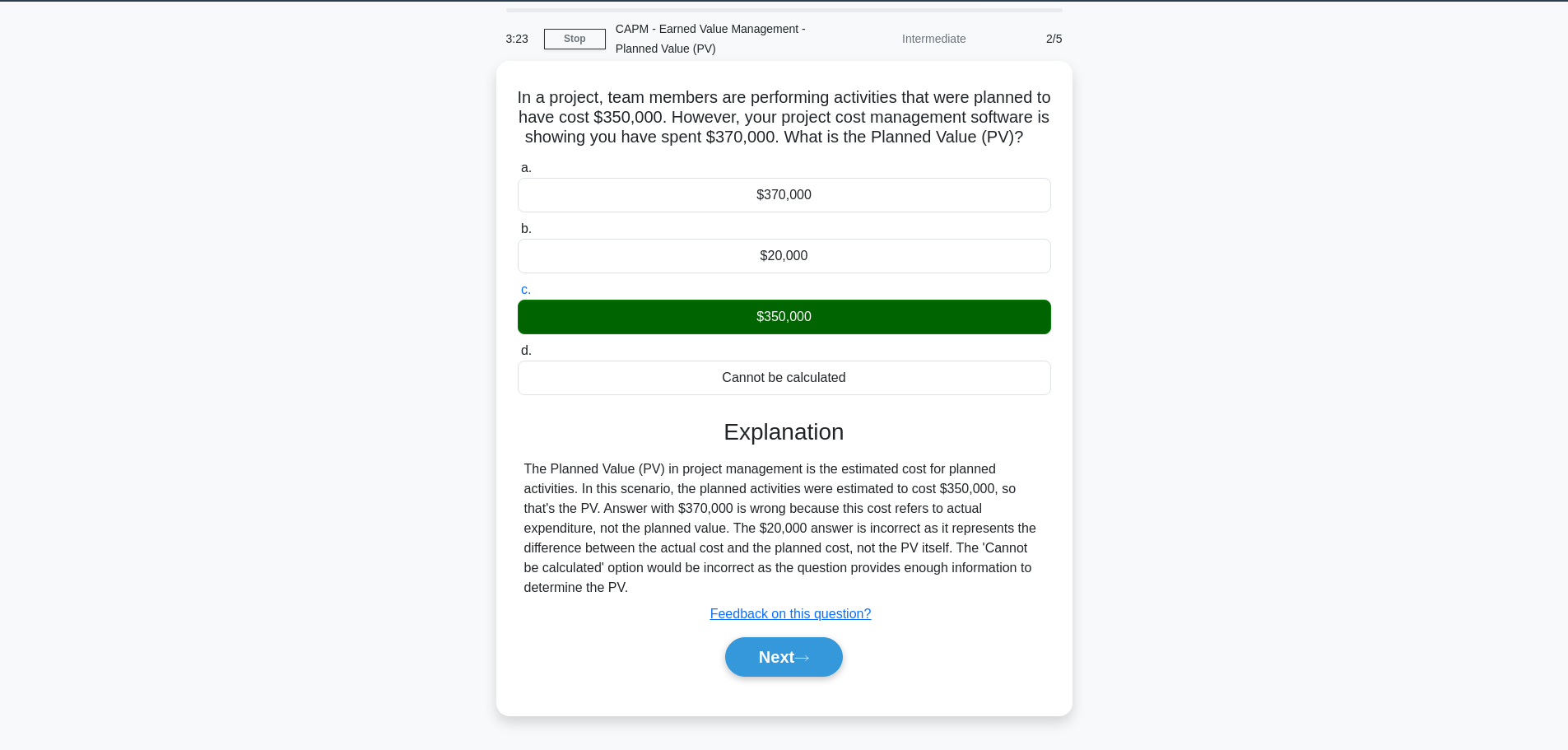
scroll to position [139, 0]
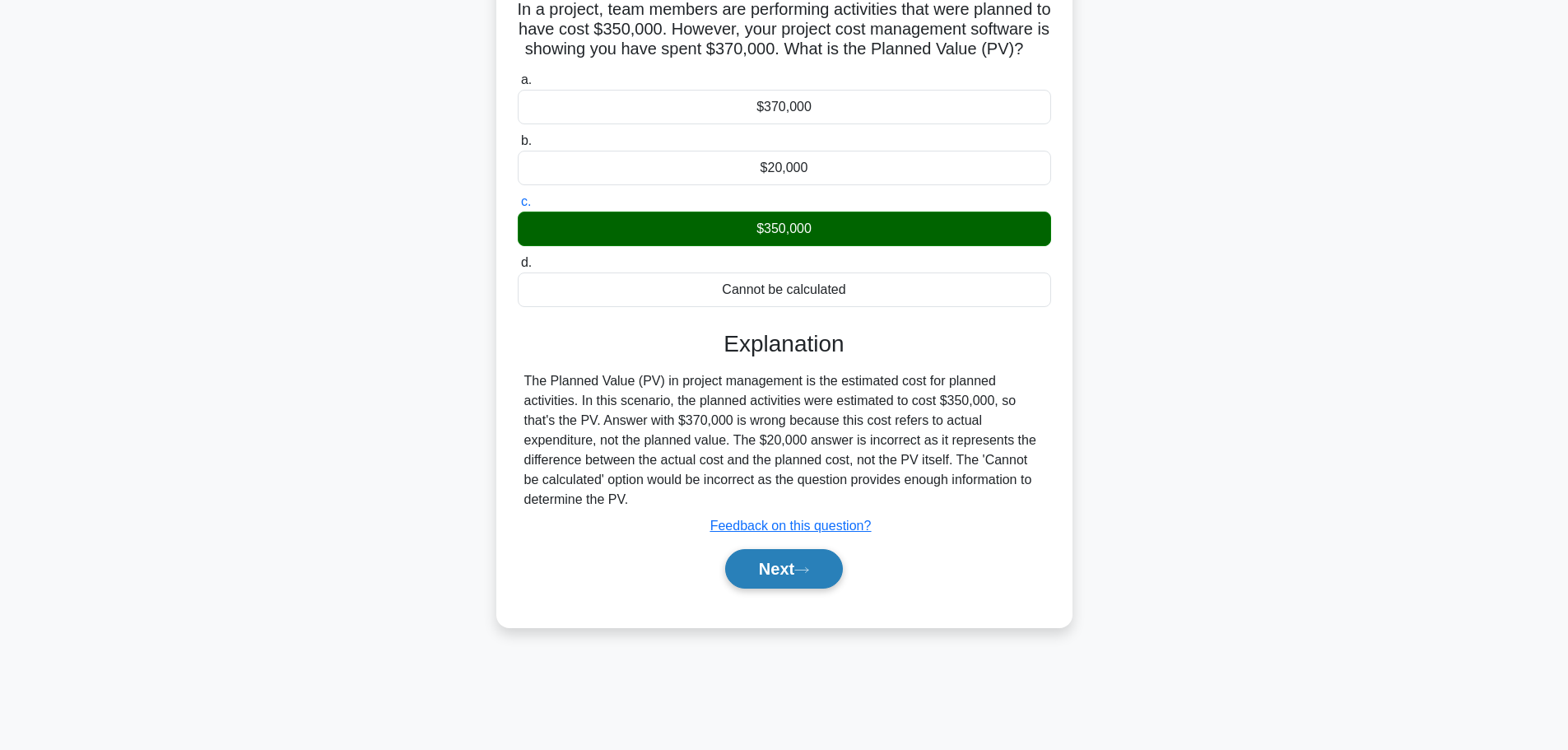
click at [769, 575] on button "Next" at bounding box center [784, 568] width 118 height 40
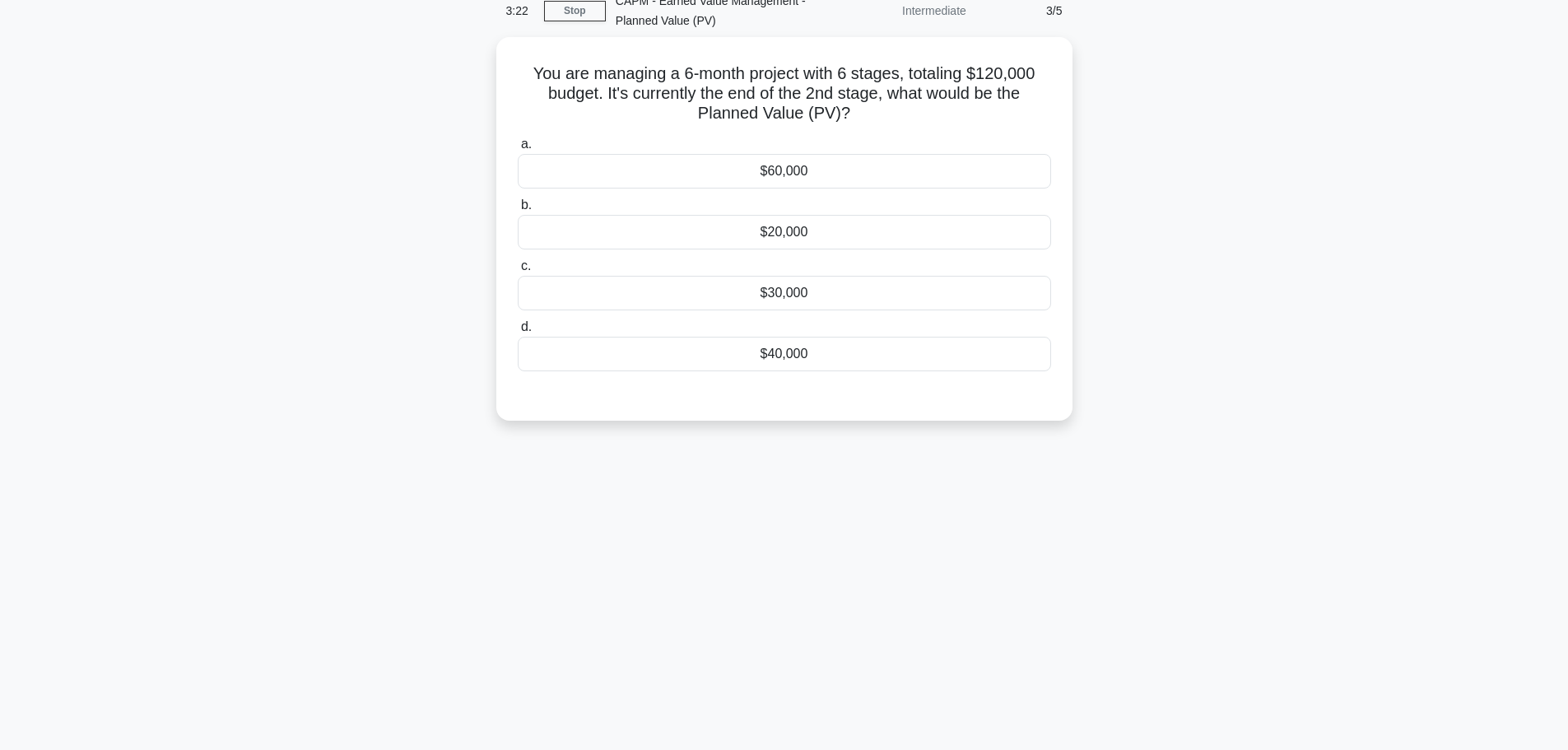
scroll to position [0, 0]
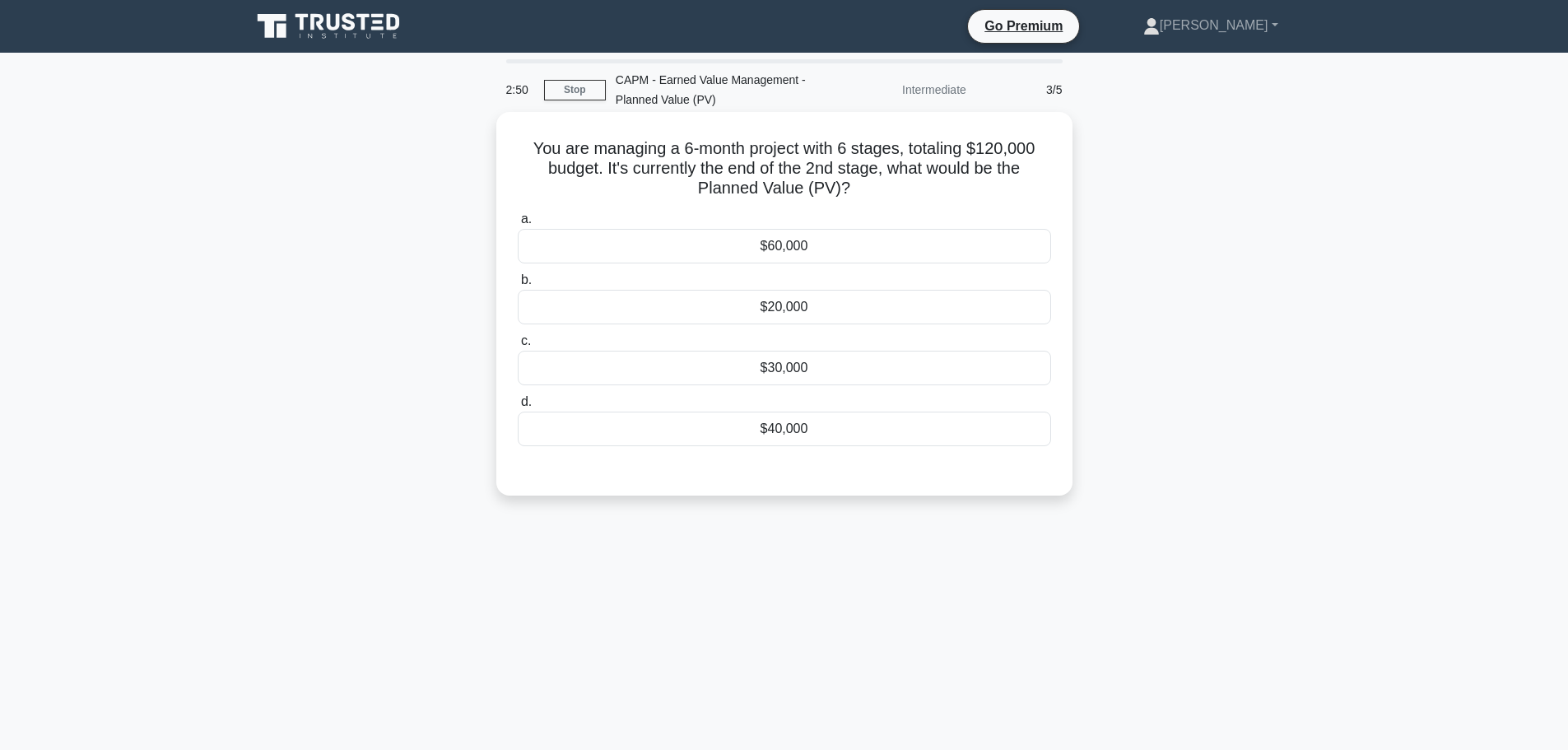
click at [707, 422] on div "$40,000" at bounding box center [784, 429] width 534 height 35
click at [518, 407] on input "d. $40,000" at bounding box center [518, 402] width 0 height 11
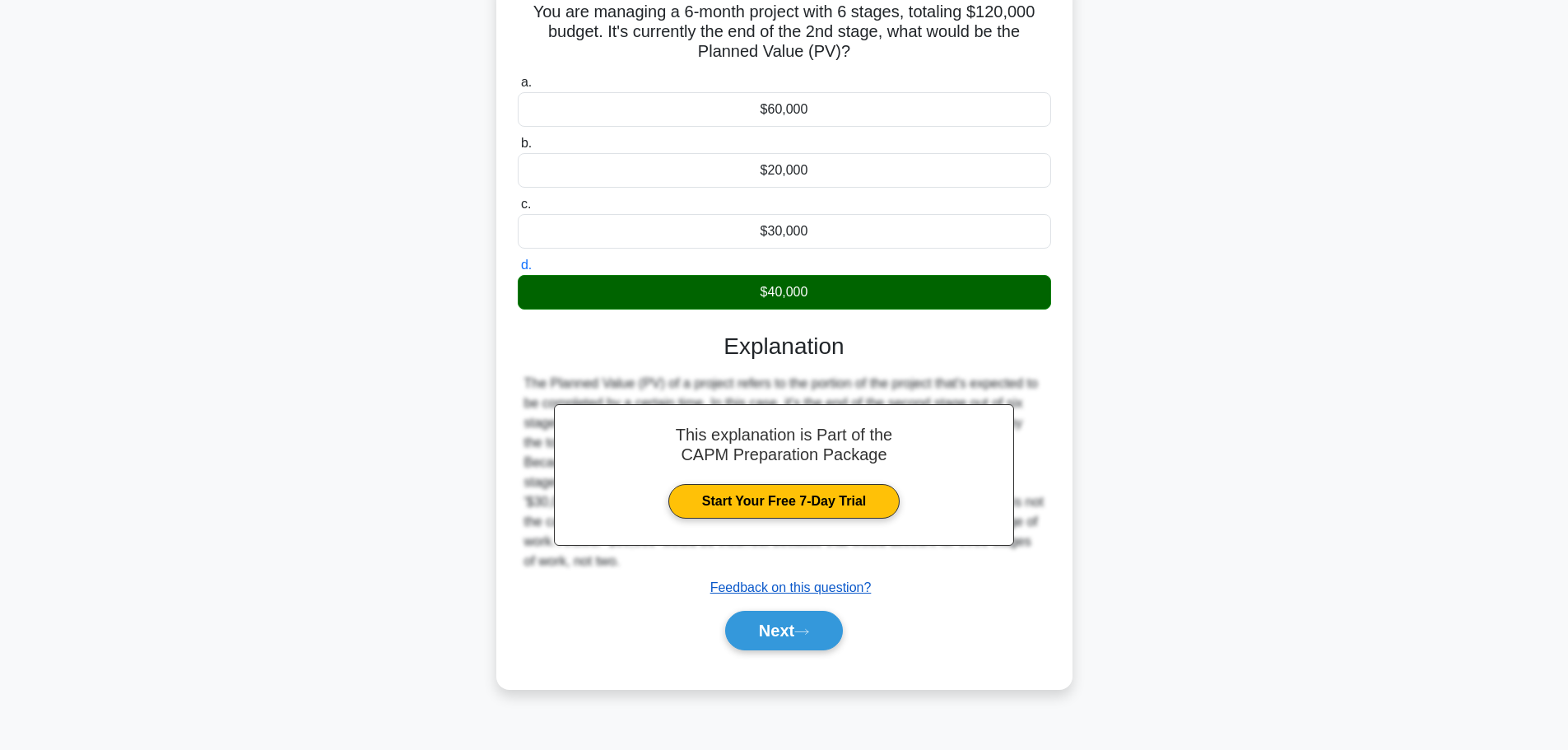
scroll to position [139, 0]
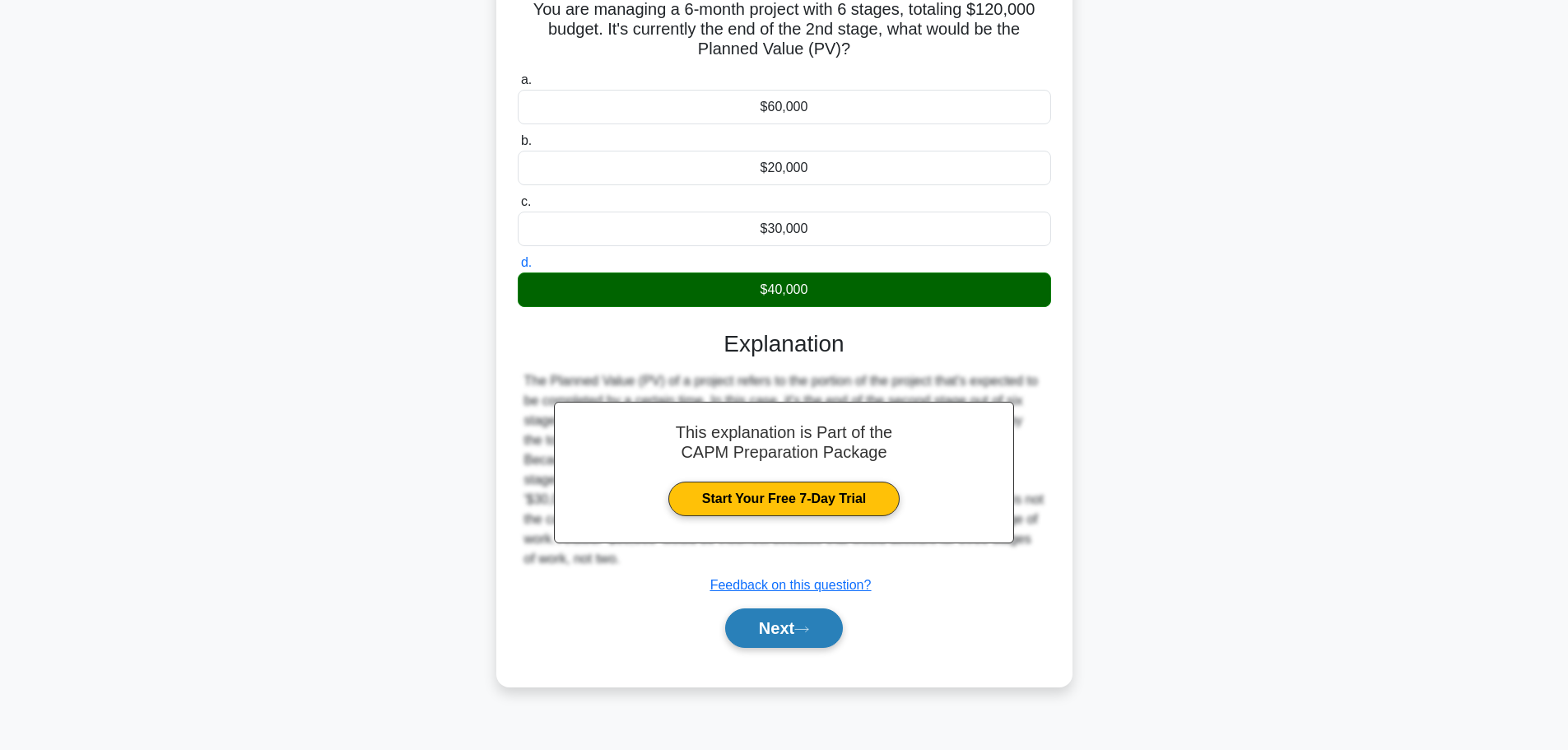
click at [793, 622] on button "Next" at bounding box center [784, 628] width 118 height 40
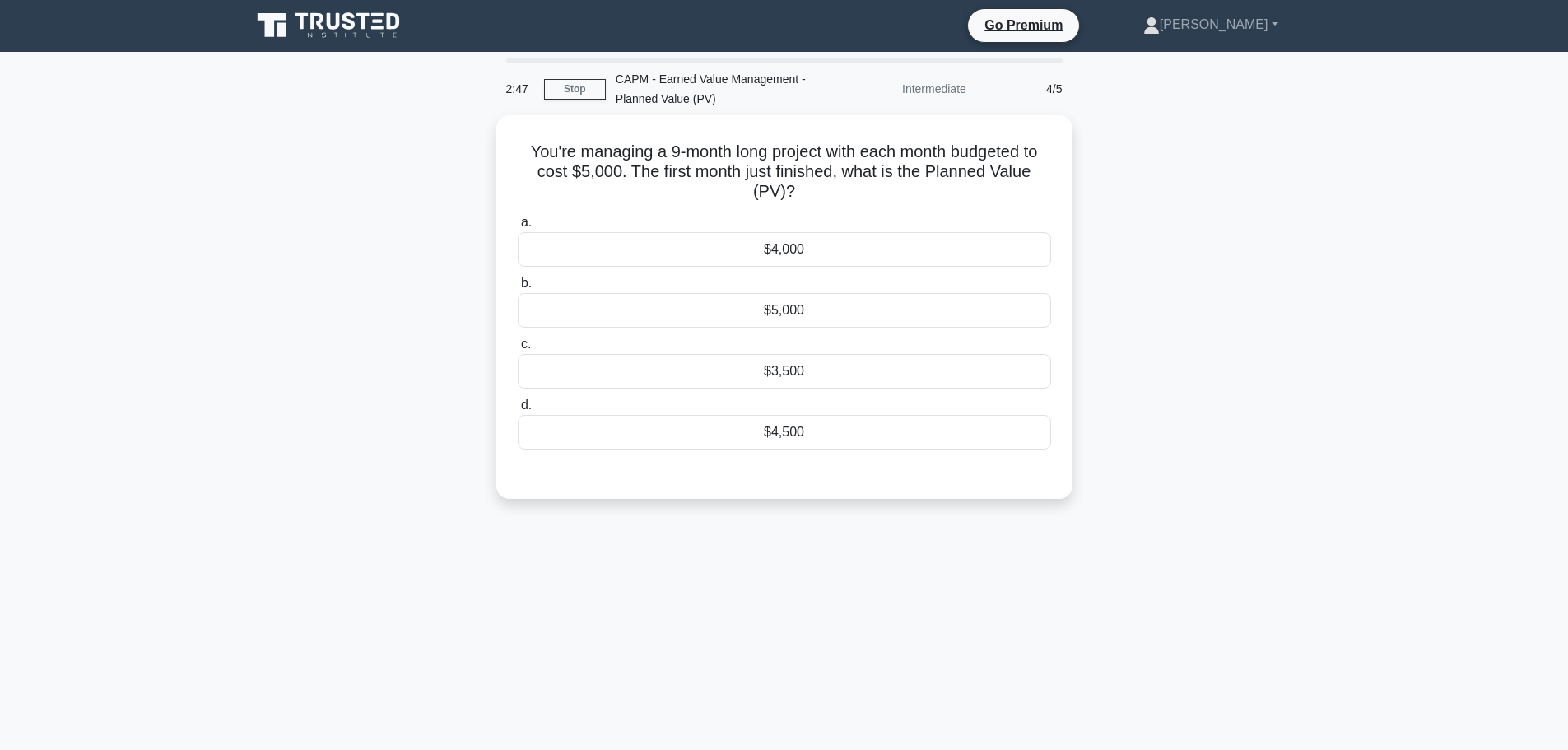
scroll to position [0, 0]
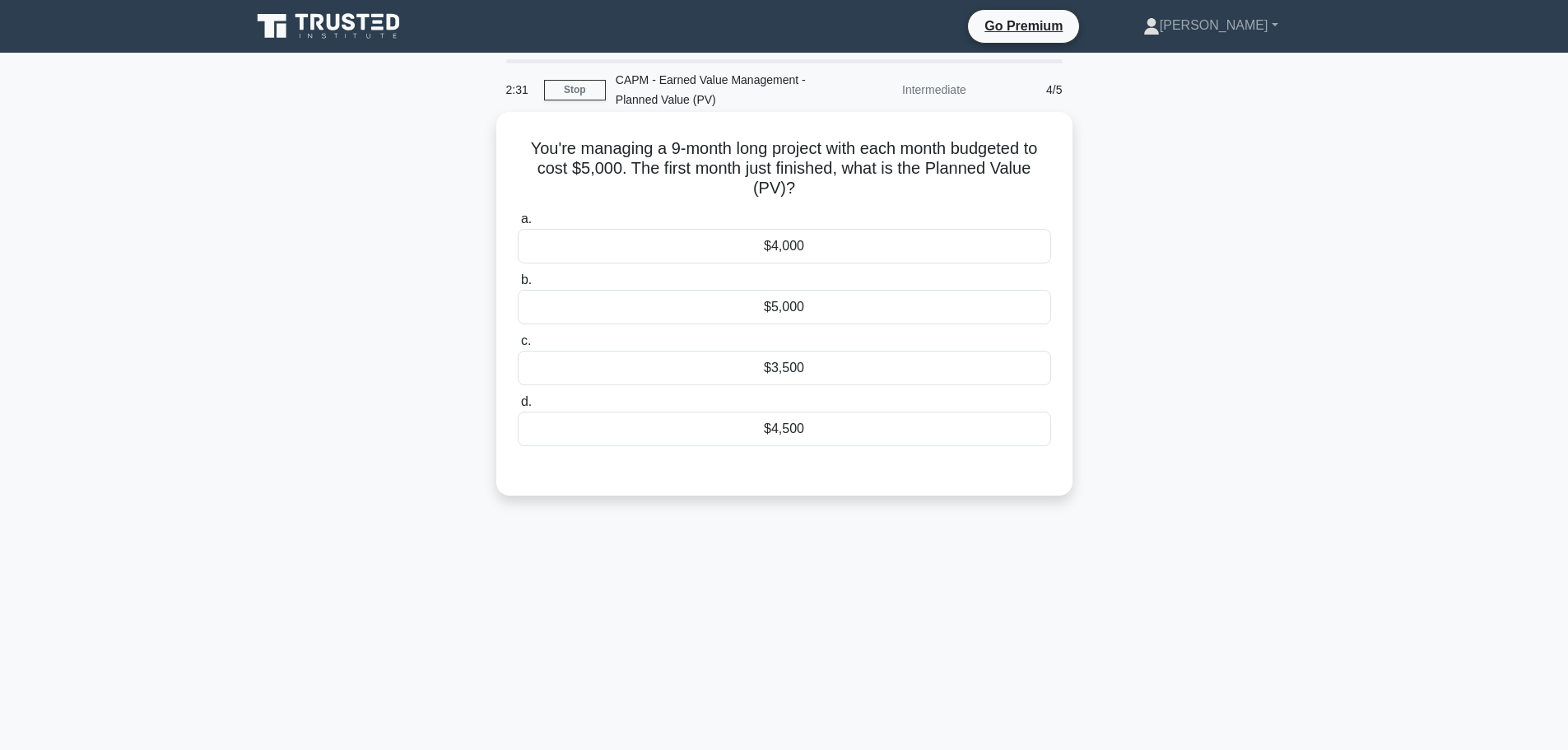
click at [776, 308] on div "$5,000" at bounding box center [784, 306] width 534 height 35
click at [518, 286] on input "b. $5,000" at bounding box center [518, 281] width 0 height 11
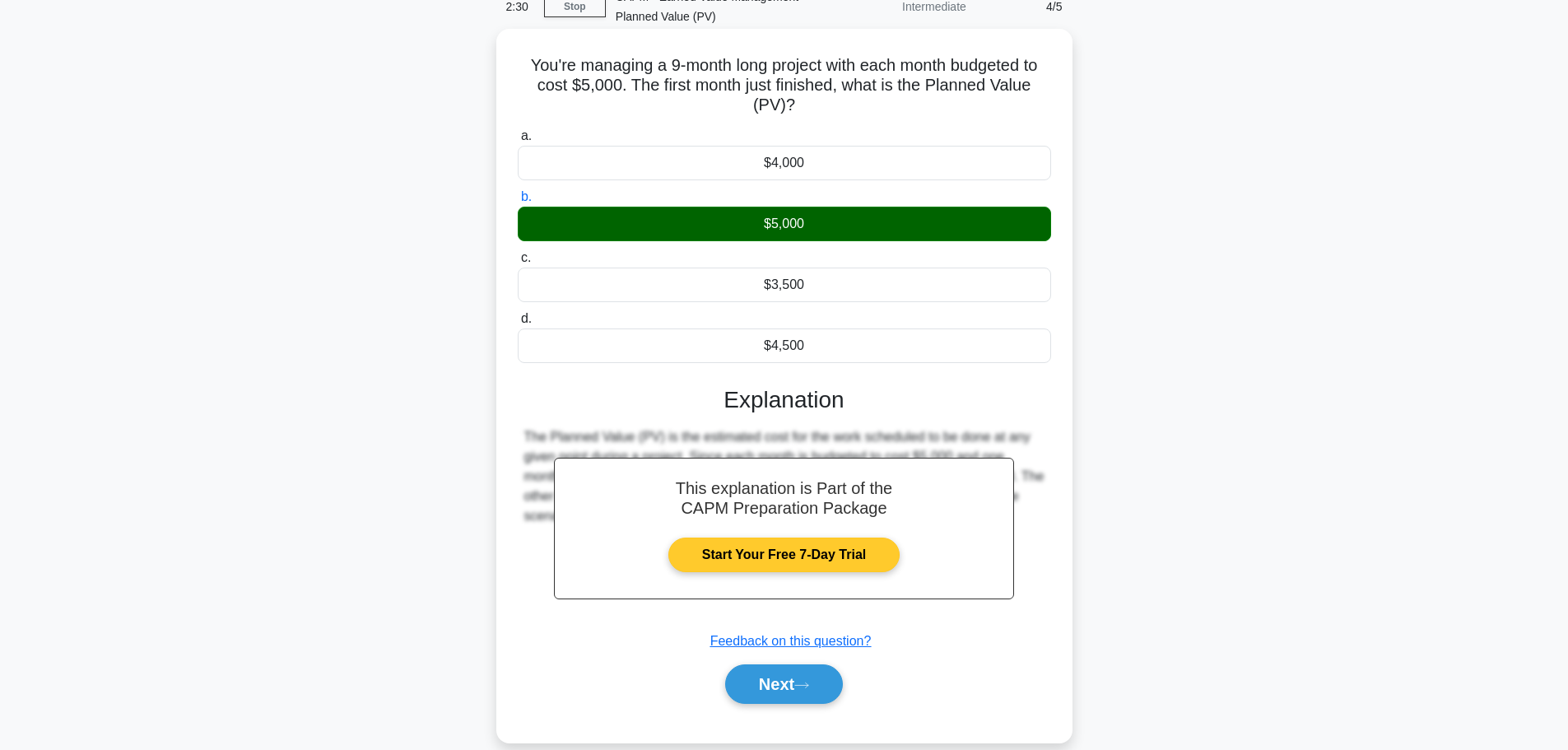
scroll to position [139, 0]
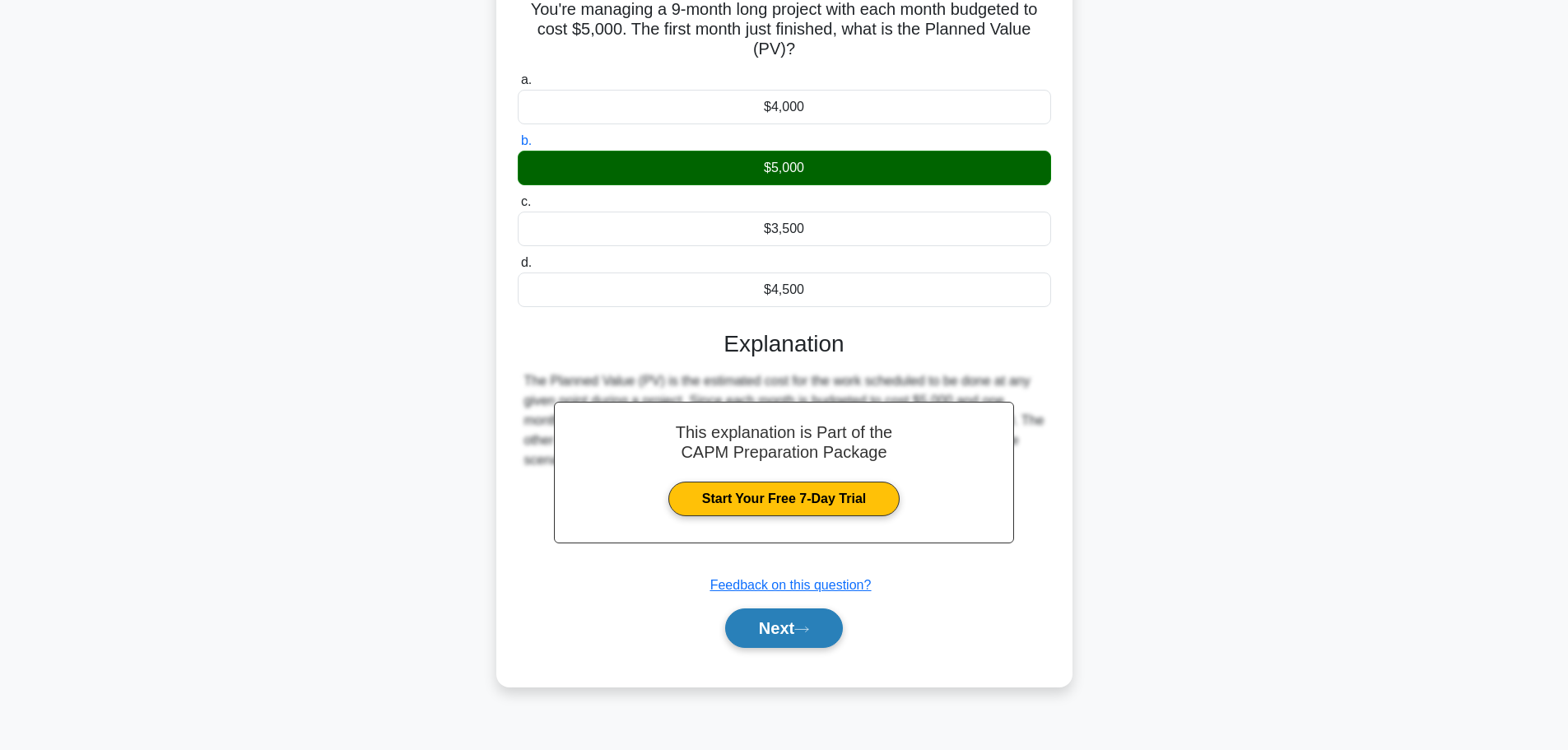
click at [809, 634] on icon at bounding box center [801, 630] width 15 height 9
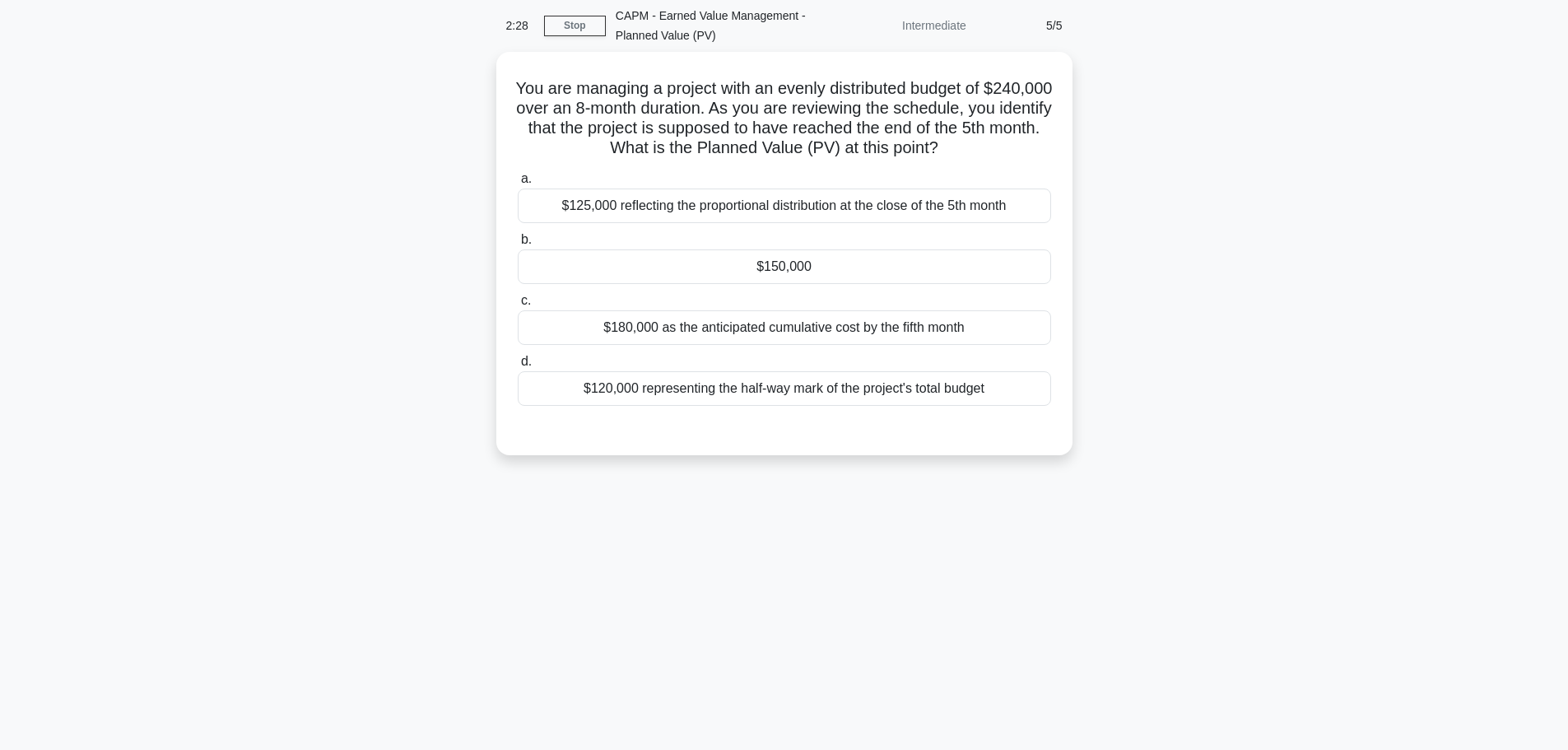
scroll to position [0, 0]
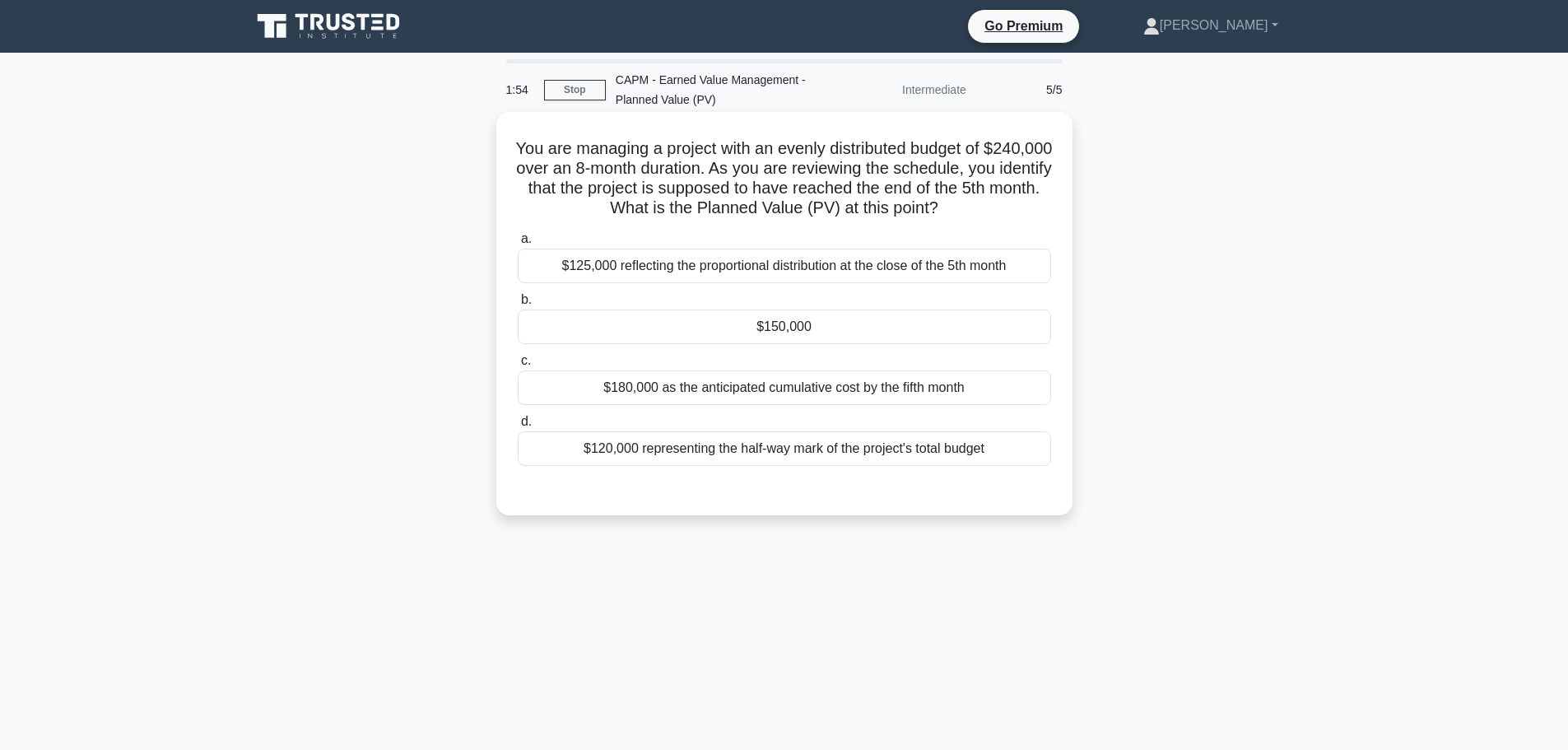
click at [757, 320] on div "$150,000" at bounding box center [784, 327] width 534 height 35
click at [518, 305] on input "b. $150,000" at bounding box center [518, 300] width 0 height 11
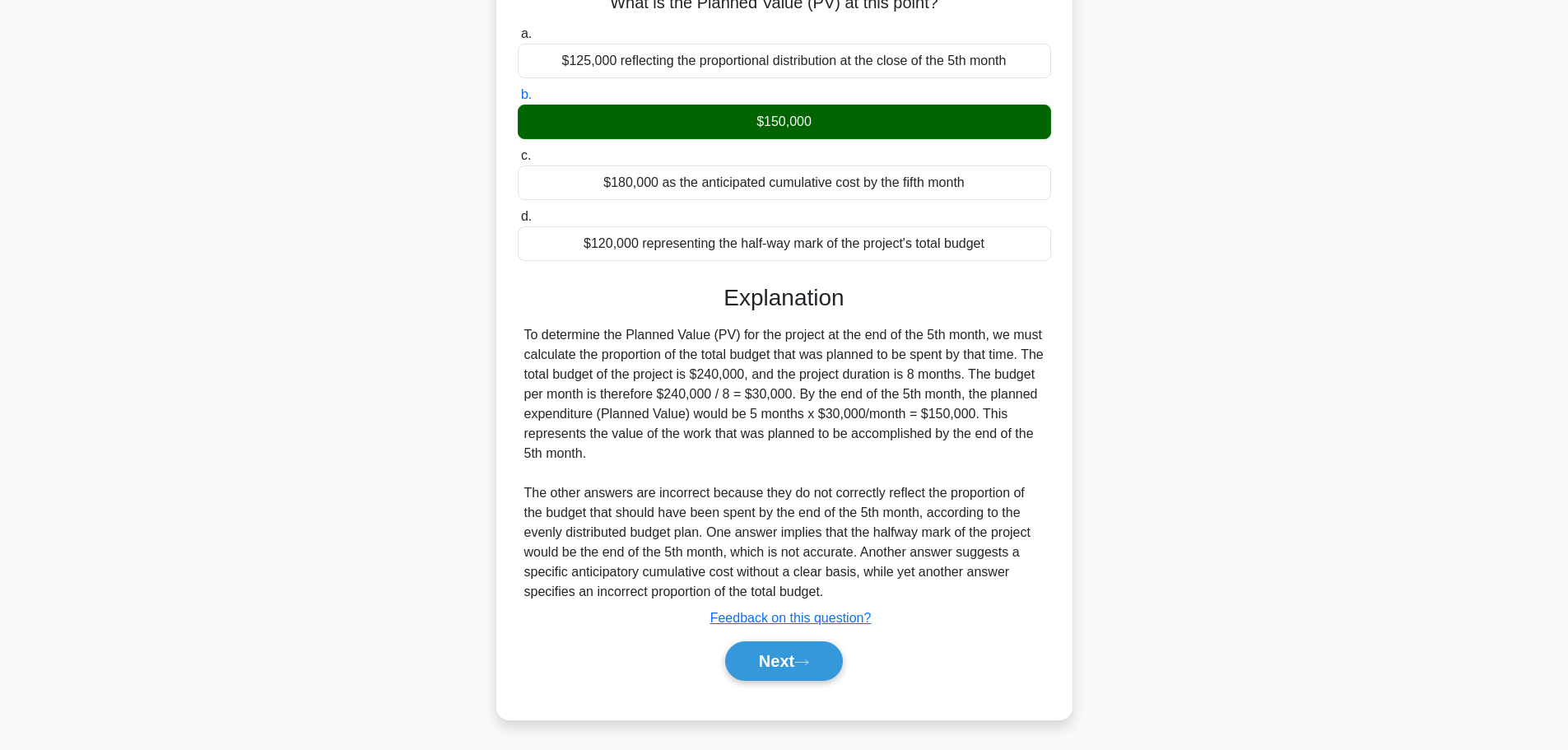
scroll to position [206, 0]
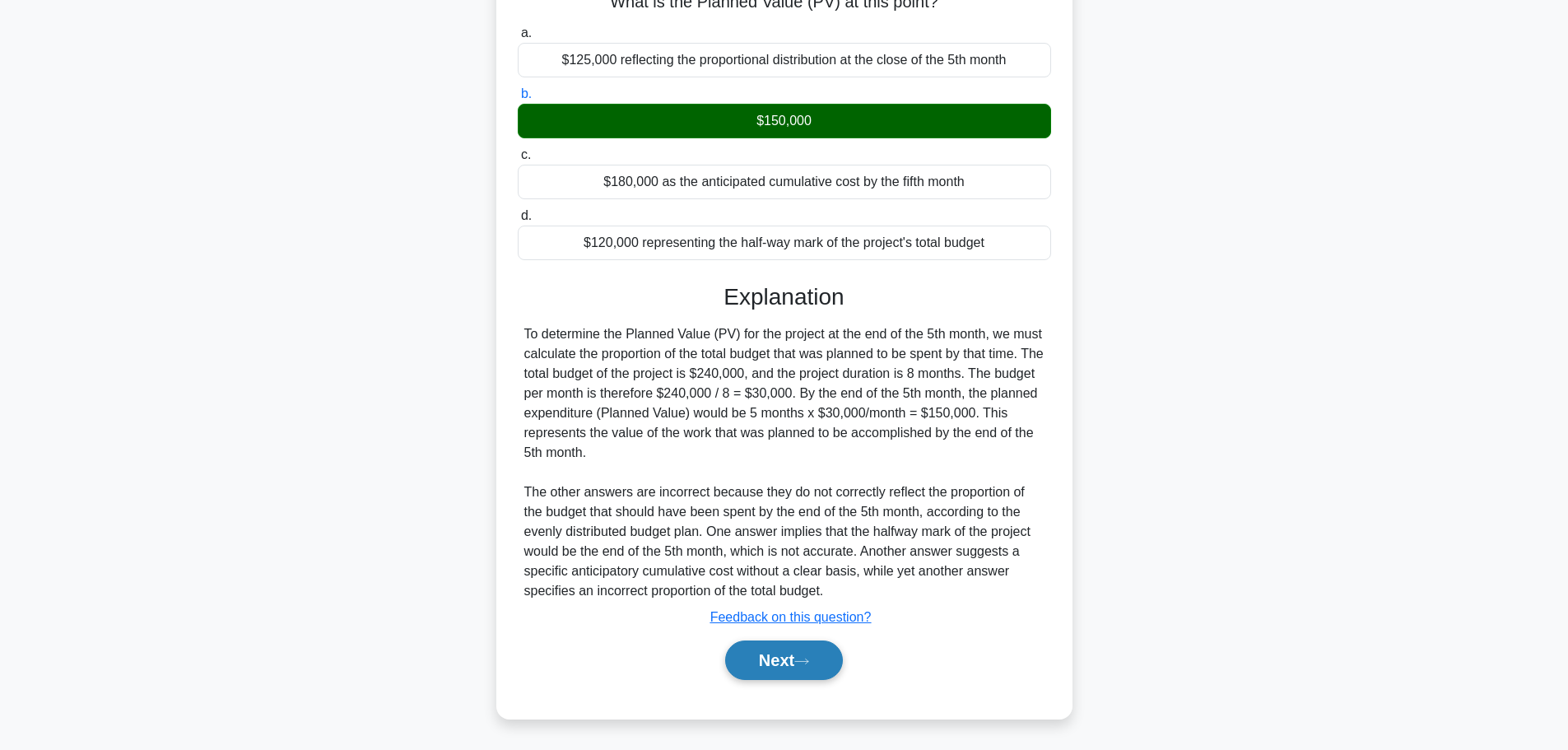
click at [797, 668] on button "Next" at bounding box center [784, 660] width 118 height 40
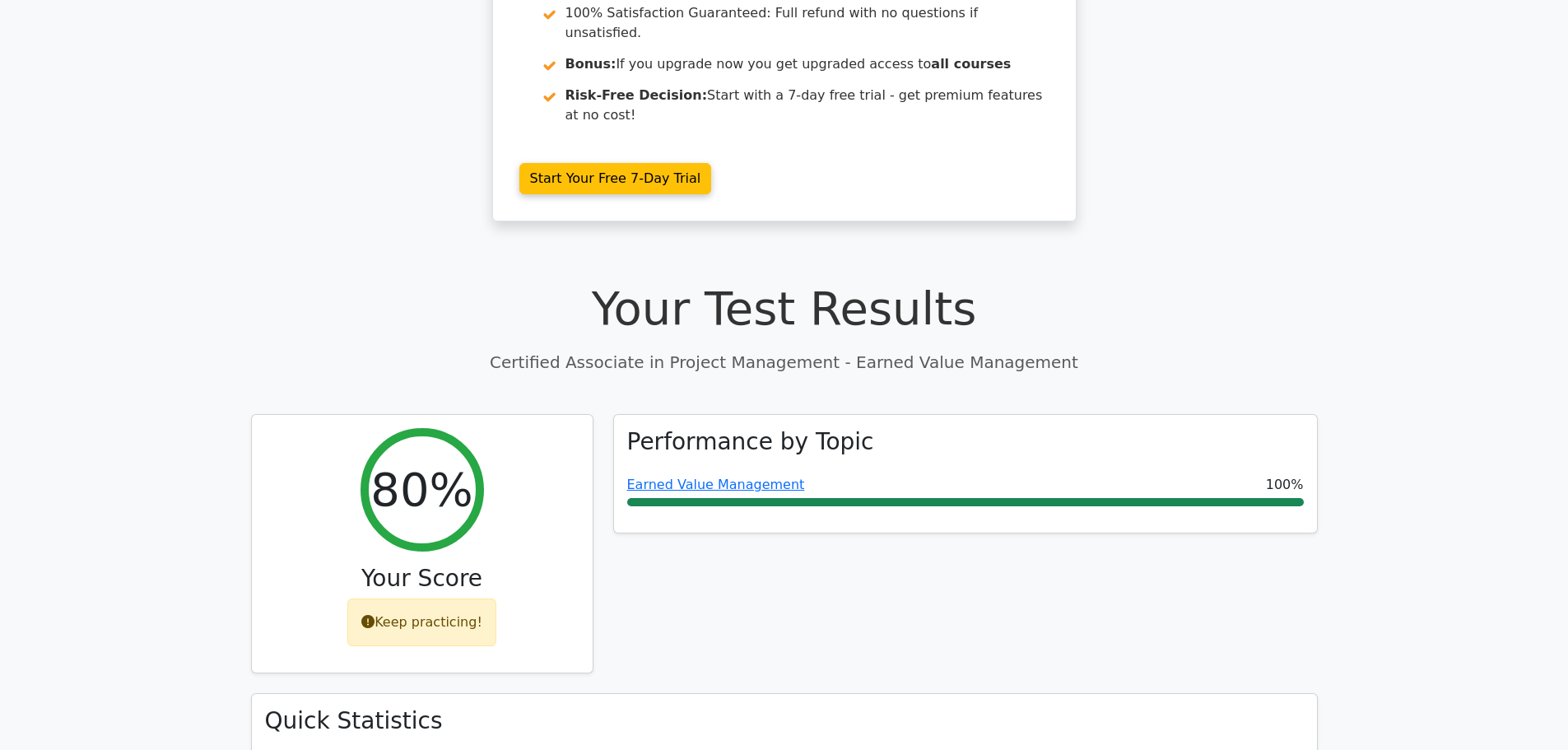
scroll to position [329, 0]
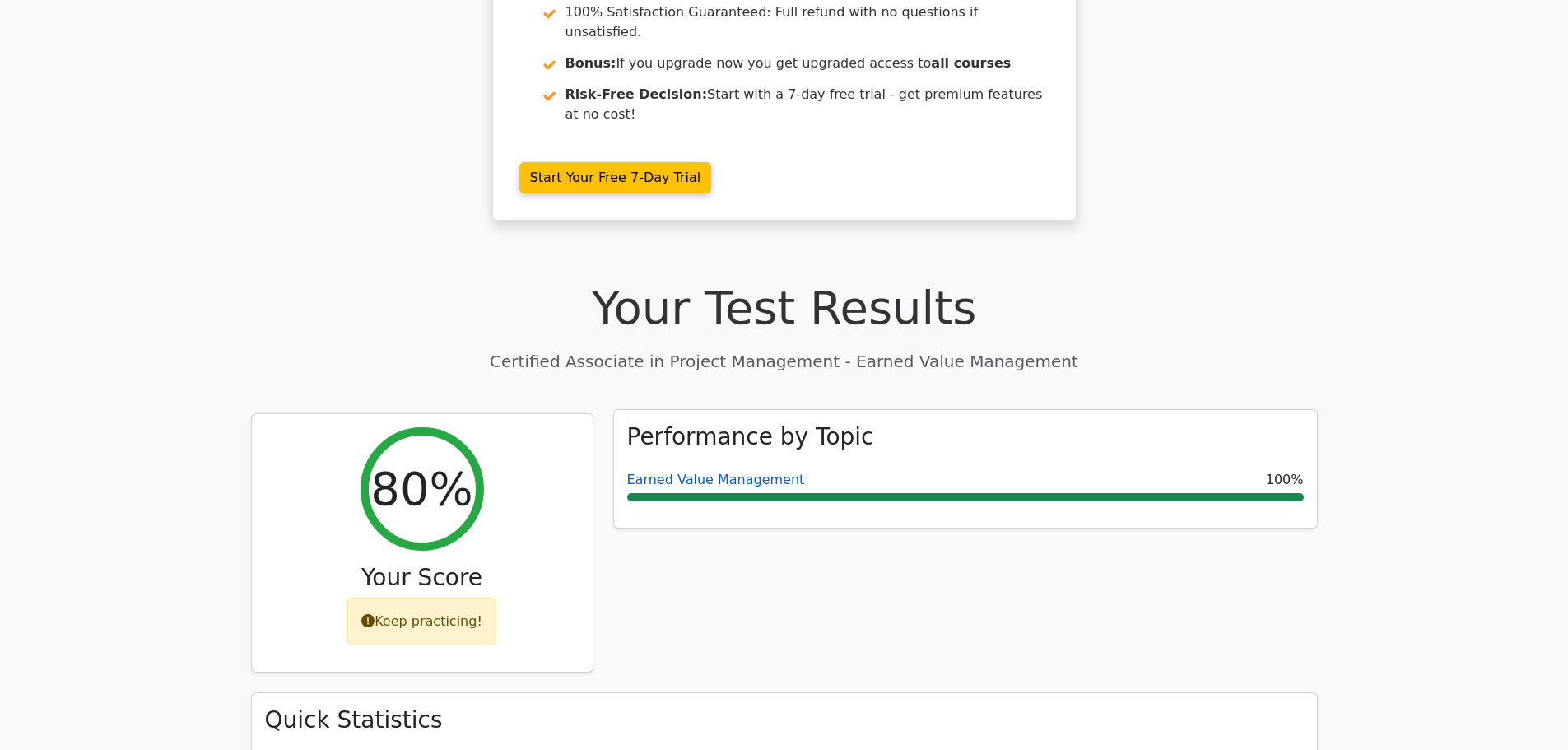
click at [736, 472] on link "Earned Value Management" at bounding box center [716, 480] width 178 height 16
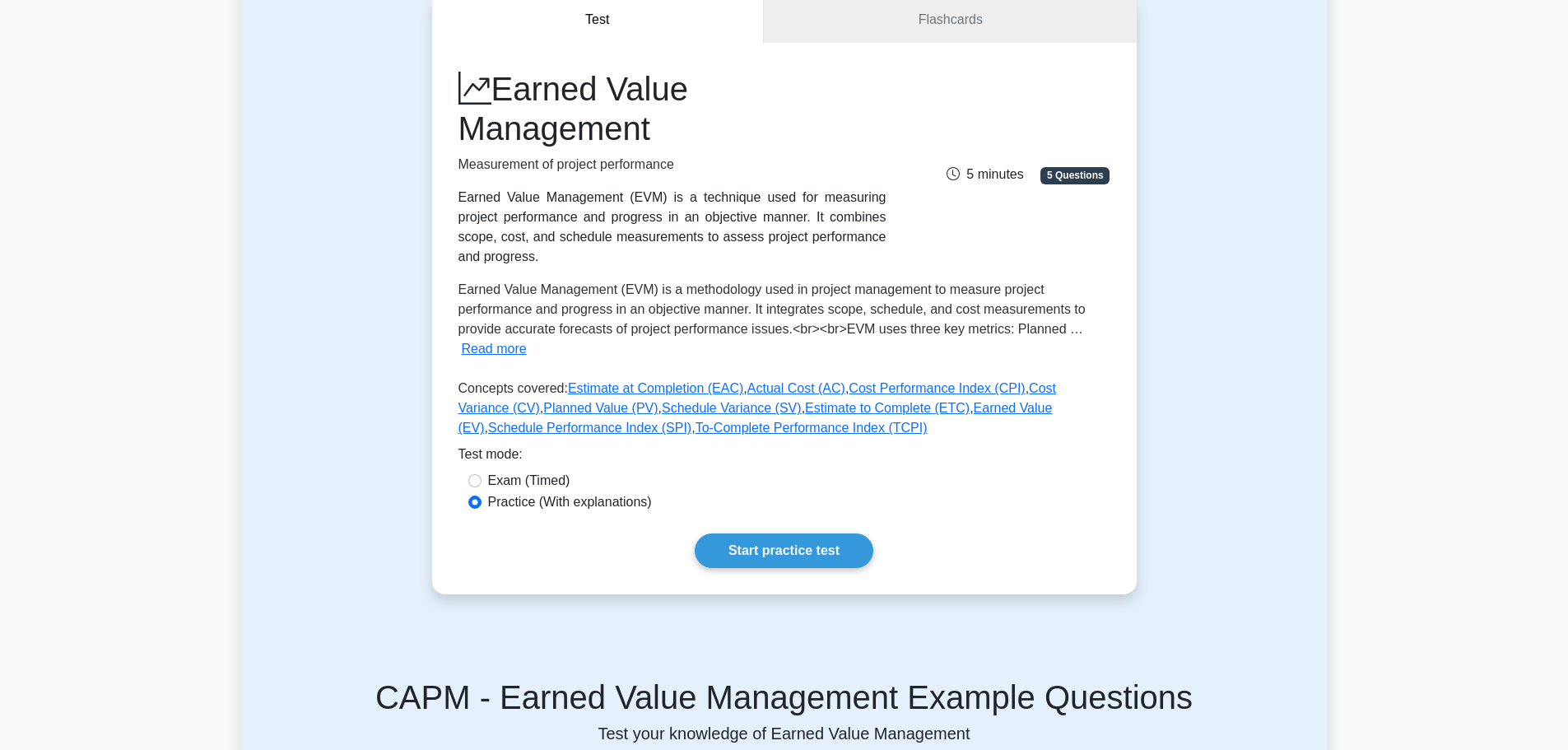
scroll to position [165, 0]
click at [662, 400] on link "Schedule Variance (SV)" at bounding box center [732, 407] width 140 height 14
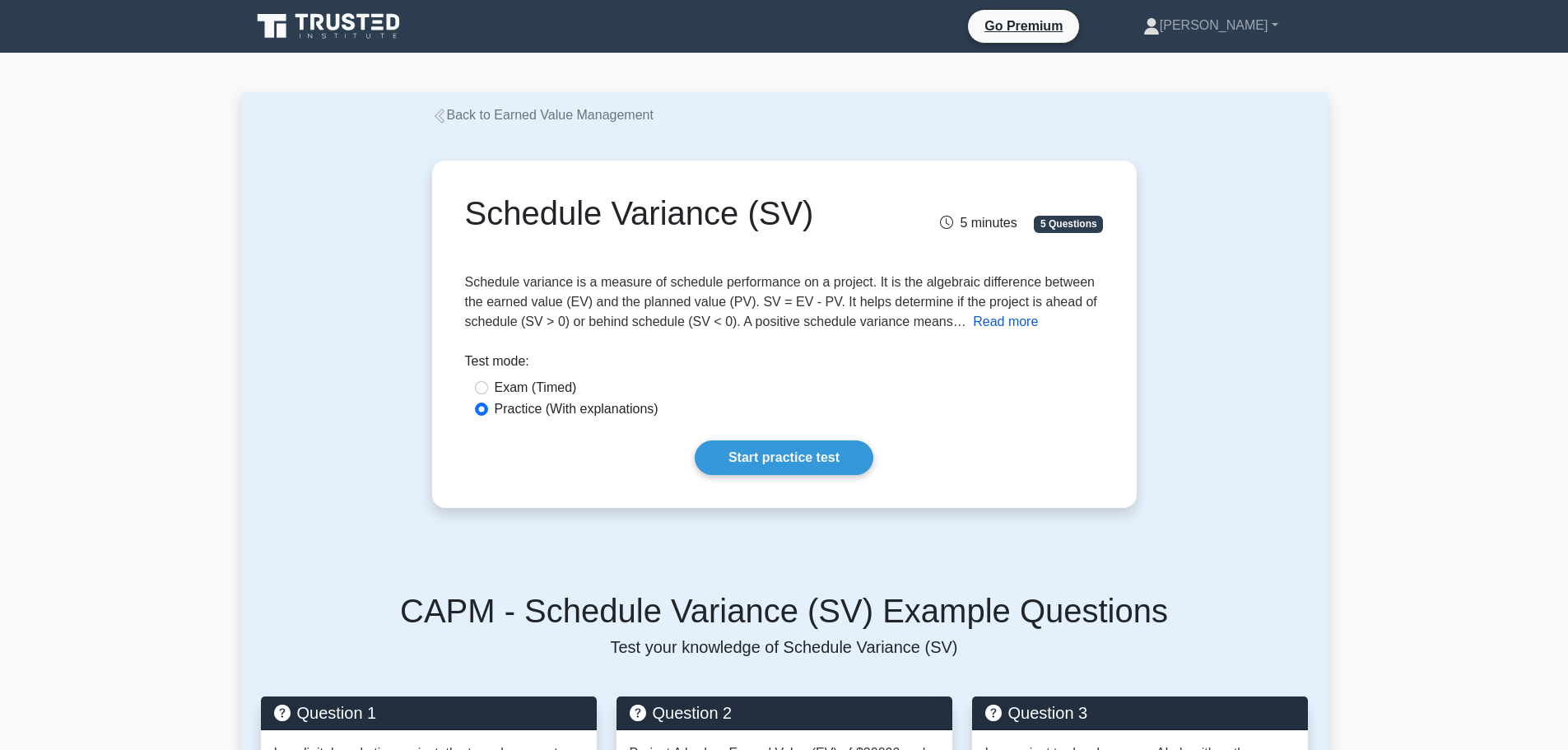
click at [993, 323] on button "Read more" at bounding box center [1005, 321] width 65 height 19
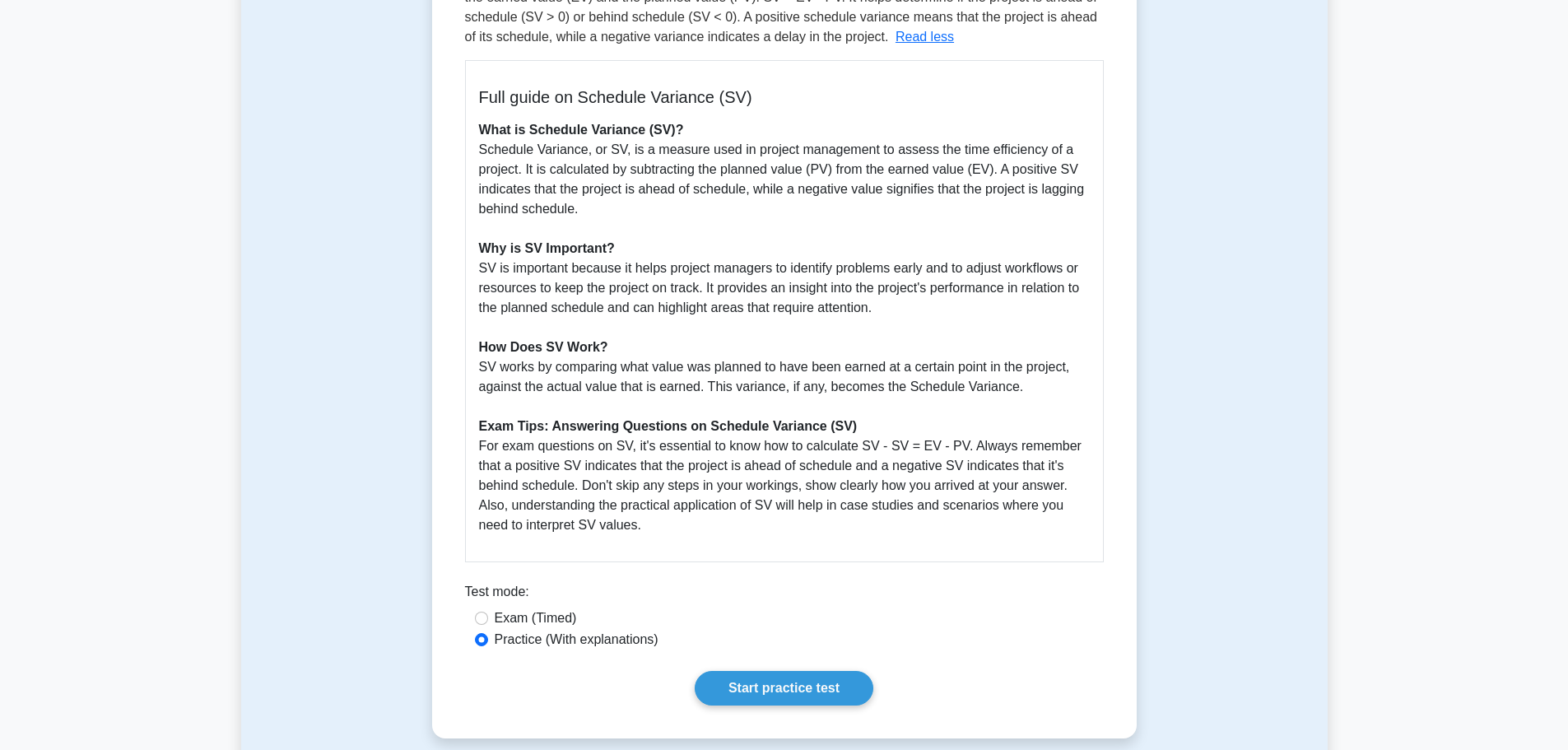
scroll to position [329, 0]
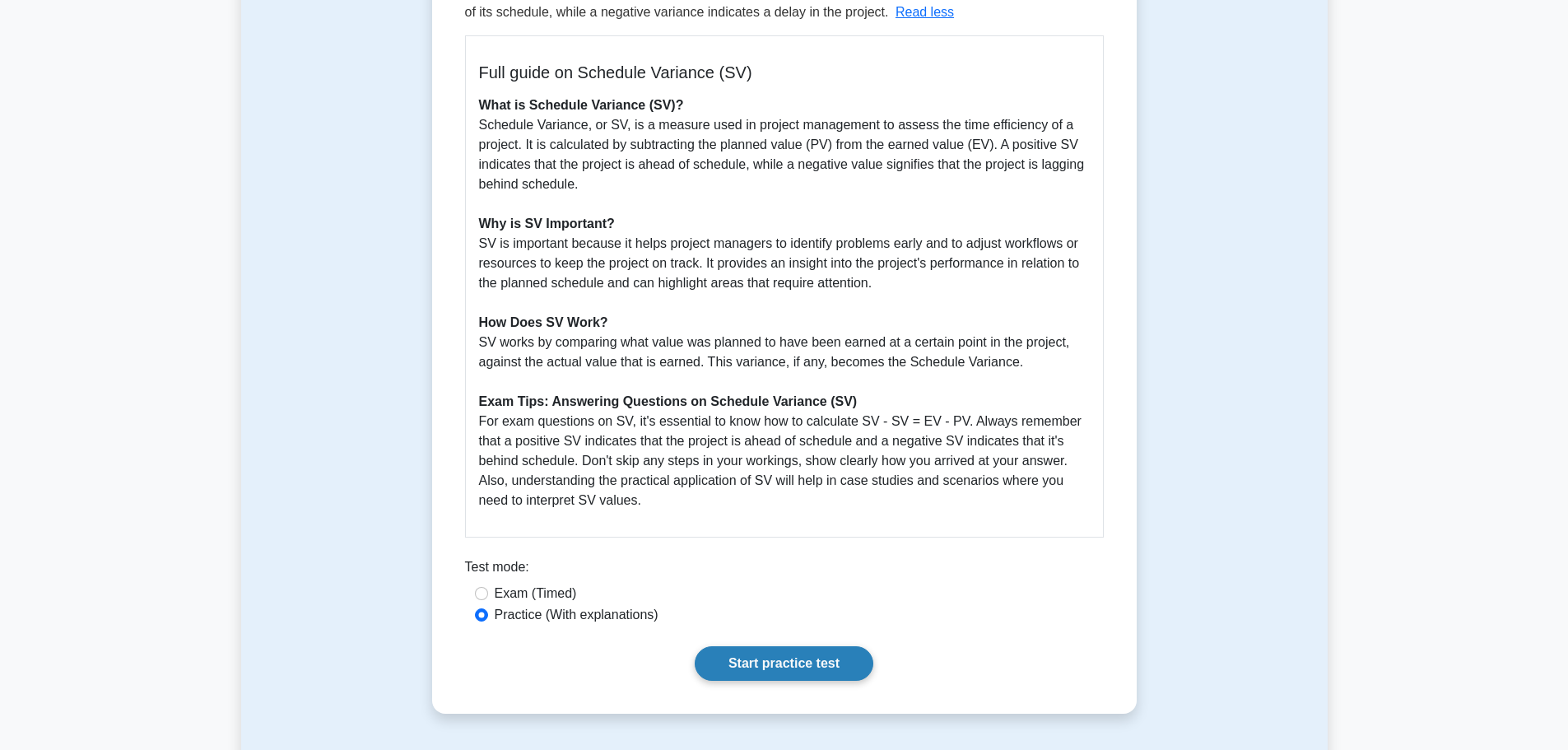
click at [730, 653] on link "Start practice test" at bounding box center [784, 663] width 179 height 35
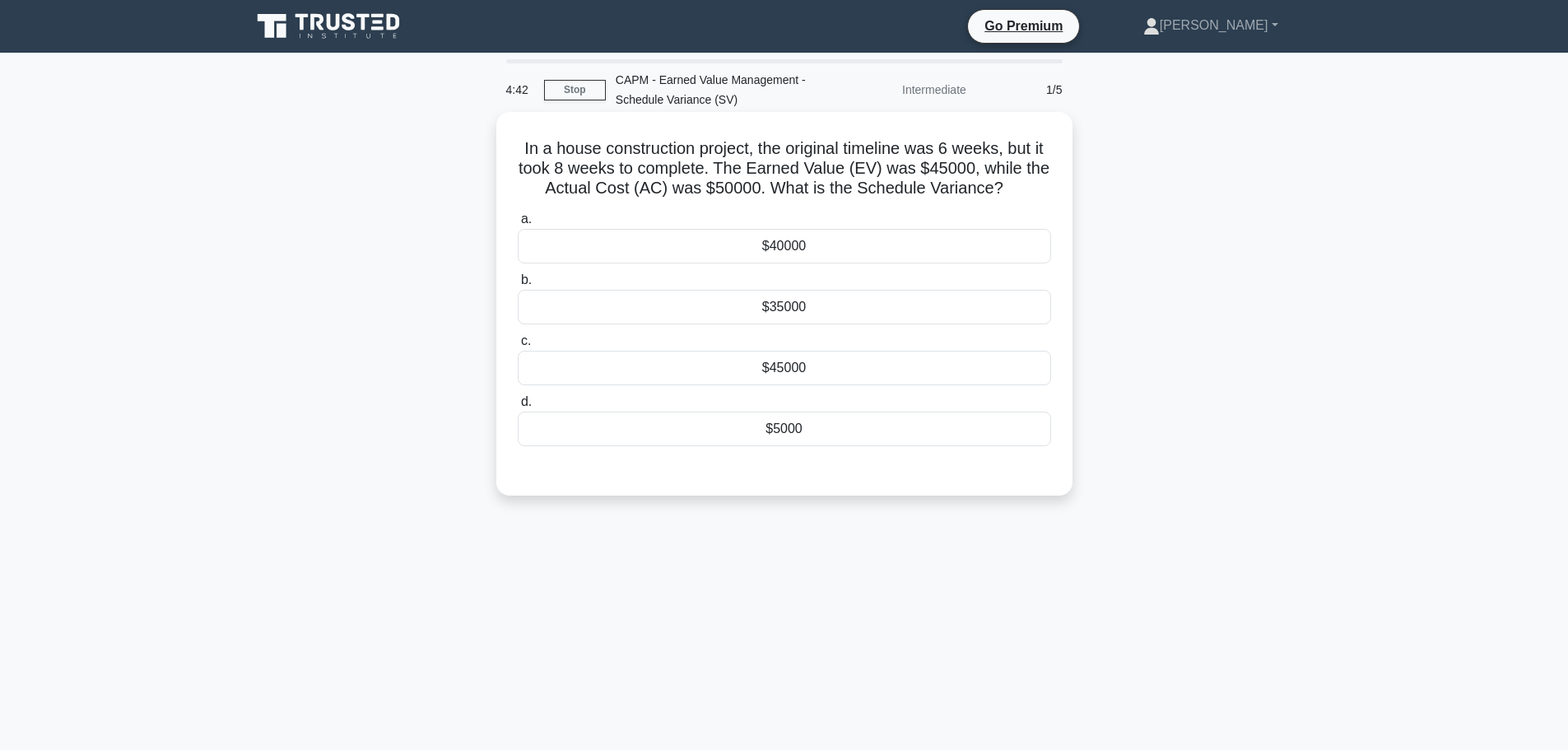
click at [809, 423] on div "$5000" at bounding box center [784, 429] width 534 height 35
click at [518, 407] on input "d. $5000" at bounding box center [518, 402] width 0 height 11
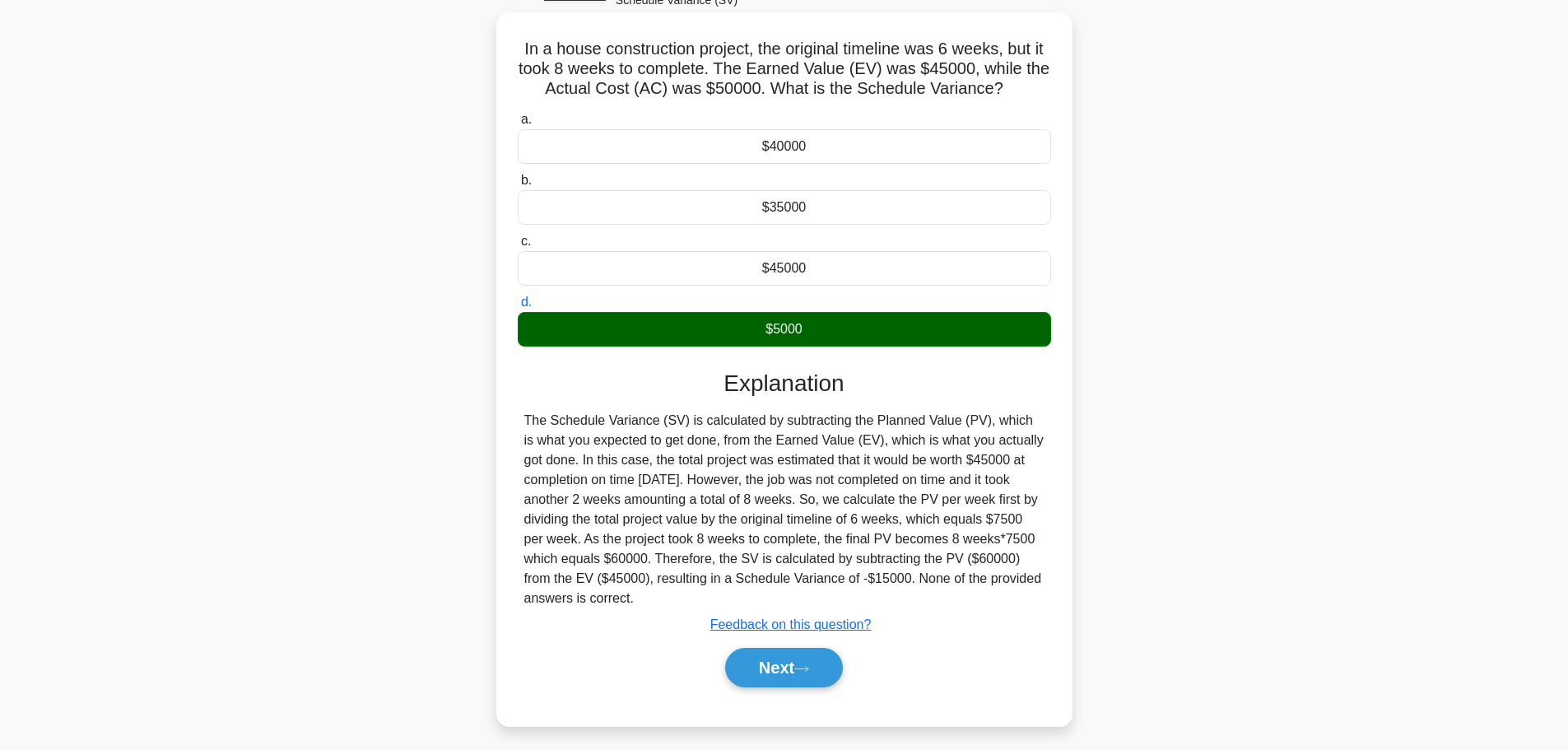
scroll to position [139, 0]
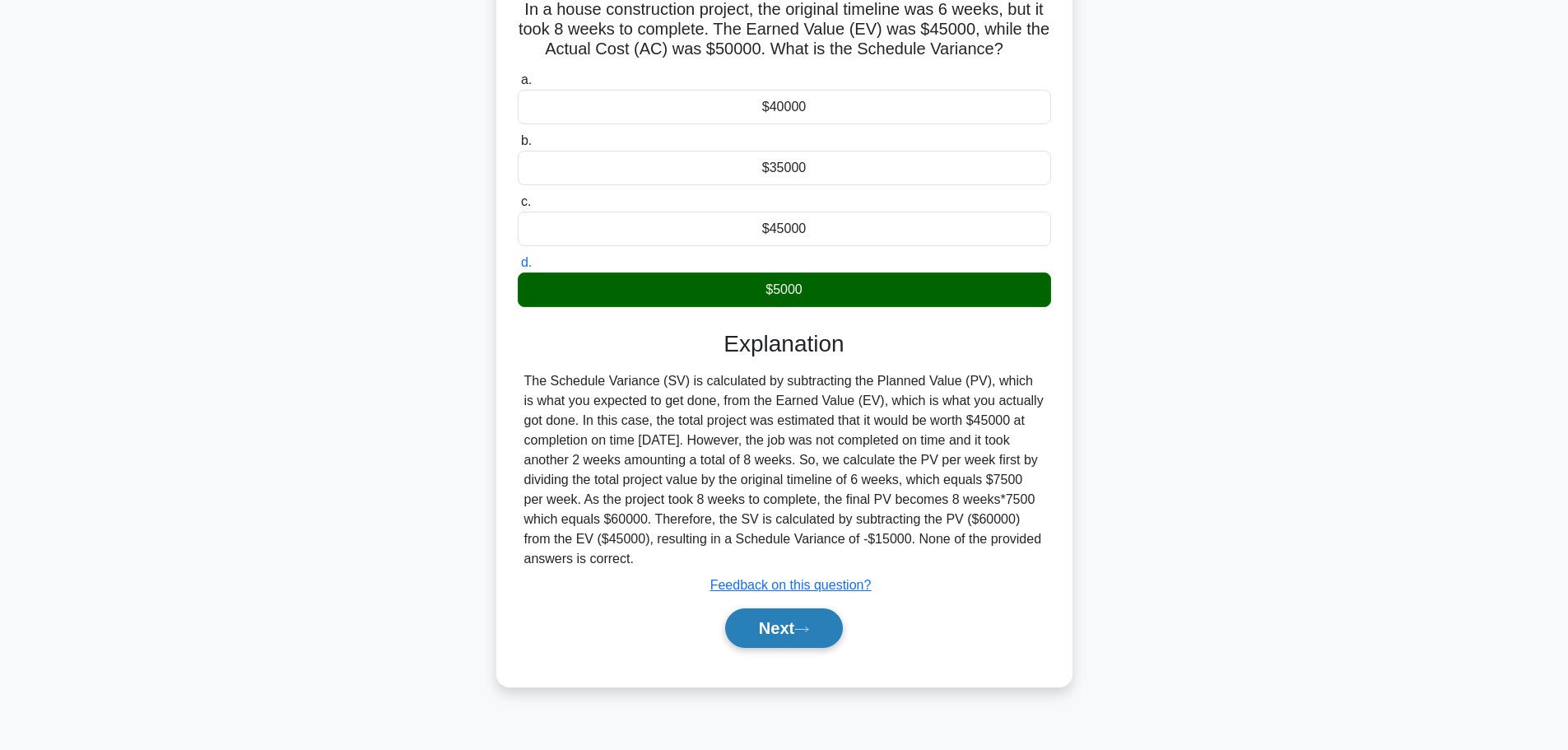
click at [801, 623] on button "Next" at bounding box center [784, 628] width 118 height 40
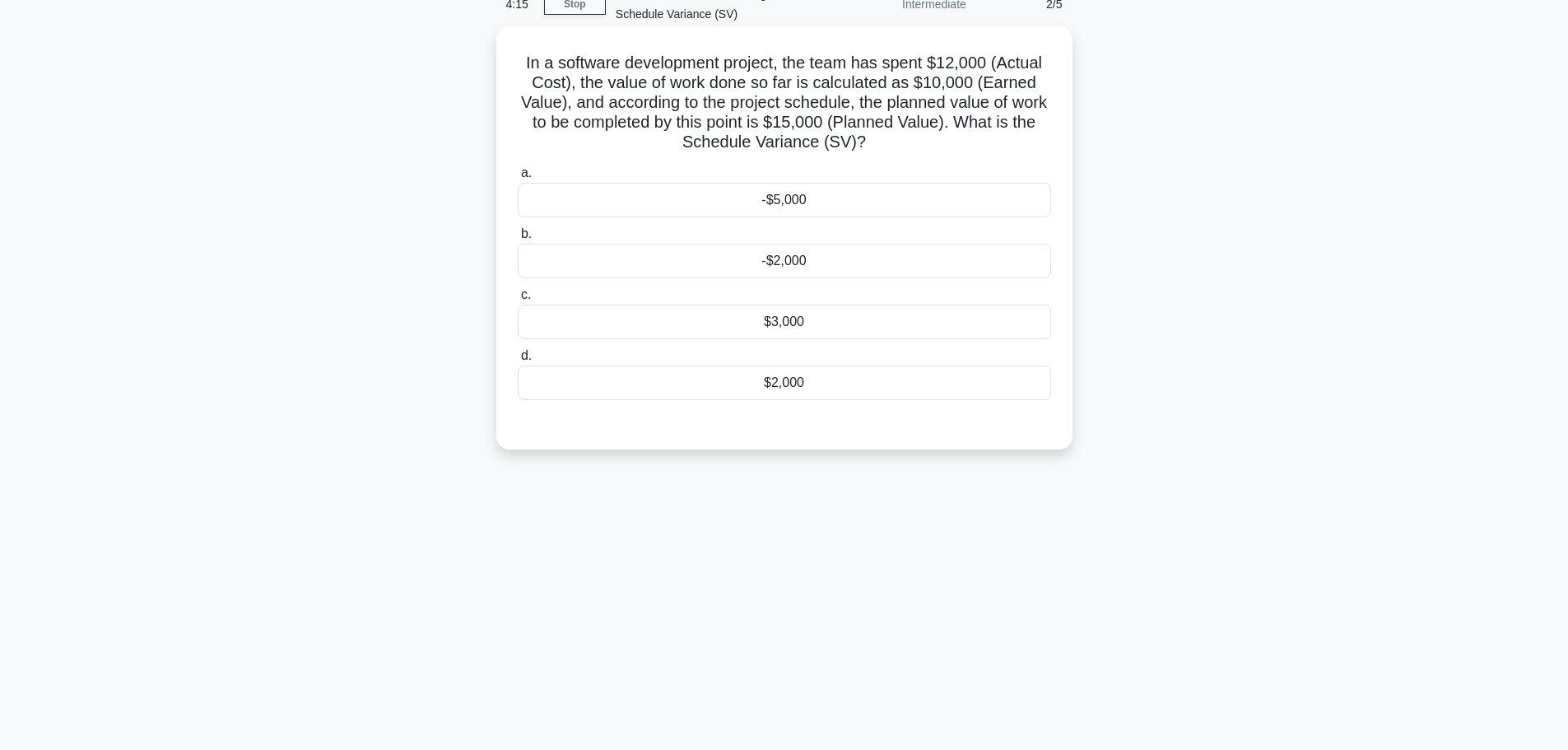
scroll to position [57, 0]
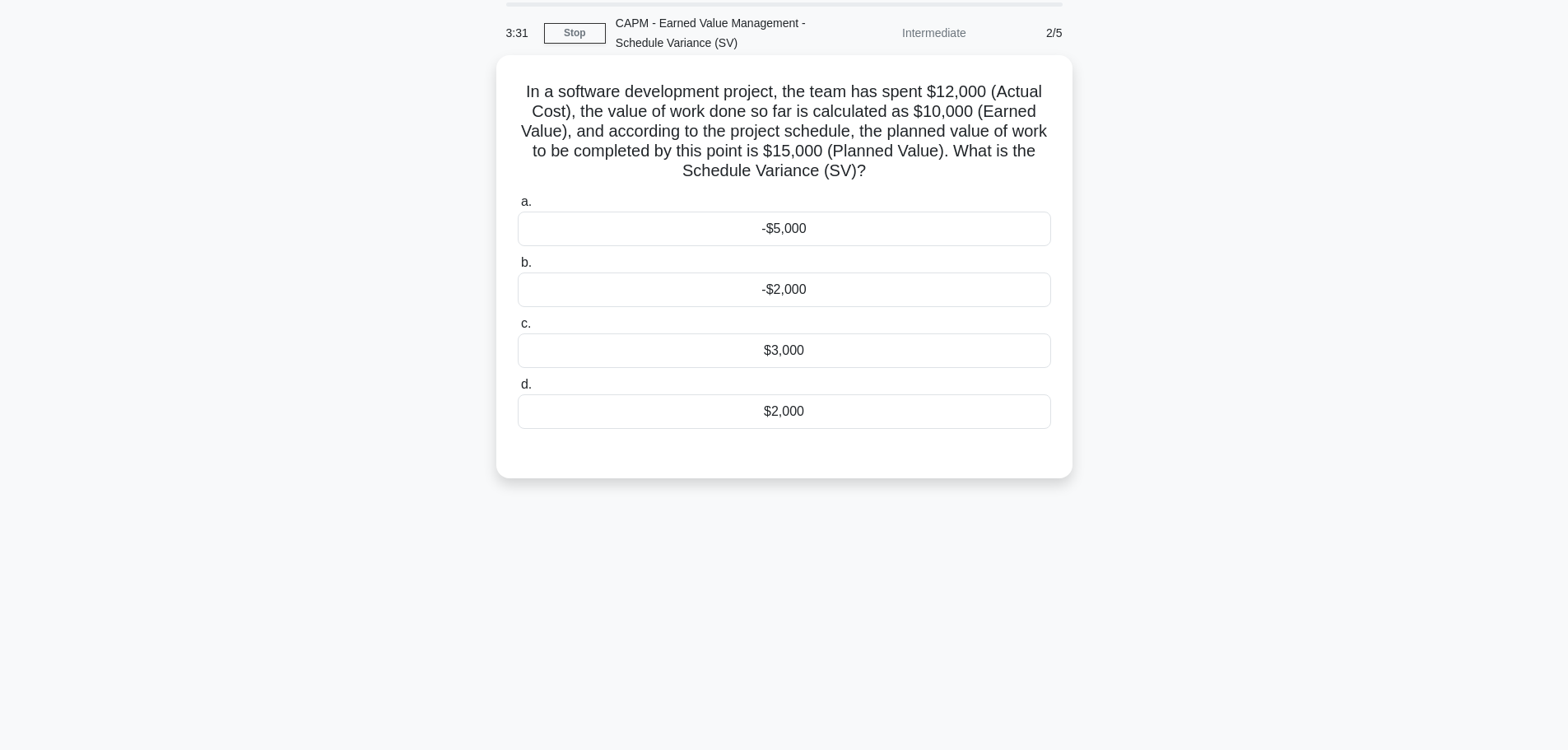
click at [816, 356] on div "$3,000" at bounding box center [784, 351] width 534 height 35
click at [518, 329] on input "c. $3,000" at bounding box center [518, 324] width 0 height 11
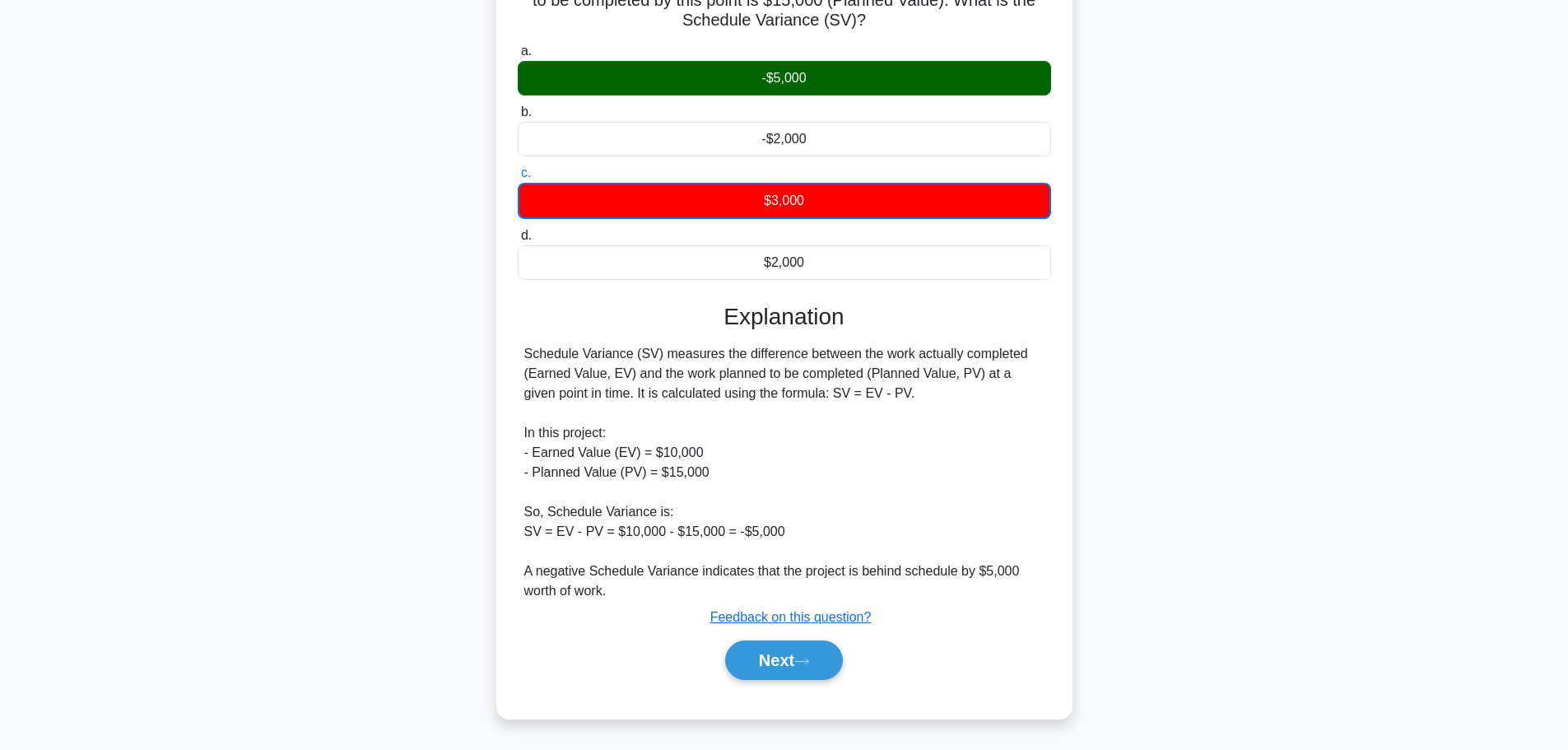
scroll to position [126, 0]
click at [806, 659] on icon at bounding box center [801, 661] width 15 height 9
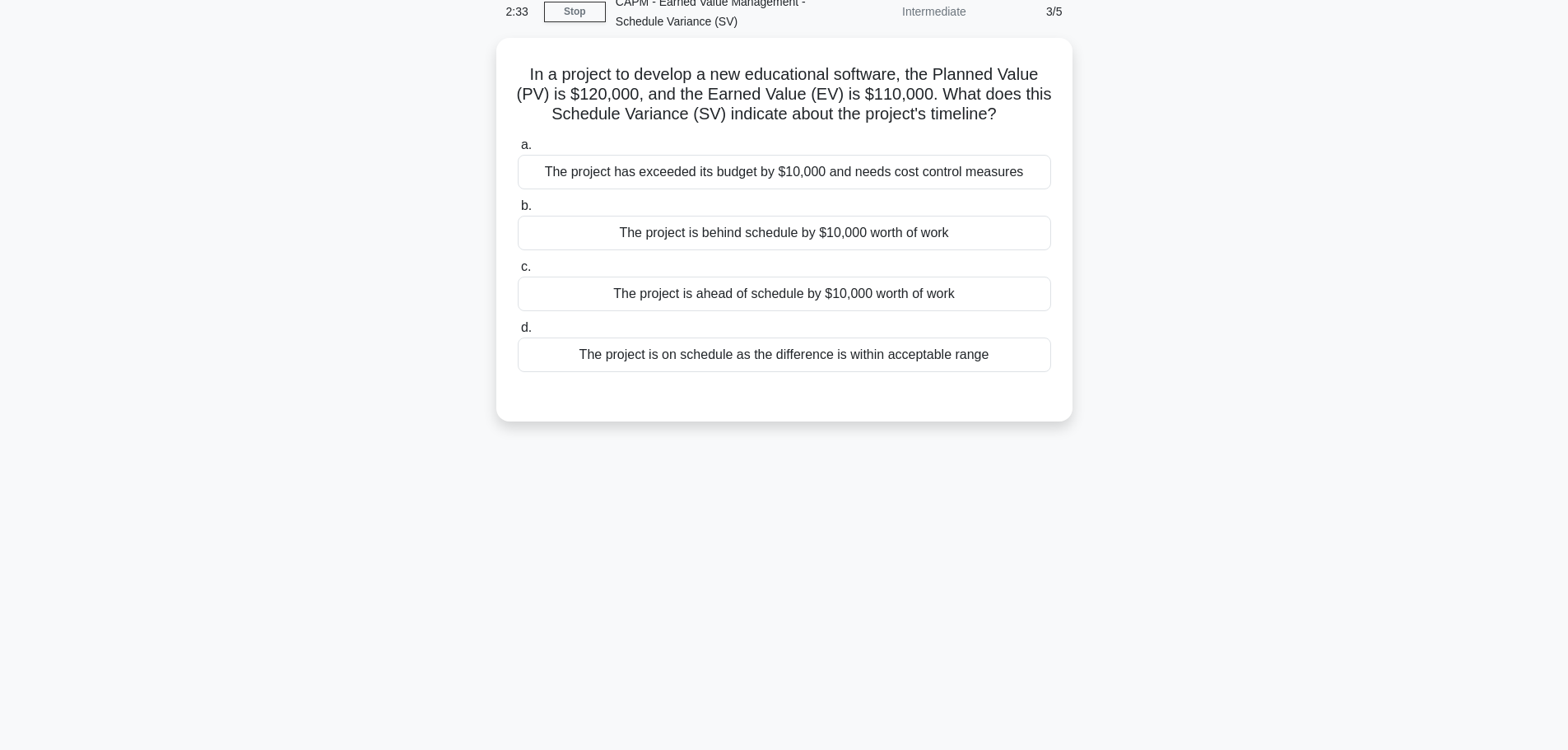
scroll to position [0, 0]
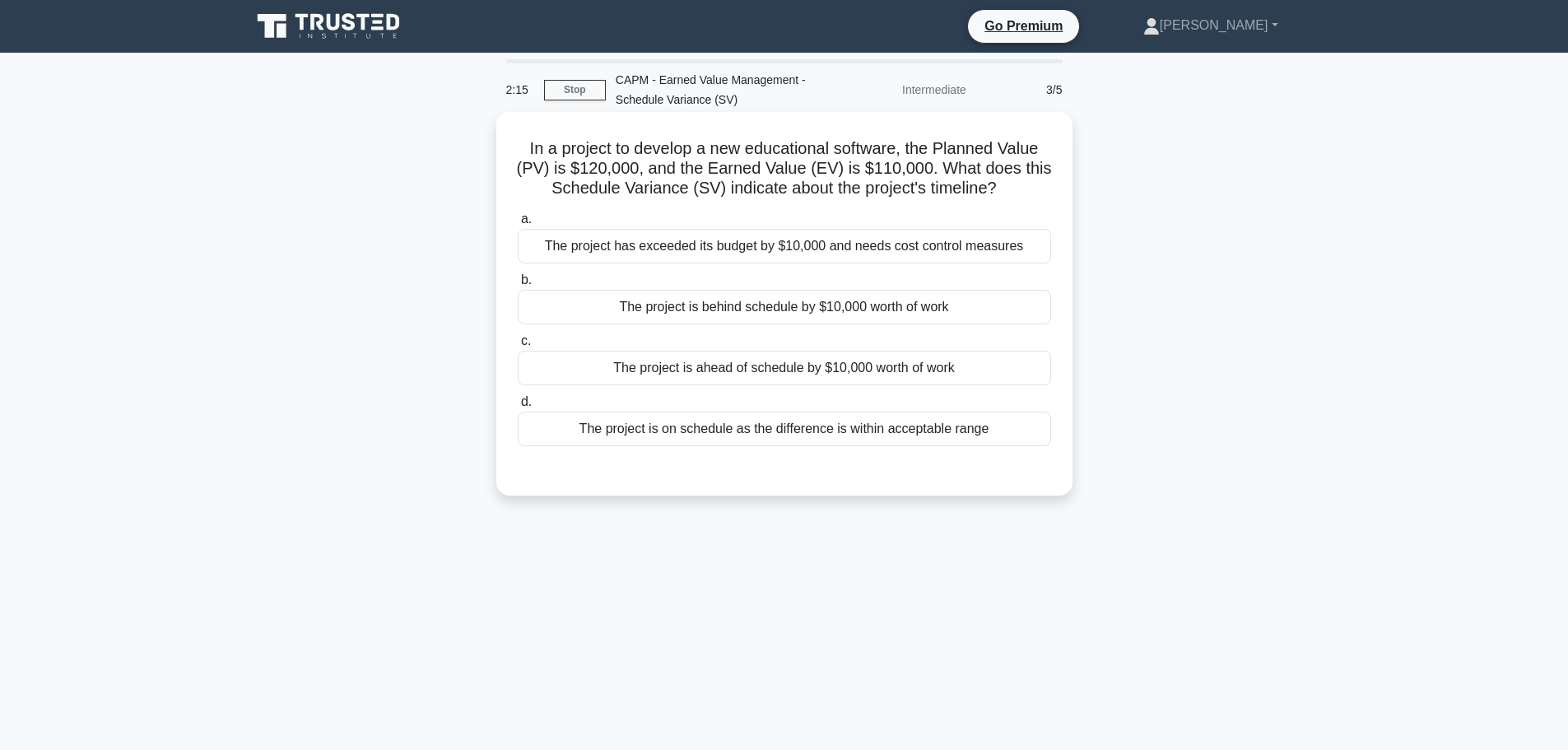
click at [803, 373] on div "The project is ahead of schedule by $10,000 worth of work" at bounding box center [784, 367] width 534 height 35
click at [518, 346] on input "c. The project is ahead of schedule by $10,000 worth of work" at bounding box center [518, 341] width 0 height 11
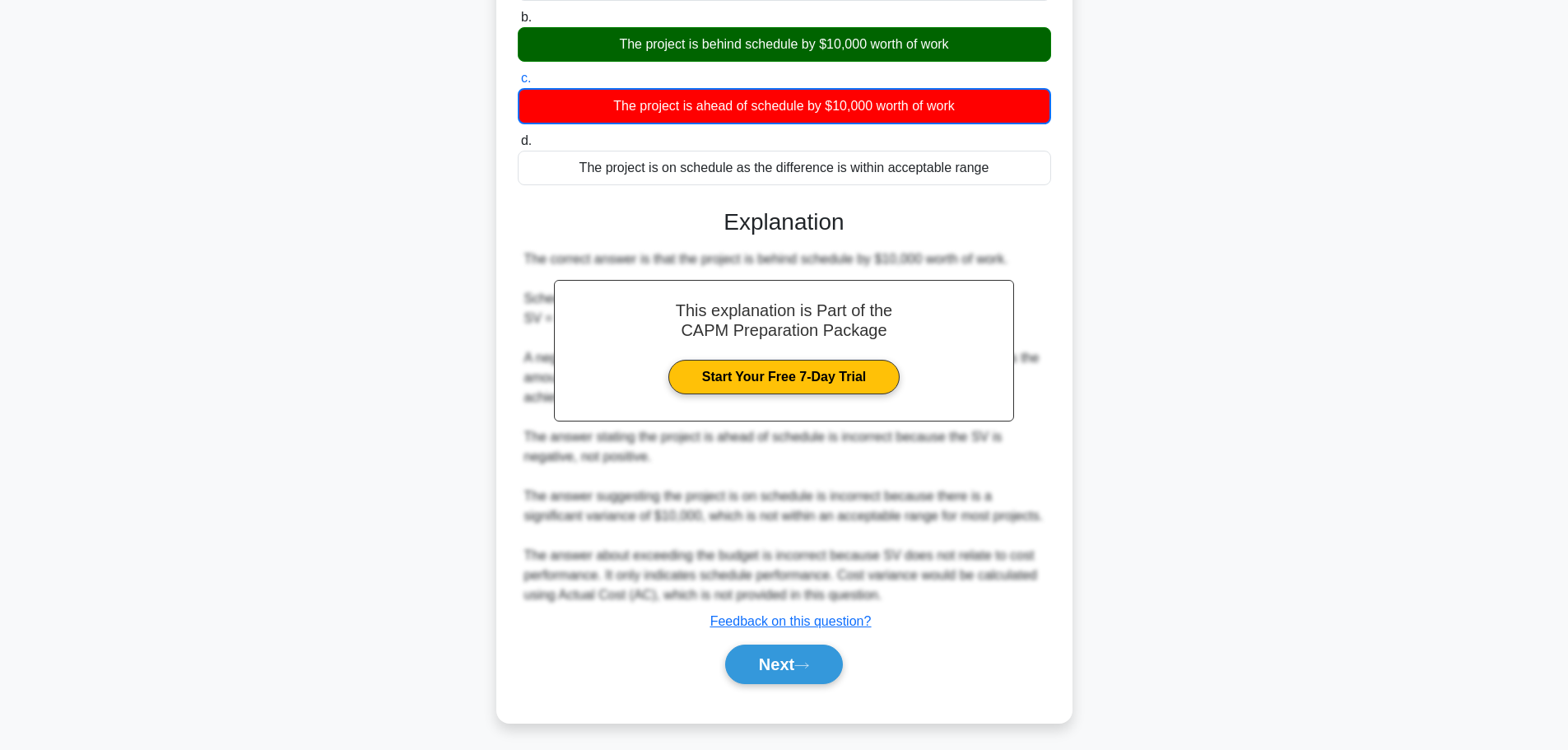
scroll to position [267, 0]
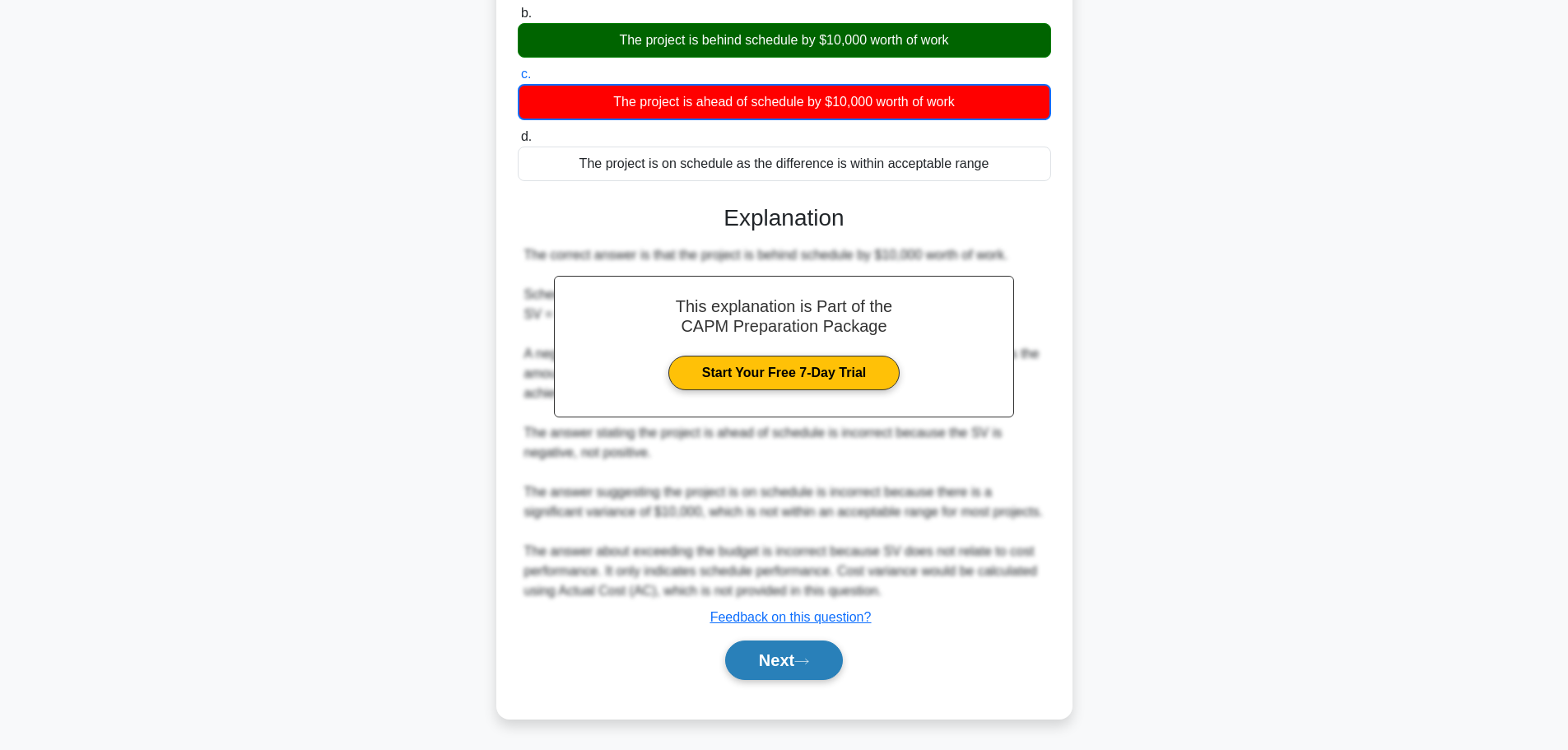
click at [843, 664] on button "Next" at bounding box center [784, 660] width 118 height 40
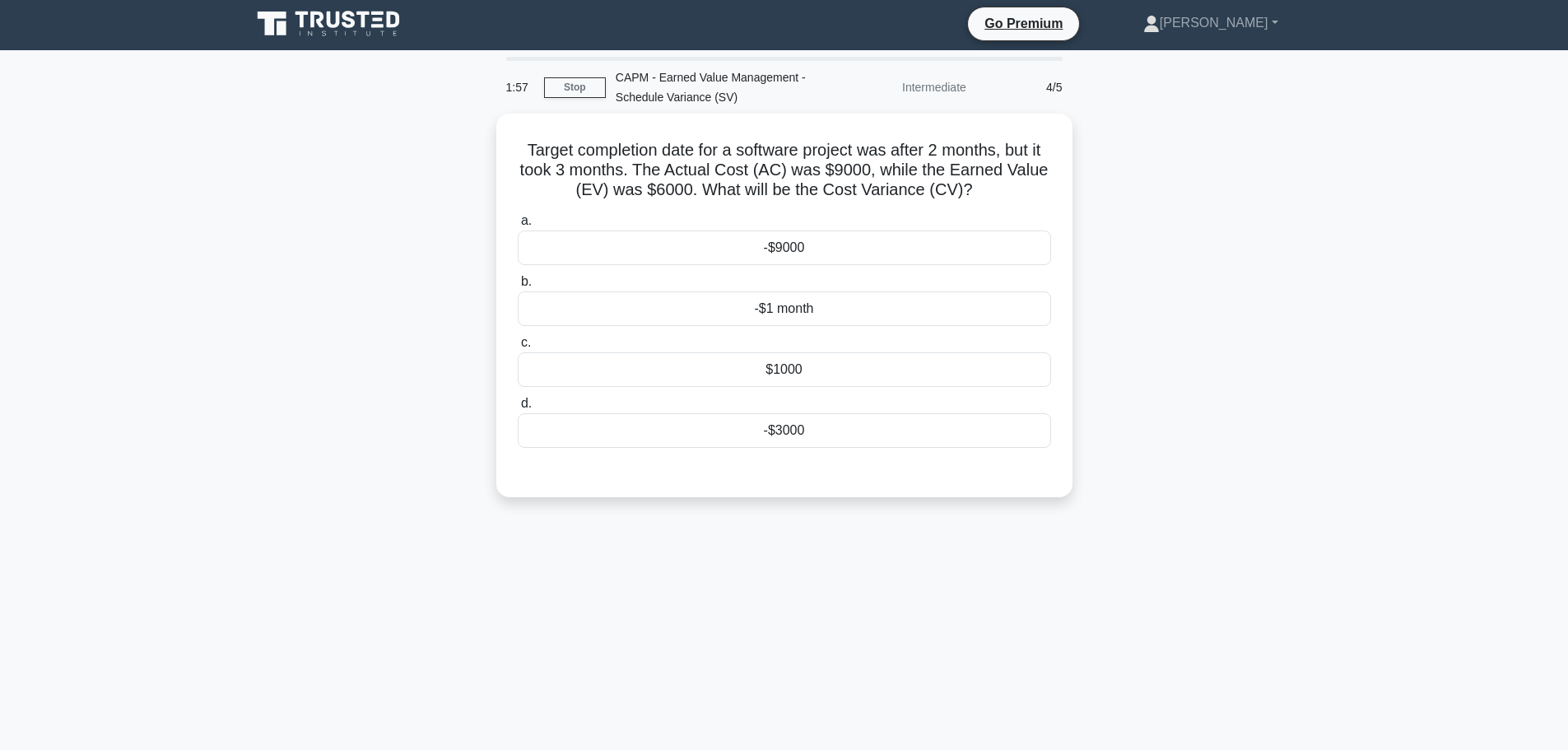
scroll to position [0, 0]
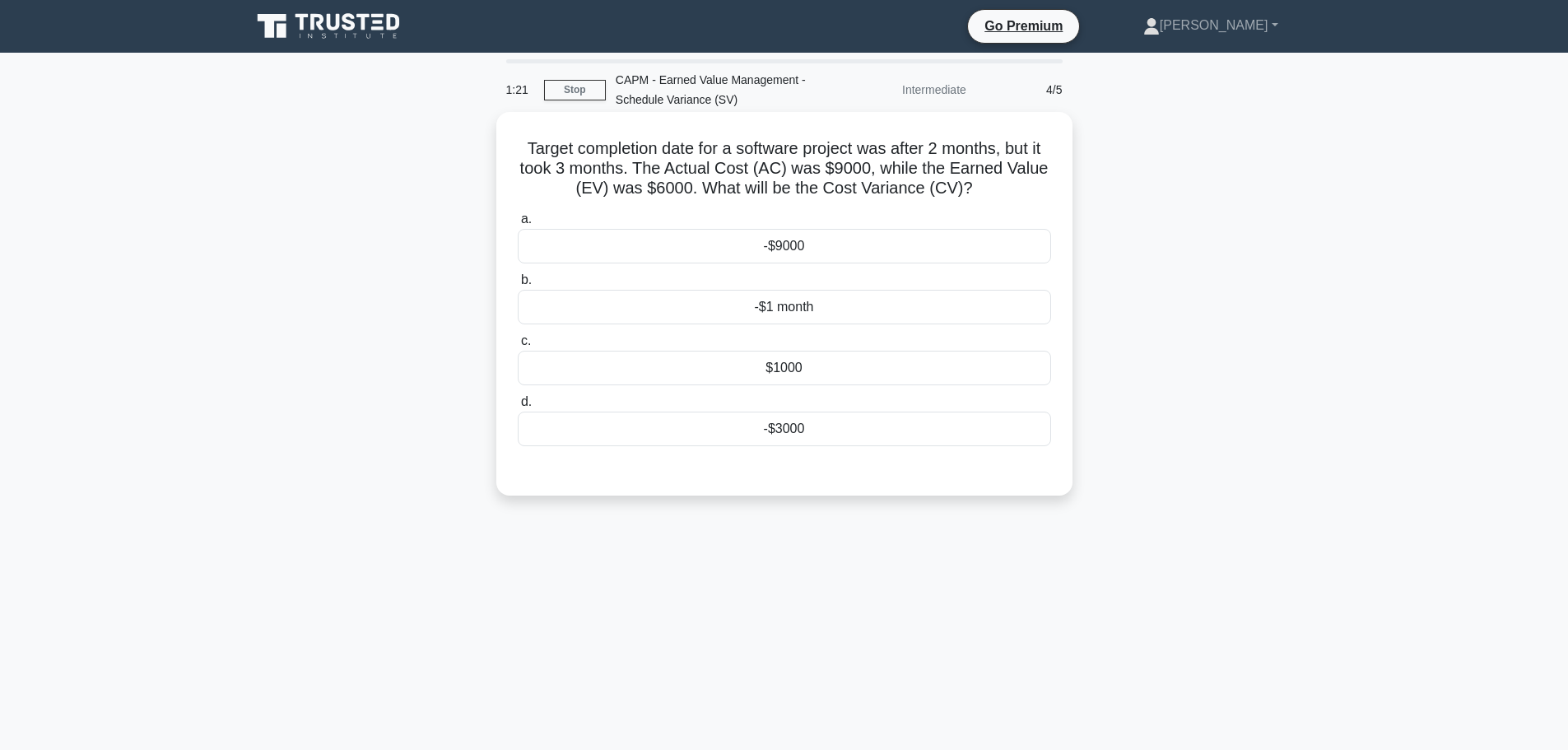
click at [761, 438] on div "-$3000" at bounding box center [784, 429] width 534 height 35
click at [518, 407] on input "d. -$3000" at bounding box center [518, 402] width 0 height 11
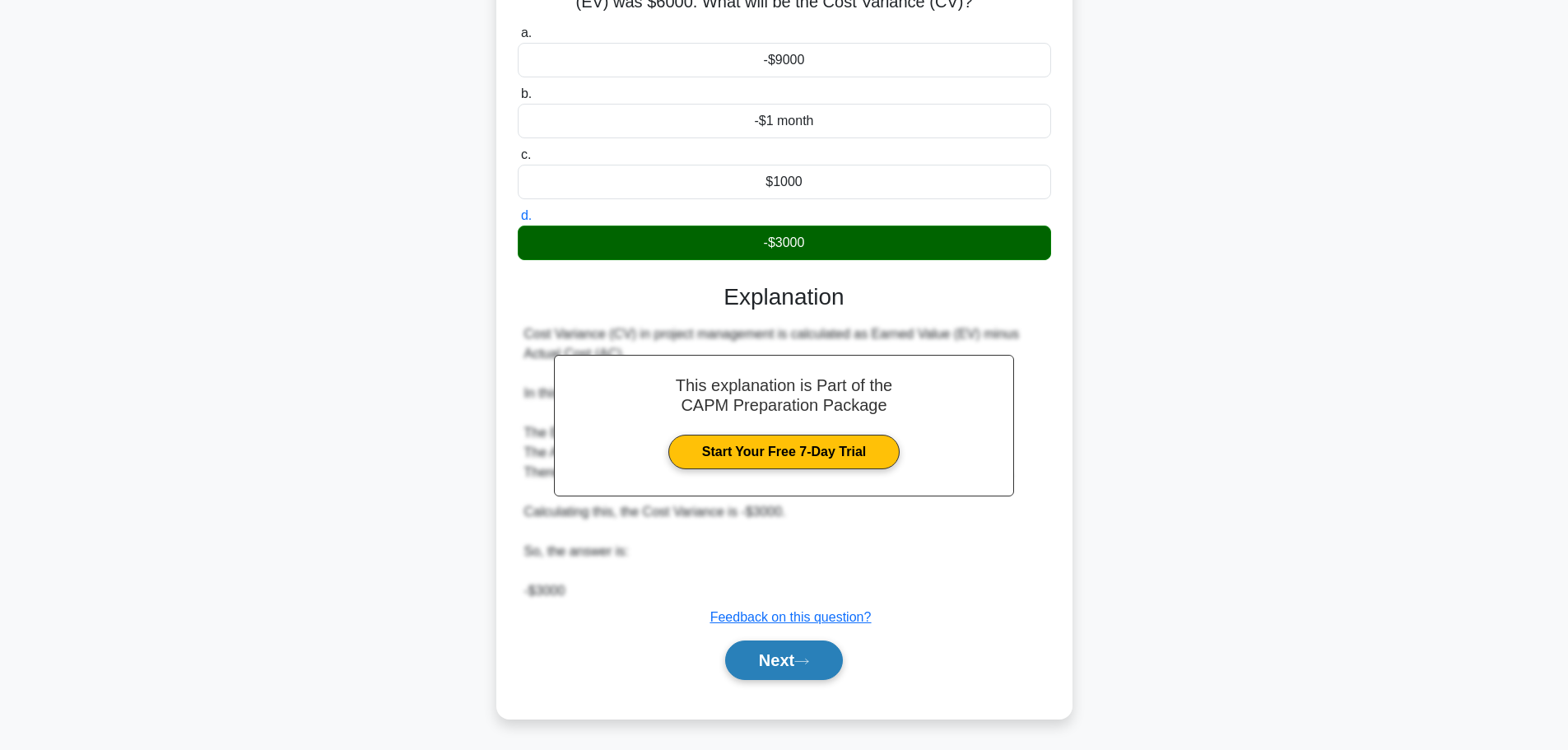
click at [822, 661] on button "Next" at bounding box center [784, 660] width 118 height 40
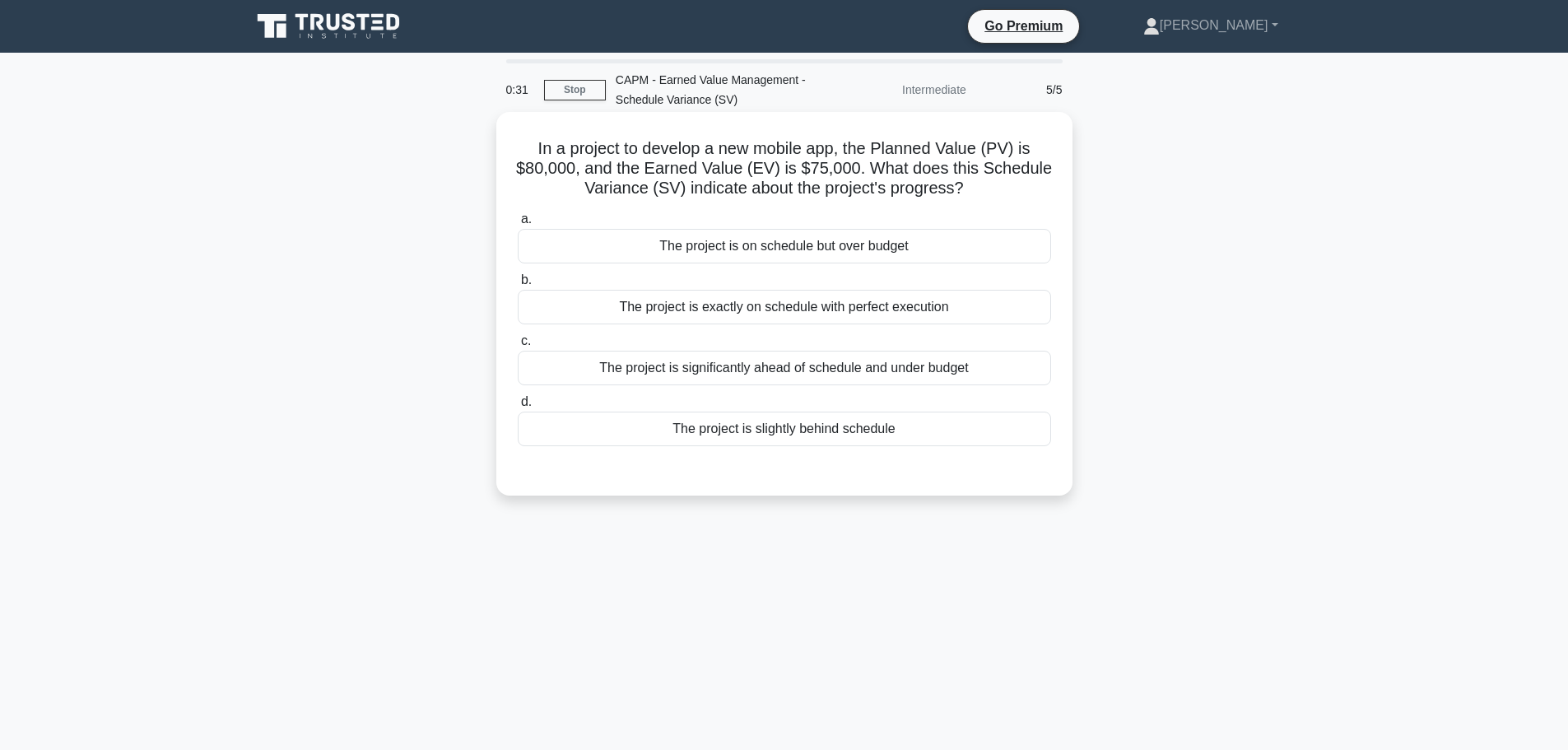
click at [738, 367] on div "The project is significantly ahead of schedule and under budget" at bounding box center [784, 367] width 534 height 35
click at [518, 346] on input "c. The project is significantly ahead of schedule and under budget" at bounding box center [518, 341] width 0 height 11
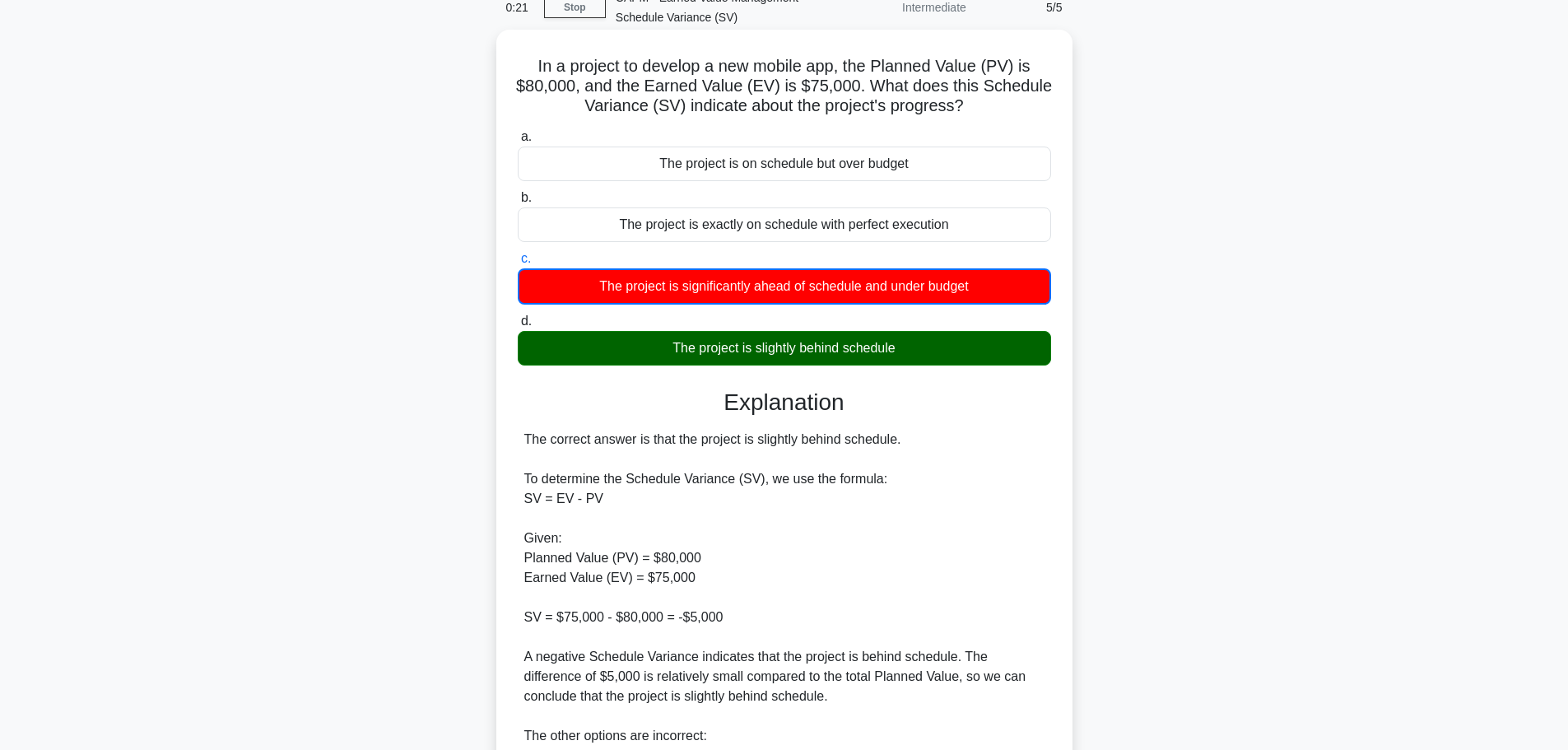
scroll to position [165, 0]
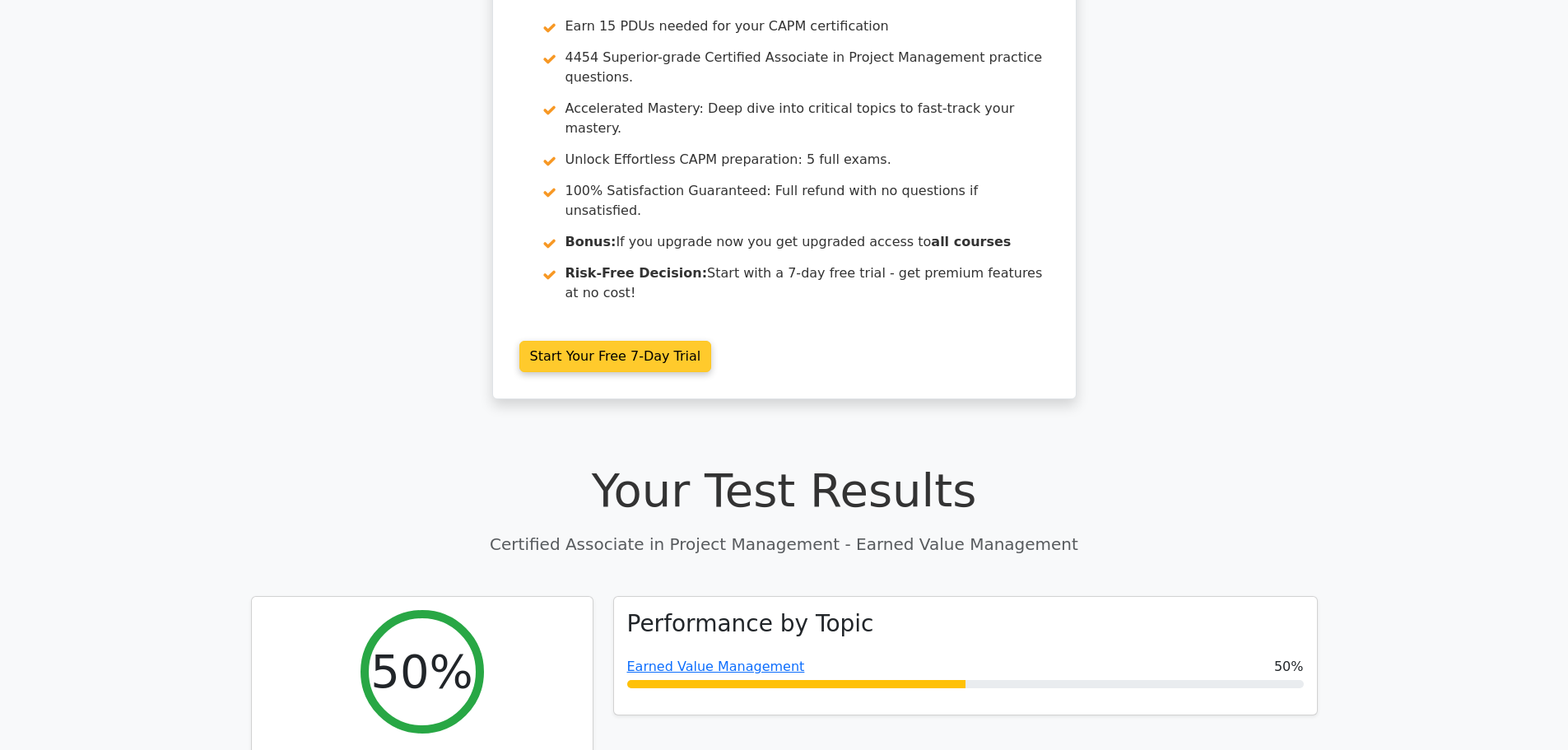
scroll to position [412, 0]
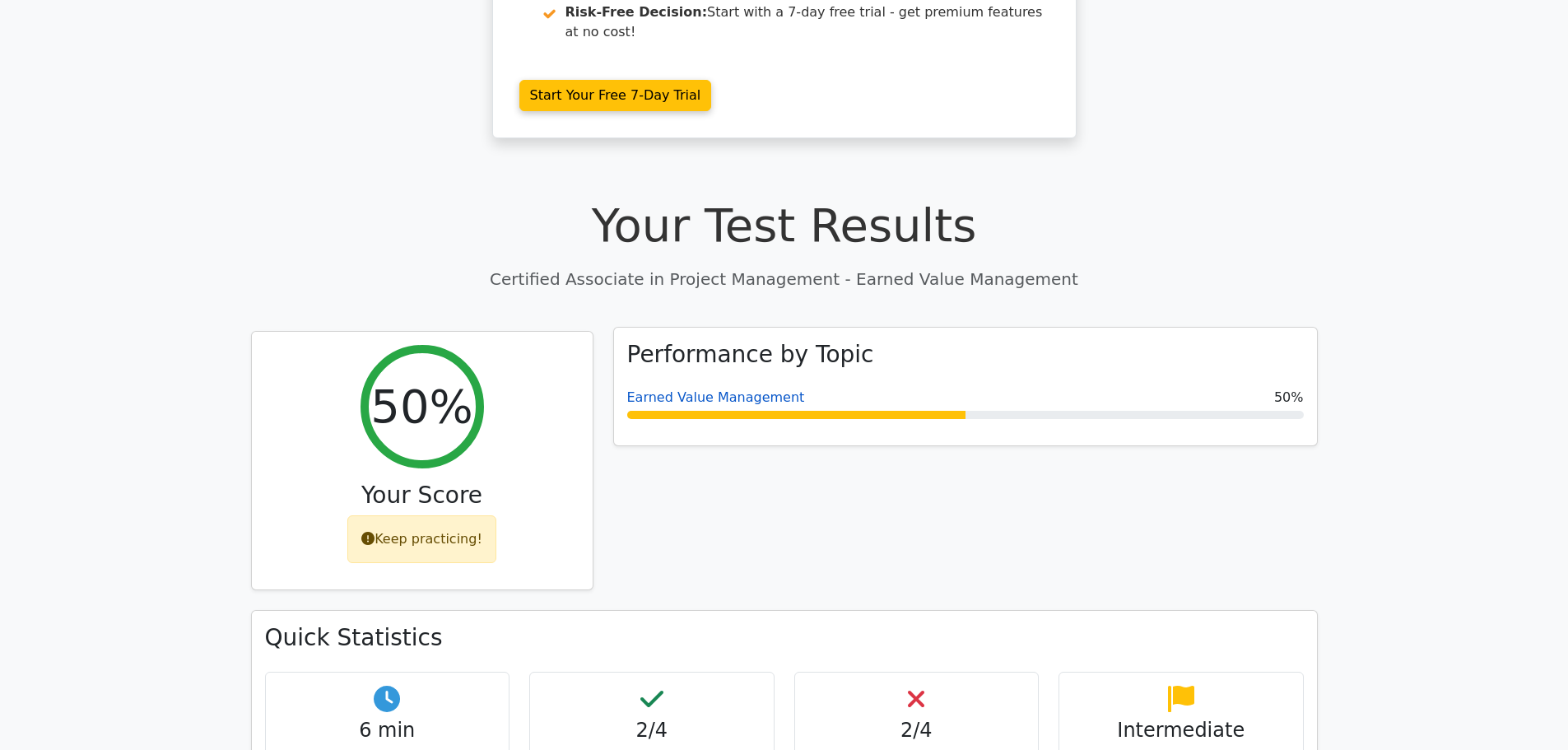
click at [703, 390] on link "Earned Value Management" at bounding box center [716, 398] width 178 height 16
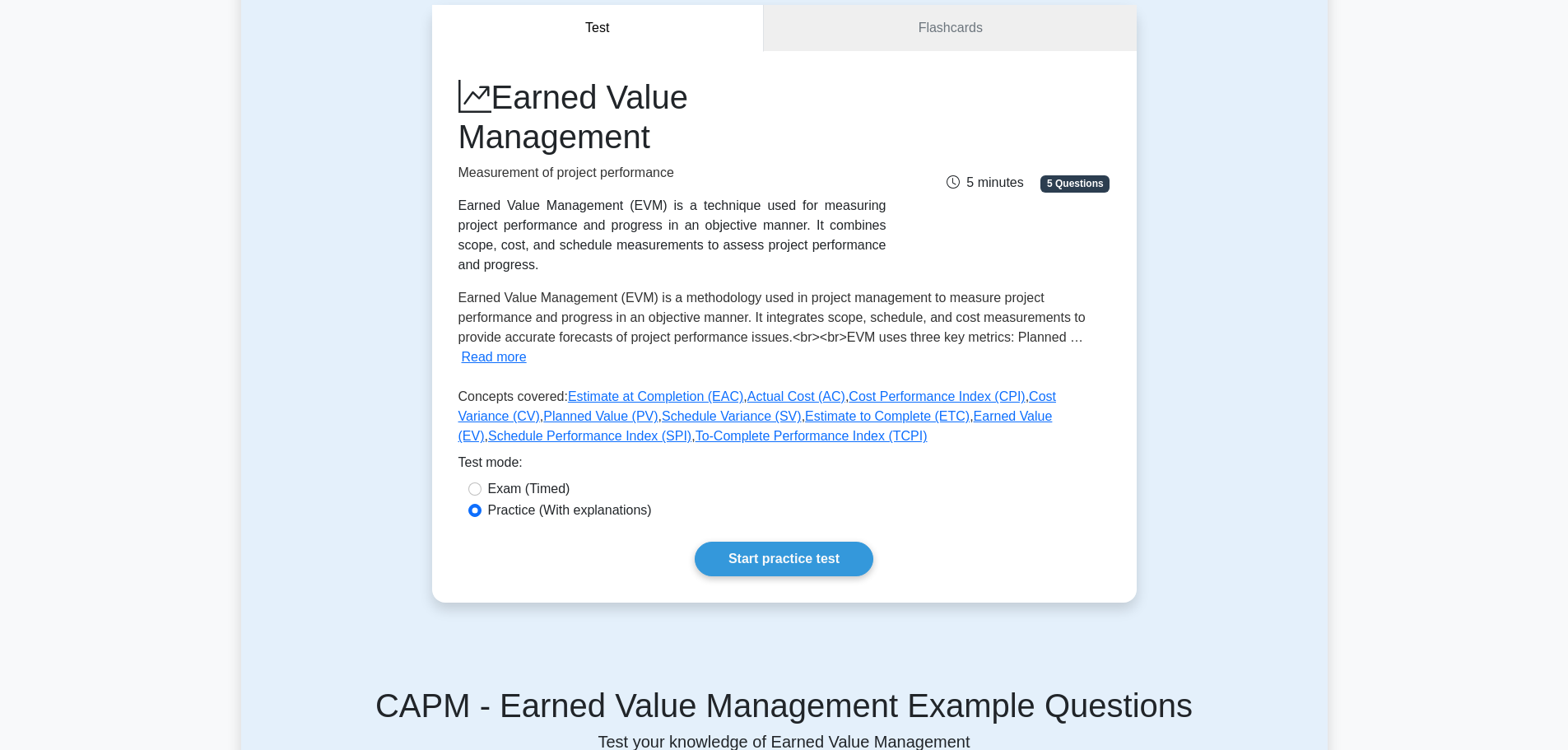
scroll to position [329, 0]
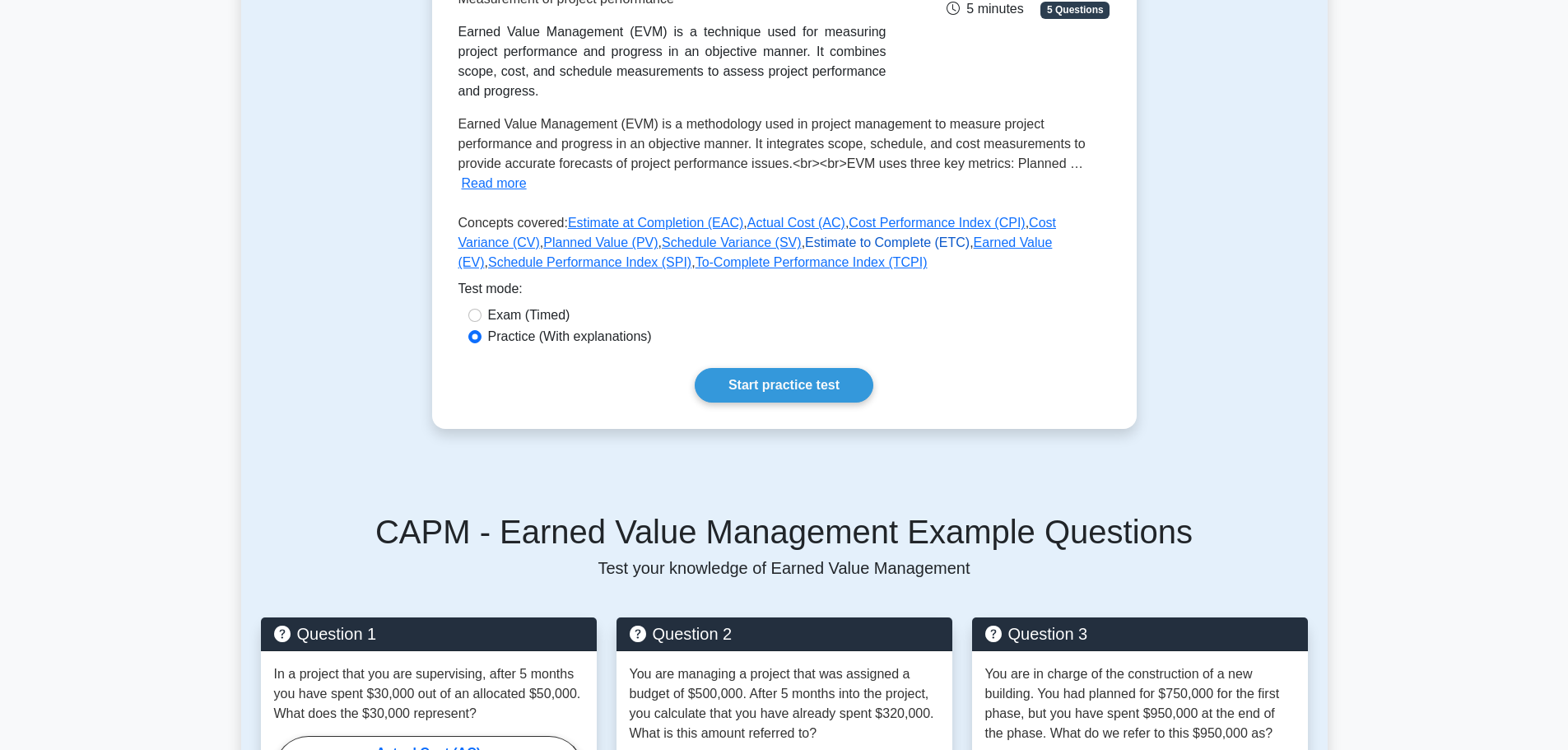
click at [805, 236] on link "Estimate to Complete (ETC)" at bounding box center [887, 243] width 165 height 14
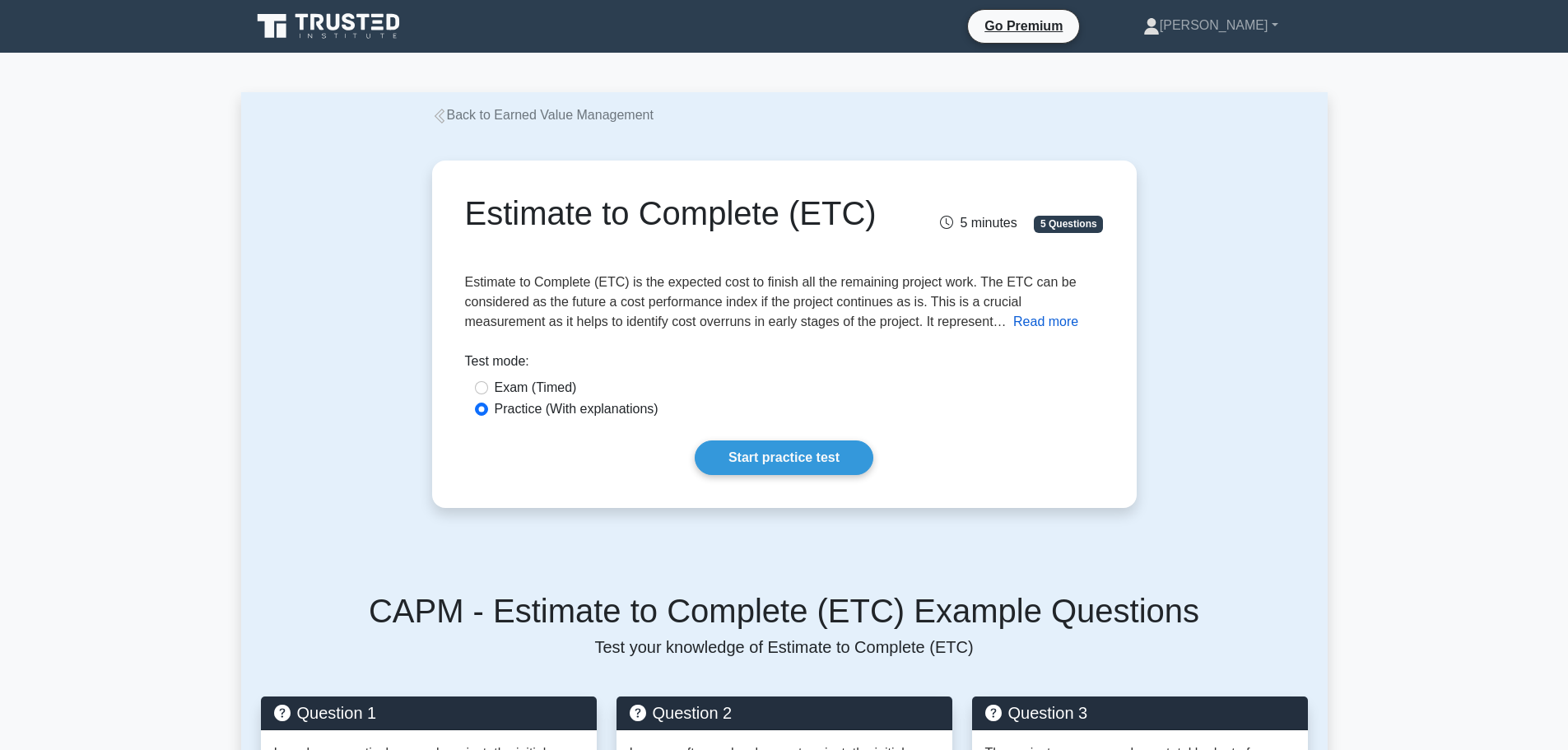
click at [1014, 315] on button "Read more" at bounding box center [1046, 321] width 65 height 19
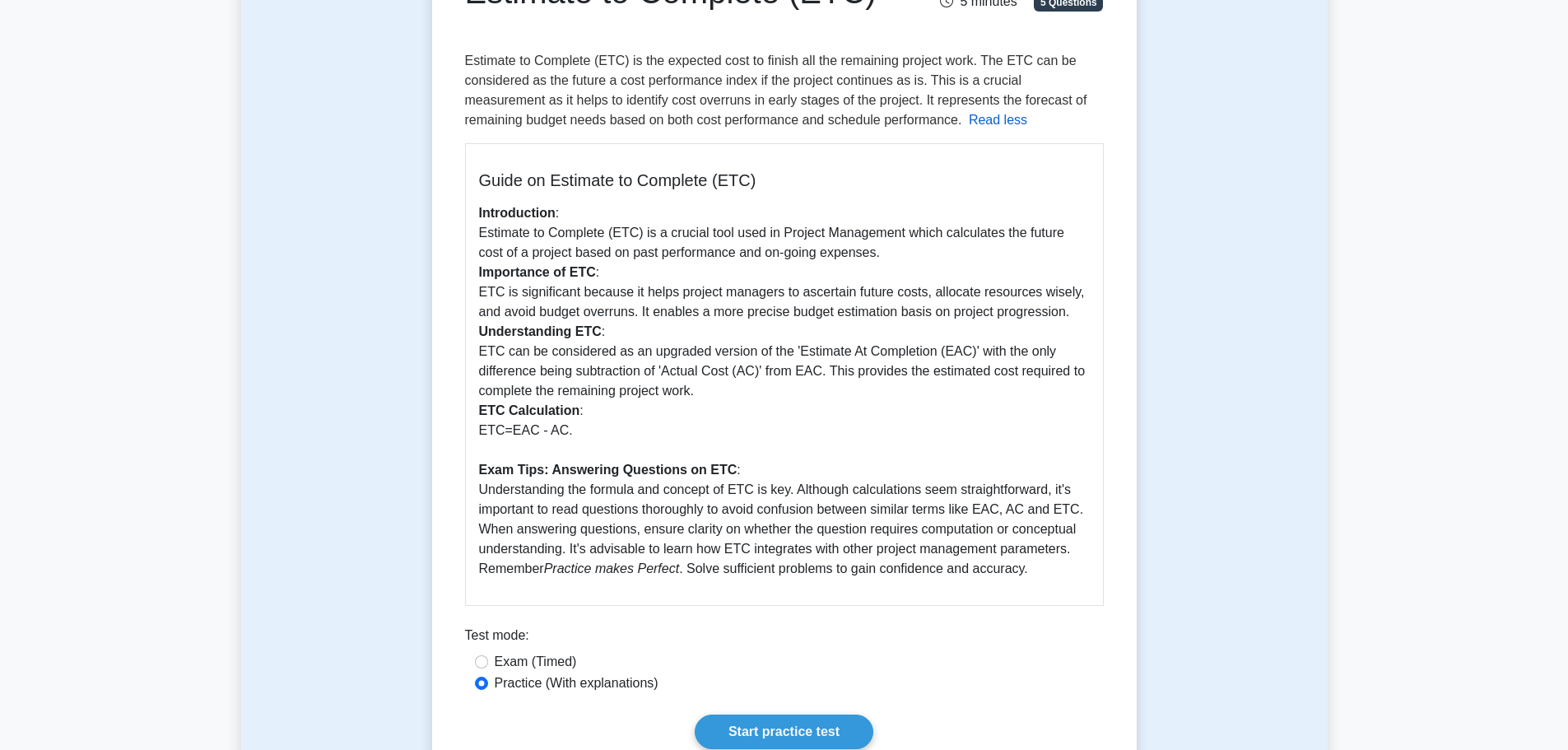
scroll to position [247, 0]
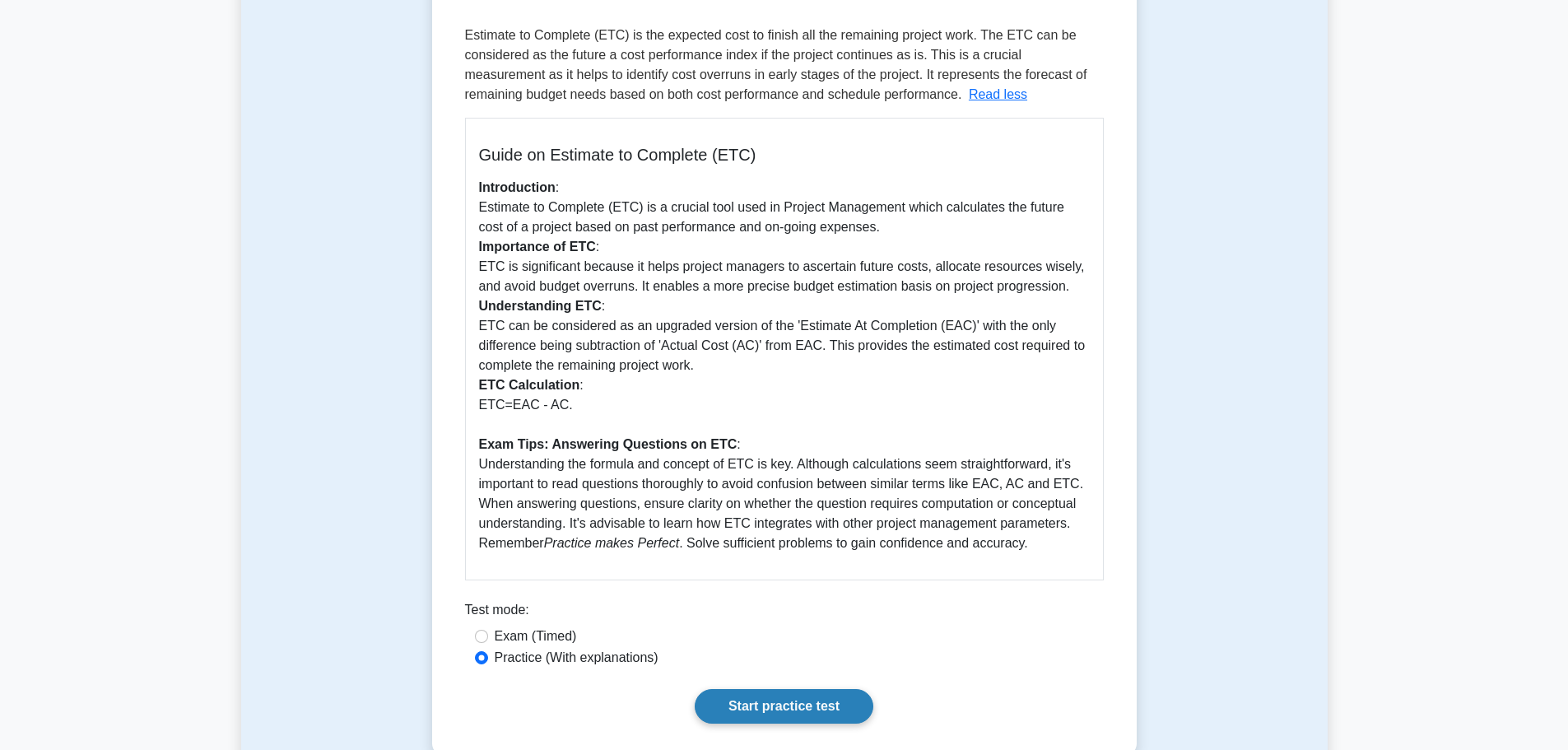
click at [772, 700] on link "Start practice test" at bounding box center [784, 706] width 179 height 35
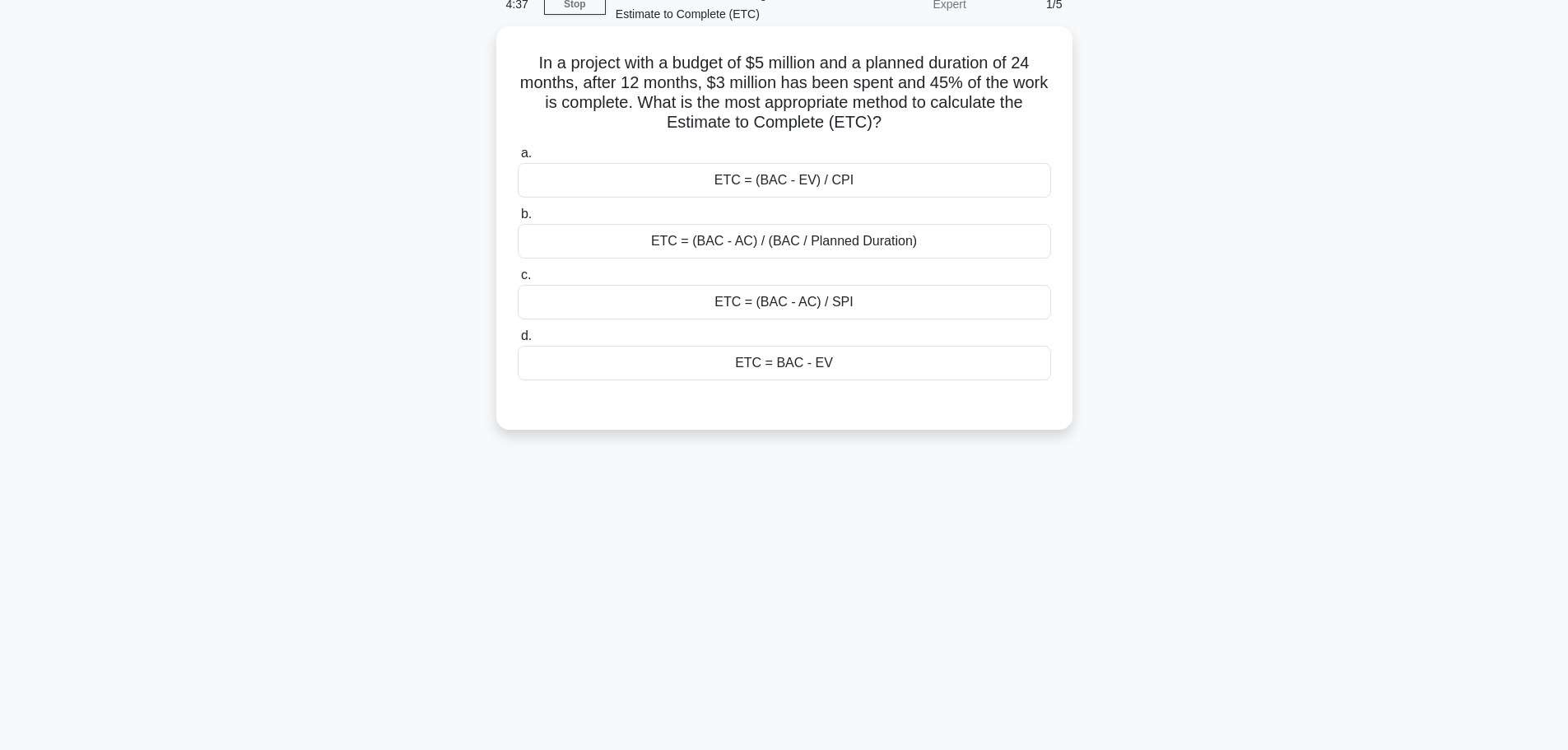
scroll to position [57, 0]
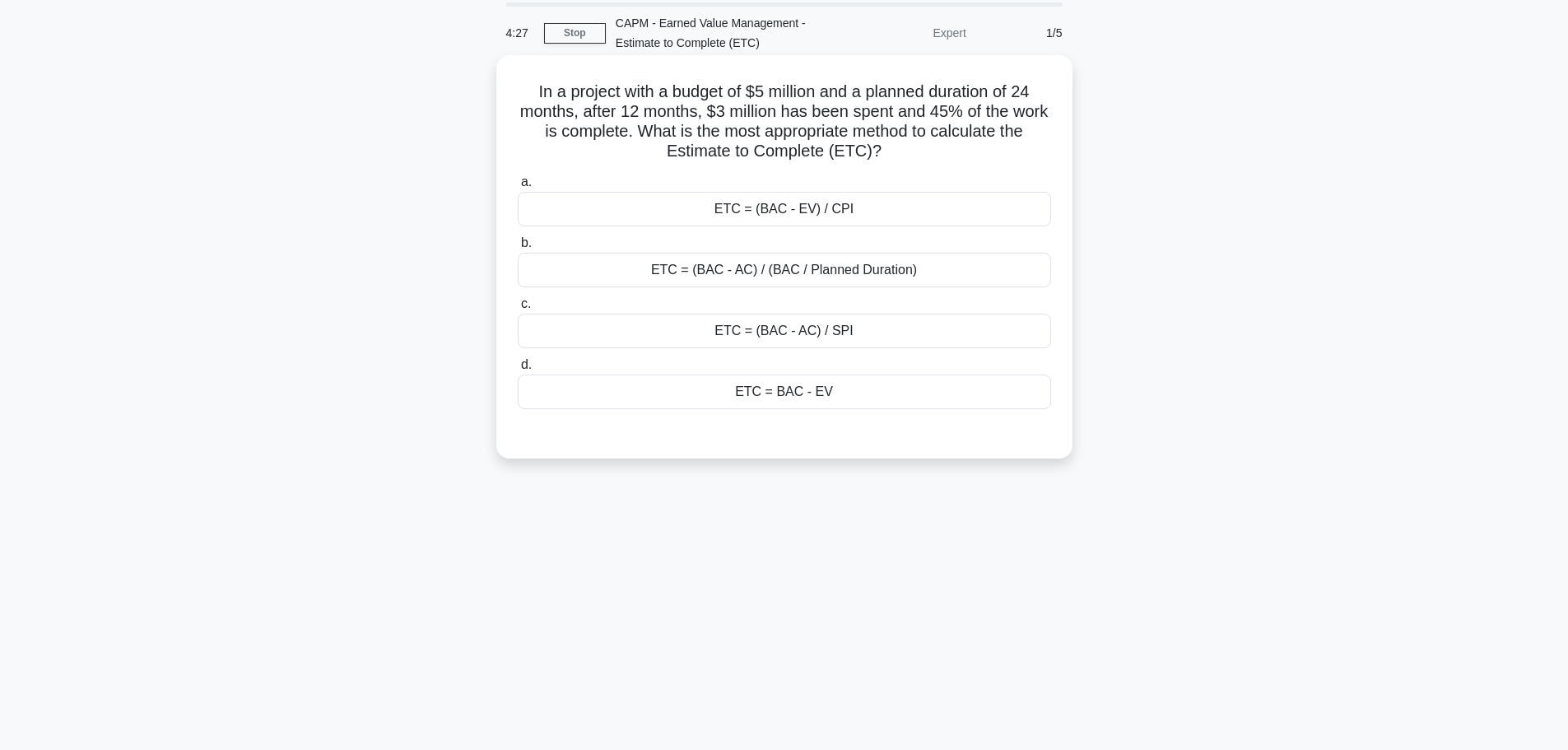
click at [878, 335] on div "ETC = (BAC - AC) / SPI" at bounding box center [784, 330] width 534 height 35
click at [518, 310] on input "c. ETC = (BAC - AC) / SPI" at bounding box center [518, 305] width 0 height 11
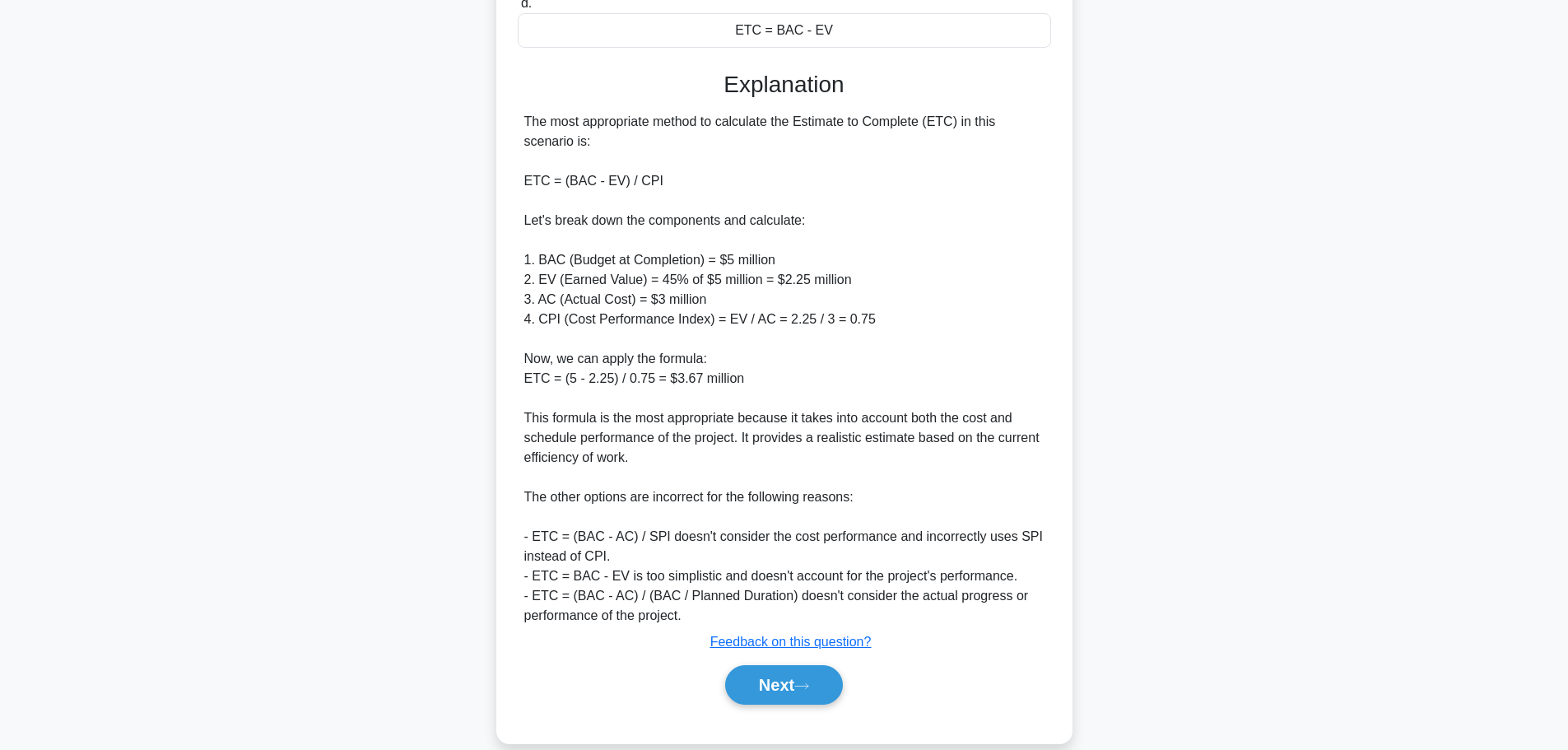
scroll to position [445, 0]
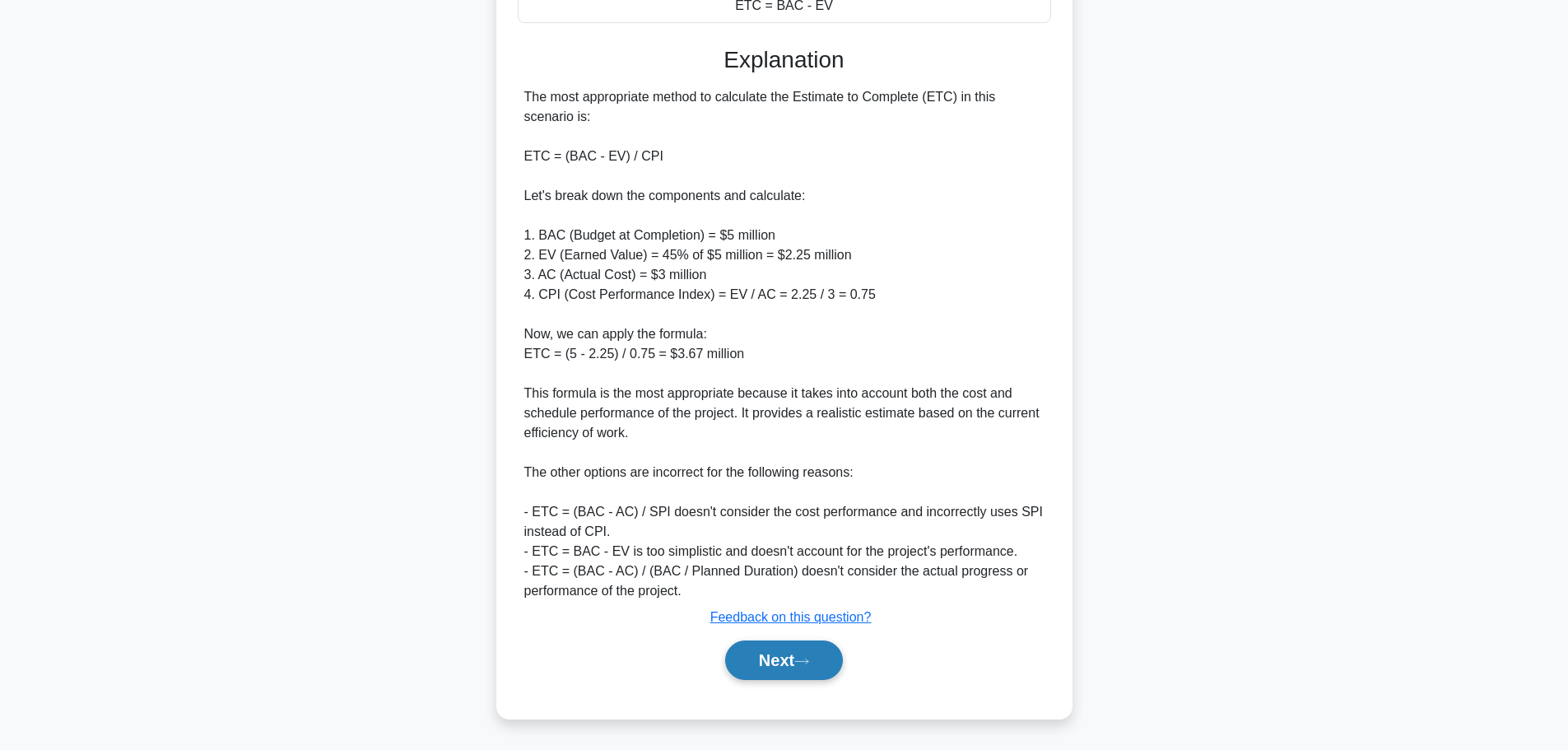
click at [758, 657] on button "Next" at bounding box center [784, 660] width 118 height 40
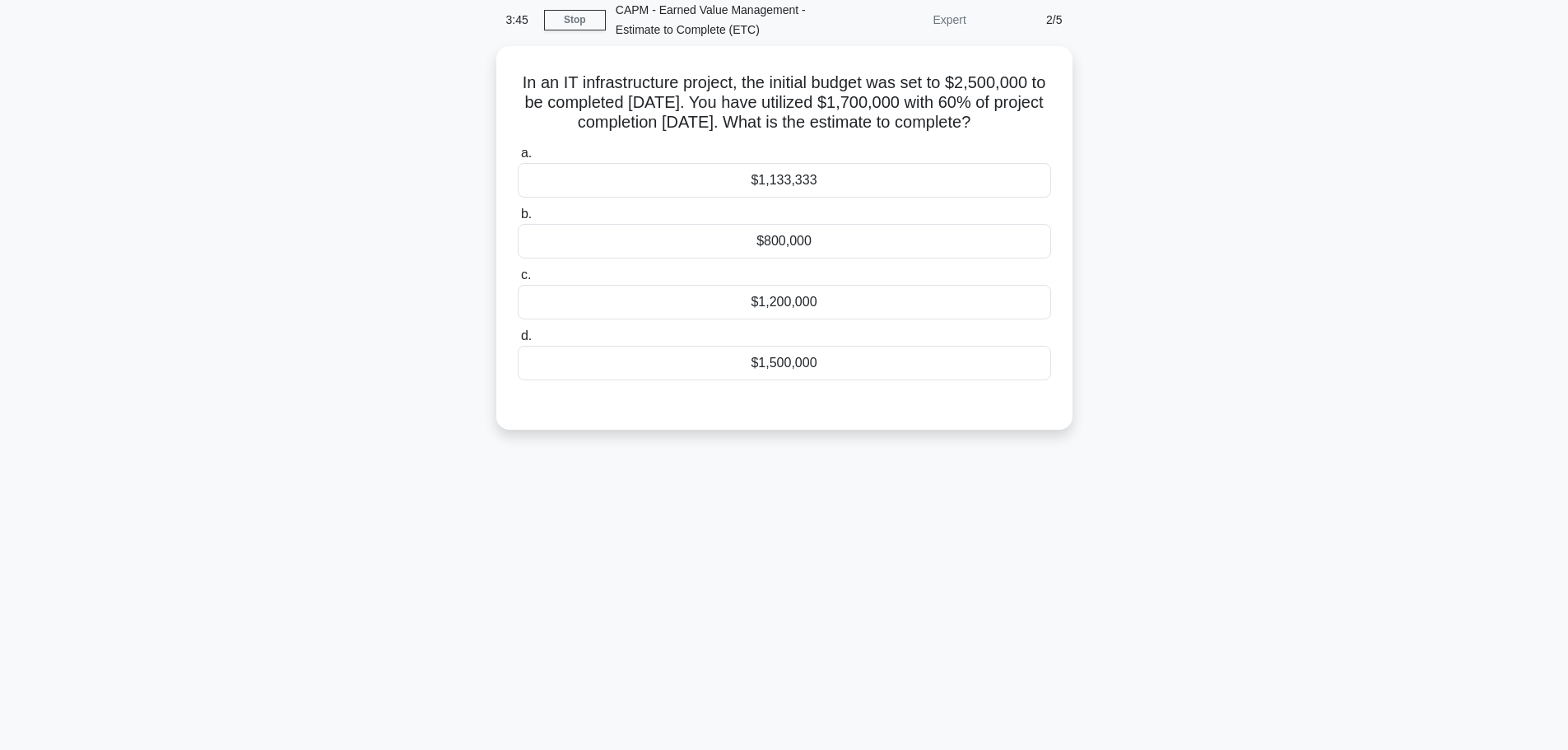
scroll to position [0, 0]
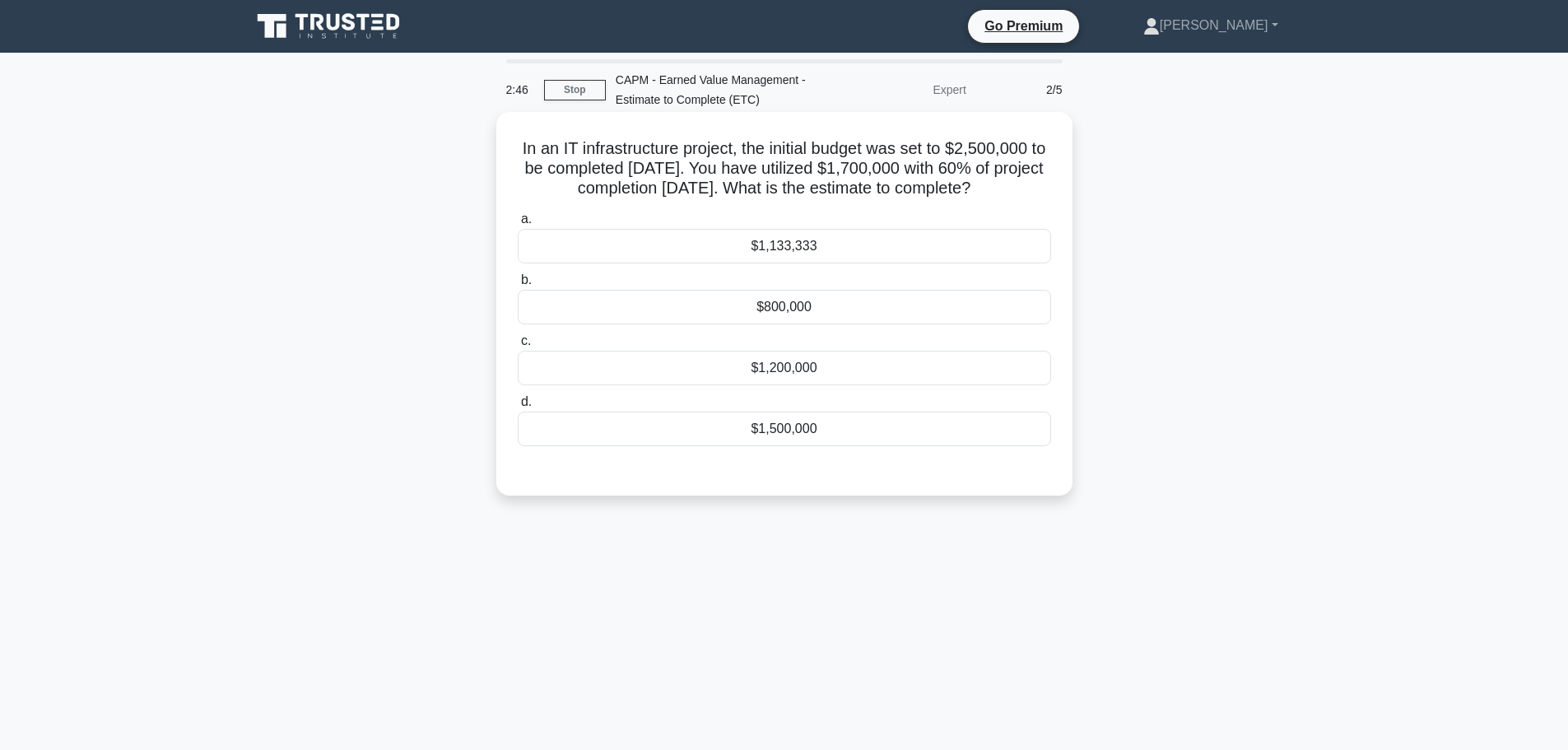
click at [836, 324] on div "$800,000" at bounding box center [784, 306] width 534 height 35
click at [518, 286] on input "b. $800,000" at bounding box center [518, 281] width 0 height 11
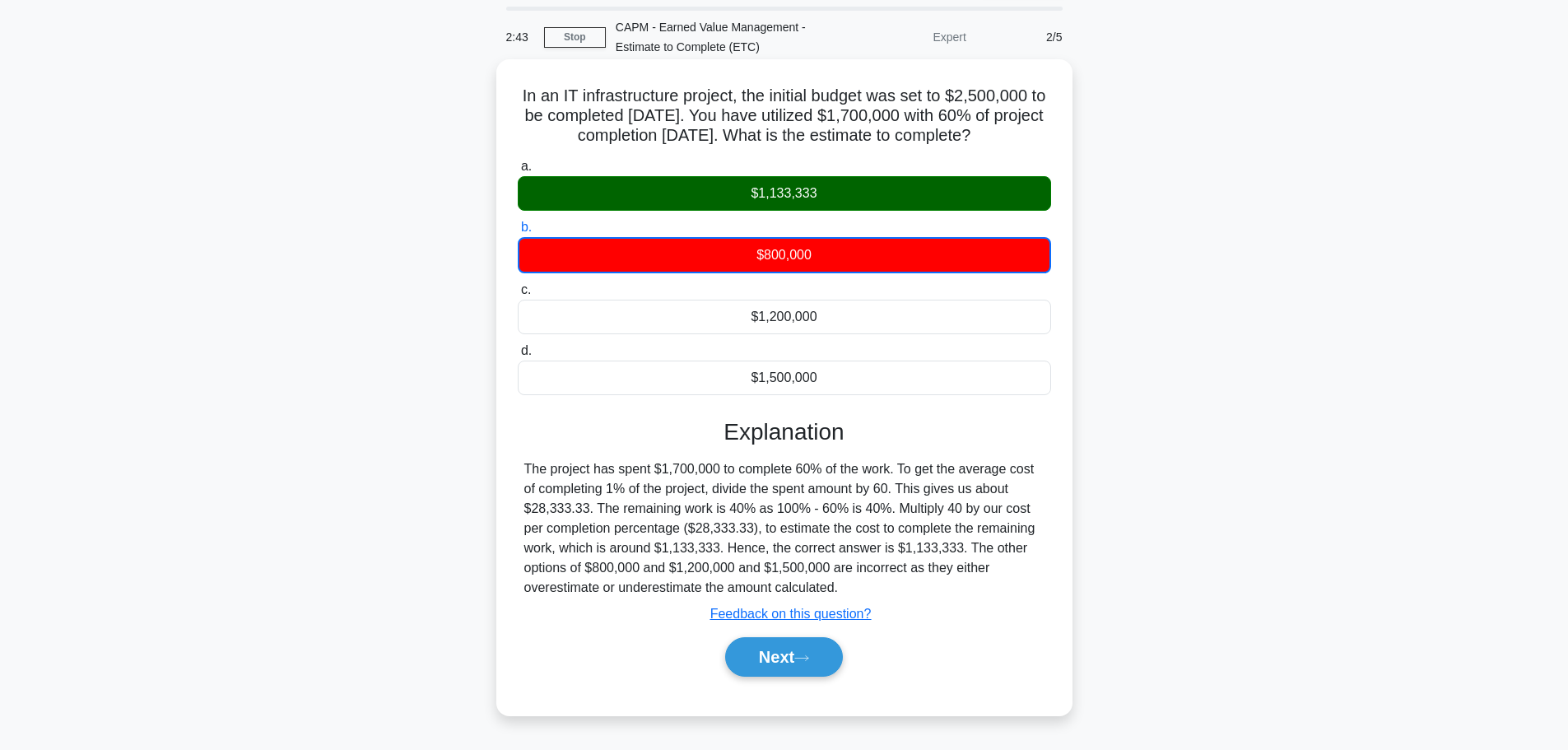
scroll to position [82, 0]
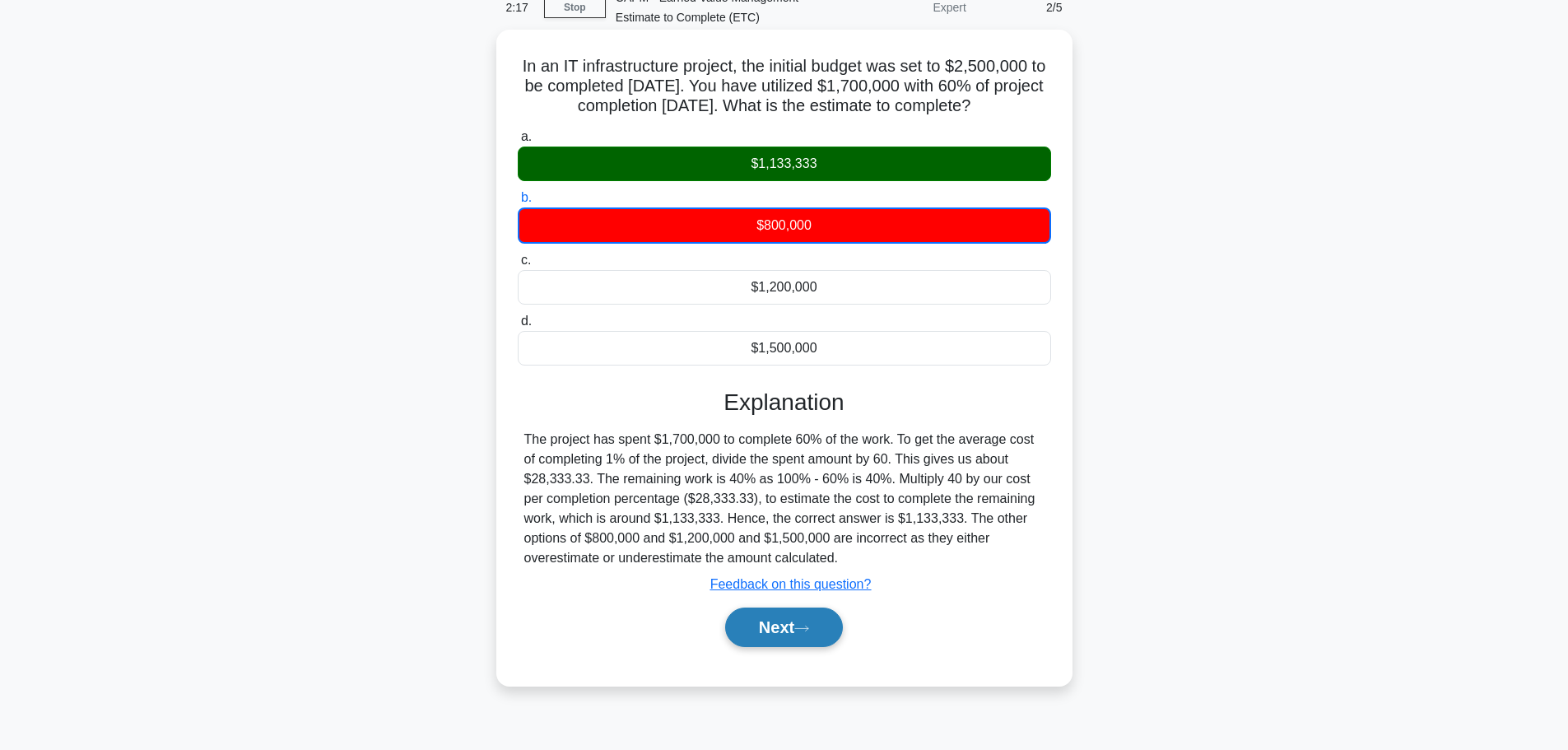
click at [735, 647] on button "Next" at bounding box center [784, 627] width 118 height 40
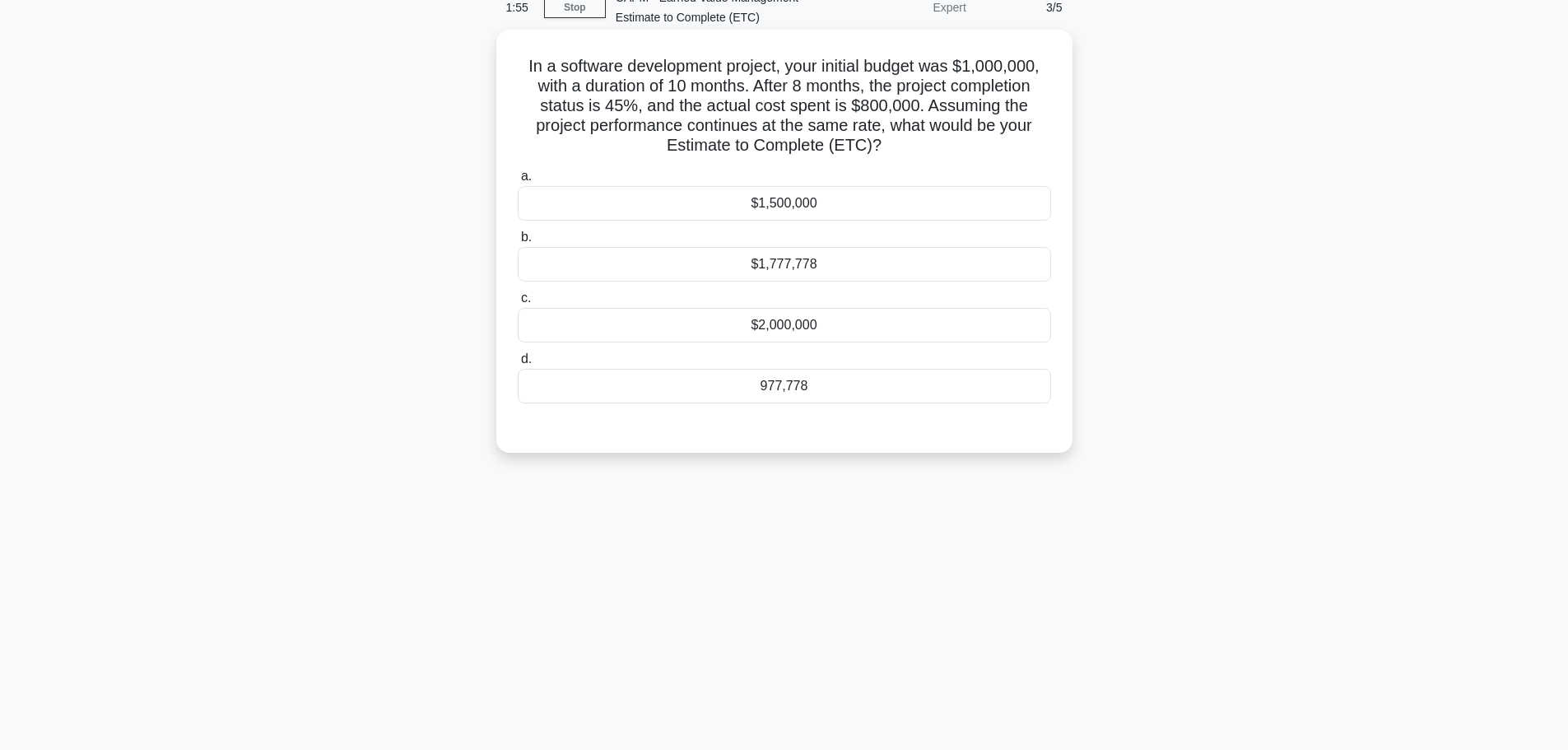
click at [831, 330] on div "$2,000,000" at bounding box center [784, 325] width 534 height 35
click at [518, 304] on input "c. $2,000,000" at bounding box center [518, 298] width 0 height 11
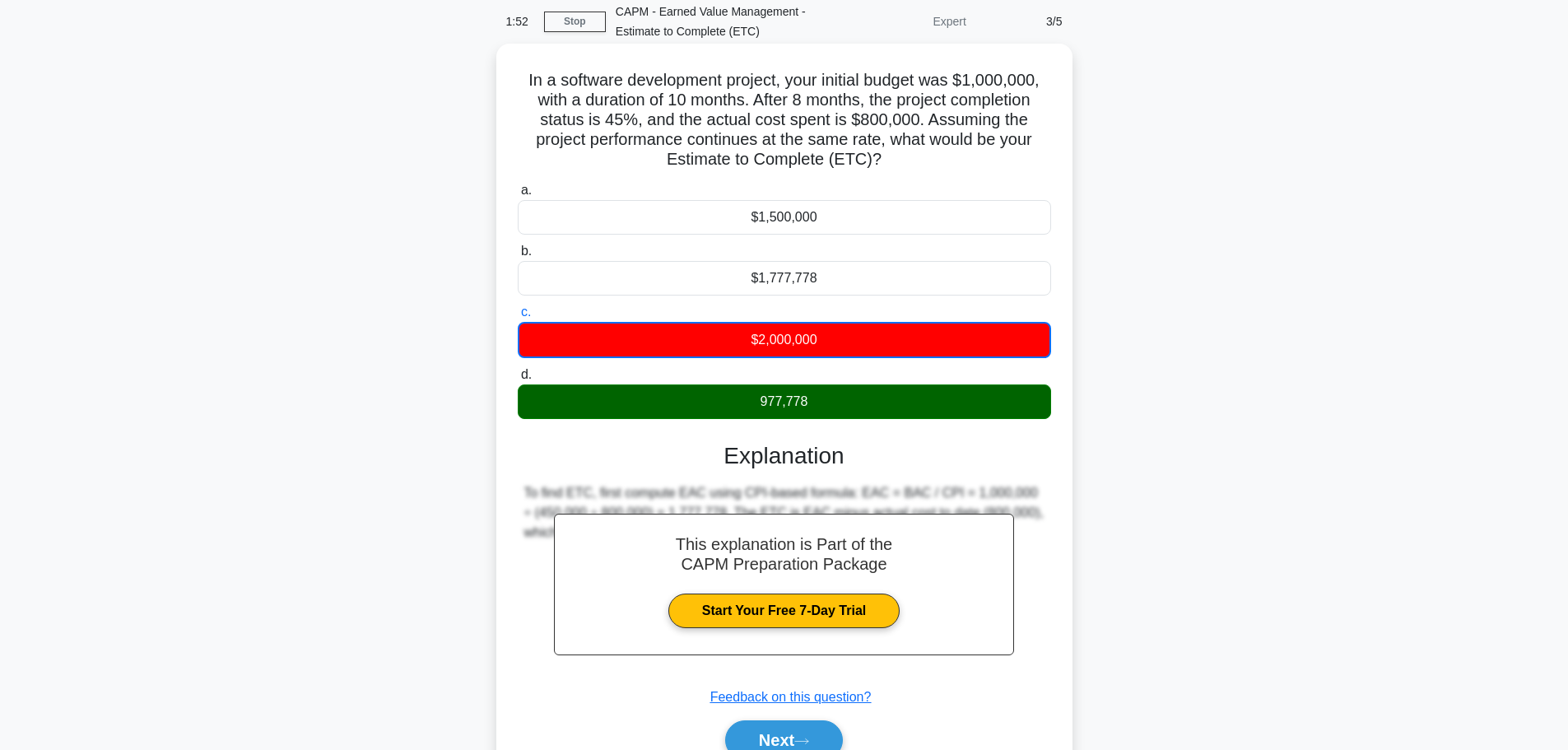
scroll to position [0, 0]
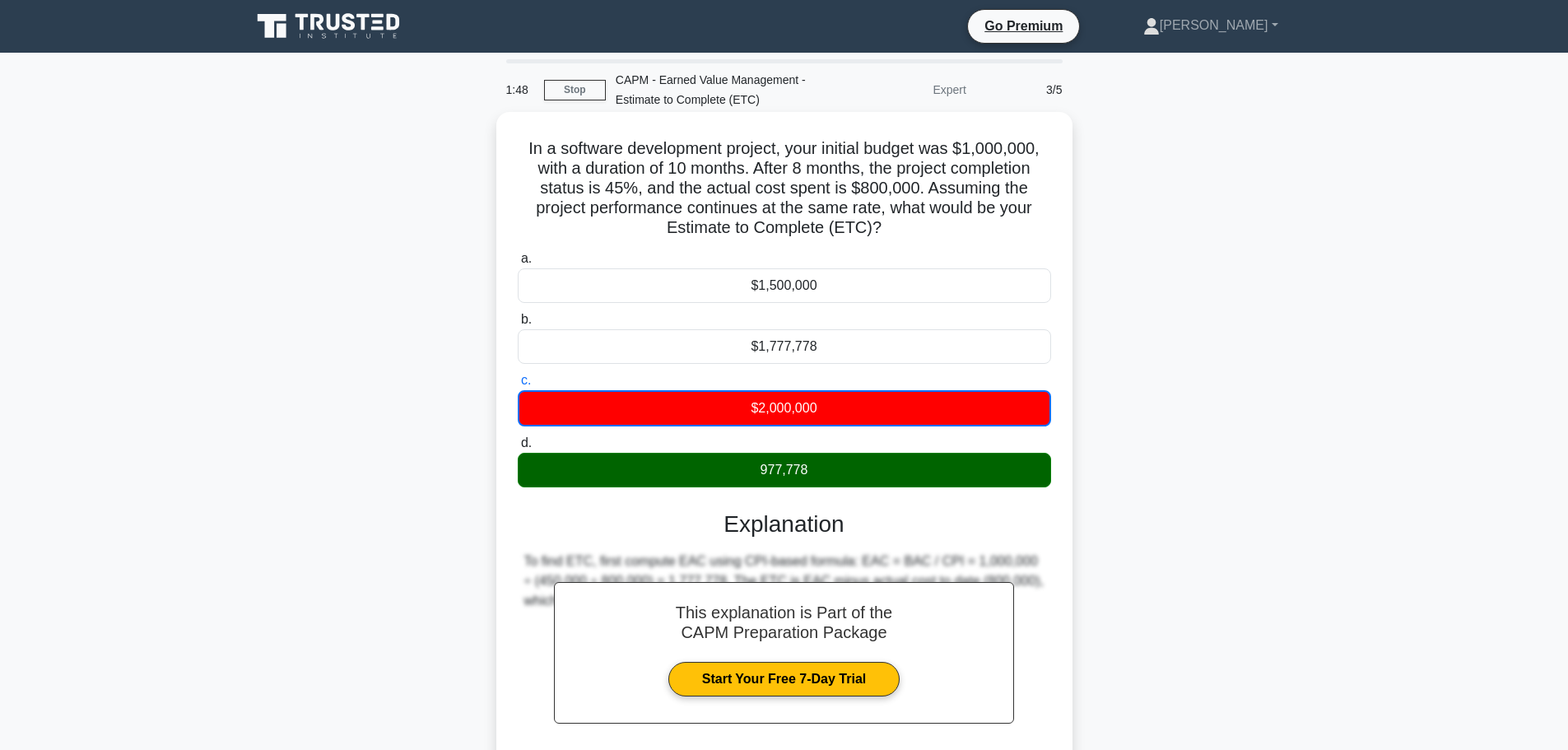
drag, startPoint x: 884, startPoint y: 232, endPoint x: 521, endPoint y: 155, distance: 371.1
click at [521, 155] on h5 "In a software development project, your initial budget was $1,000,000, with a d…" at bounding box center [784, 188] width 537 height 100
copy h5 "In a software development project, your initial budget was $1,000,000, with a d…"
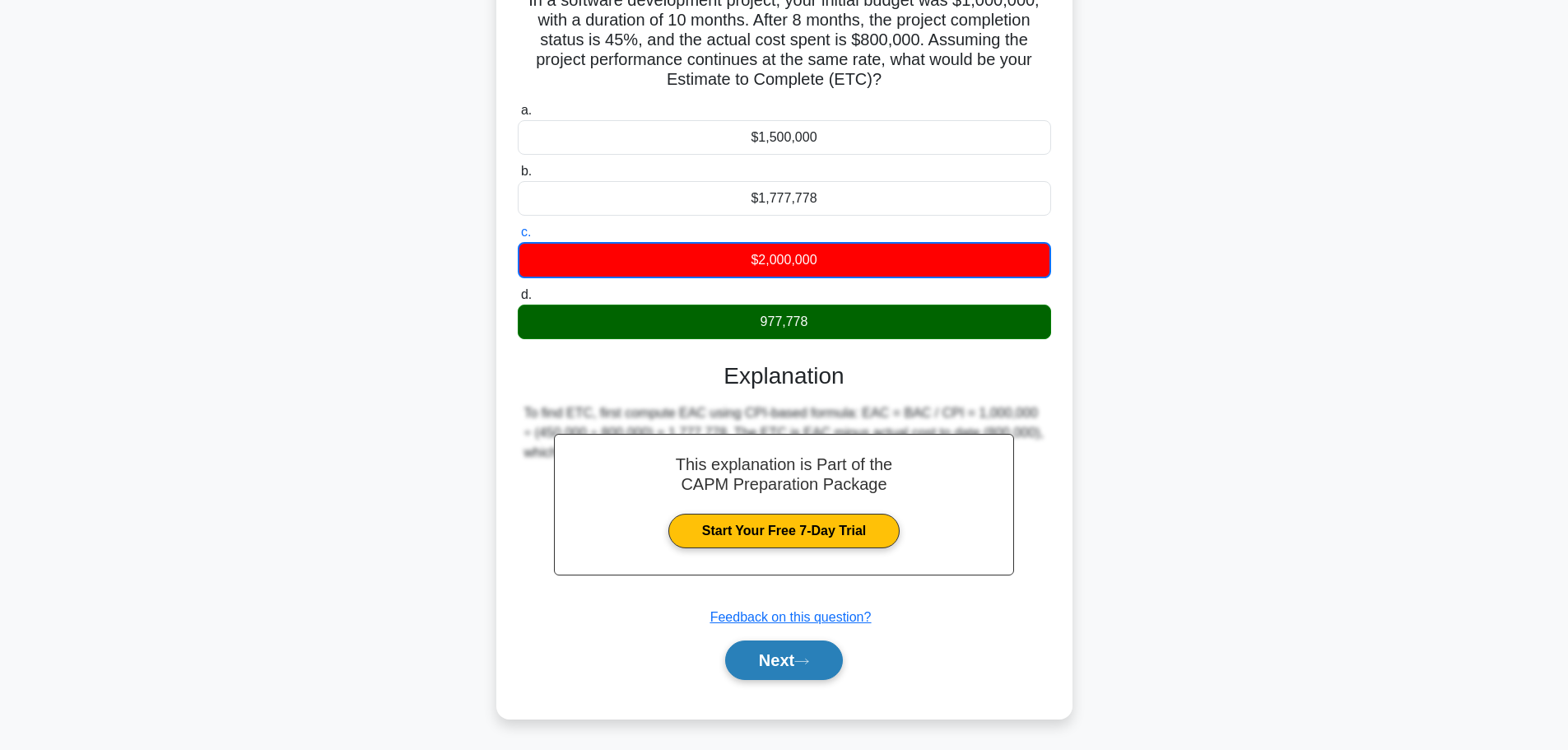
click at [808, 656] on button "Next" at bounding box center [784, 660] width 118 height 40
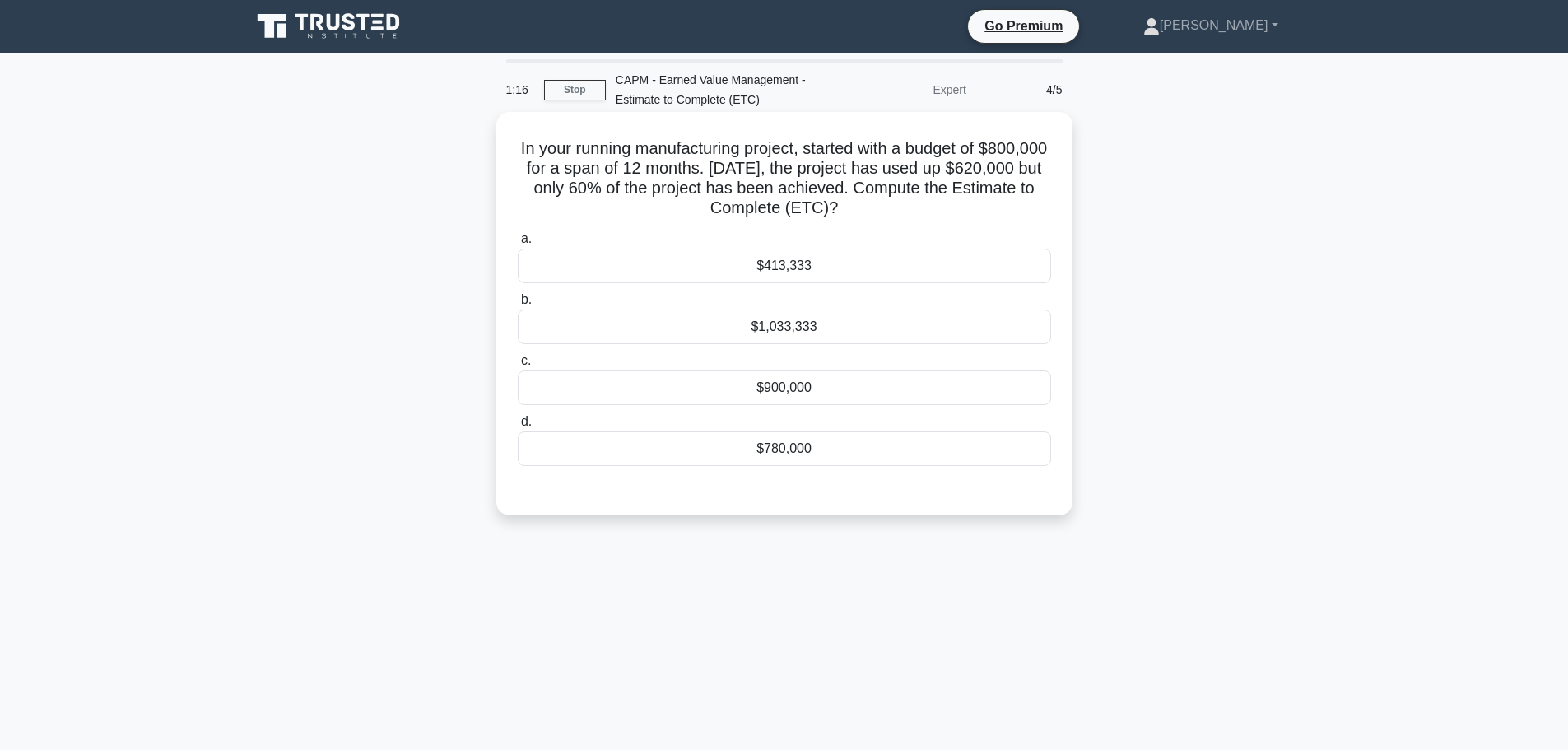
drag, startPoint x: 545, startPoint y: 146, endPoint x: 976, endPoint y: 449, distance: 526.8
click at [976, 449] on div "In your running manufacturing project, started with a budget of $800,000 for a …" at bounding box center [784, 313] width 563 height 390
copy div "In your running manufacturing project, started with a budget of $800,000 for a …"
click at [760, 548] on div "1:05 Stop CAPM - Earned Value Management - Estimate to Complete (ETC) Expert 4/…" at bounding box center [784, 471] width 1086 height 823
click at [809, 442] on div "$780,000" at bounding box center [784, 448] width 534 height 35
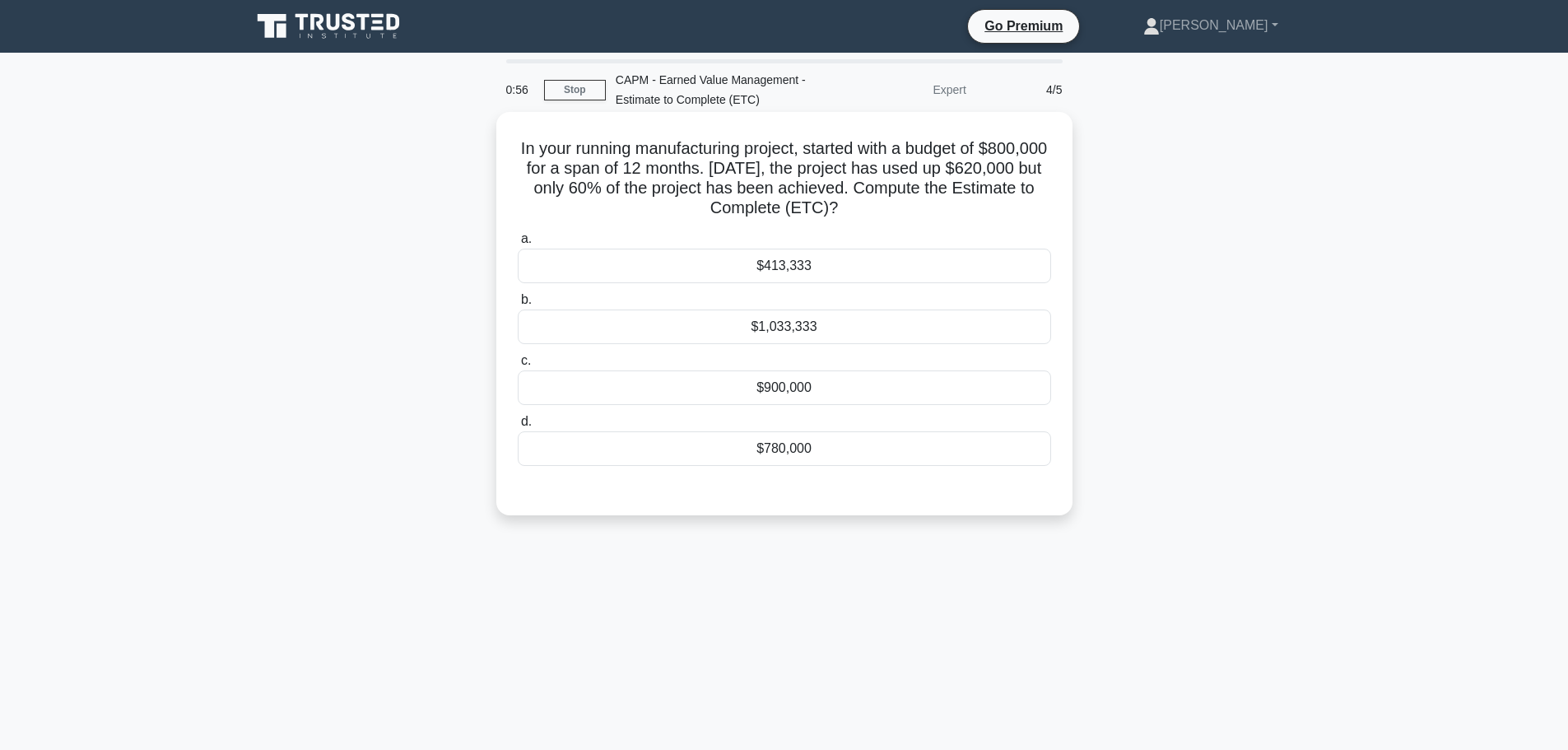
click at [518, 428] on input "d. $780,000" at bounding box center [518, 422] width 0 height 11
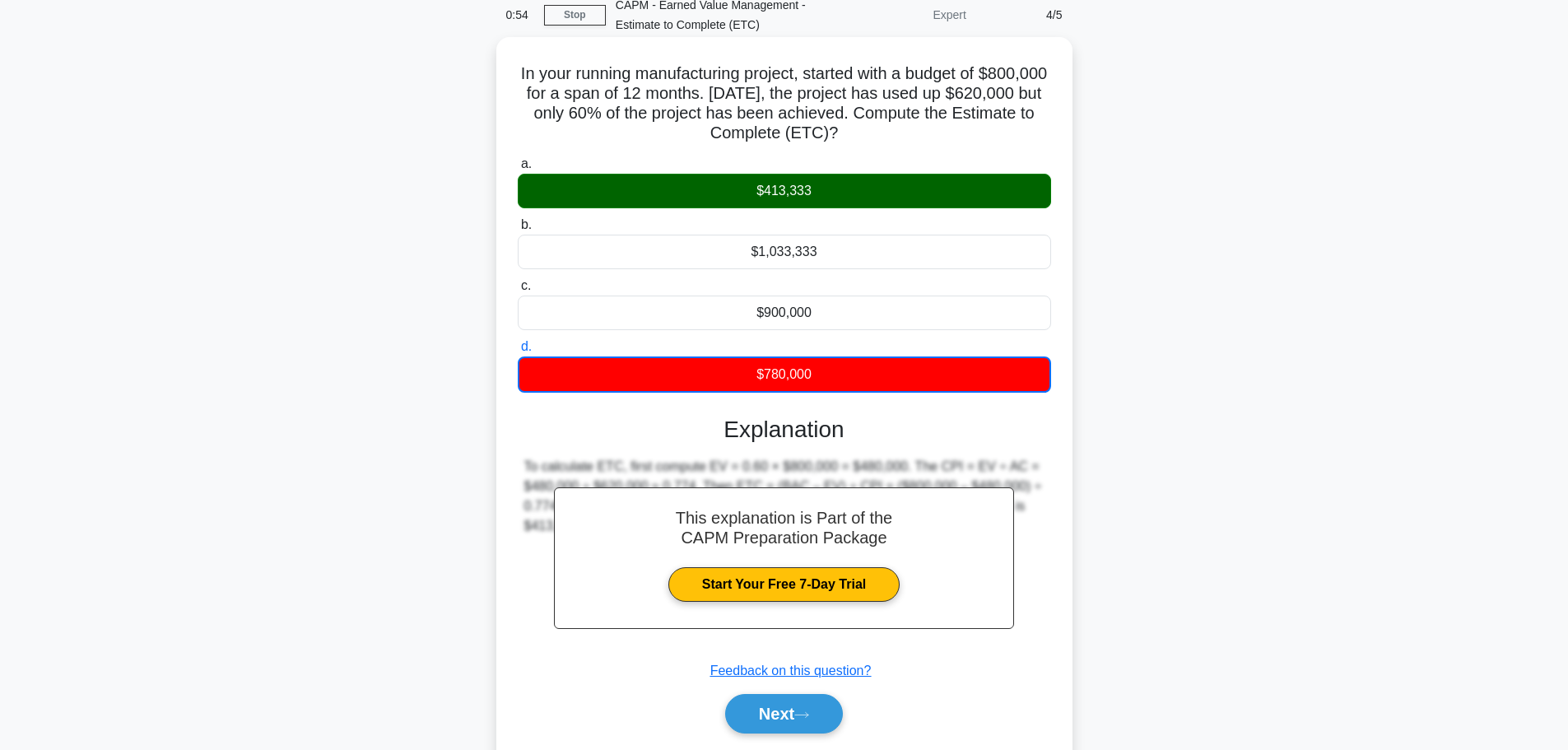
scroll to position [139, 0]
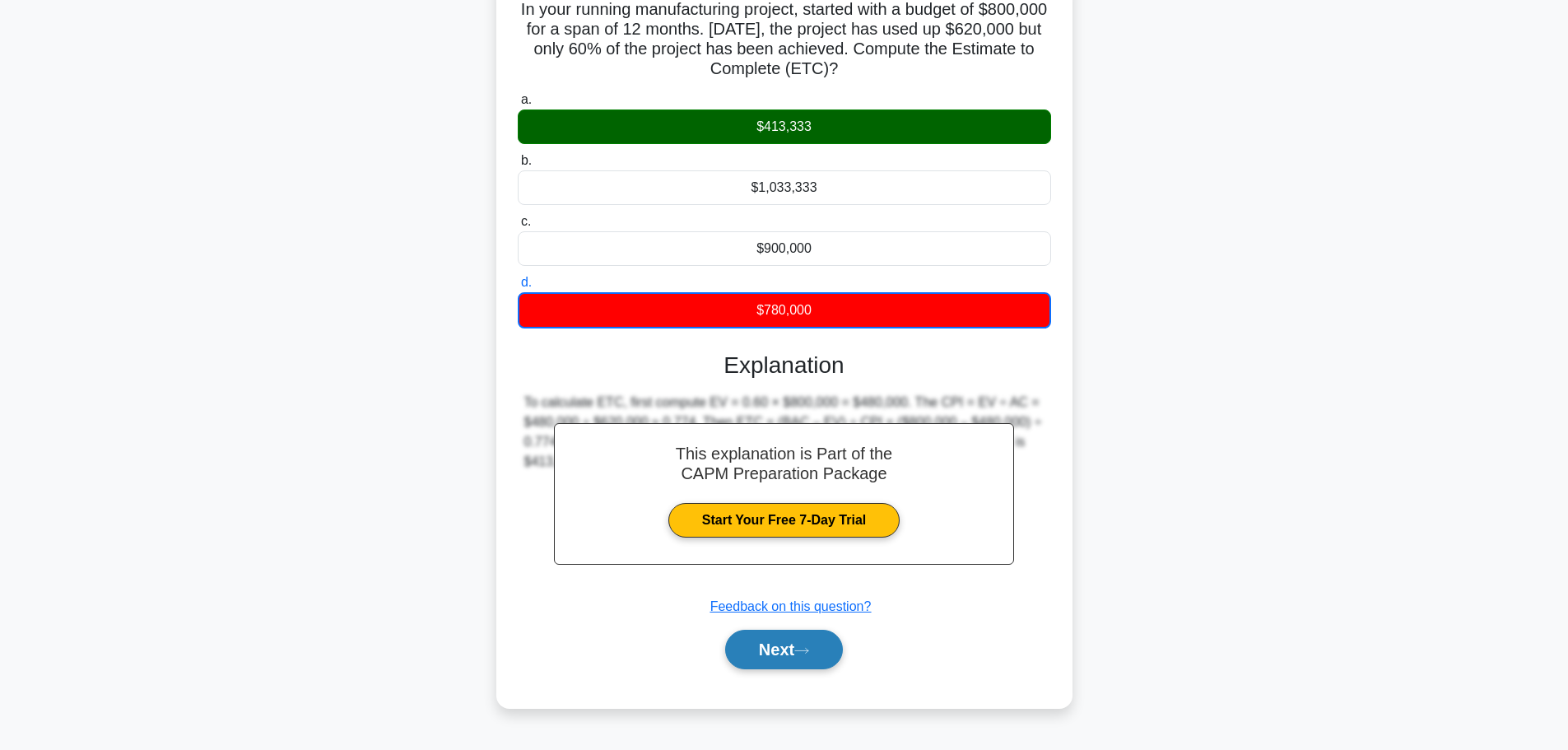
click at [786, 646] on button "Next" at bounding box center [784, 649] width 118 height 40
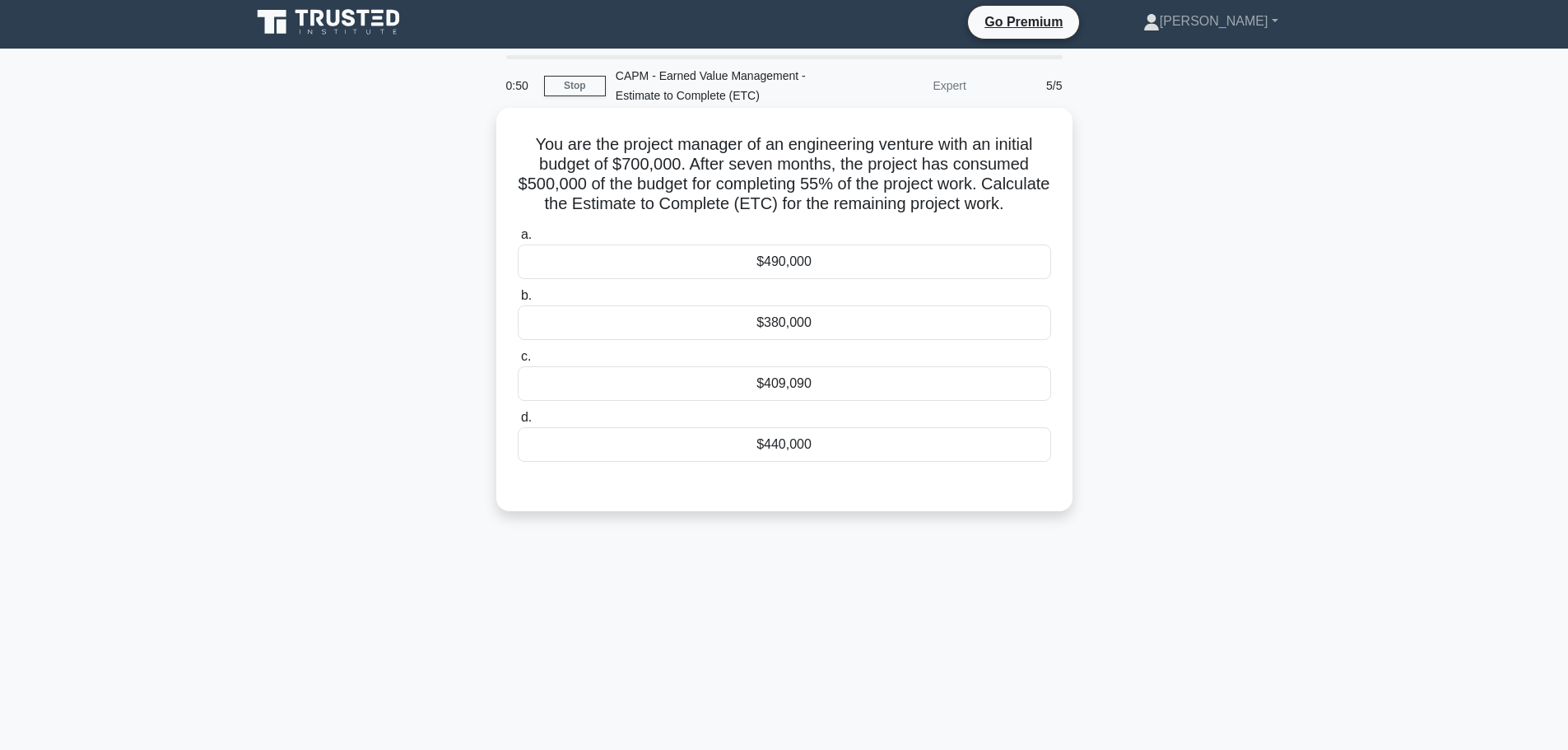
scroll to position [0, 0]
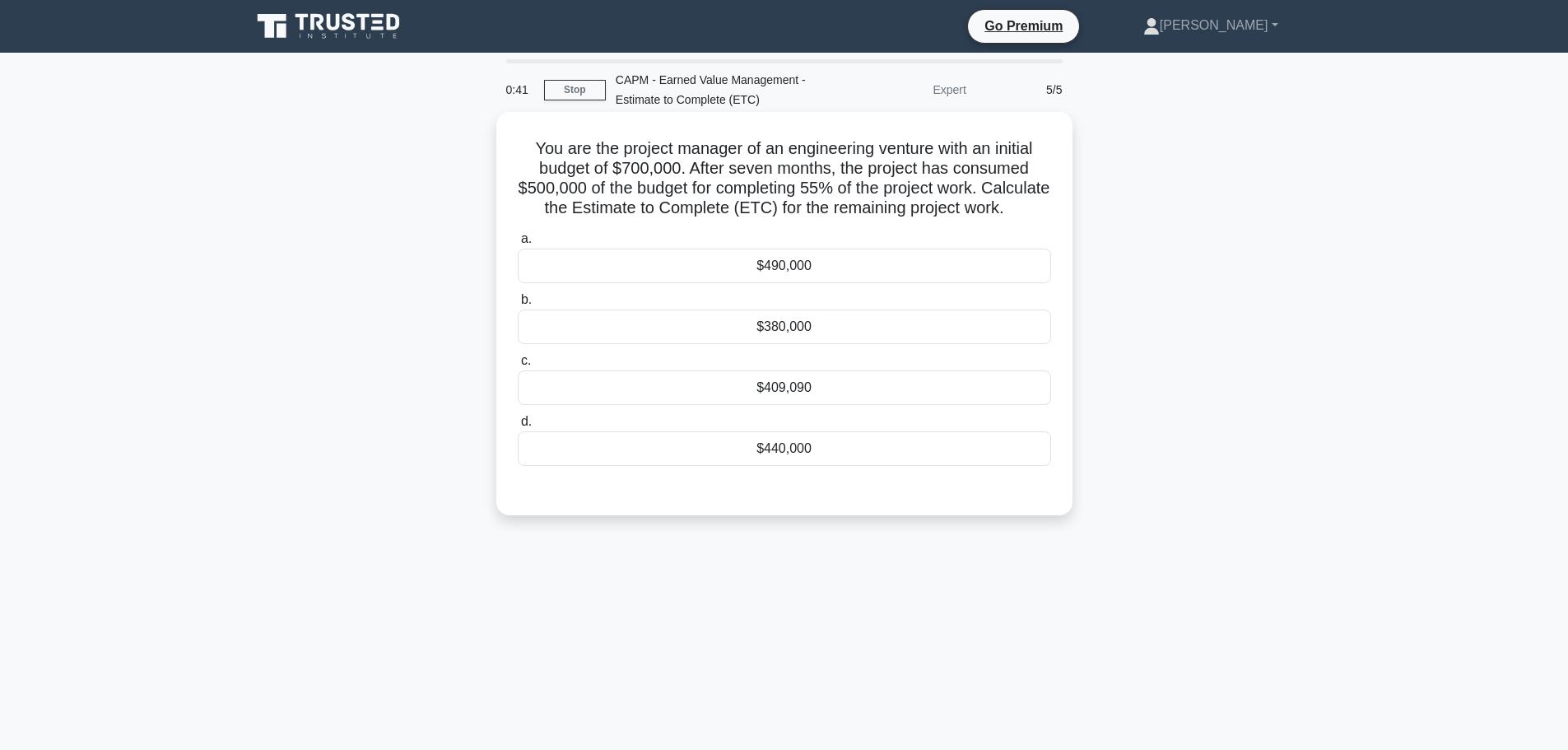
click at [871, 339] on div "$380,000" at bounding box center [784, 327] width 534 height 35
click at [518, 305] on input "b. $380,000" at bounding box center [518, 300] width 0 height 11
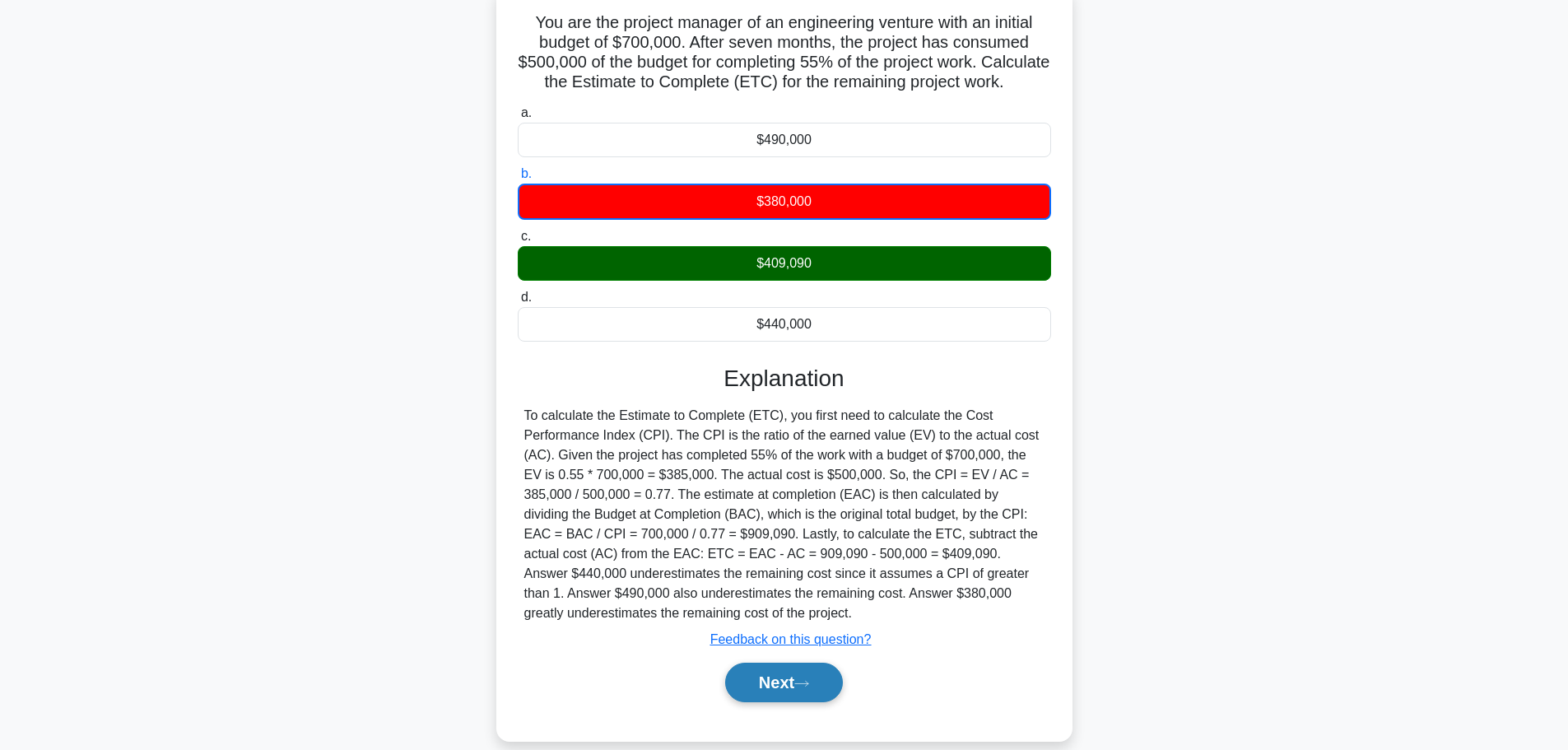
scroll to position [169, 0]
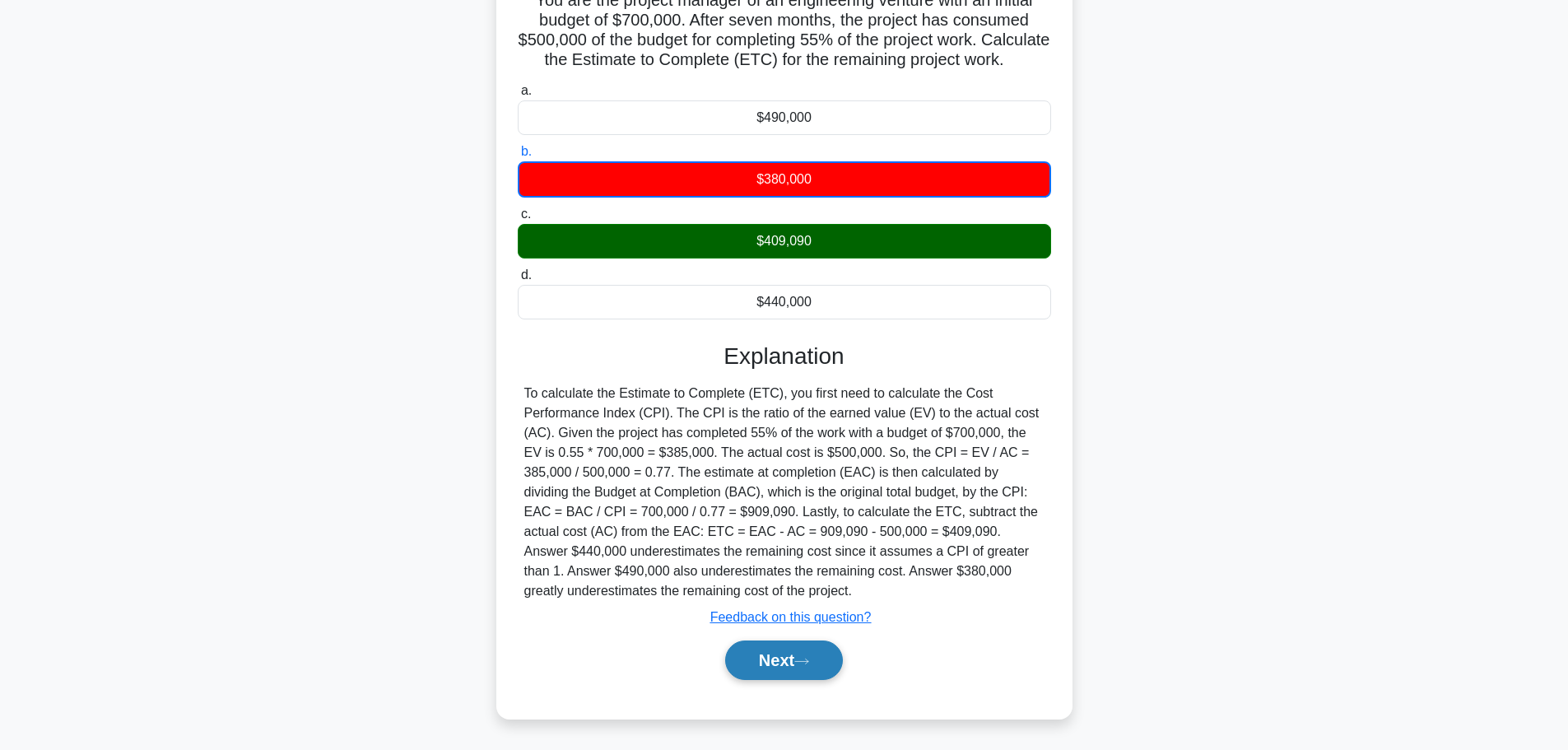
click at [769, 667] on button "Next" at bounding box center [784, 660] width 118 height 40
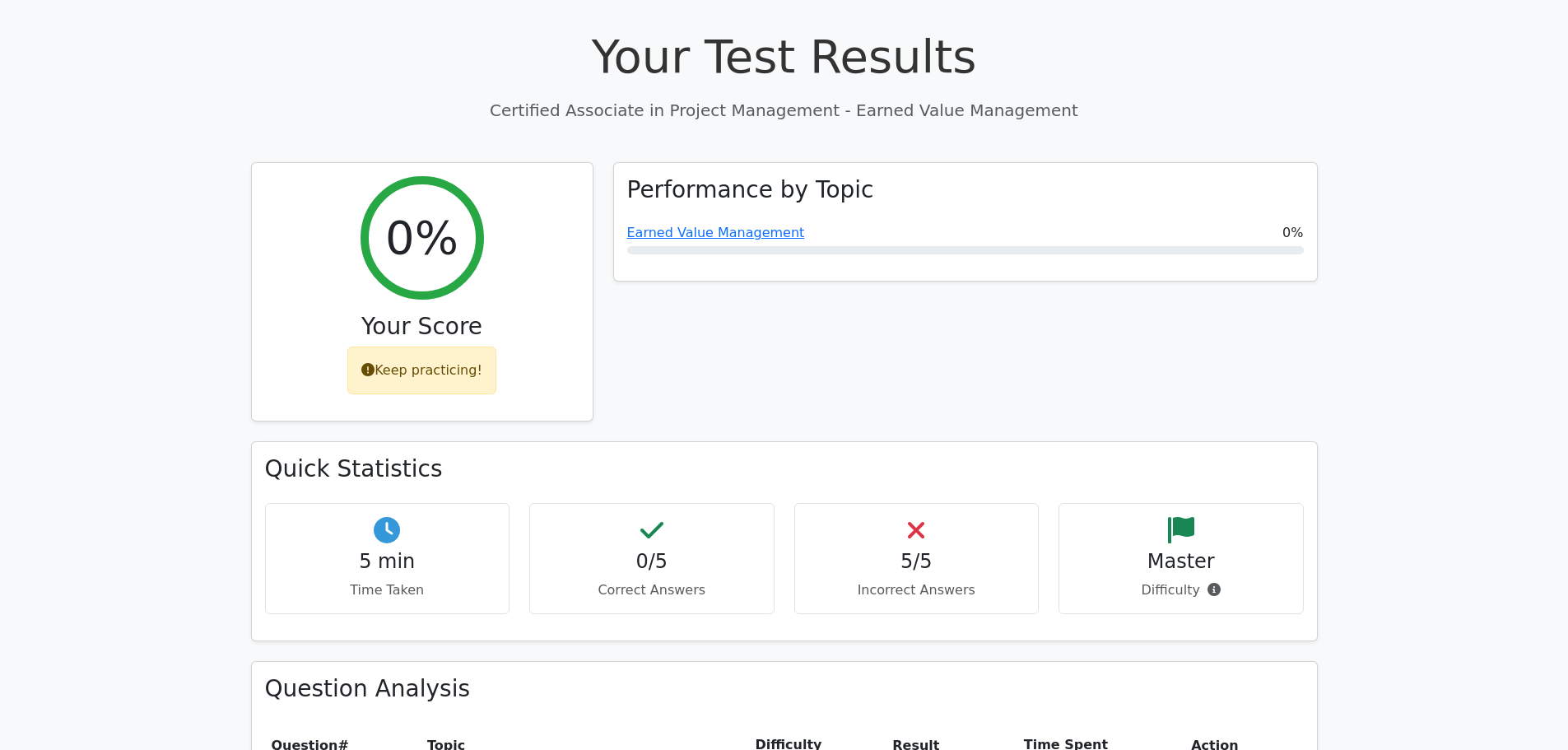
scroll to position [494, 0]
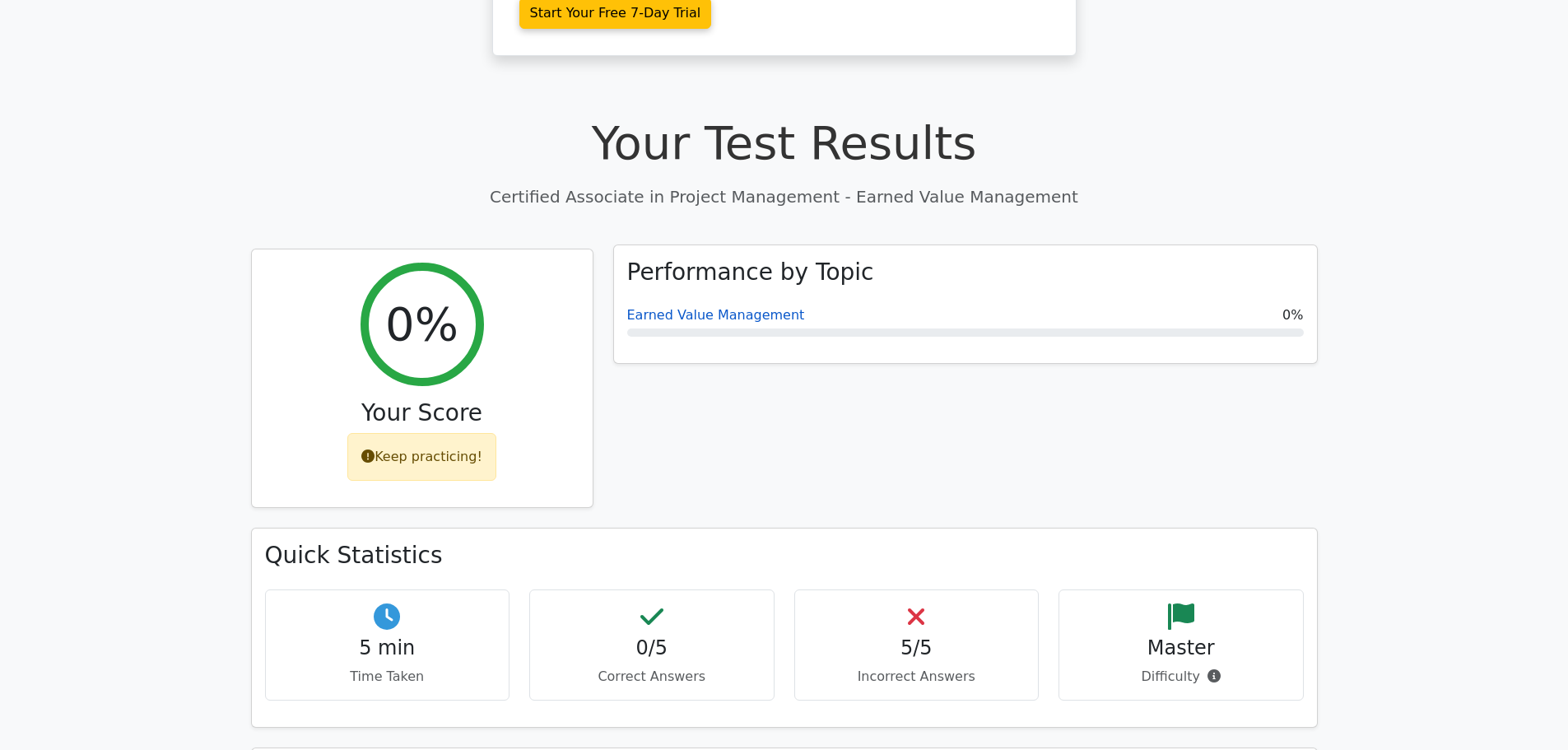
click at [685, 307] on link "Earned Value Management" at bounding box center [716, 315] width 178 height 16
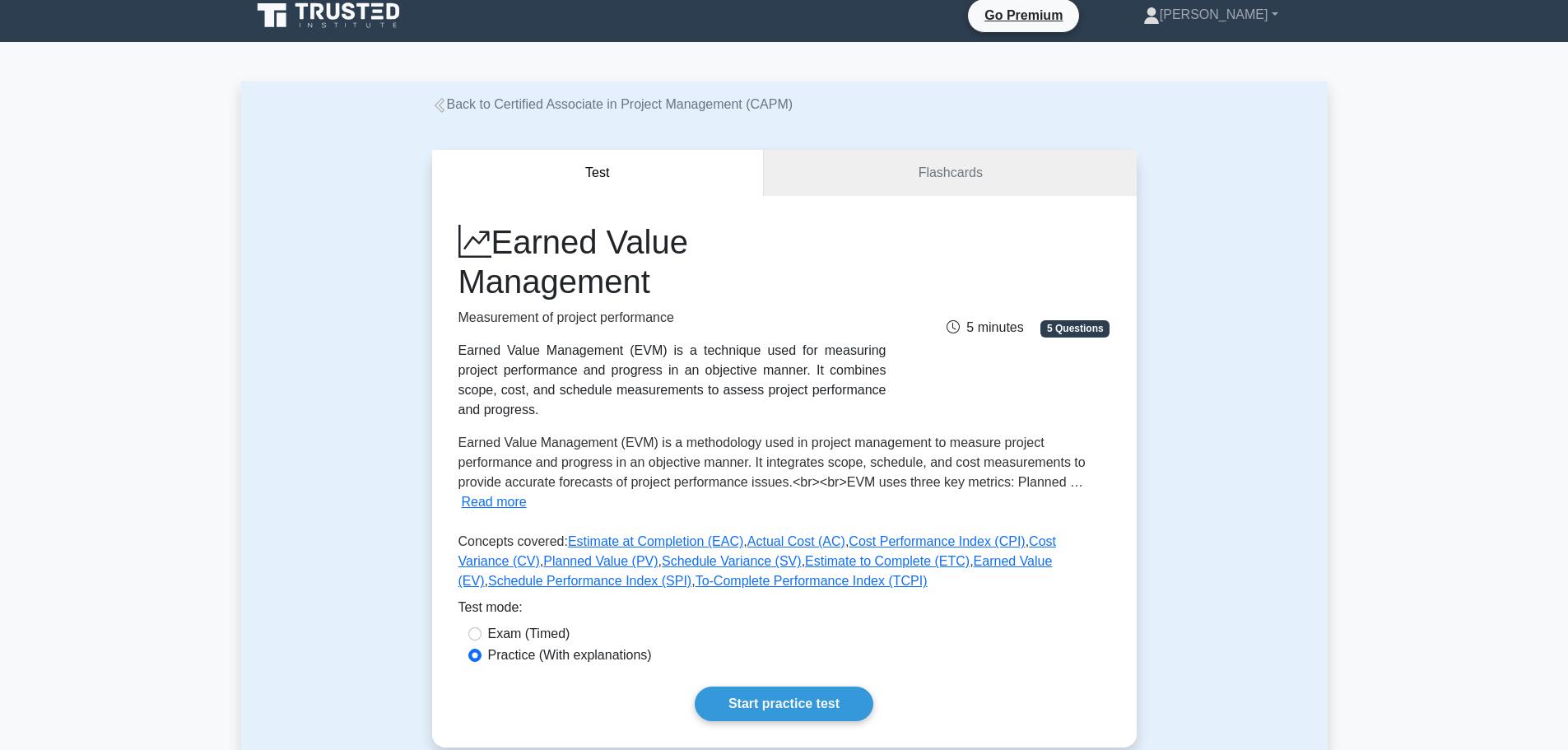
scroll to position [82, 0]
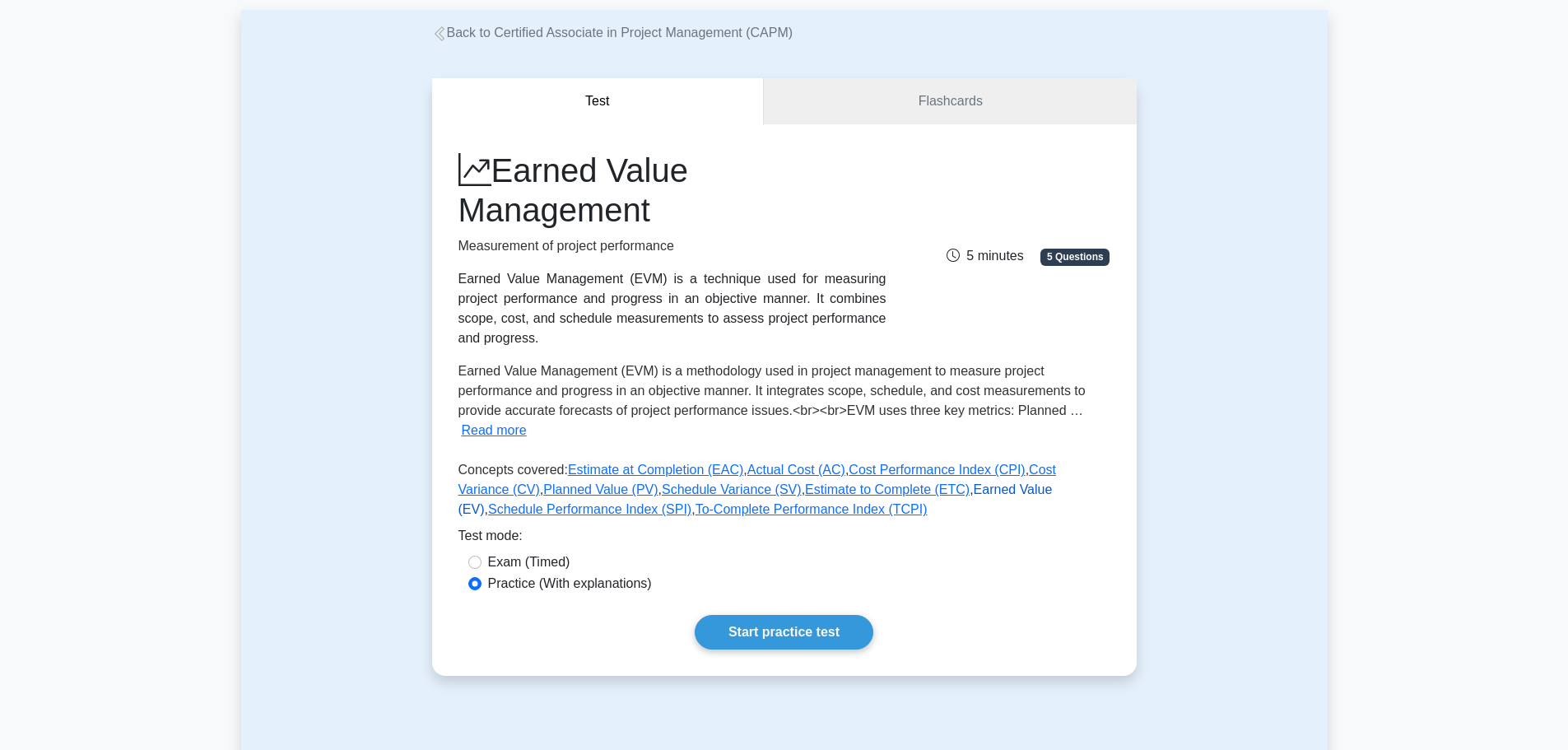
click at [906, 483] on link "Earned Value (EV)" at bounding box center [755, 499] width 594 height 34
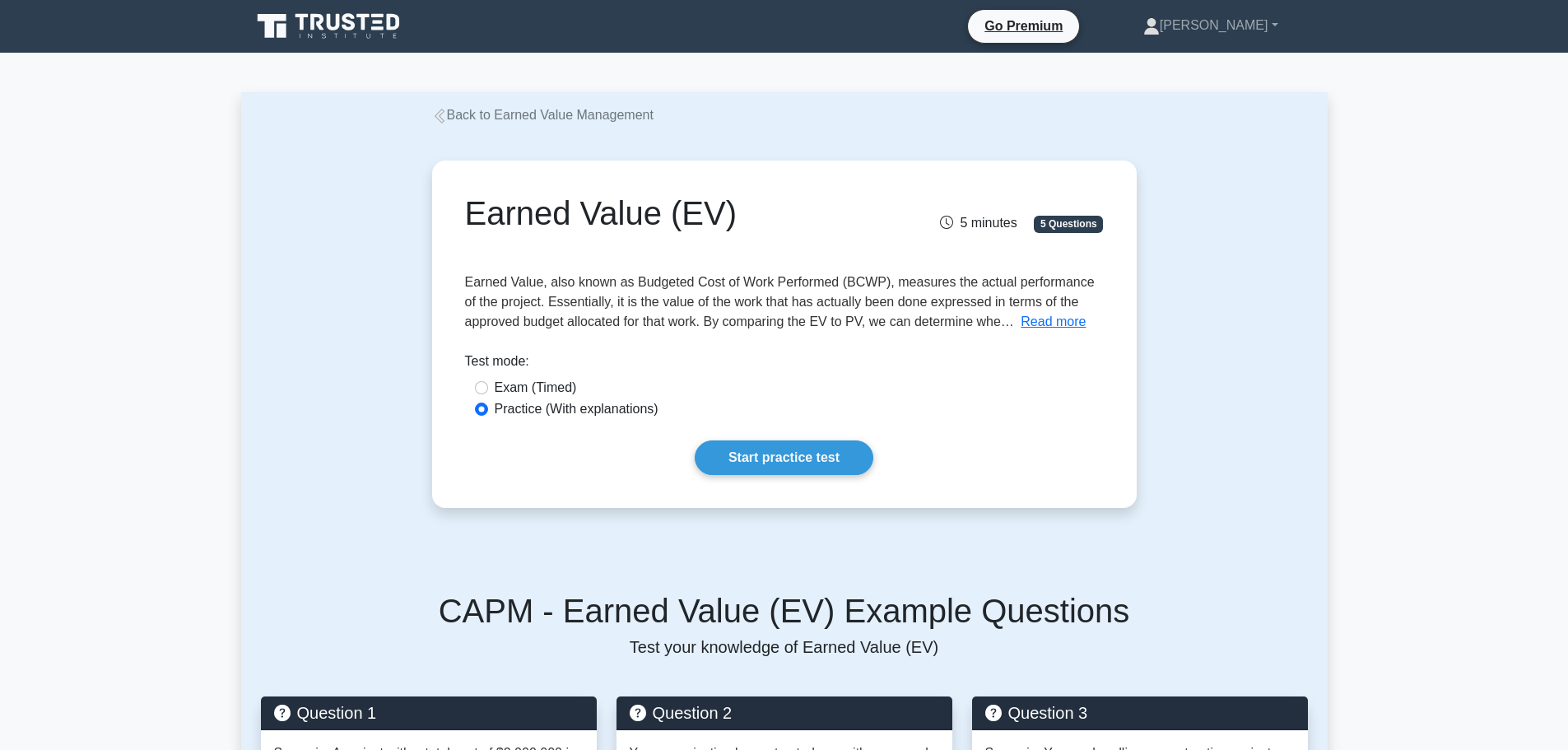
click at [548, 476] on div "Start practice test" at bounding box center [784, 457] width 639 height 35
click at [1048, 316] on button "Read more" at bounding box center [1053, 321] width 65 height 19
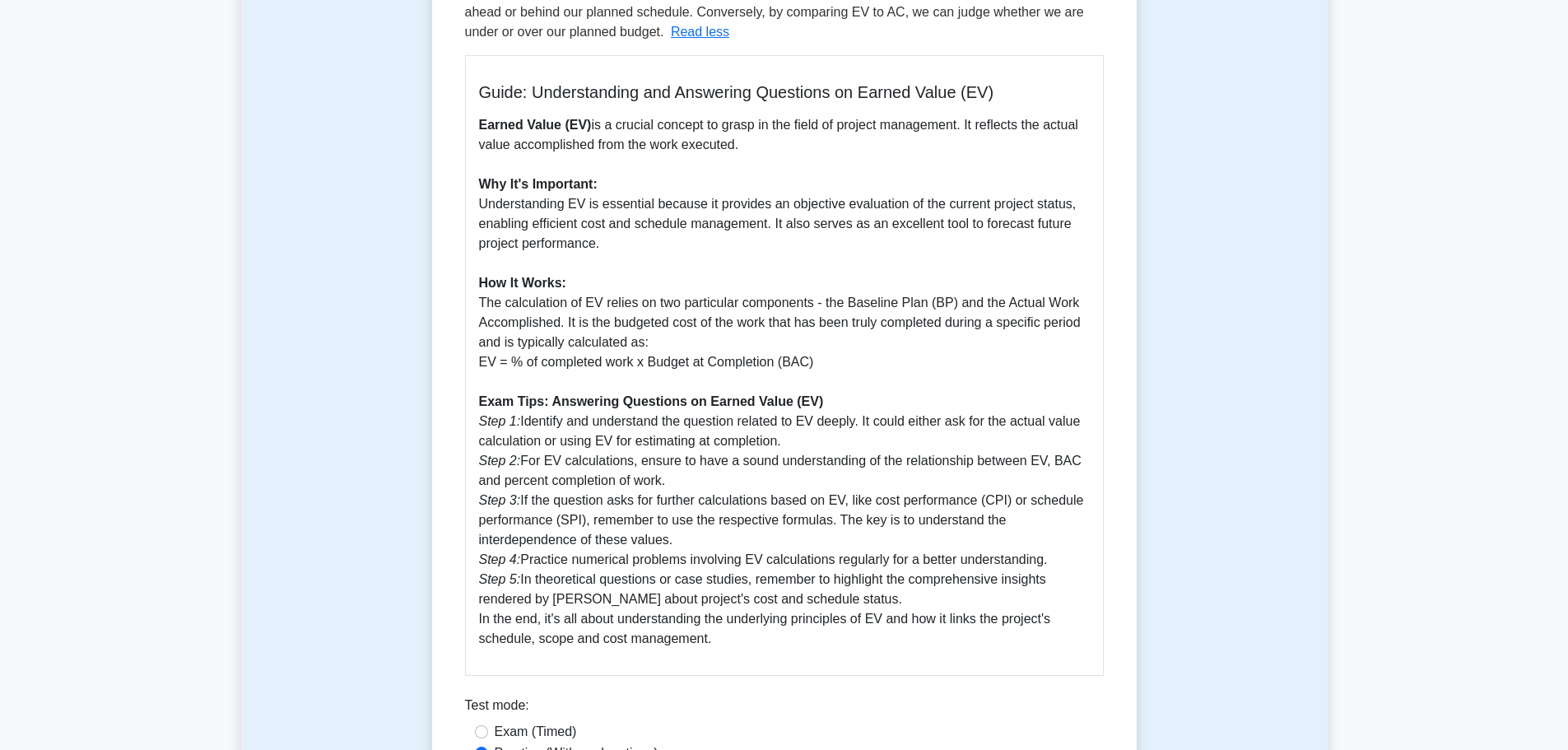
scroll to position [412, 0]
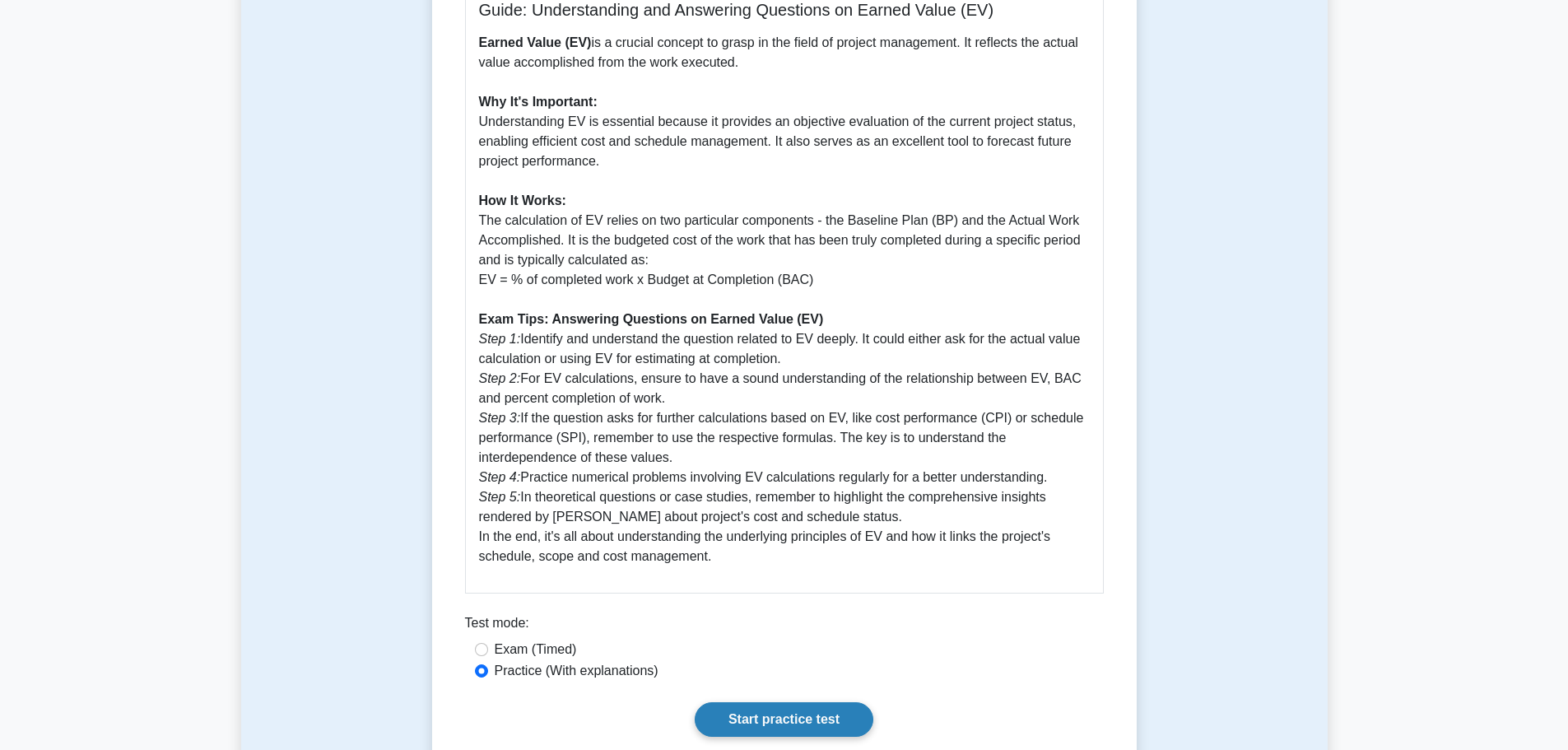
click at [776, 711] on link "Start practice test" at bounding box center [784, 719] width 179 height 35
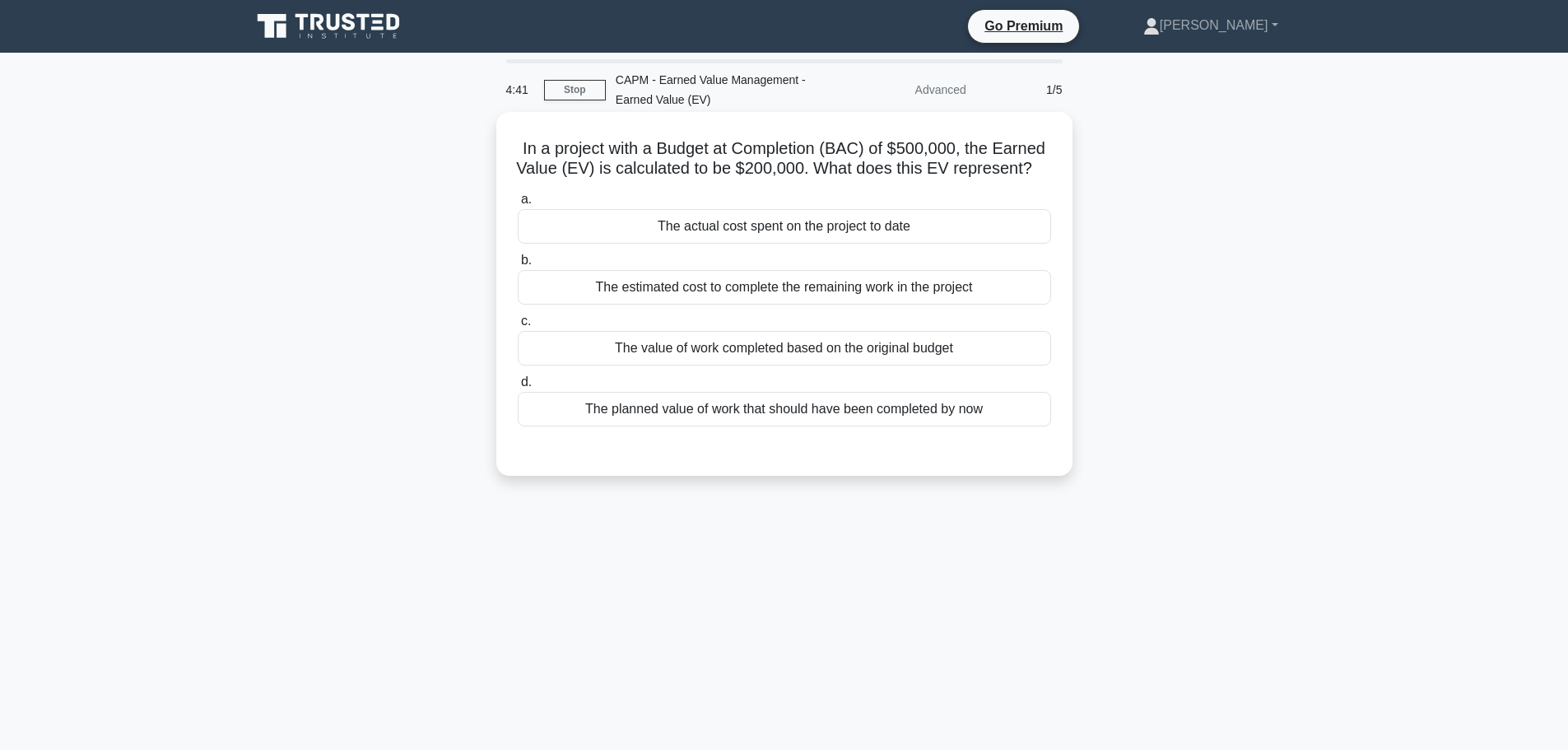
click at [735, 244] on div "The actual cost spent on the project to date" at bounding box center [784, 226] width 534 height 35
click at [518, 205] on input "a. The actual cost spent on the project to date" at bounding box center [518, 199] width 0 height 11
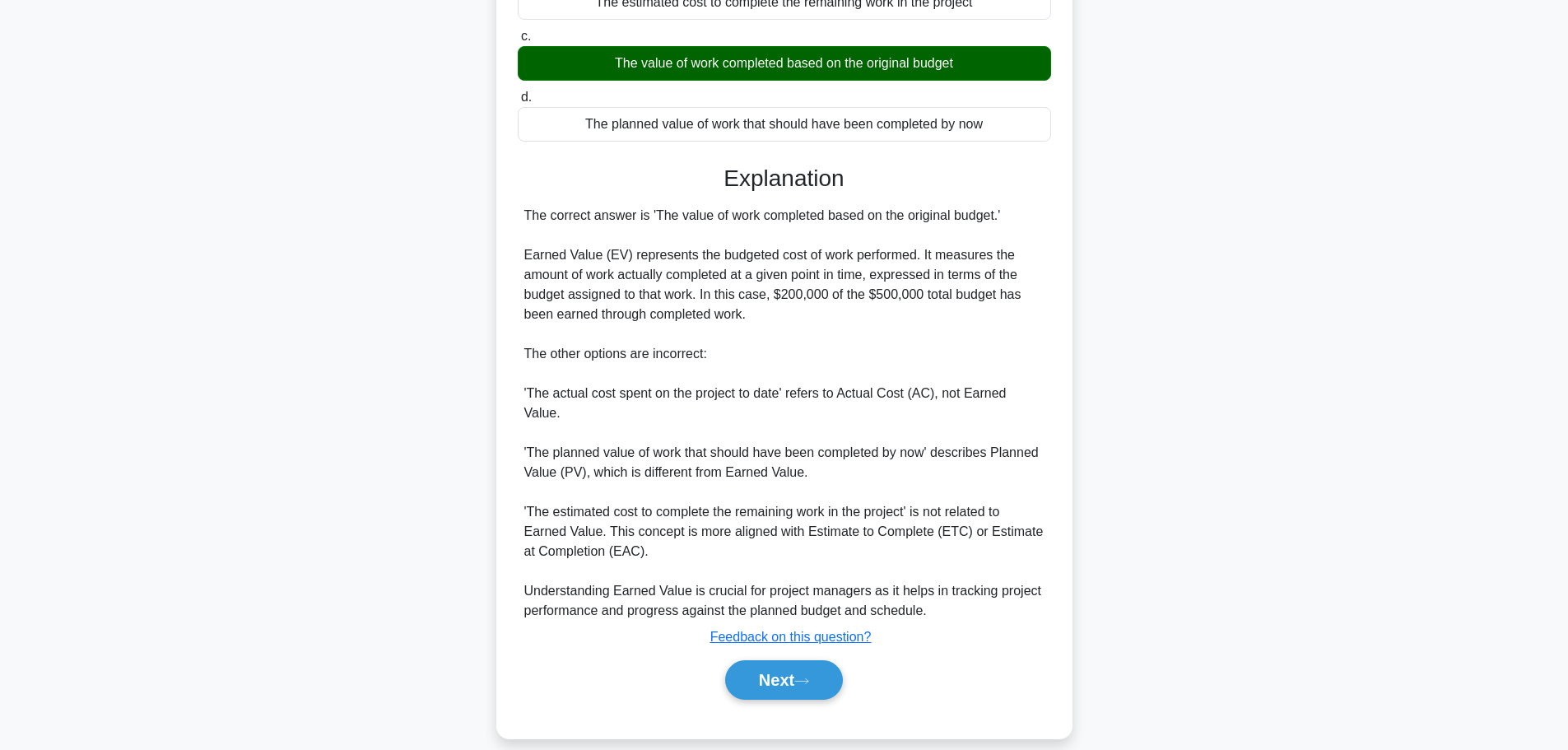
scroll to position [307, 0]
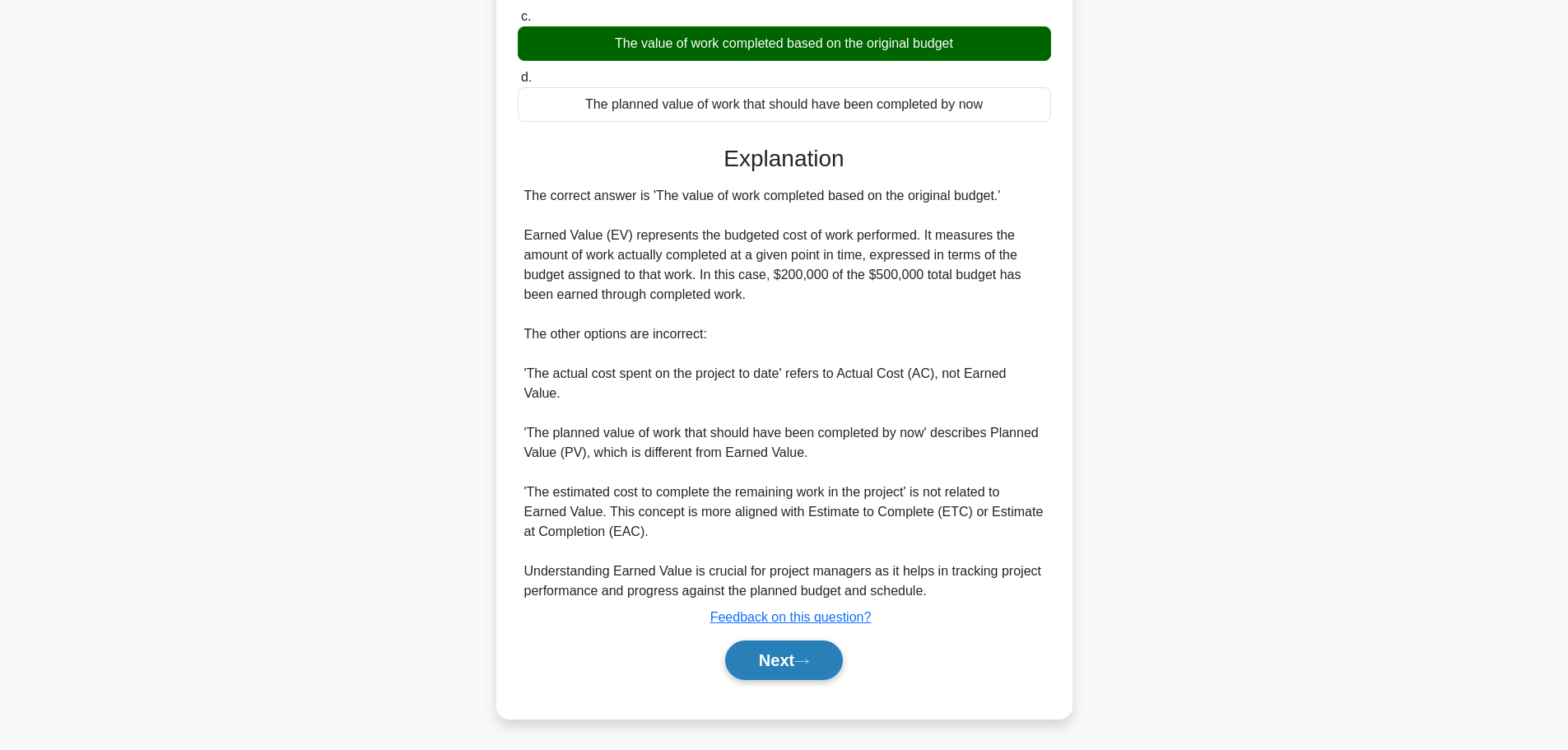
click at [794, 663] on button "Next" at bounding box center [784, 660] width 118 height 40
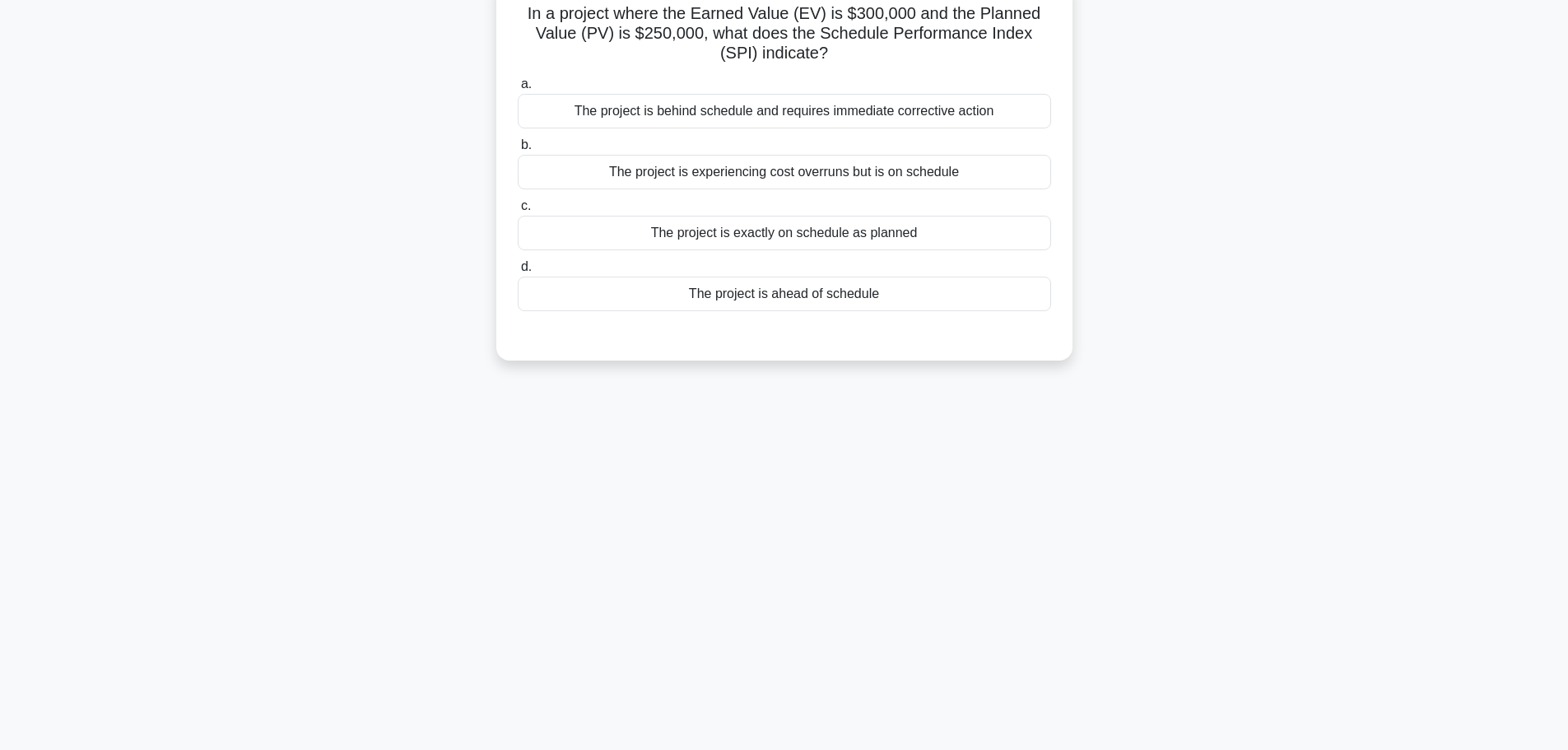
scroll to position [0, 0]
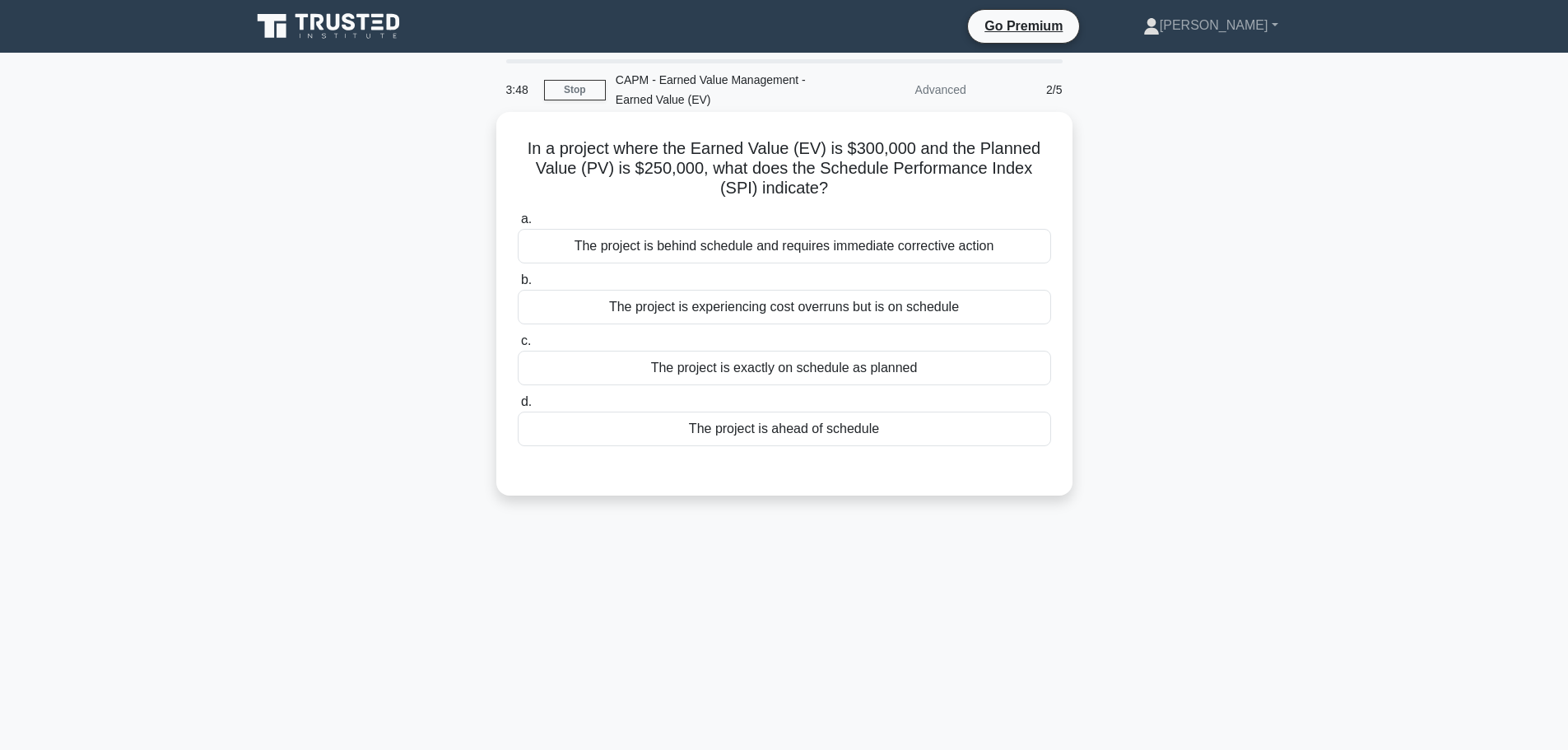
click at [752, 430] on div "The project is ahead of schedule" at bounding box center [784, 429] width 534 height 35
click at [518, 407] on input "d. The project is ahead of schedule" at bounding box center [518, 402] width 0 height 11
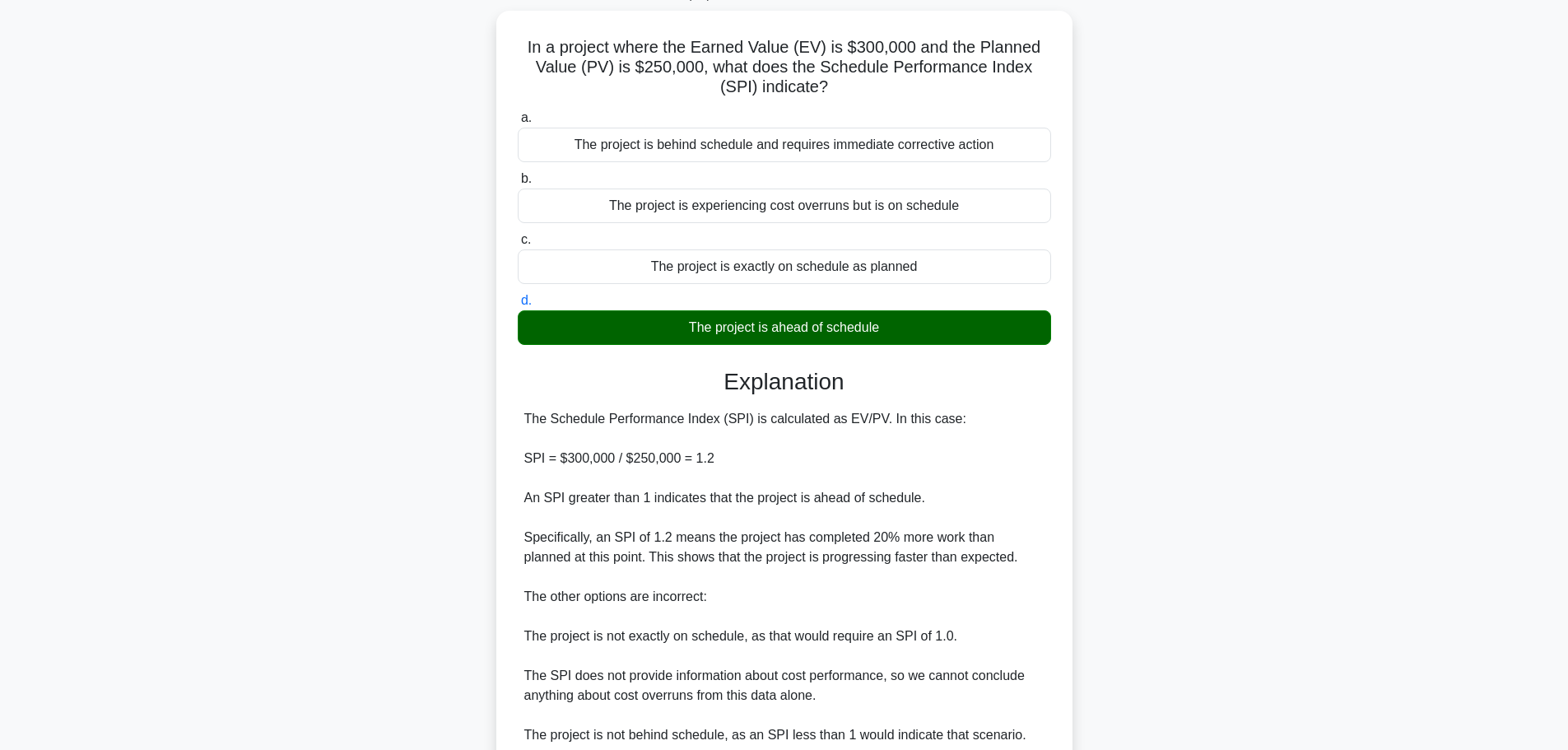
scroll to position [246, 0]
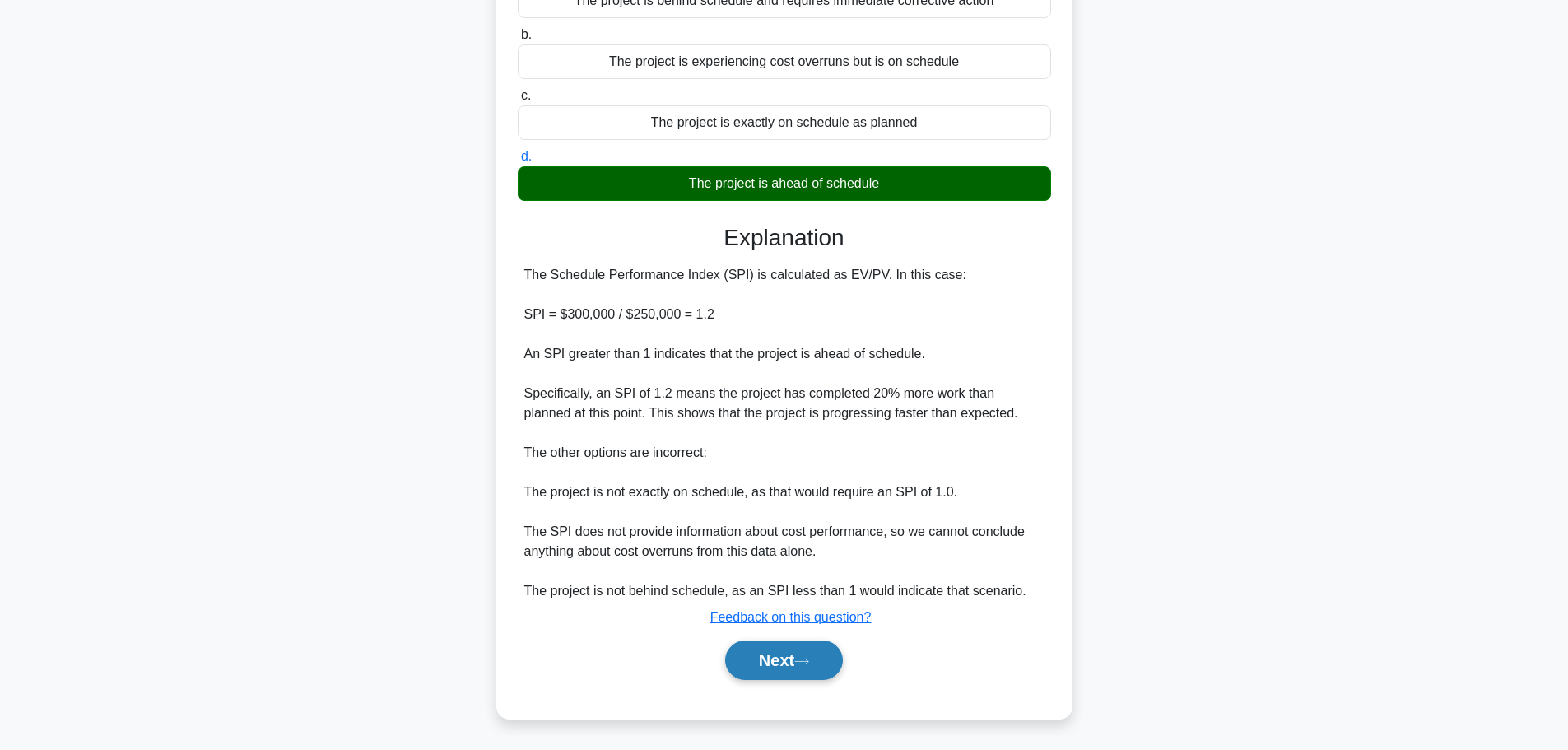
click at [781, 663] on button "Next" at bounding box center [784, 660] width 118 height 40
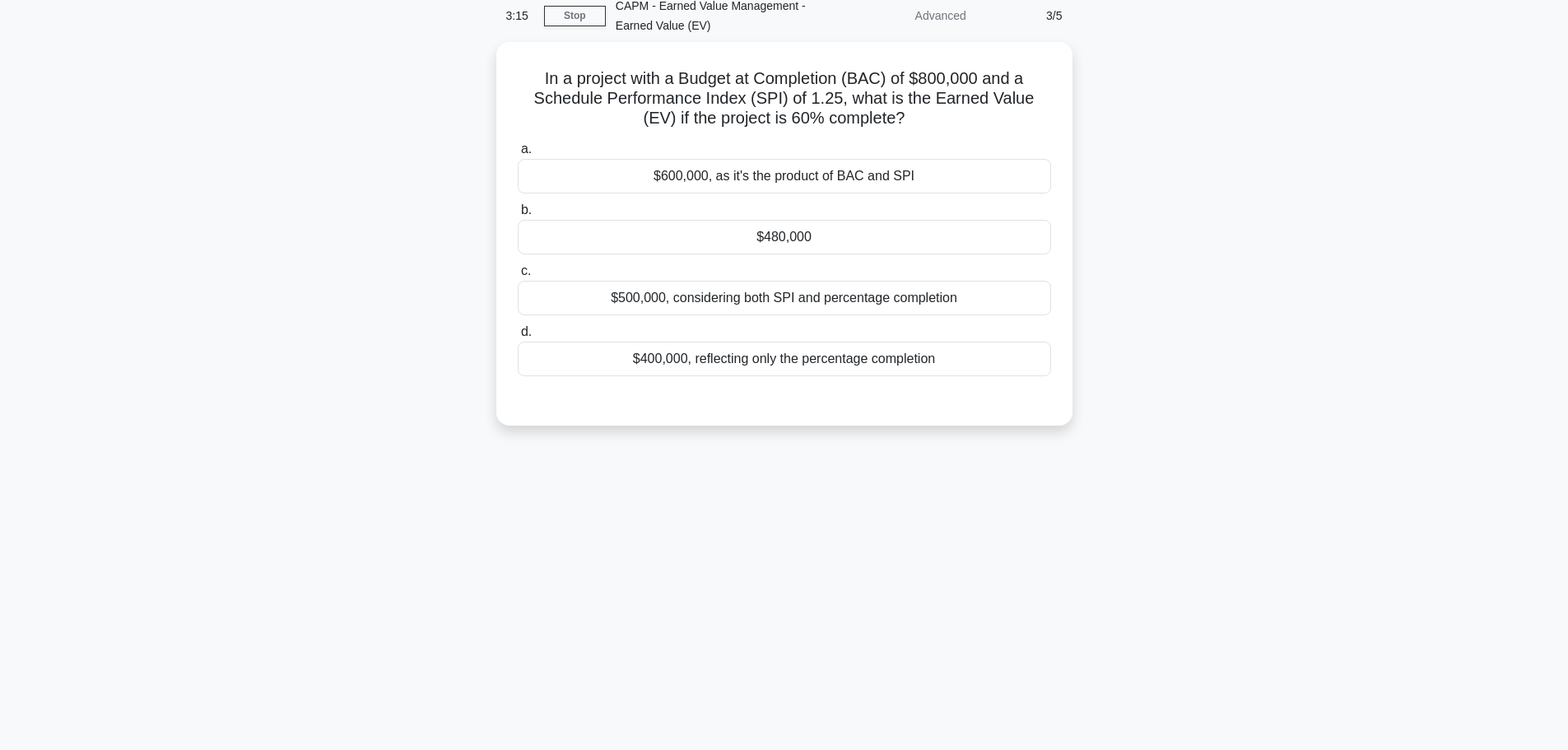
scroll to position [0, 0]
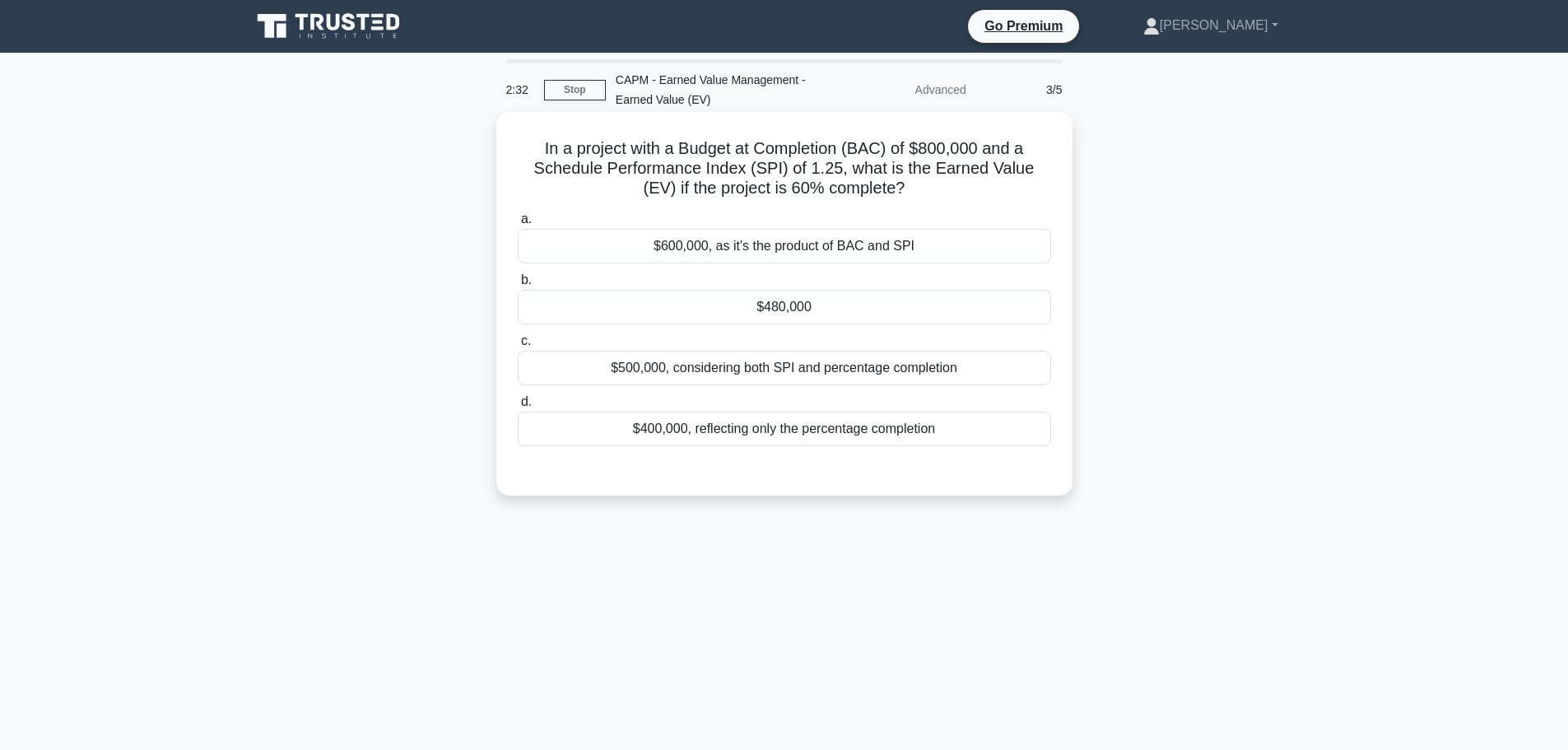
click at [821, 312] on div "$480,000" at bounding box center [784, 306] width 534 height 35
click at [518, 286] on input "b. $480,000" at bounding box center [518, 281] width 0 height 11
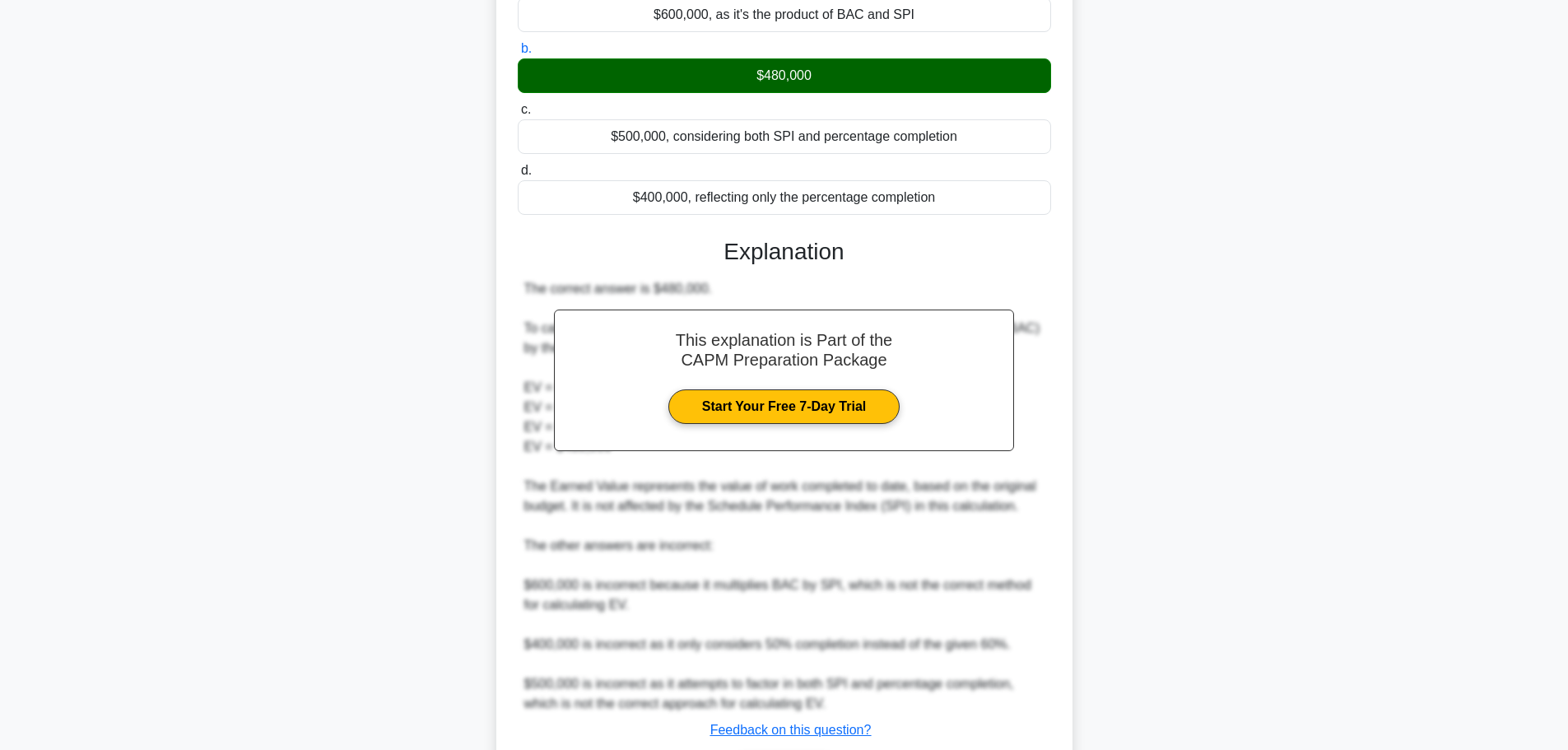
scroll to position [329, 0]
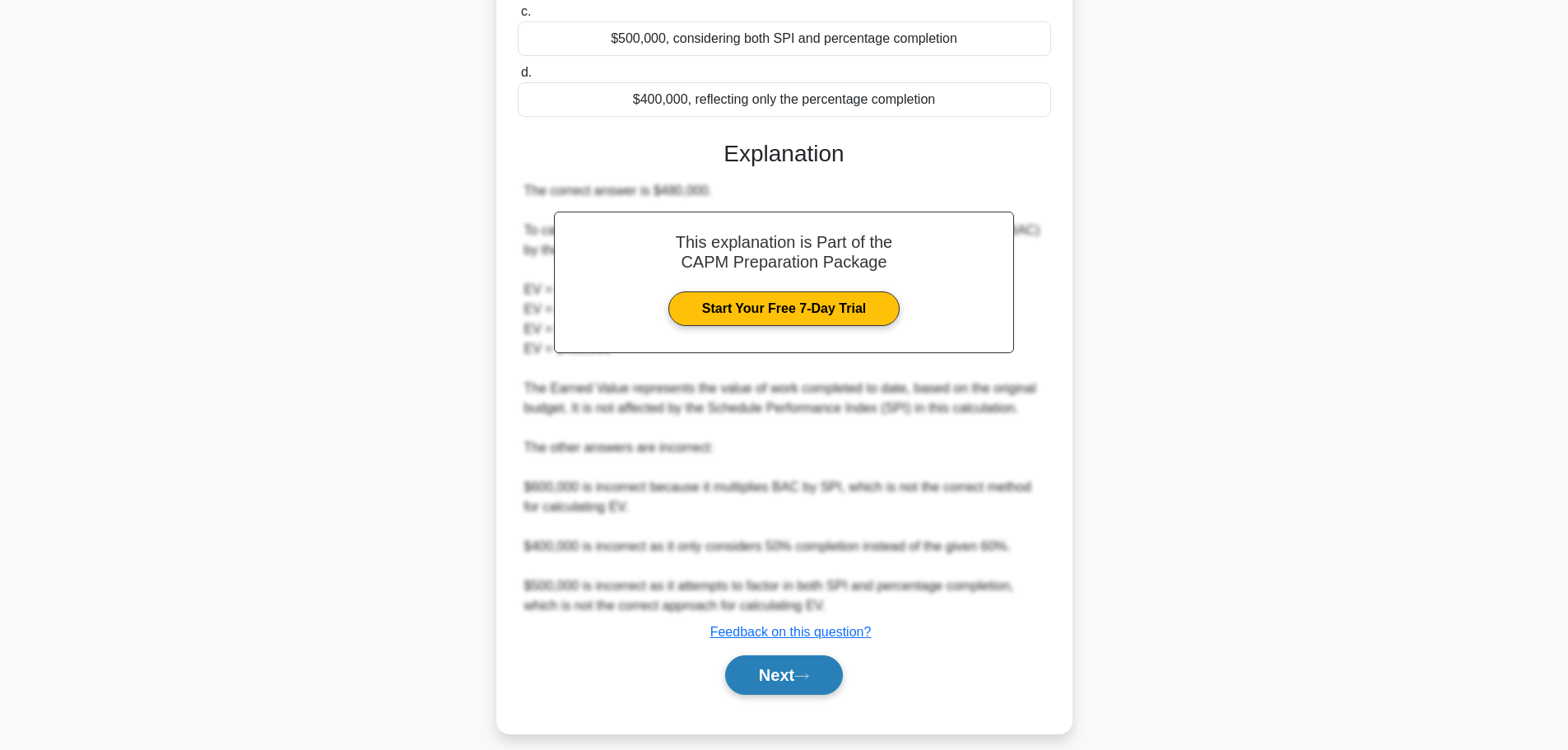
click at [782, 662] on button "Next" at bounding box center [784, 675] width 118 height 40
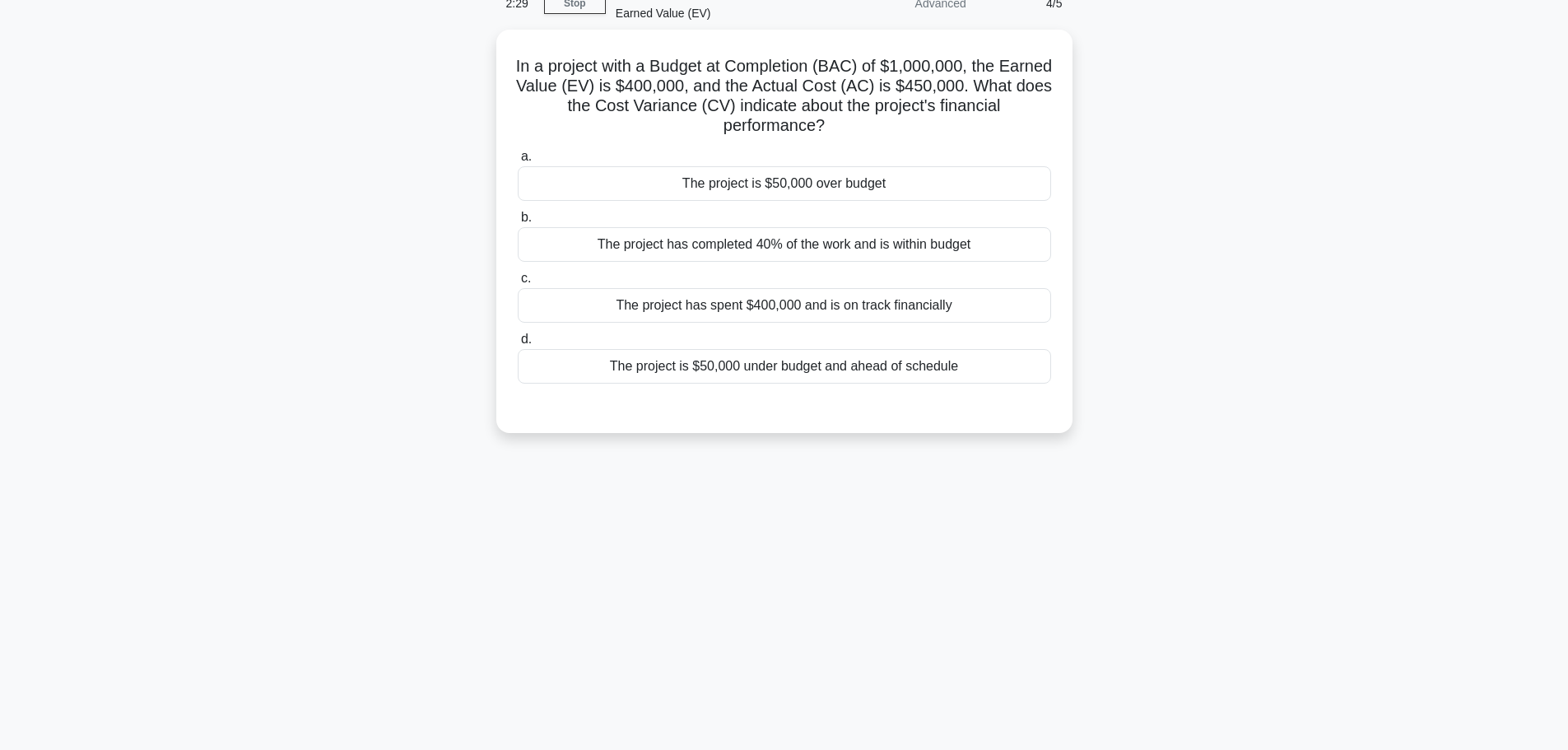
scroll to position [57, 0]
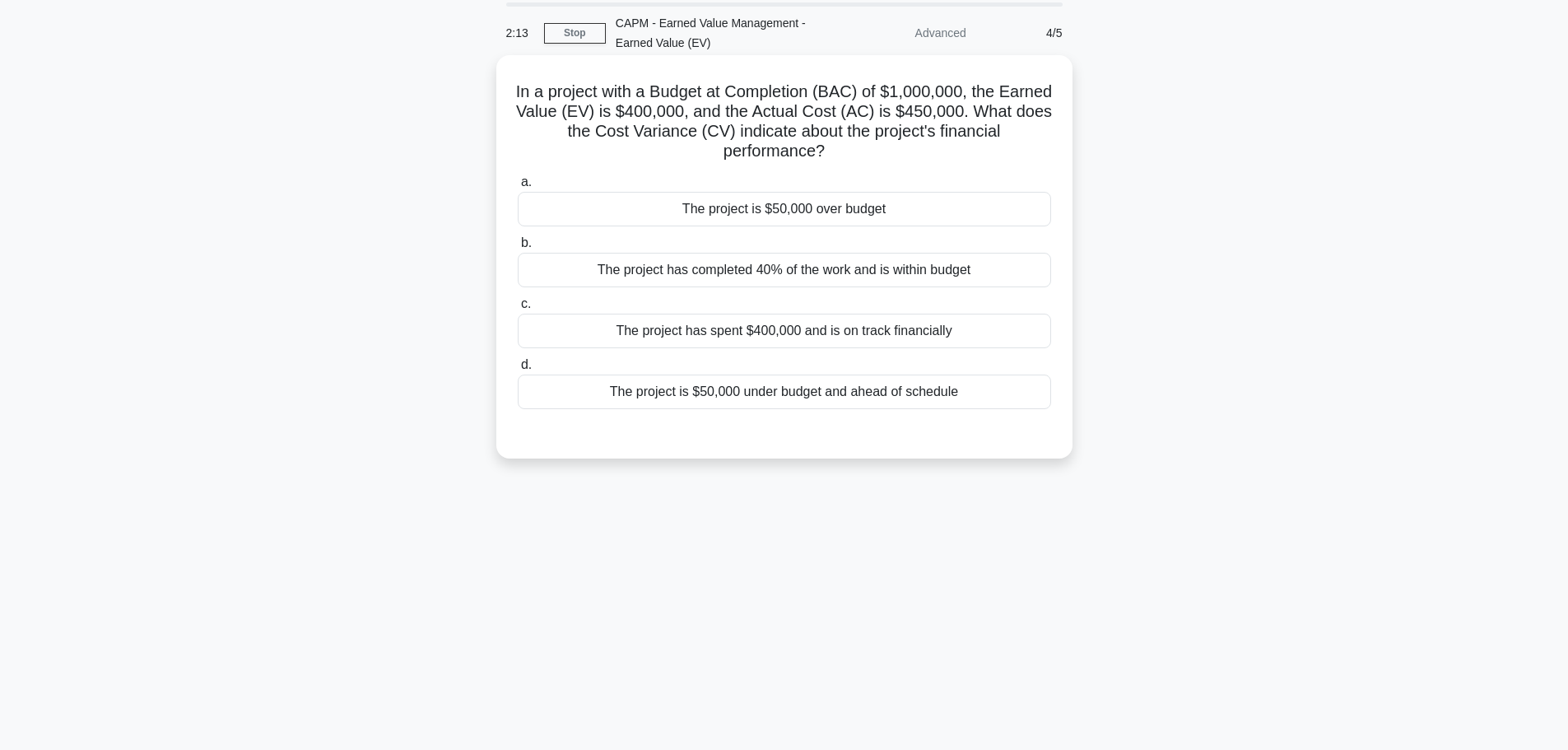
click at [724, 213] on div "The project is $50,000 over budget" at bounding box center [784, 209] width 534 height 35
click at [518, 188] on input "a. The project is $50,000 over budget" at bounding box center [518, 182] width 0 height 11
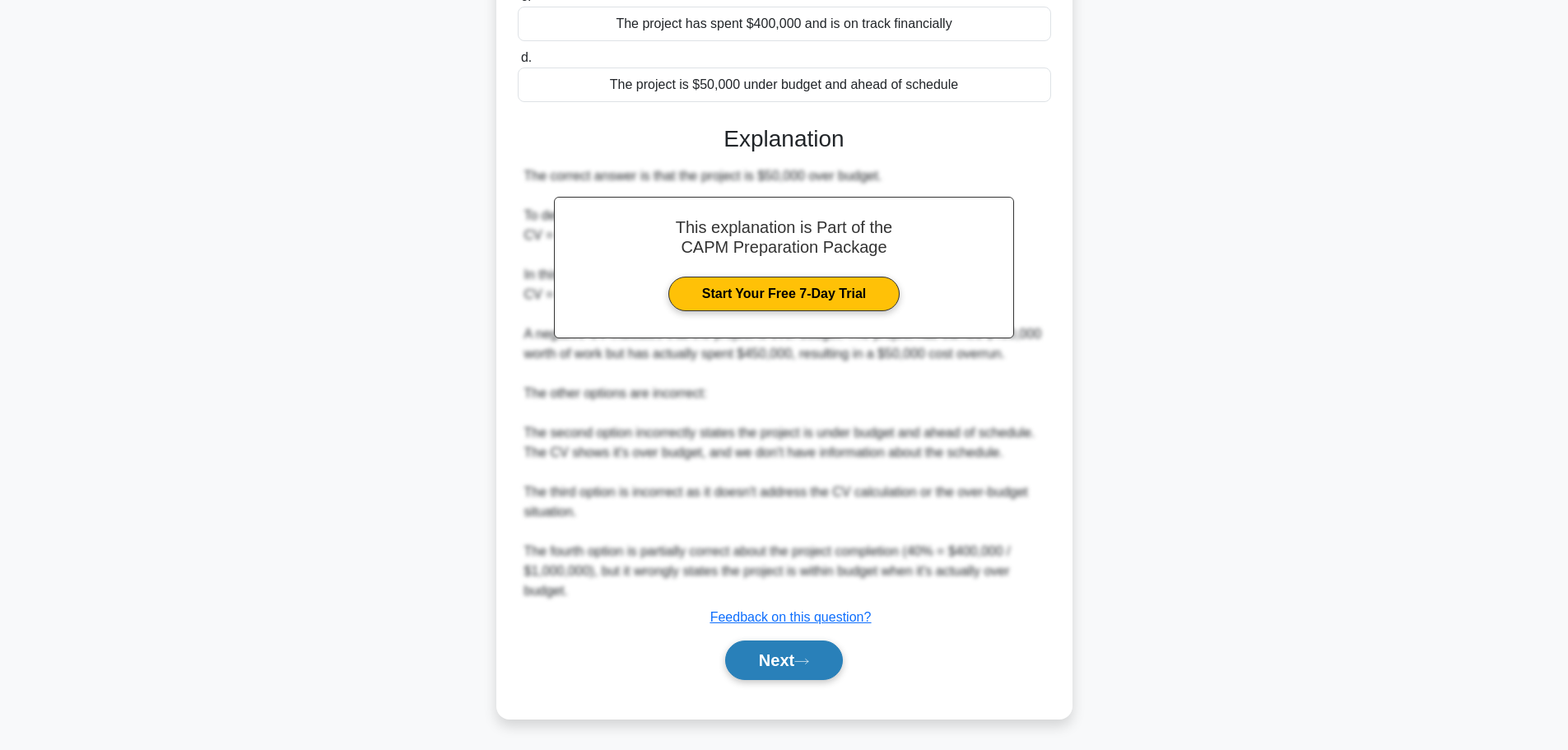
click at [806, 651] on button "Next" at bounding box center [784, 660] width 118 height 40
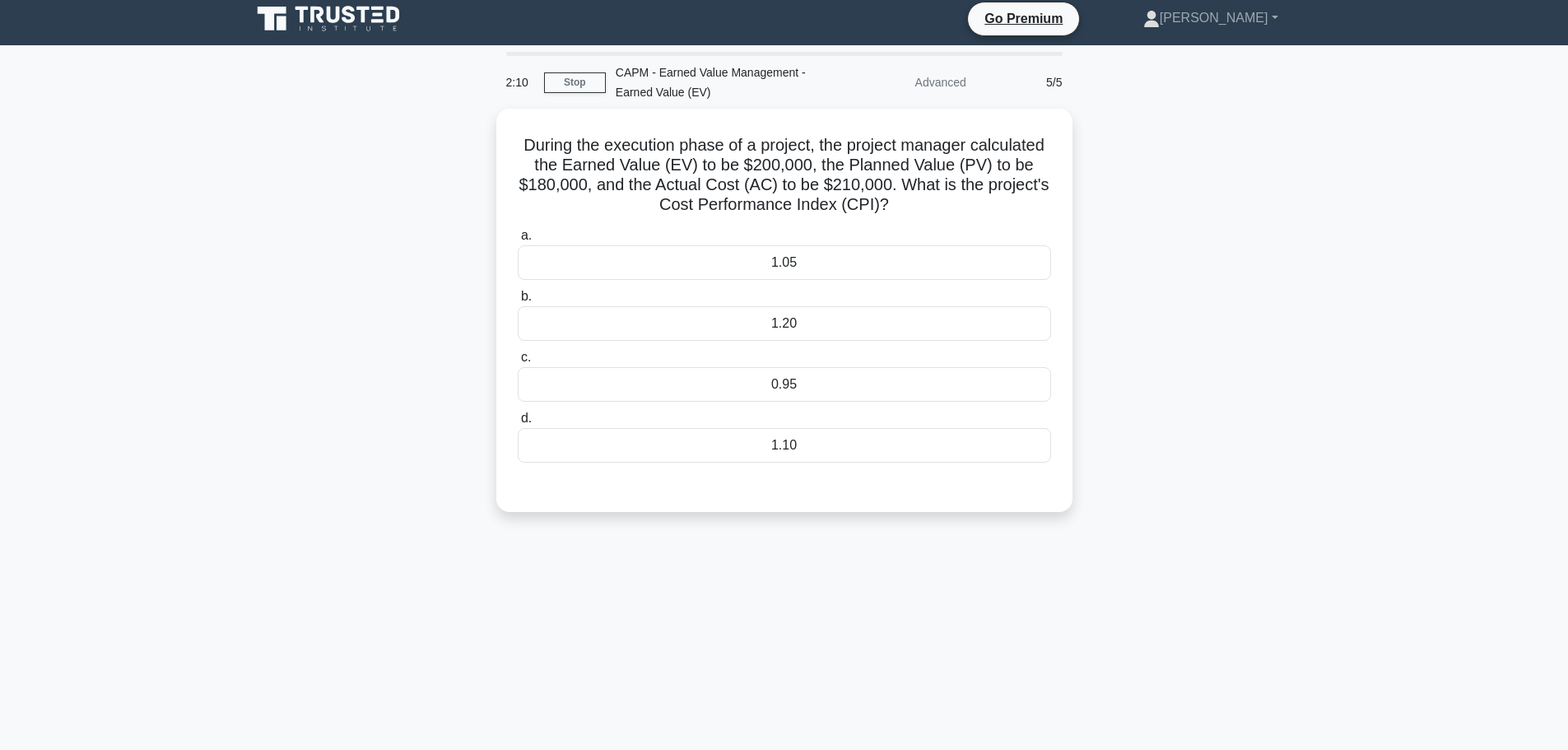
scroll to position [0, 0]
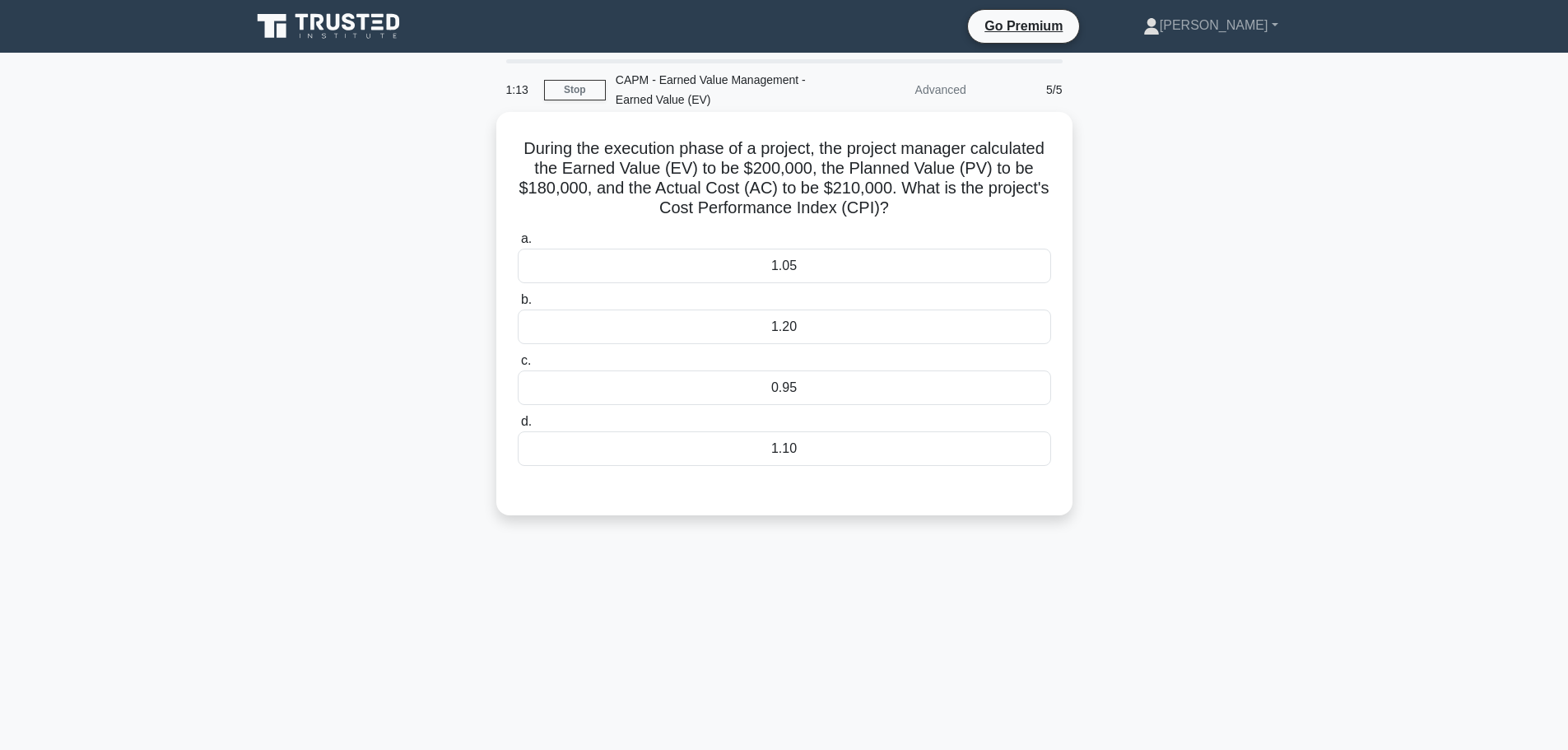
click at [745, 397] on div "0.95" at bounding box center [784, 387] width 534 height 35
click at [518, 367] on input "c. 0.95" at bounding box center [518, 361] width 0 height 11
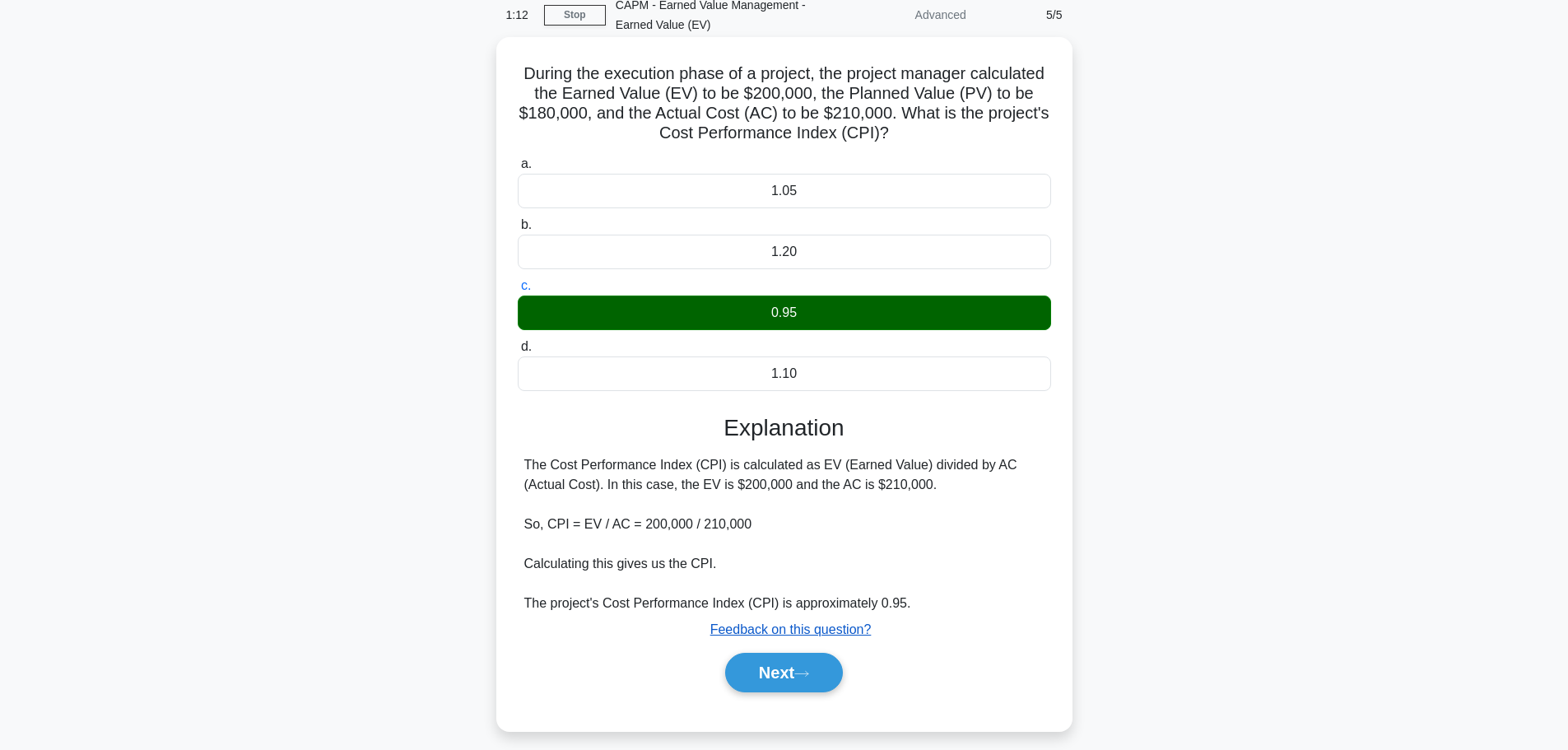
scroll to position [139, 0]
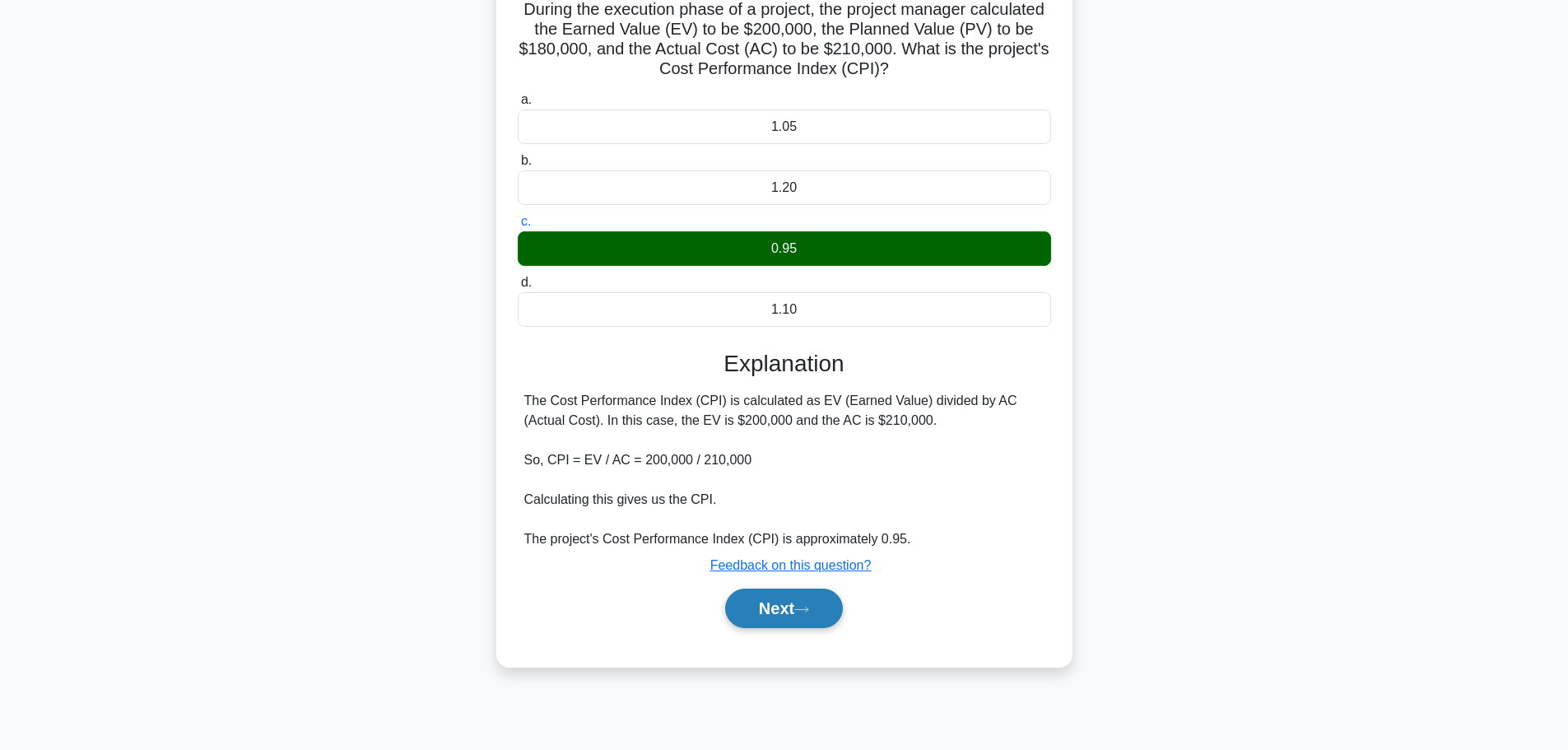
click at [800, 615] on button "Next" at bounding box center [784, 608] width 118 height 40
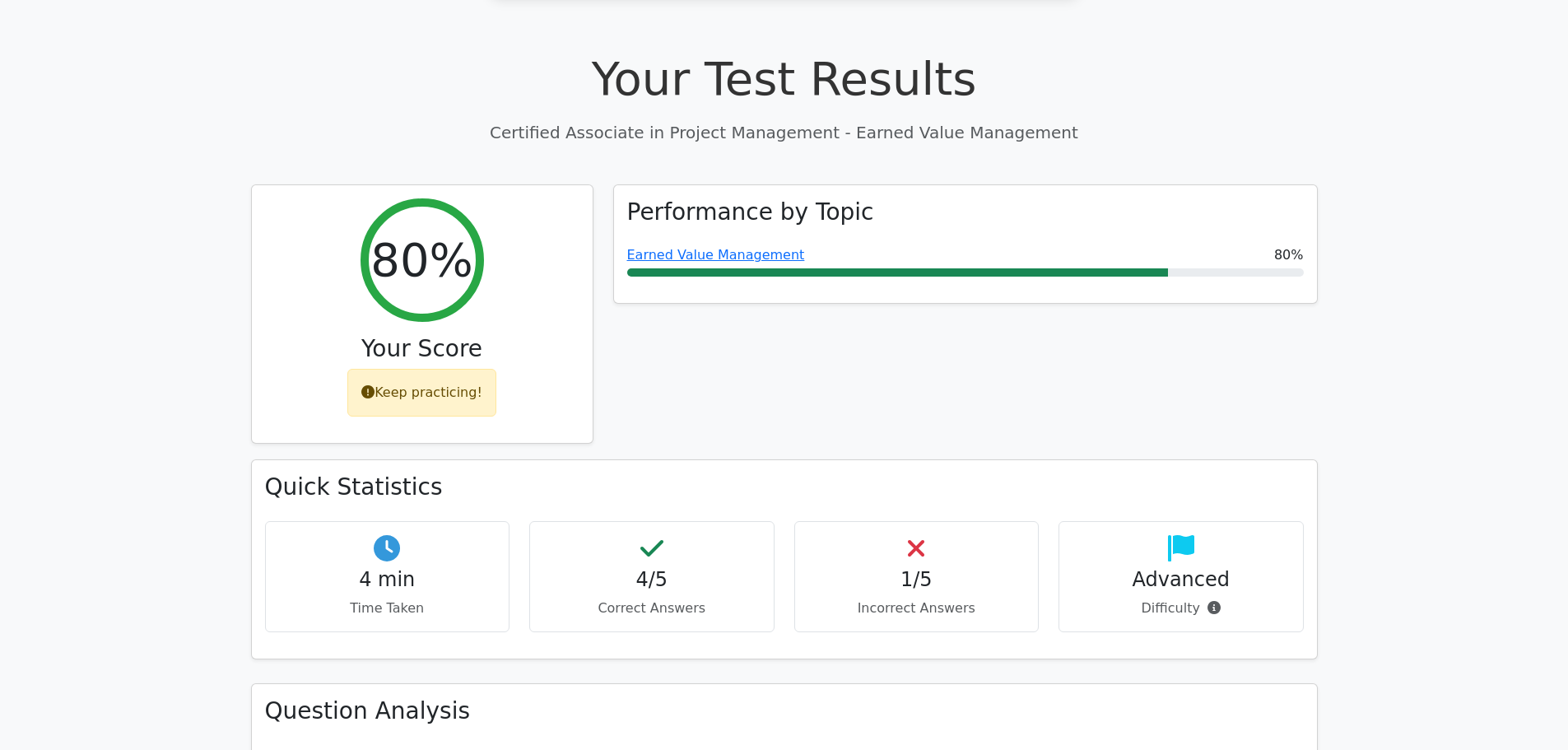
scroll to position [659, 0]
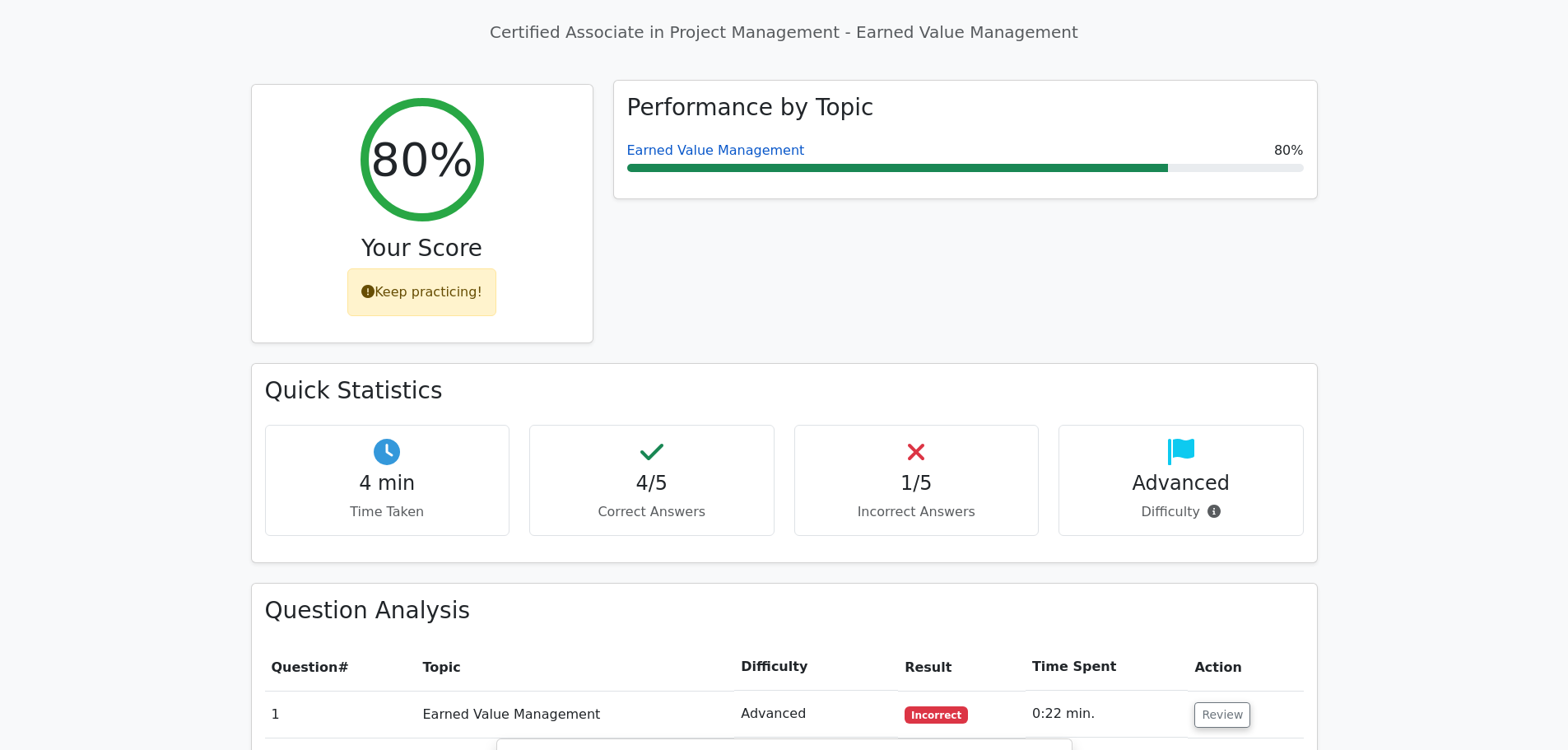
click at [686, 143] on link "Earned Value Management" at bounding box center [716, 151] width 178 height 16
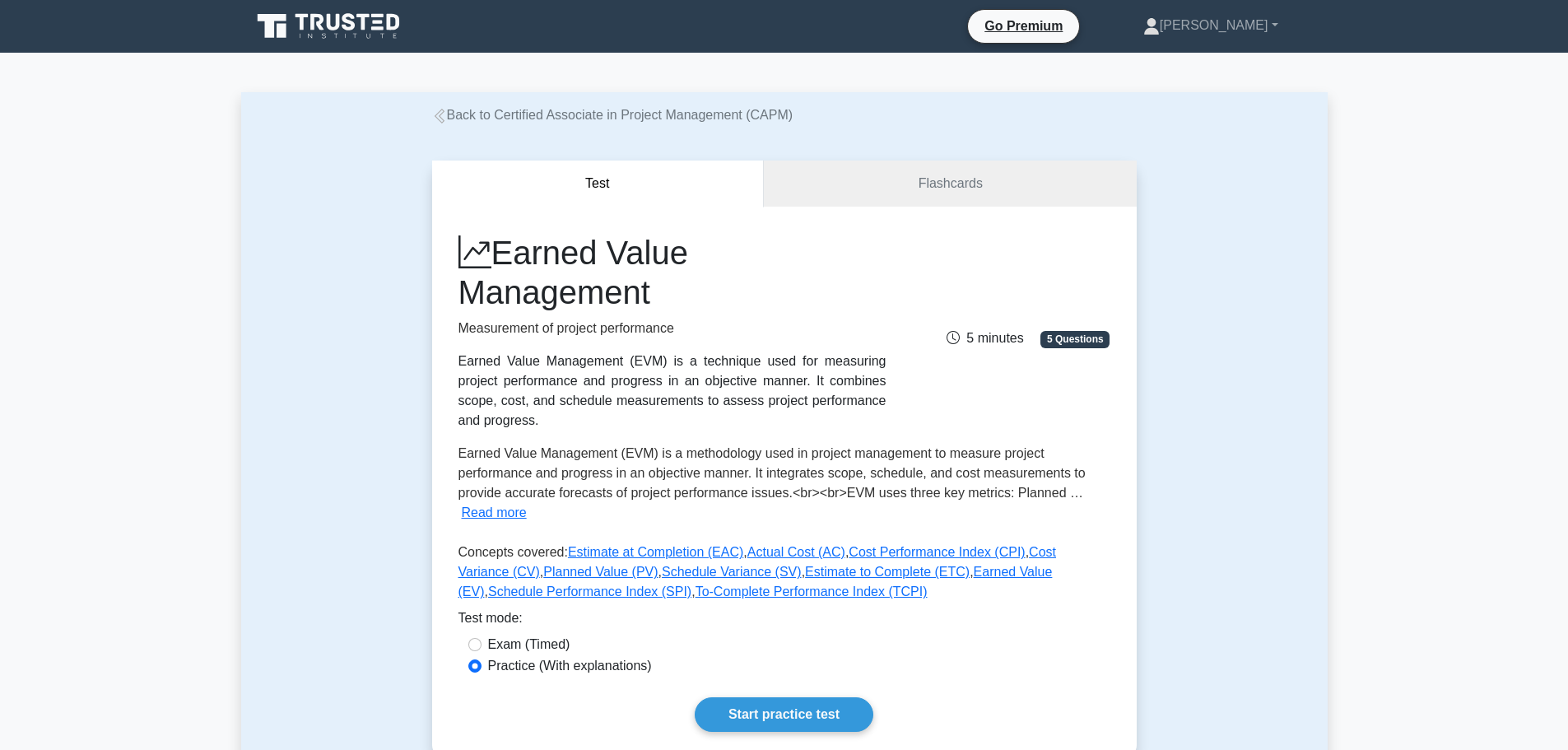
scroll to position [165, 0]
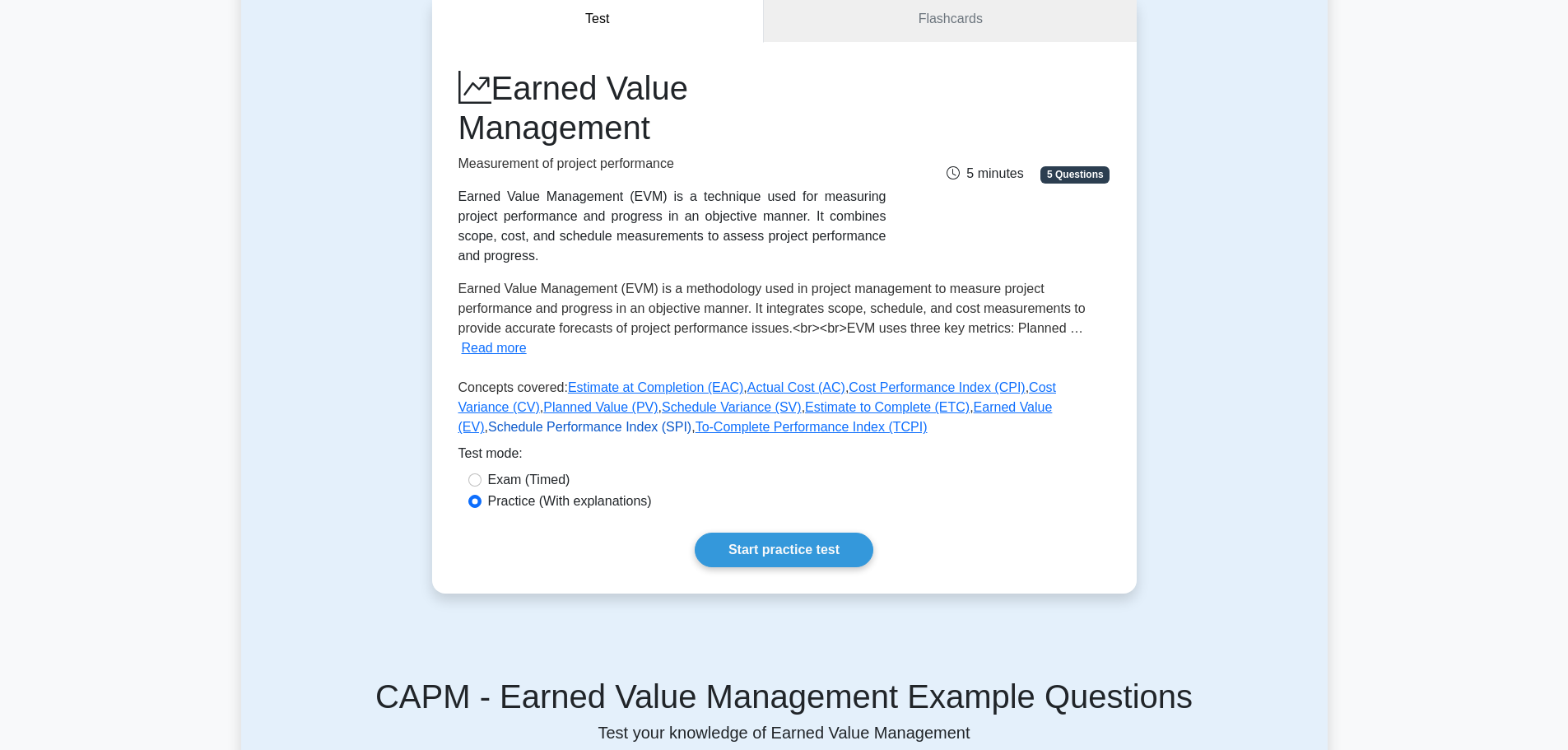
click at [691, 420] on link "Schedule Performance Index (SPI)" at bounding box center [590, 427] width 204 height 14
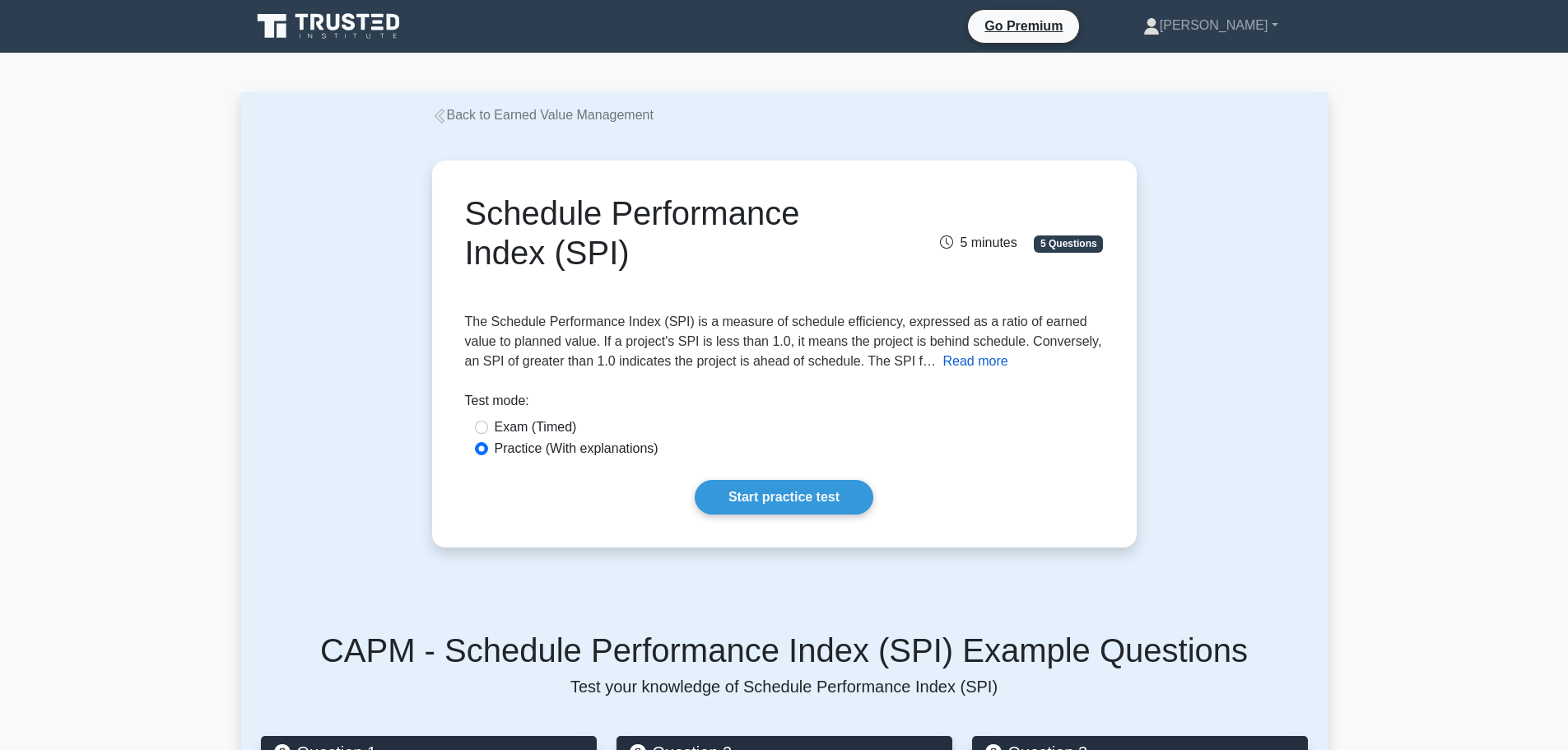
click at [943, 358] on button "Read more" at bounding box center [975, 361] width 65 height 19
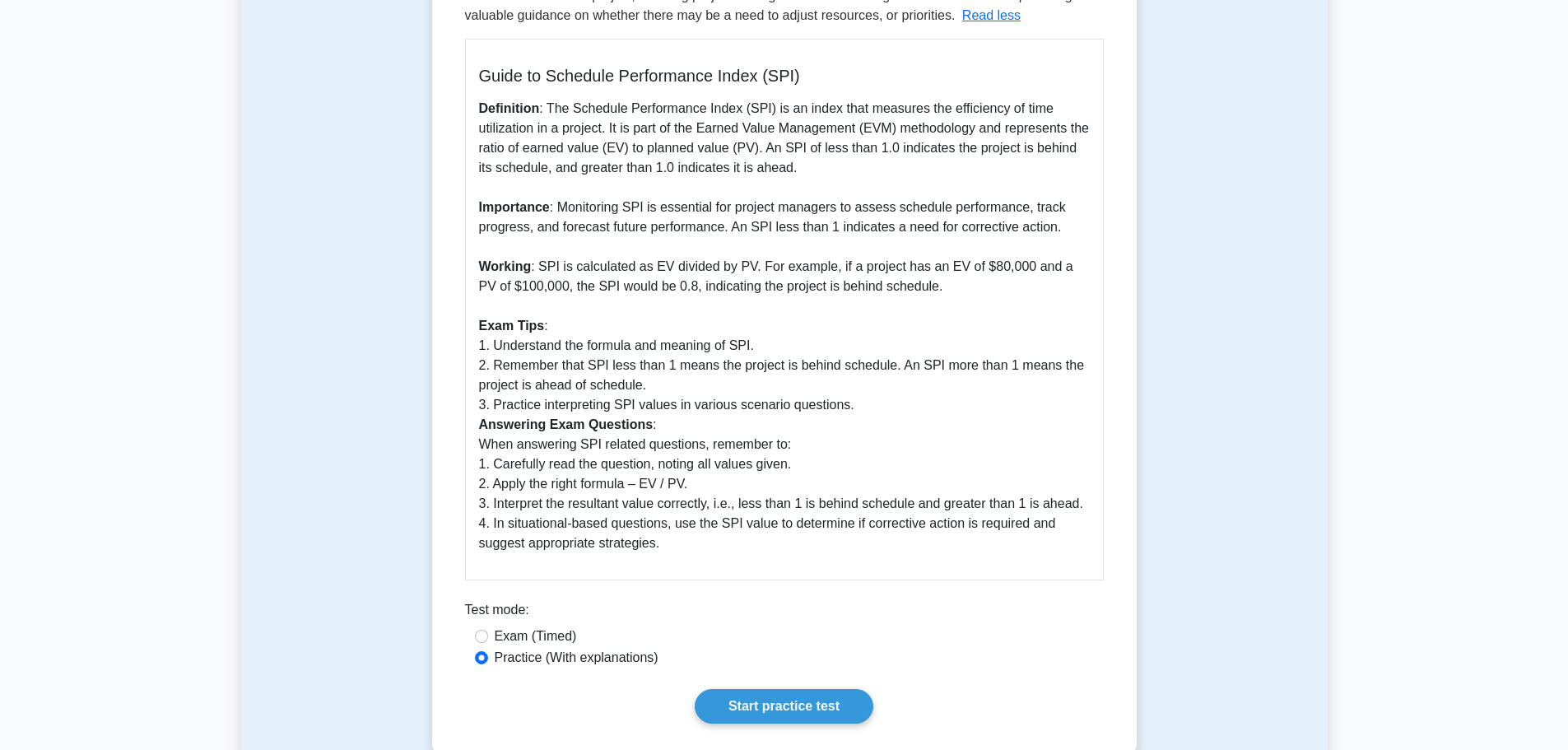
scroll to position [494, 0]
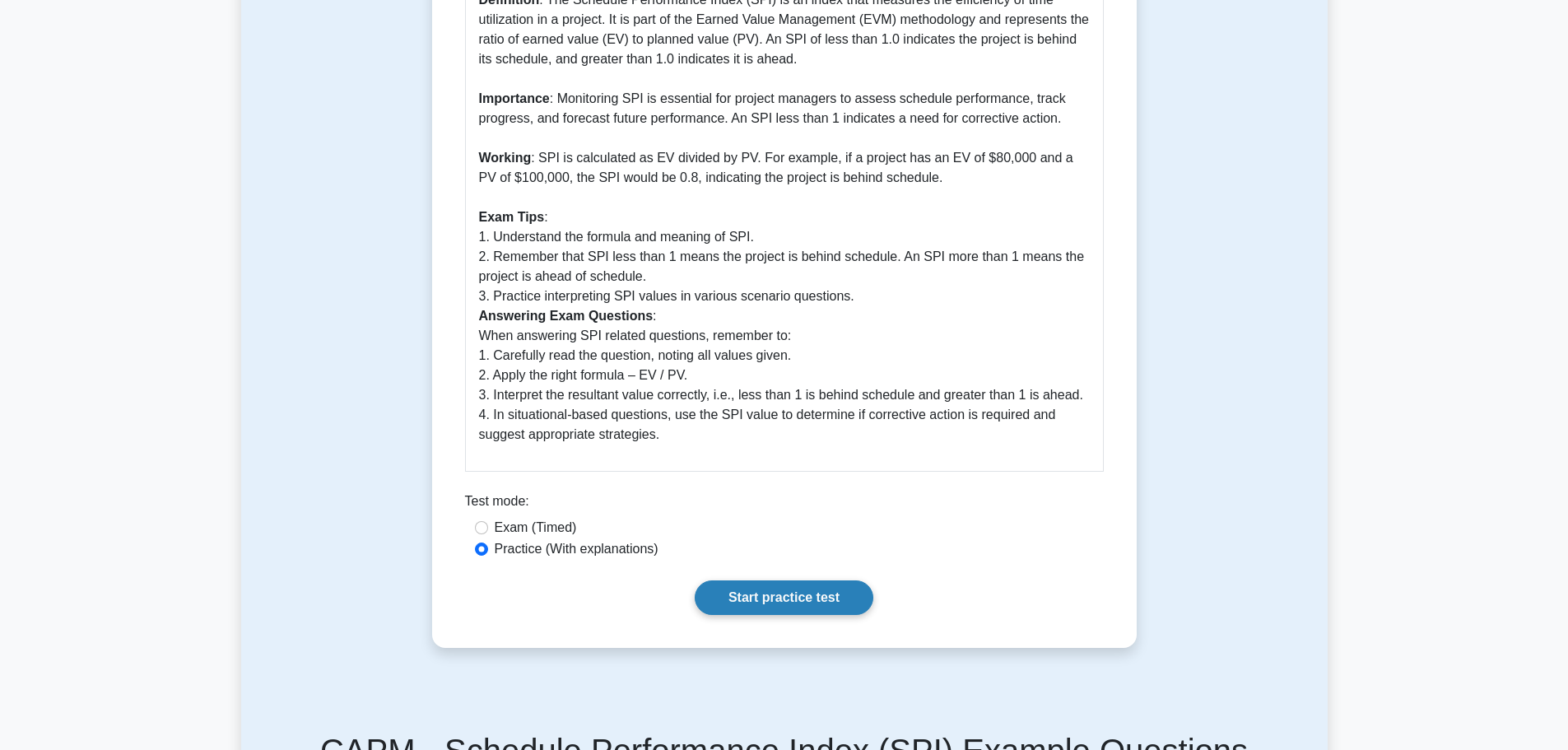
click at [830, 590] on link "Start practice test" at bounding box center [784, 598] width 179 height 35
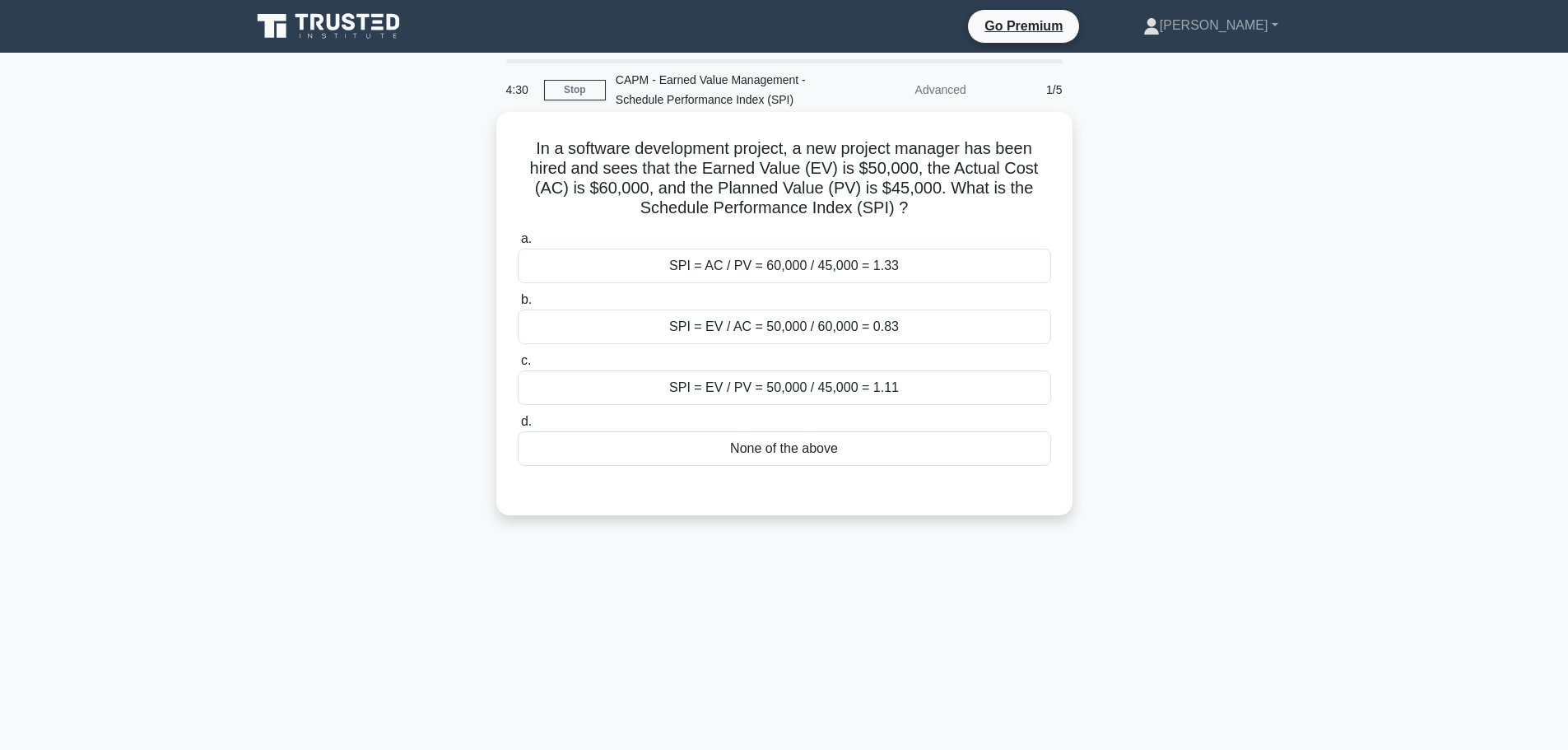
click at [909, 384] on div "SPI = EV / PV = 50,000 / 45,000 = 1.11" at bounding box center [784, 387] width 534 height 35
click at [518, 367] on input "c. SPI = EV / PV = 50,000 / 45,000 = 1.11" at bounding box center [518, 361] width 0 height 11
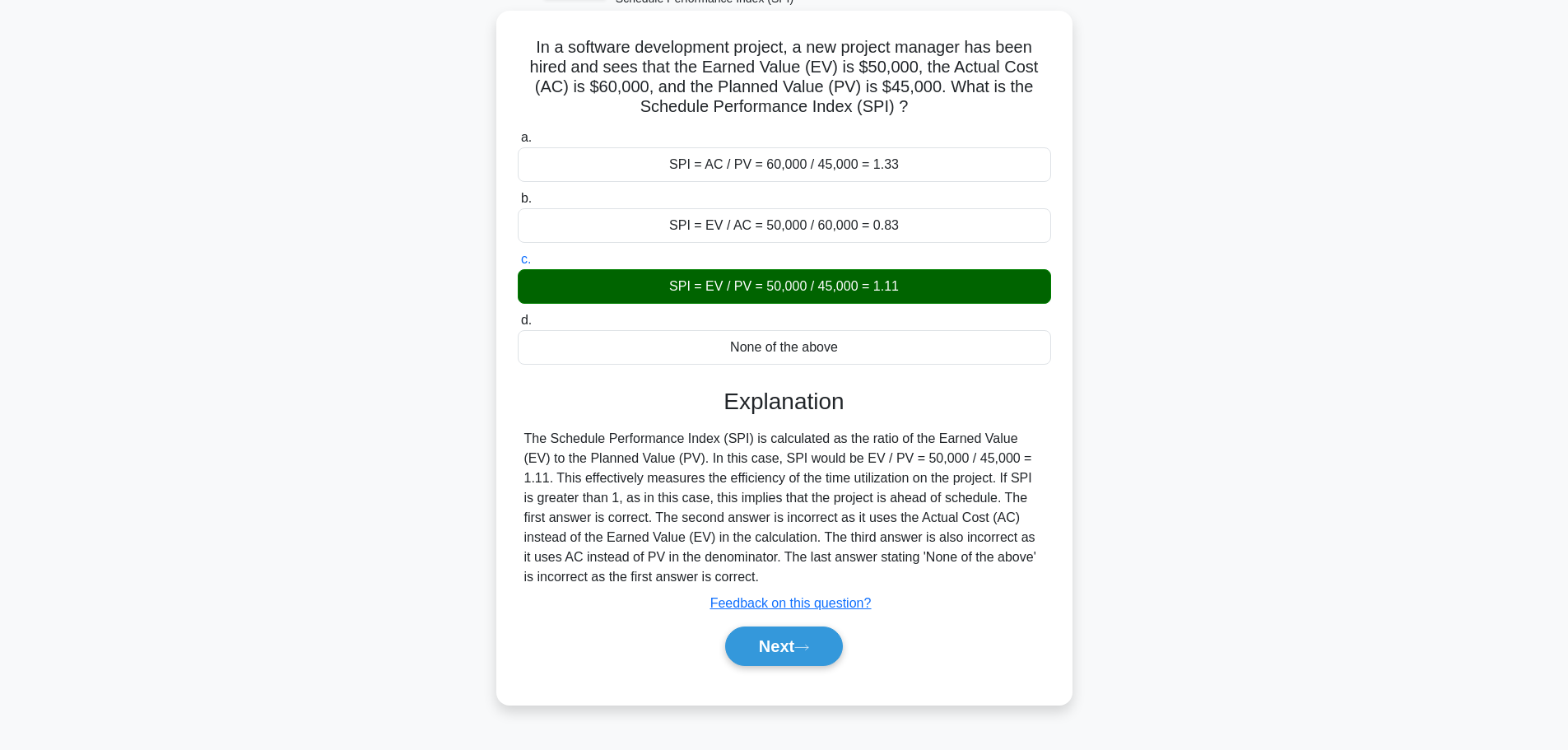
scroll to position [139, 0]
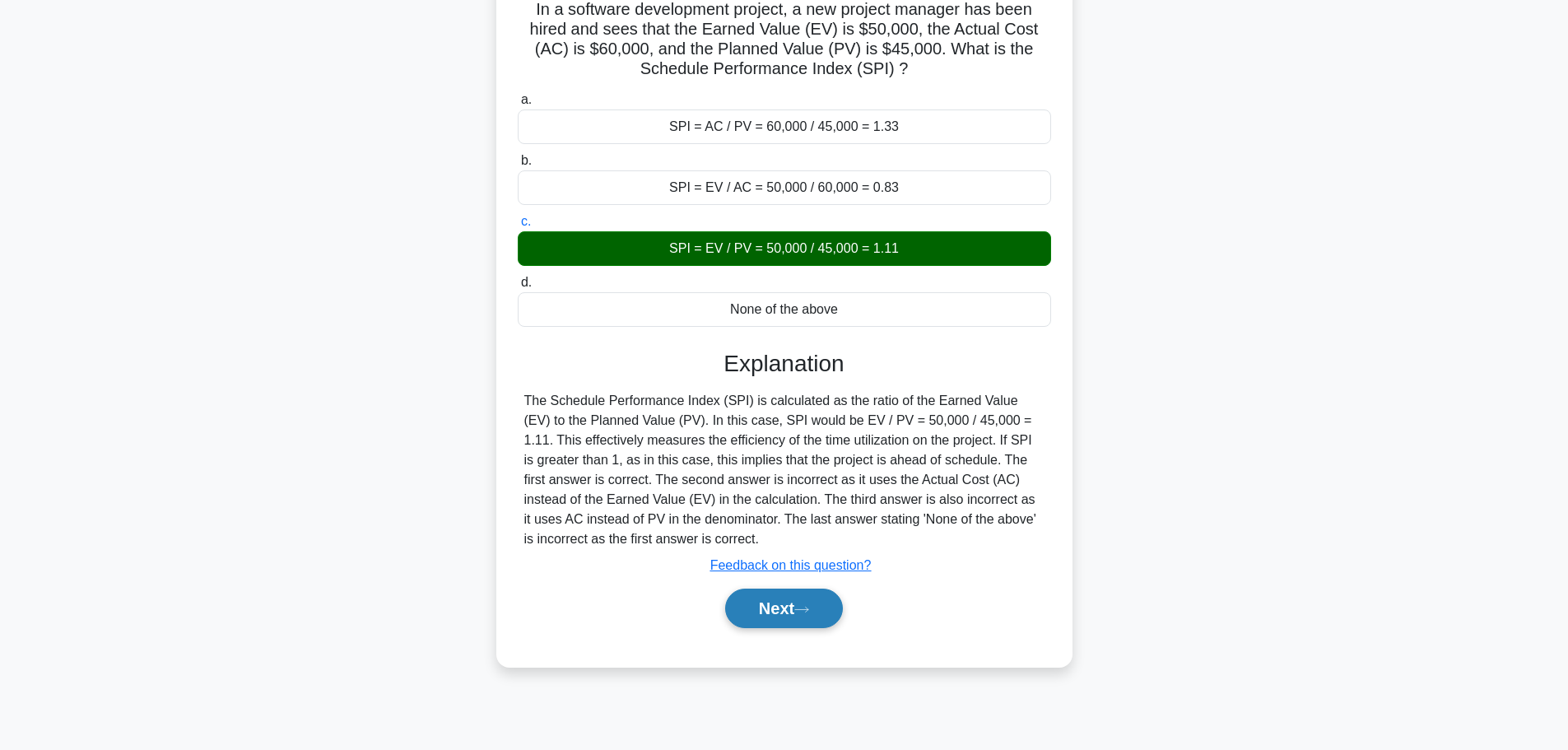
click at [796, 603] on button "Next" at bounding box center [784, 608] width 118 height 40
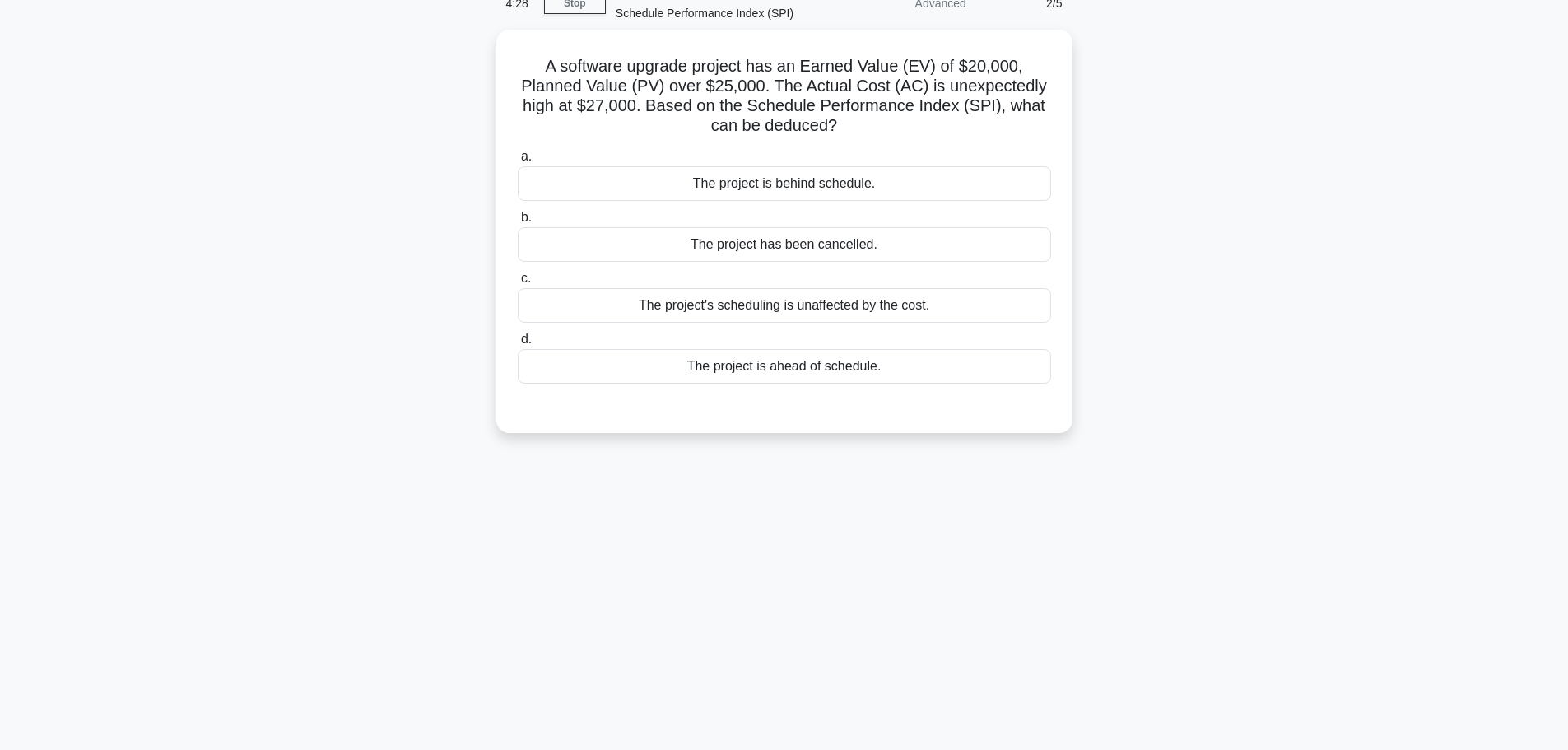
scroll to position [57, 0]
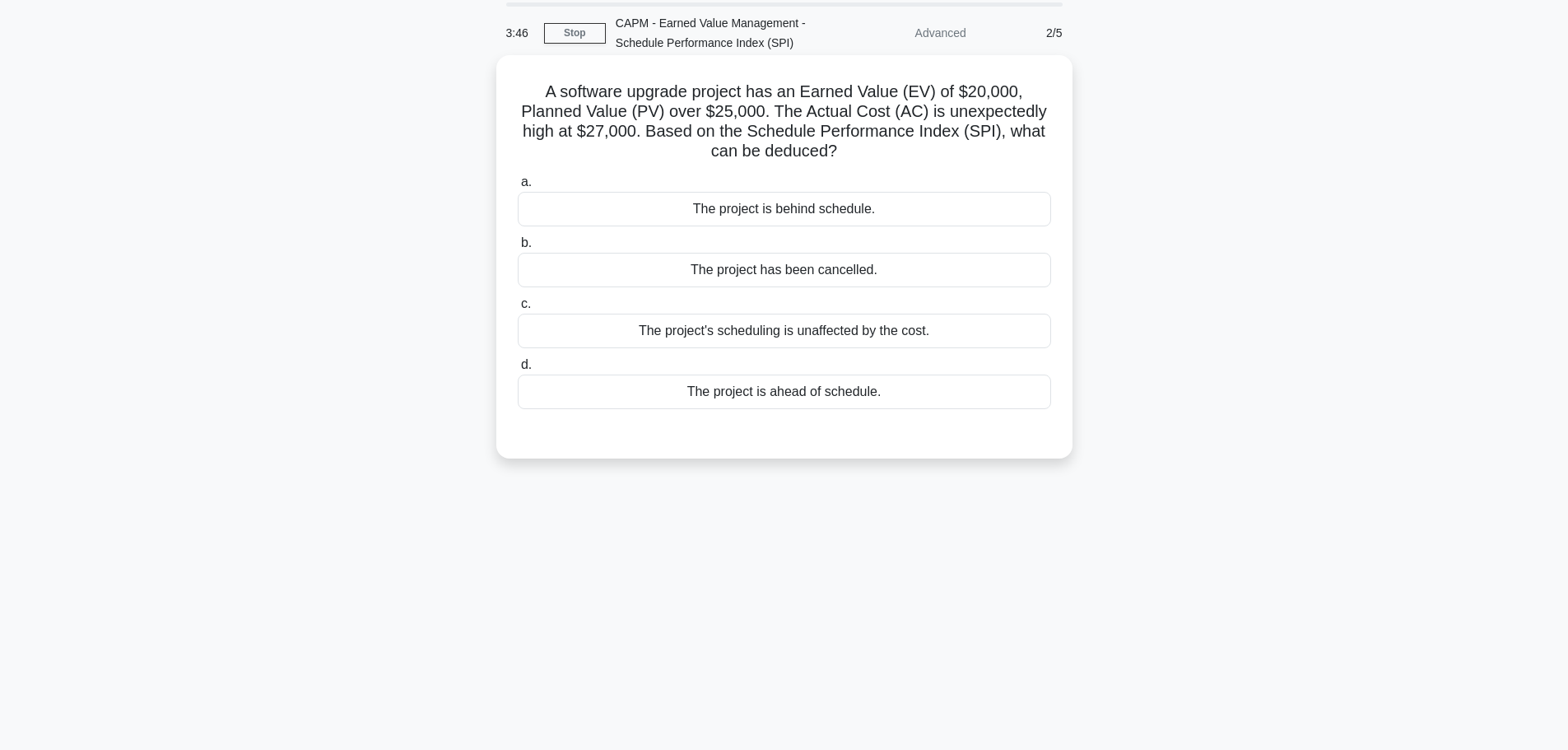
click at [762, 208] on div "The project is behind schedule." at bounding box center [784, 209] width 534 height 35
click at [518, 188] on input "a. The project is behind schedule." at bounding box center [518, 182] width 0 height 11
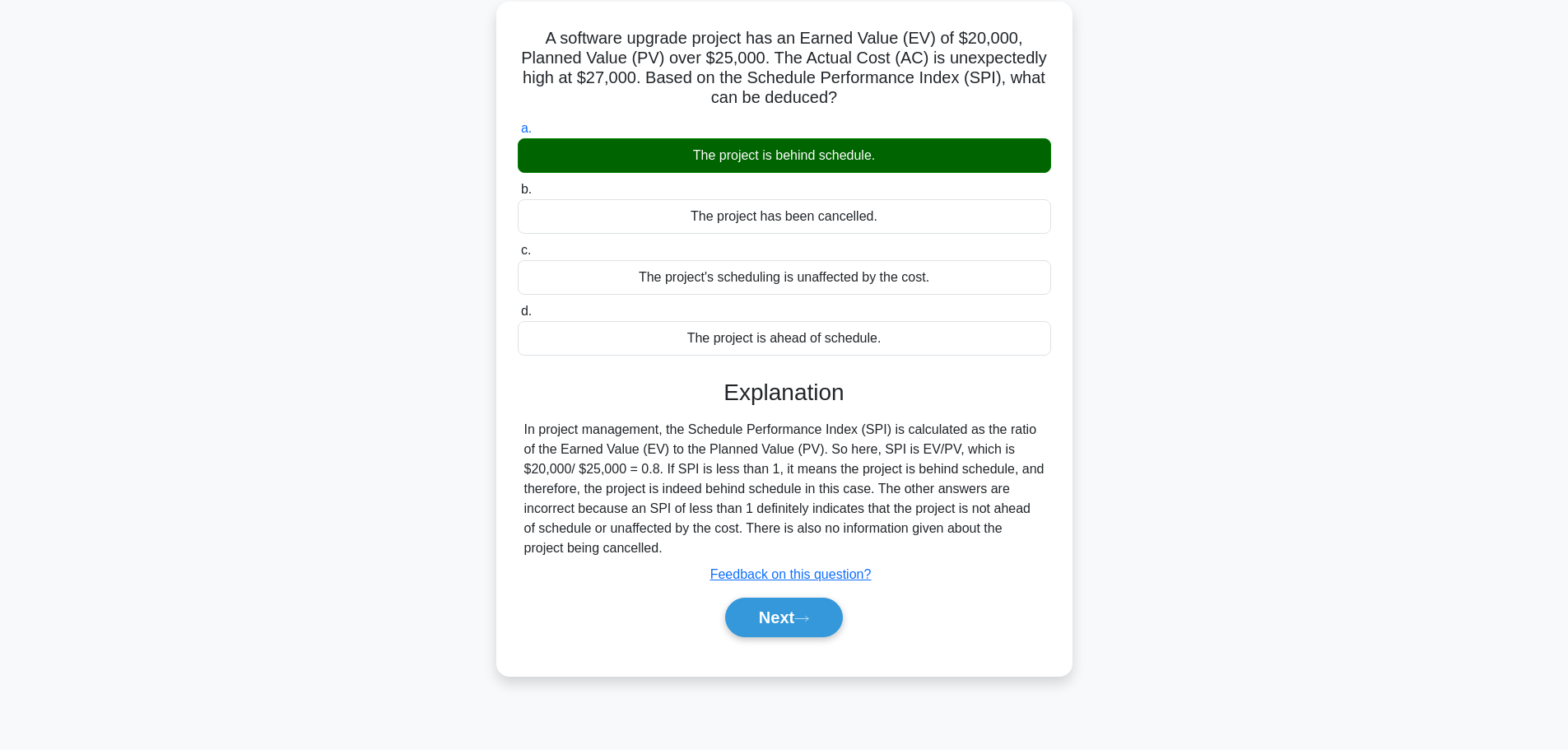
scroll to position [139, 0]
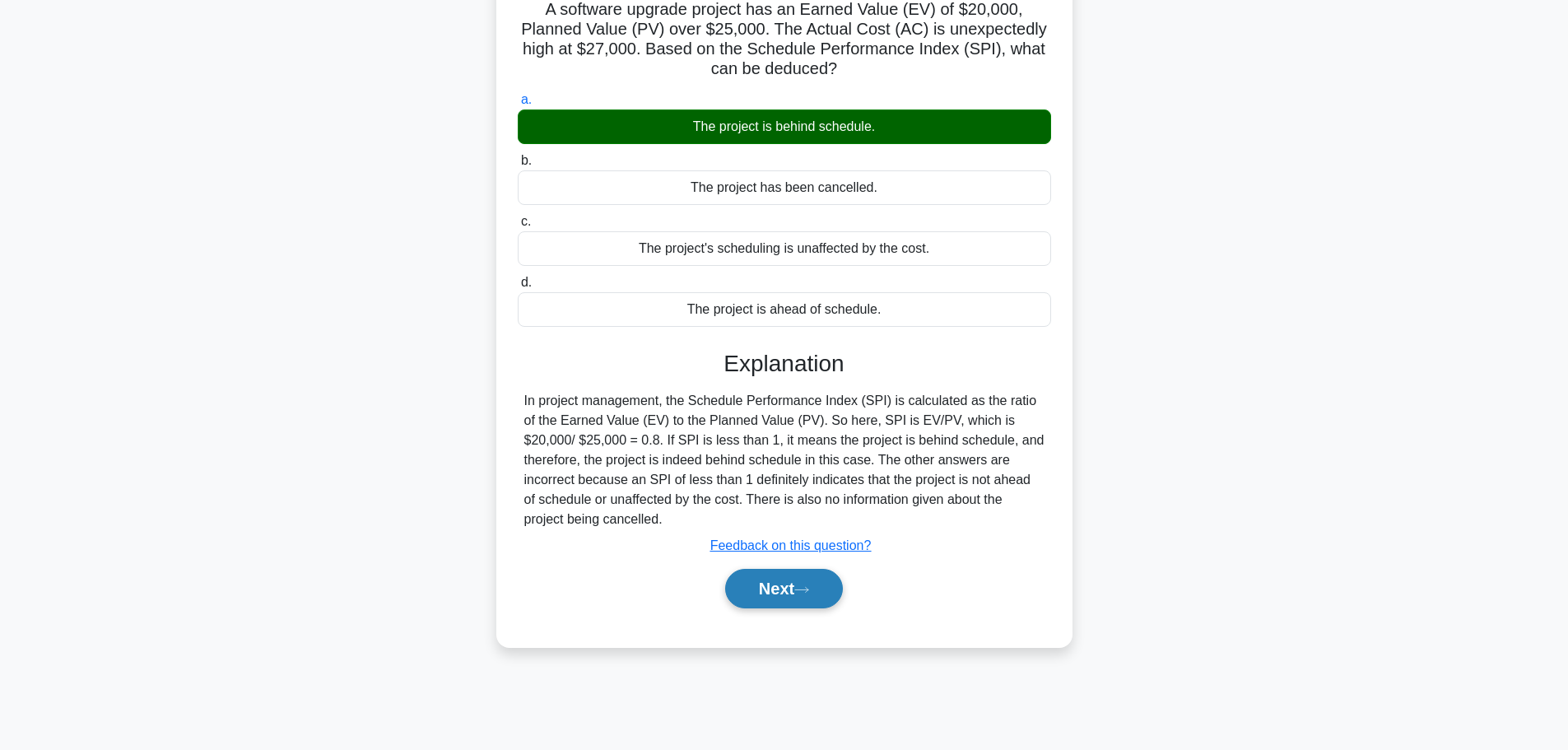
click at [775, 582] on button "Next" at bounding box center [784, 589] width 118 height 40
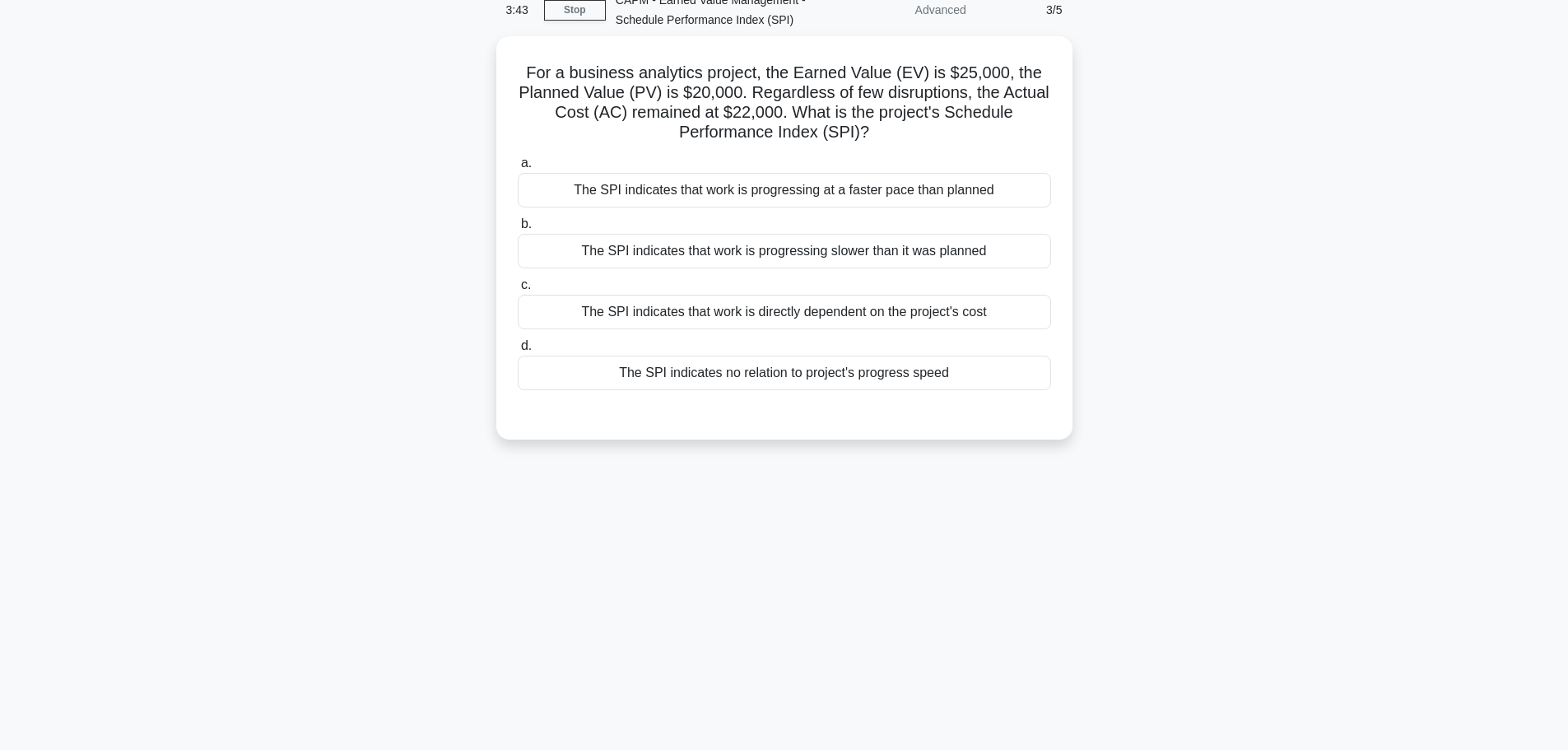
scroll to position [0, 0]
